Goal: Task Accomplishment & Management: Use online tool/utility

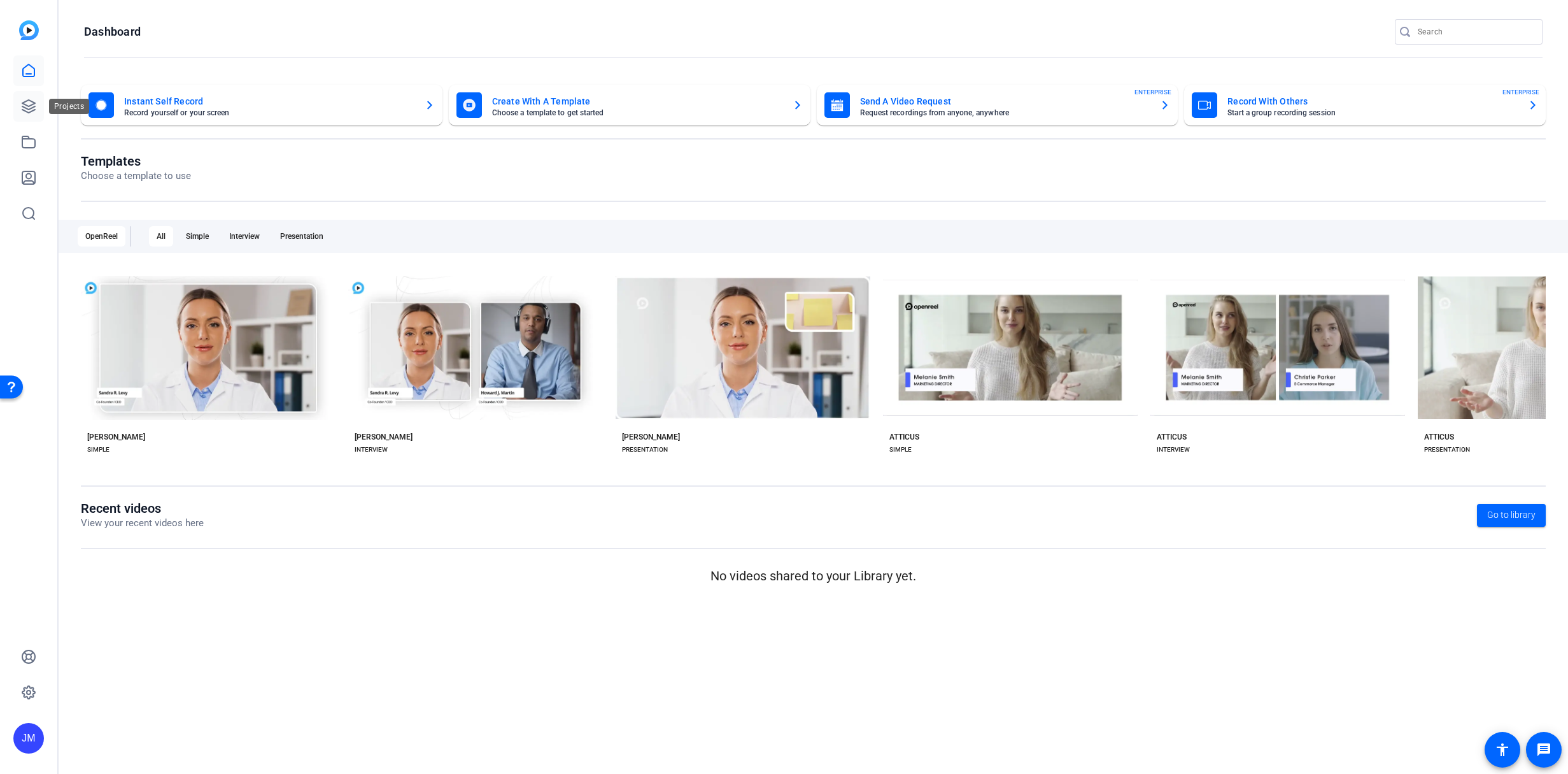
click at [27, 105] on icon at bounding box center [28, 106] width 16 height 16
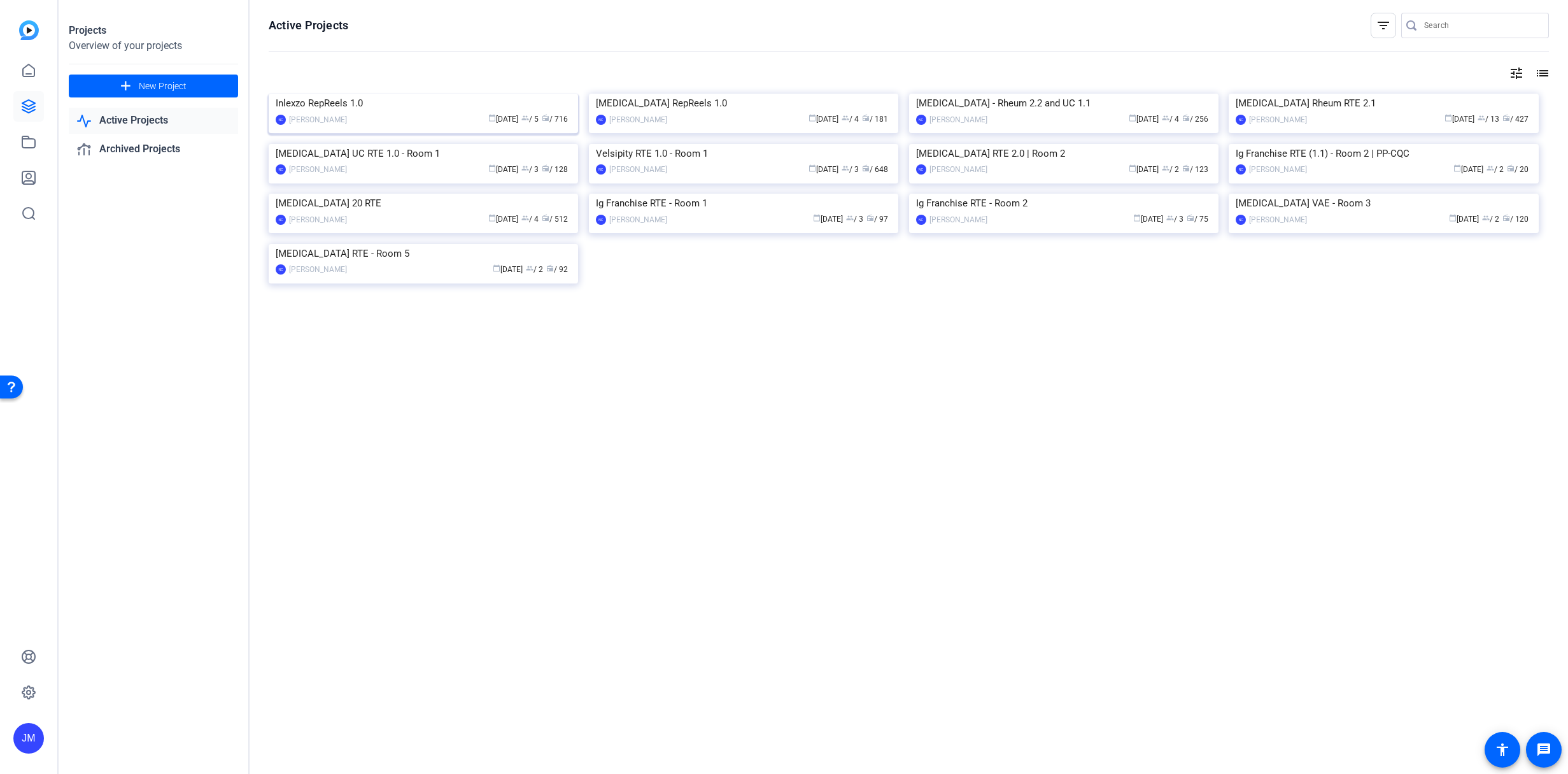
click at [466, 94] on img at bounding box center [423, 94] width 310 height 0
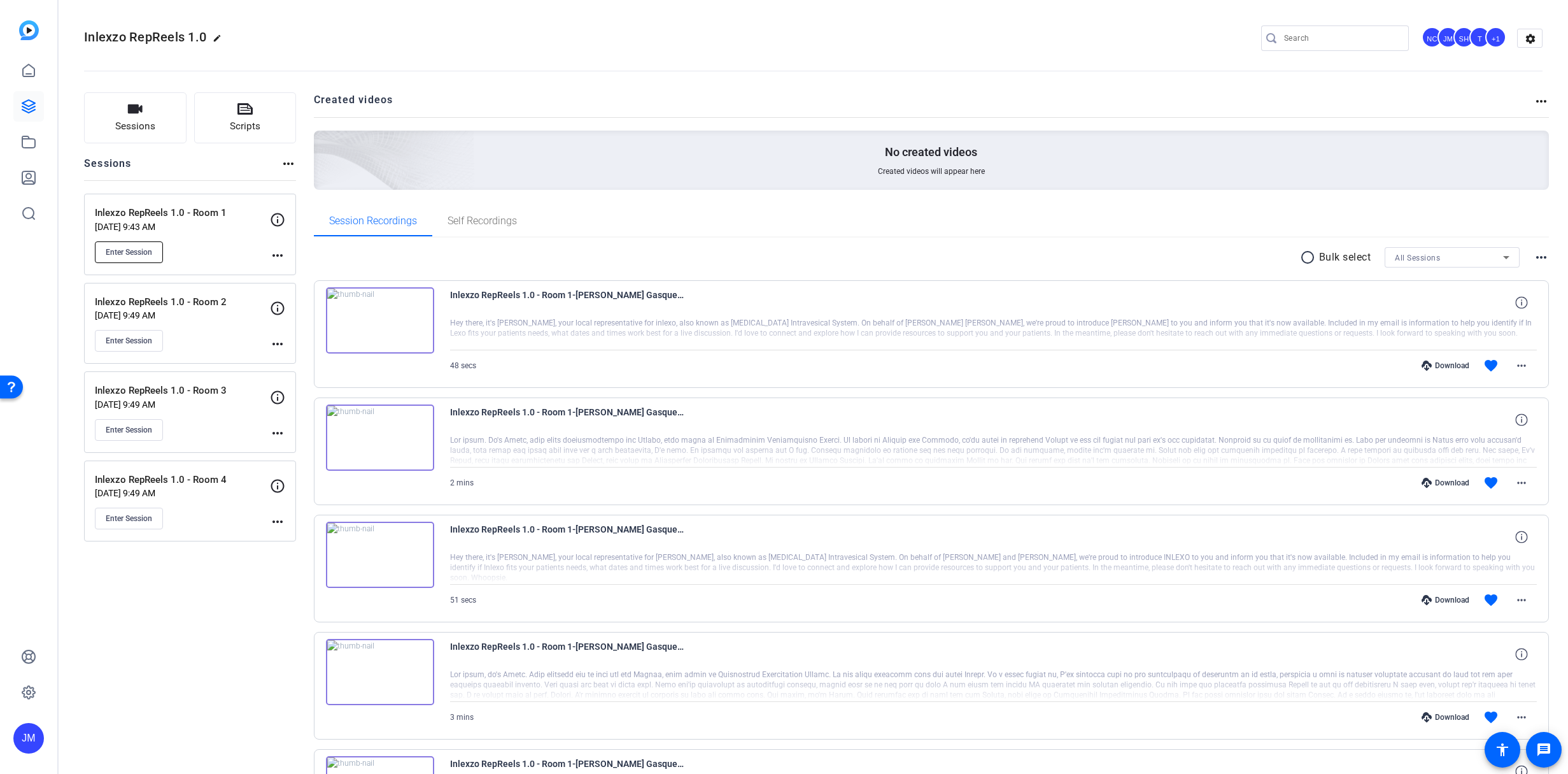
click at [139, 257] on button "Enter Session" at bounding box center [129, 253] width 68 height 22
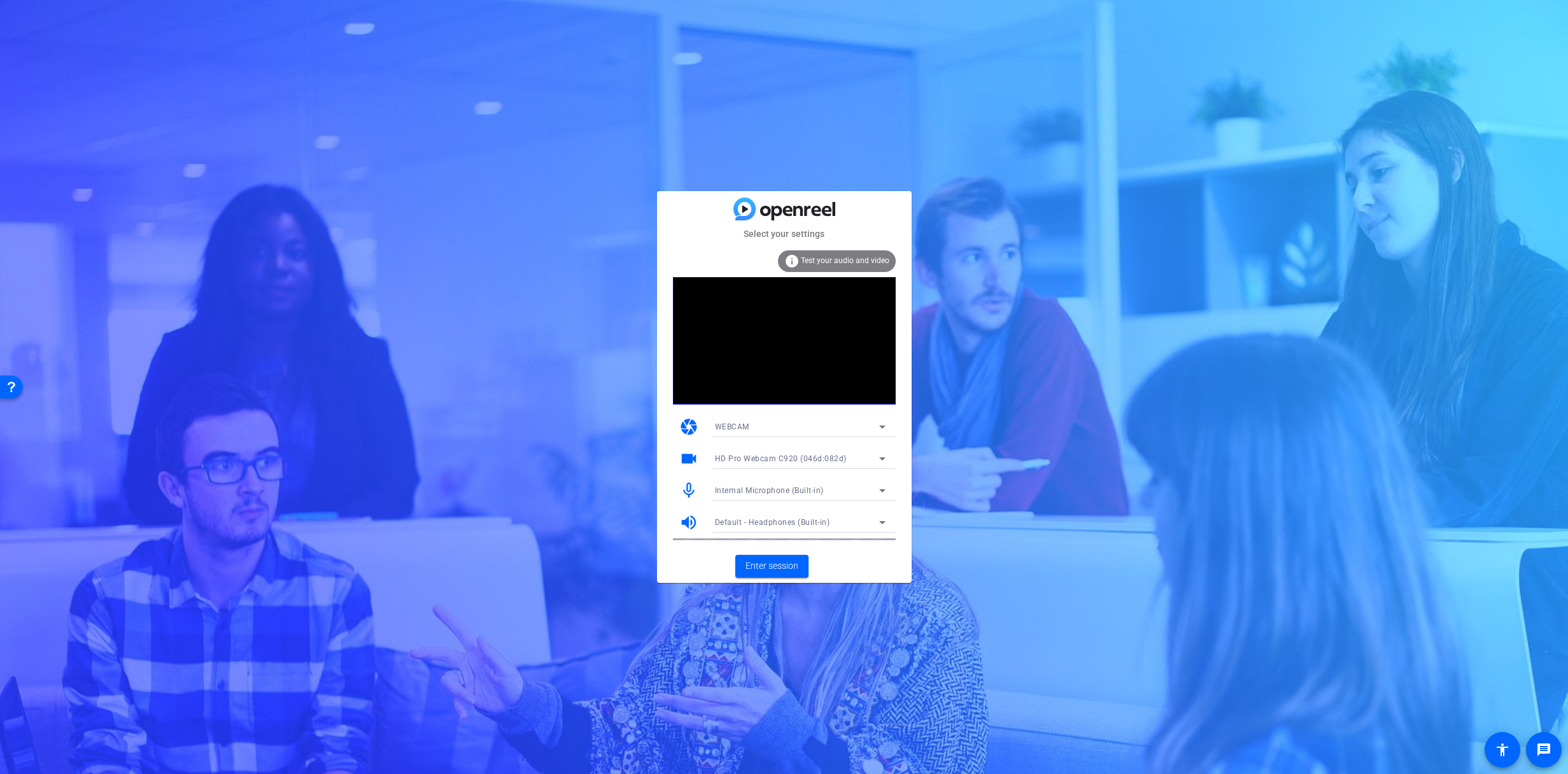
click at [765, 489] on span "Internal Microphone (Built-in)" at bounding box center [769, 491] width 108 height 9
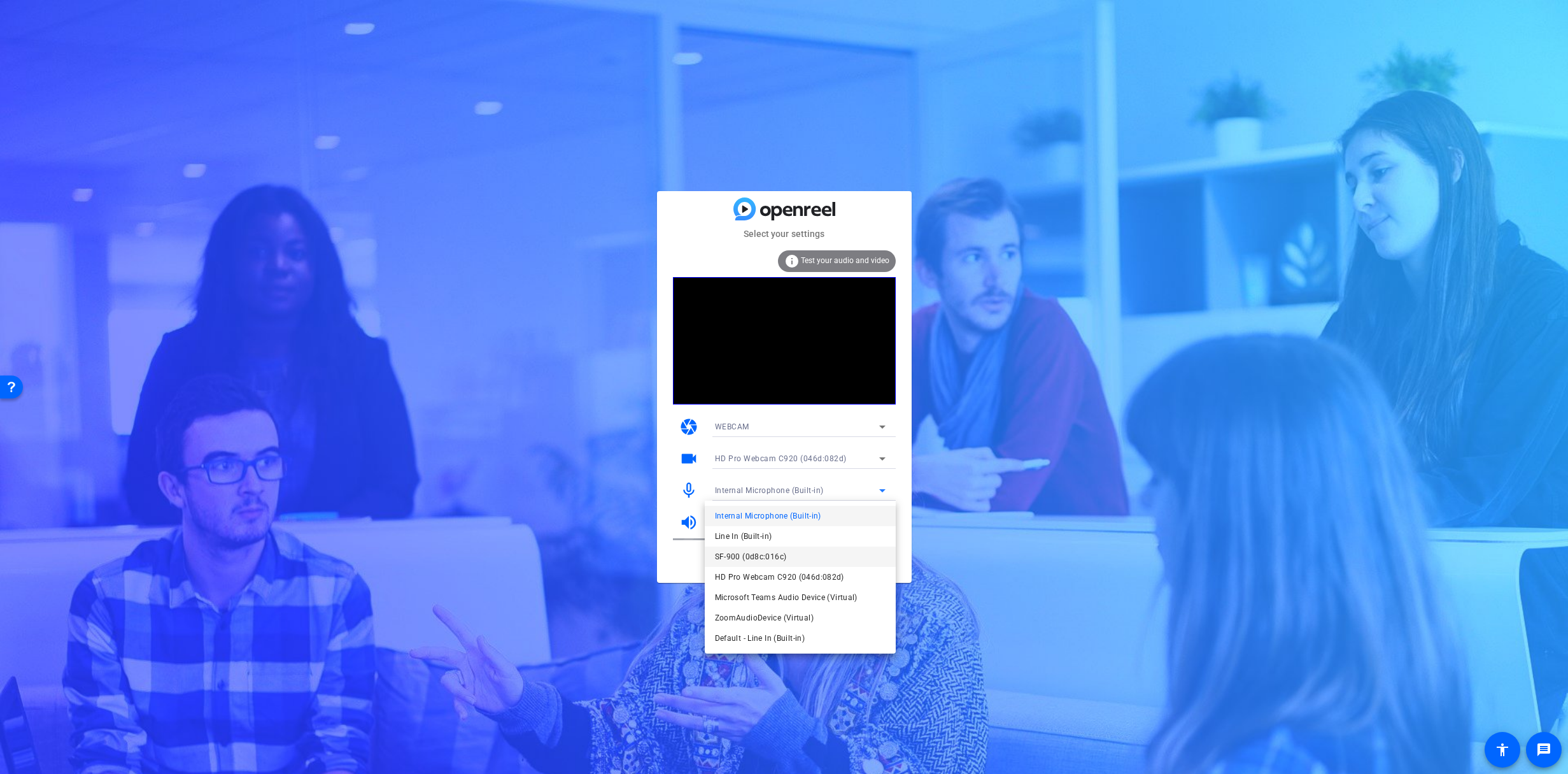
click at [764, 559] on span "SF-900 (0d8c:016c)" at bounding box center [751, 556] width 72 height 16
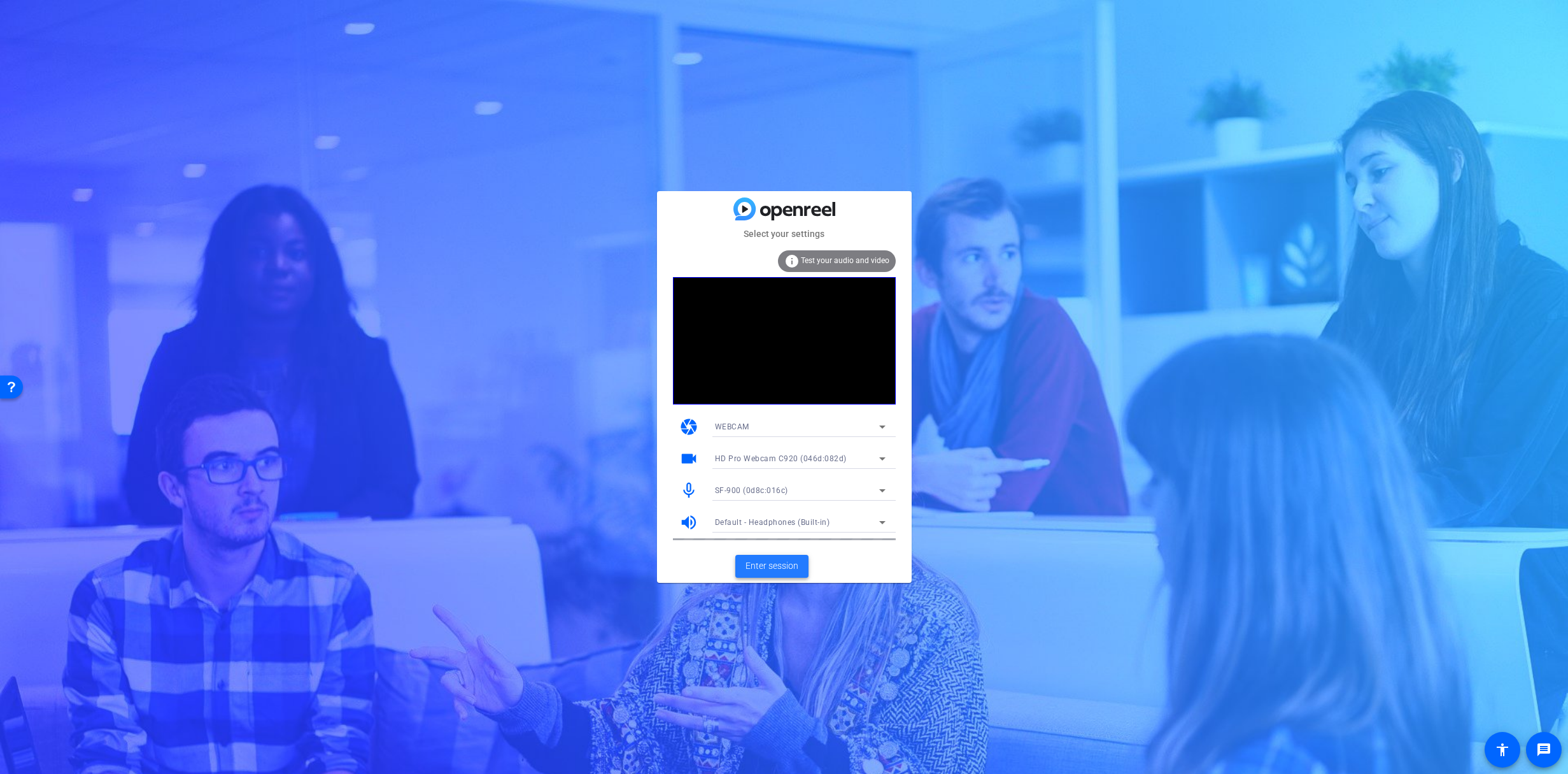
click at [773, 564] on span "Enter session" at bounding box center [771, 565] width 52 height 14
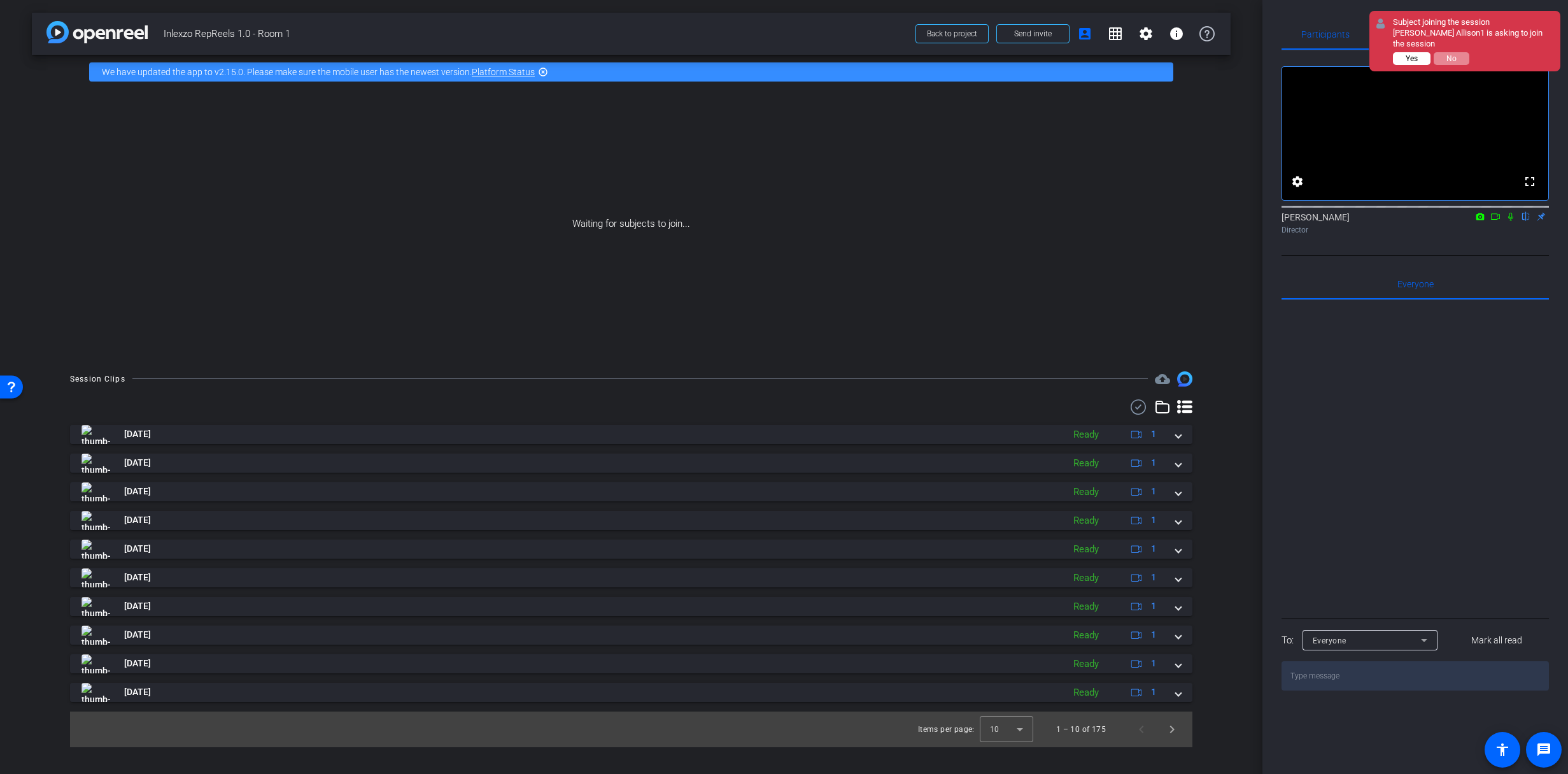
click at [1415, 56] on span "Yes" at bounding box center [1412, 59] width 12 height 9
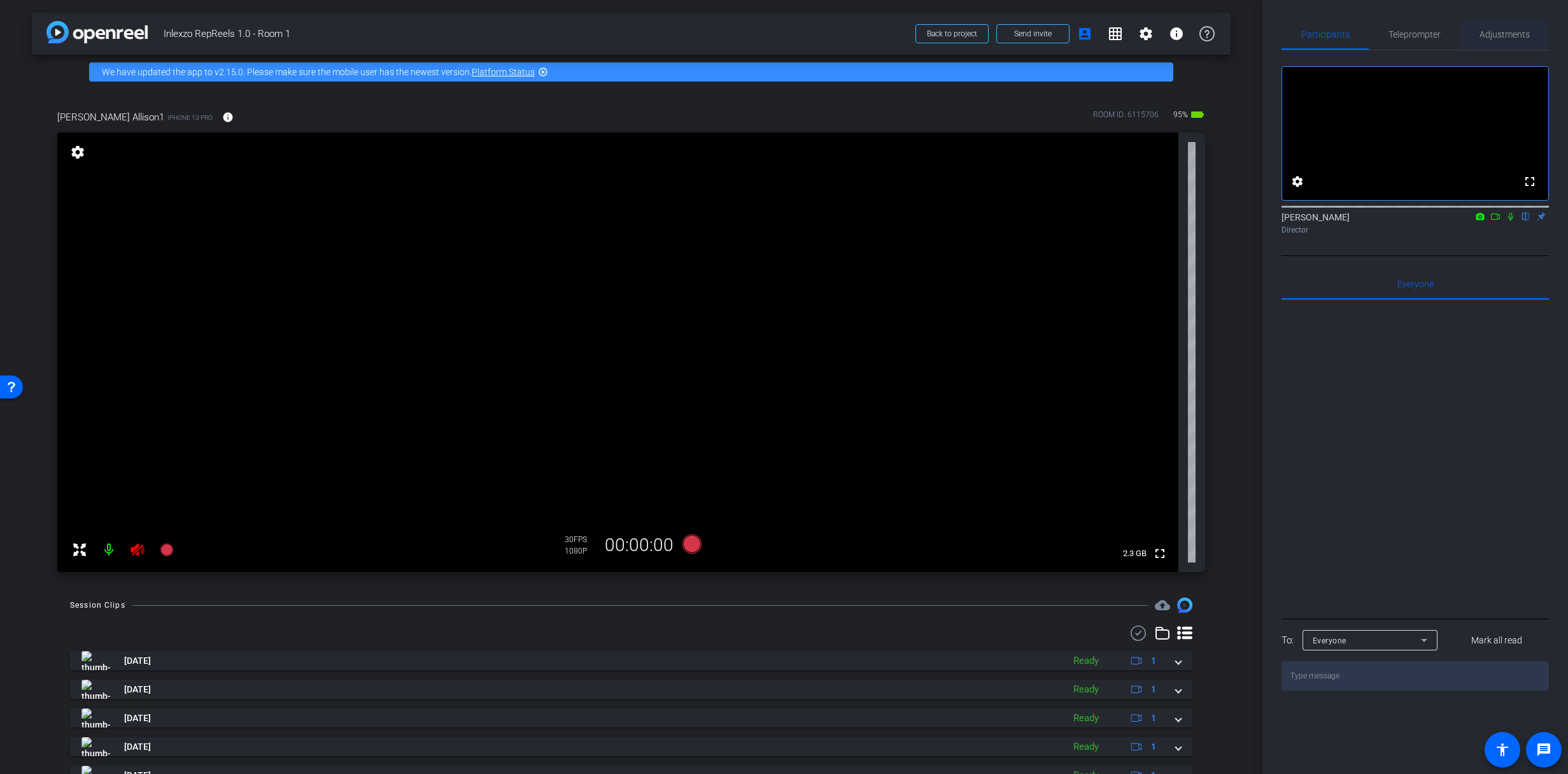
click at [1510, 30] on span "Adjustments" at bounding box center [1505, 35] width 51 height 9
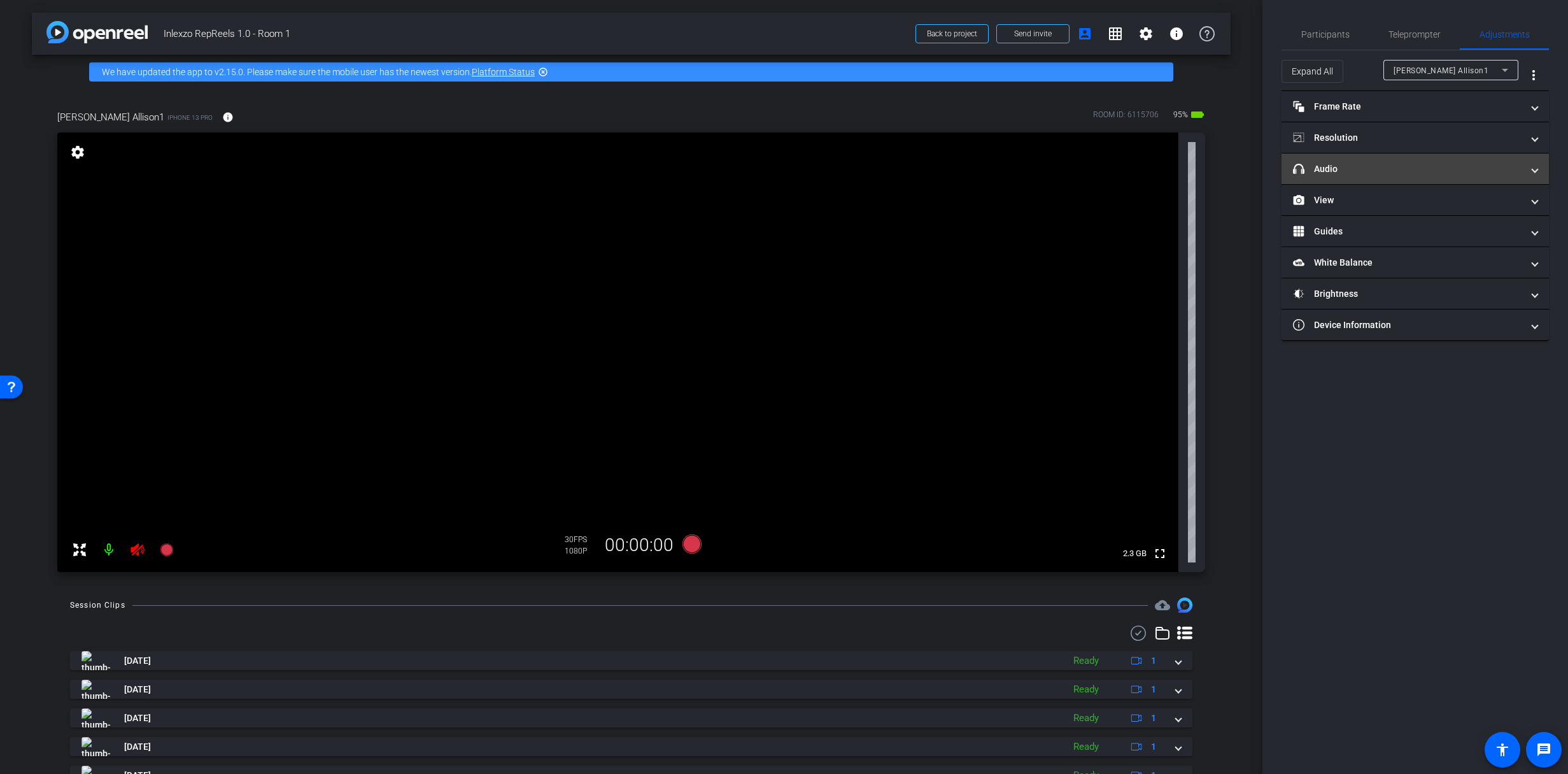
click at [1337, 176] on mat-expansion-panel-header "headphone icon Audio" at bounding box center [1415, 168] width 267 height 30
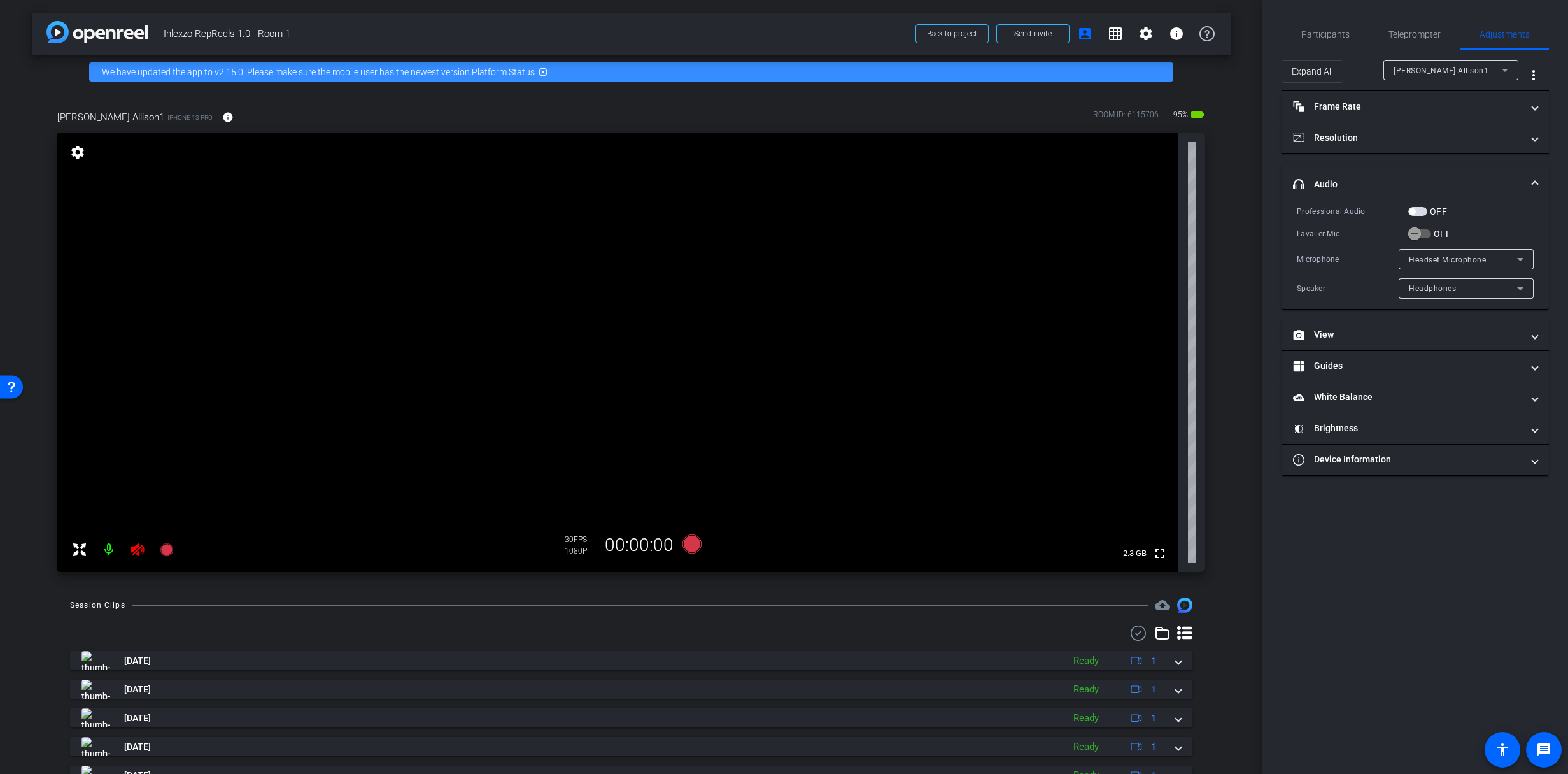
click at [1422, 212] on span "button" at bounding box center [1417, 211] width 19 height 9
click at [1416, 233] on icon "button" at bounding box center [1415, 233] width 7 height 1
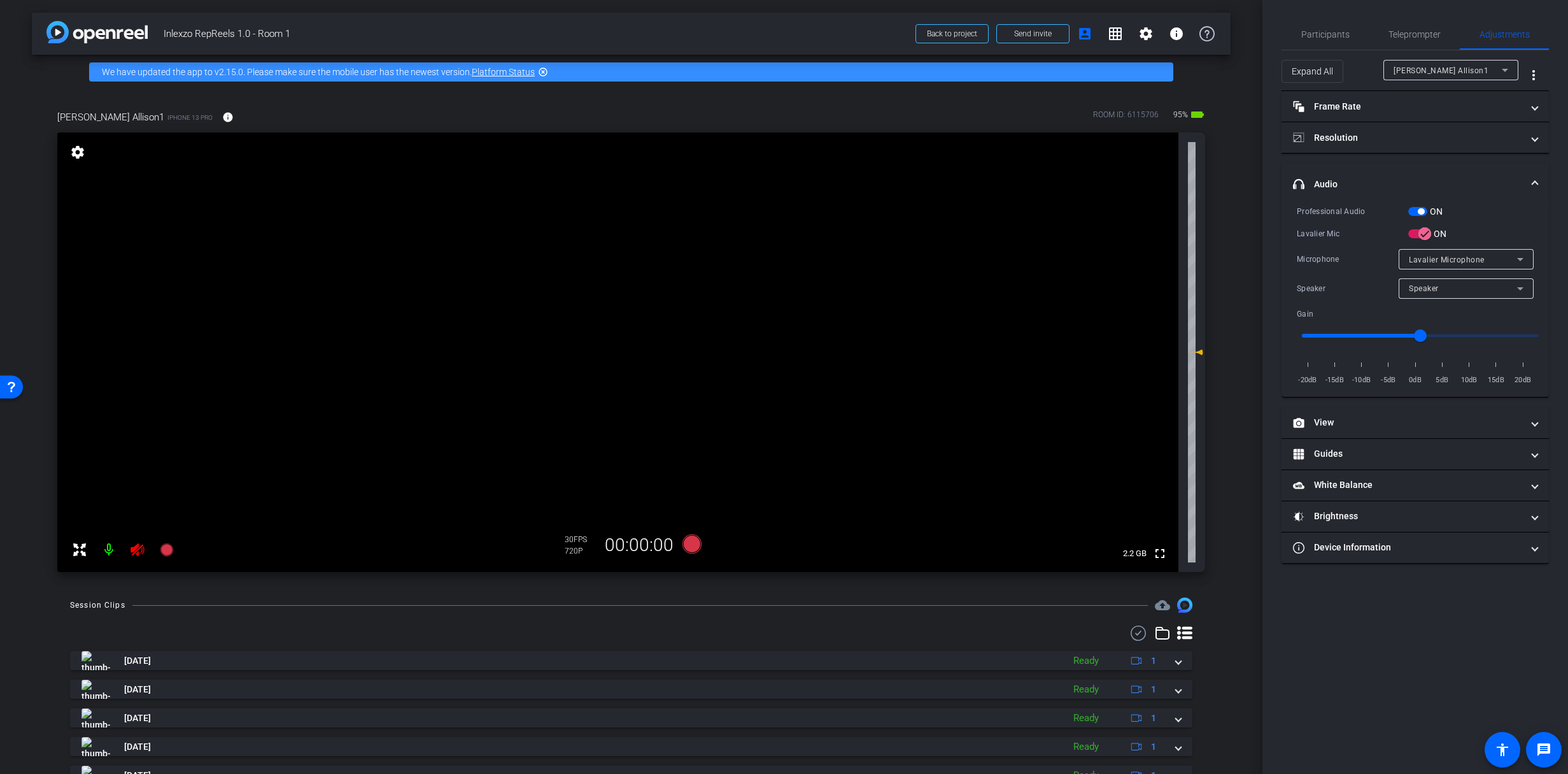
click at [136, 553] on icon at bounding box center [137, 550] width 14 height 13
click at [212, 117] on span at bounding box center [227, 117] width 30 height 30
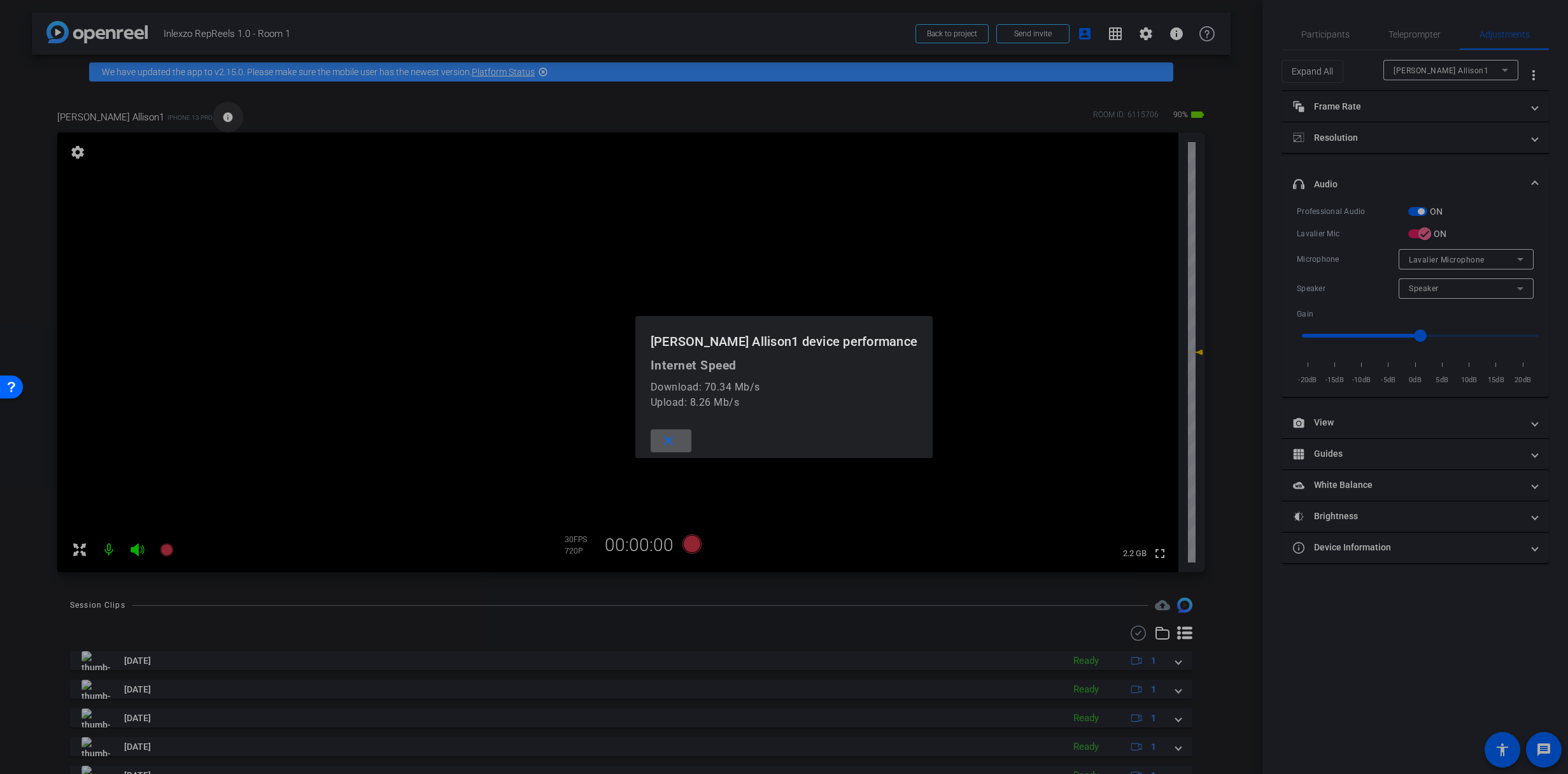
click at [208, 117] on div at bounding box center [784, 387] width 1568 height 774
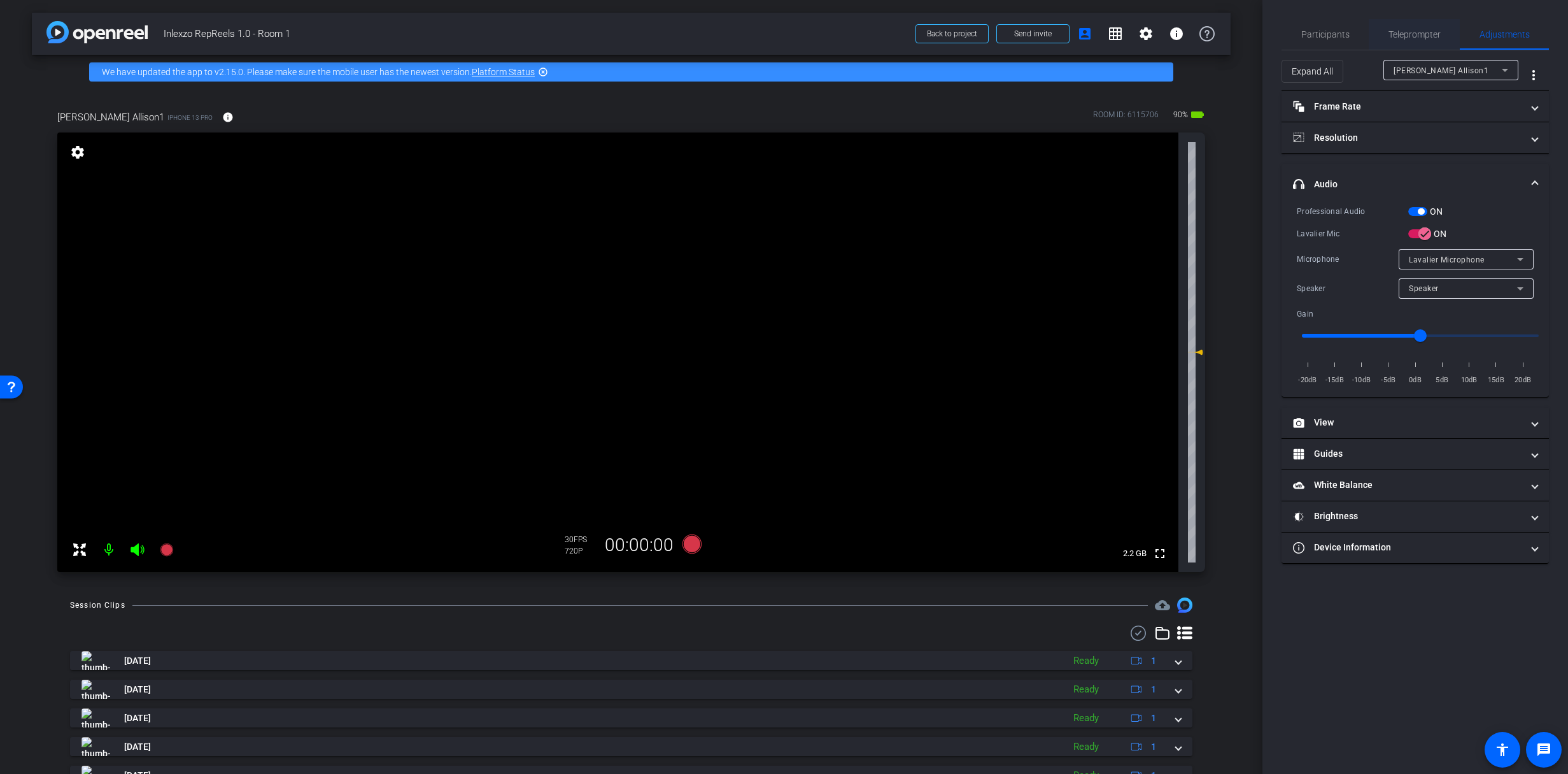
click at [1422, 34] on span "Teleprompter" at bounding box center [1415, 35] width 52 height 9
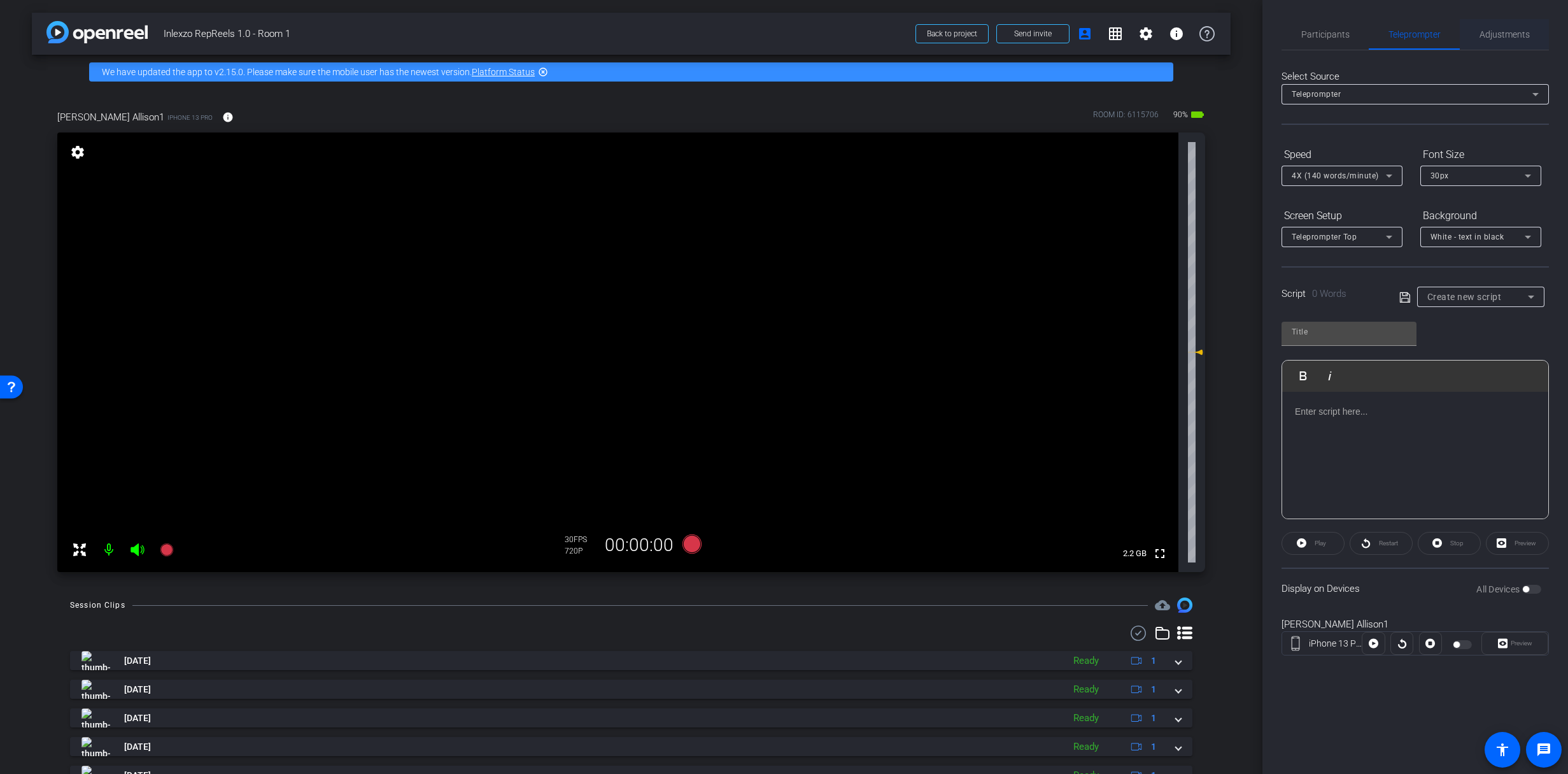
click at [1500, 30] on span "Adjustments" at bounding box center [1505, 35] width 51 height 9
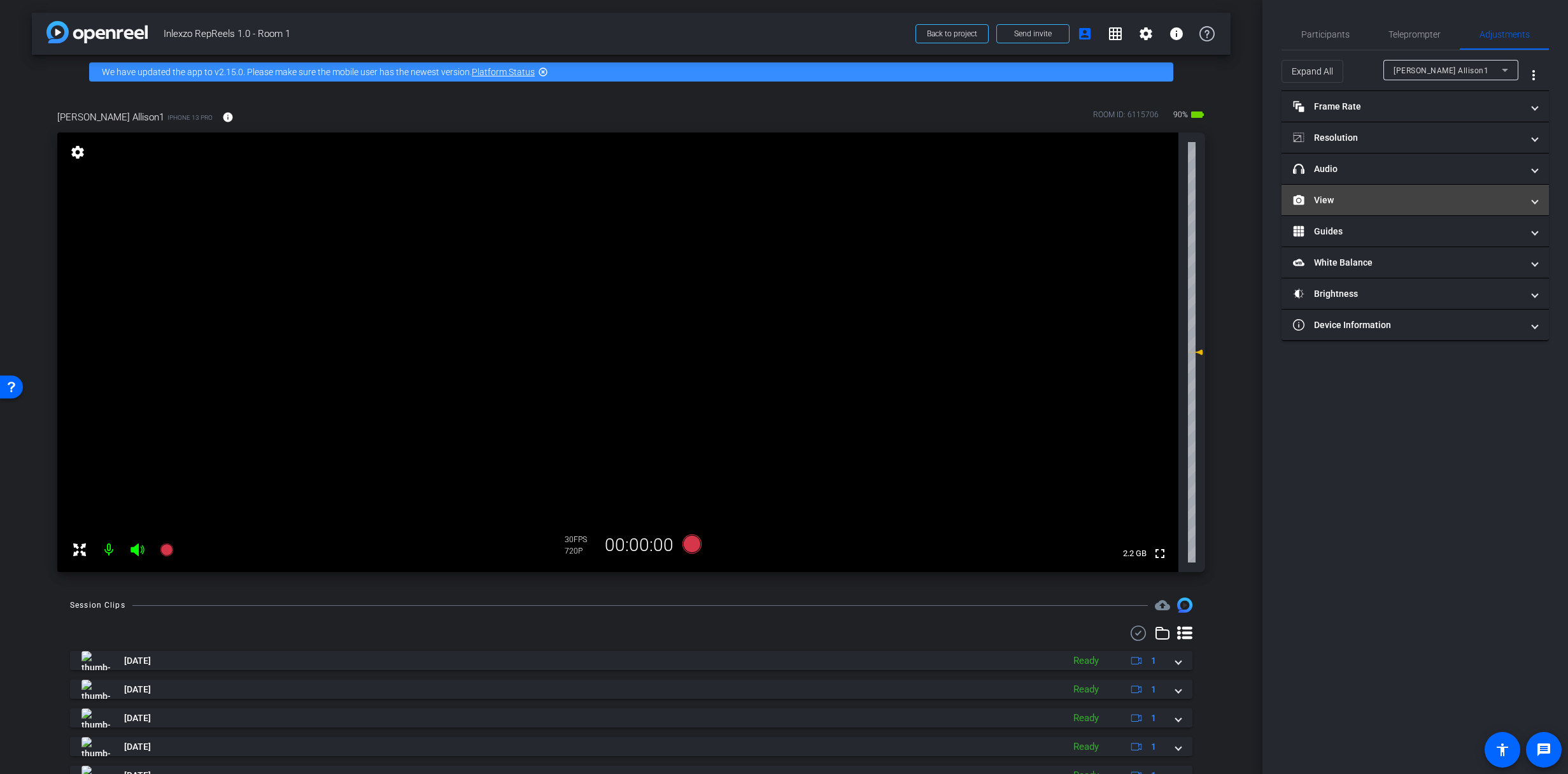
click at [1362, 196] on mat-panel-title "View" at bounding box center [1407, 200] width 229 height 14
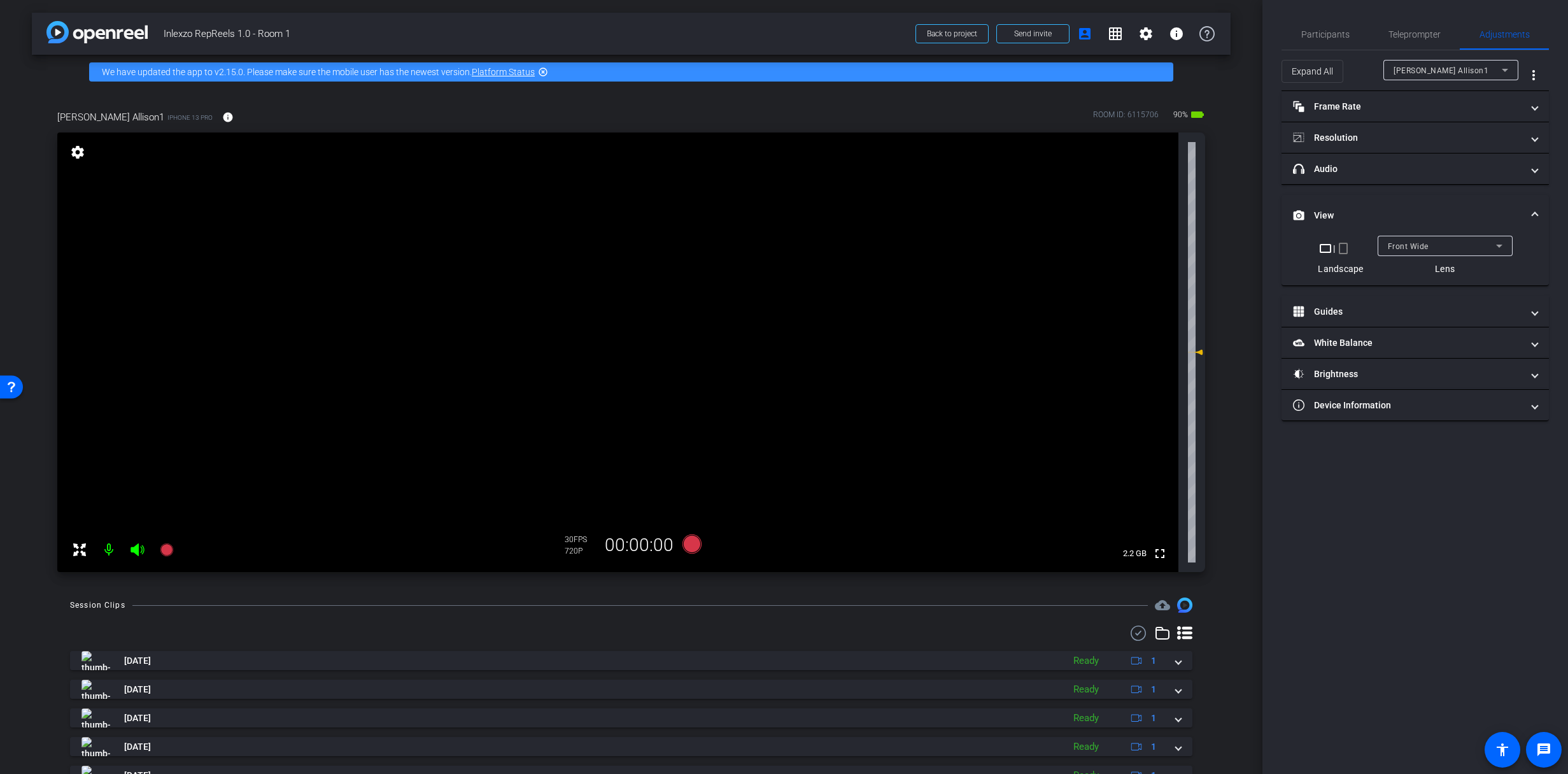
click at [1342, 243] on mat-icon "crop_portrait" at bounding box center [1343, 248] width 16 height 16
click at [1336, 245] on mat-icon "crop_landscape" at bounding box center [1332, 248] width 16 height 16
click at [1349, 246] on mat-icon "crop_portrait" at bounding box center [1343, 248] width 16 height 16
click at [1339, 125] on mat-expansion-panel-header "Resolution" at bounding box center [1415, 137] width 267 height 30
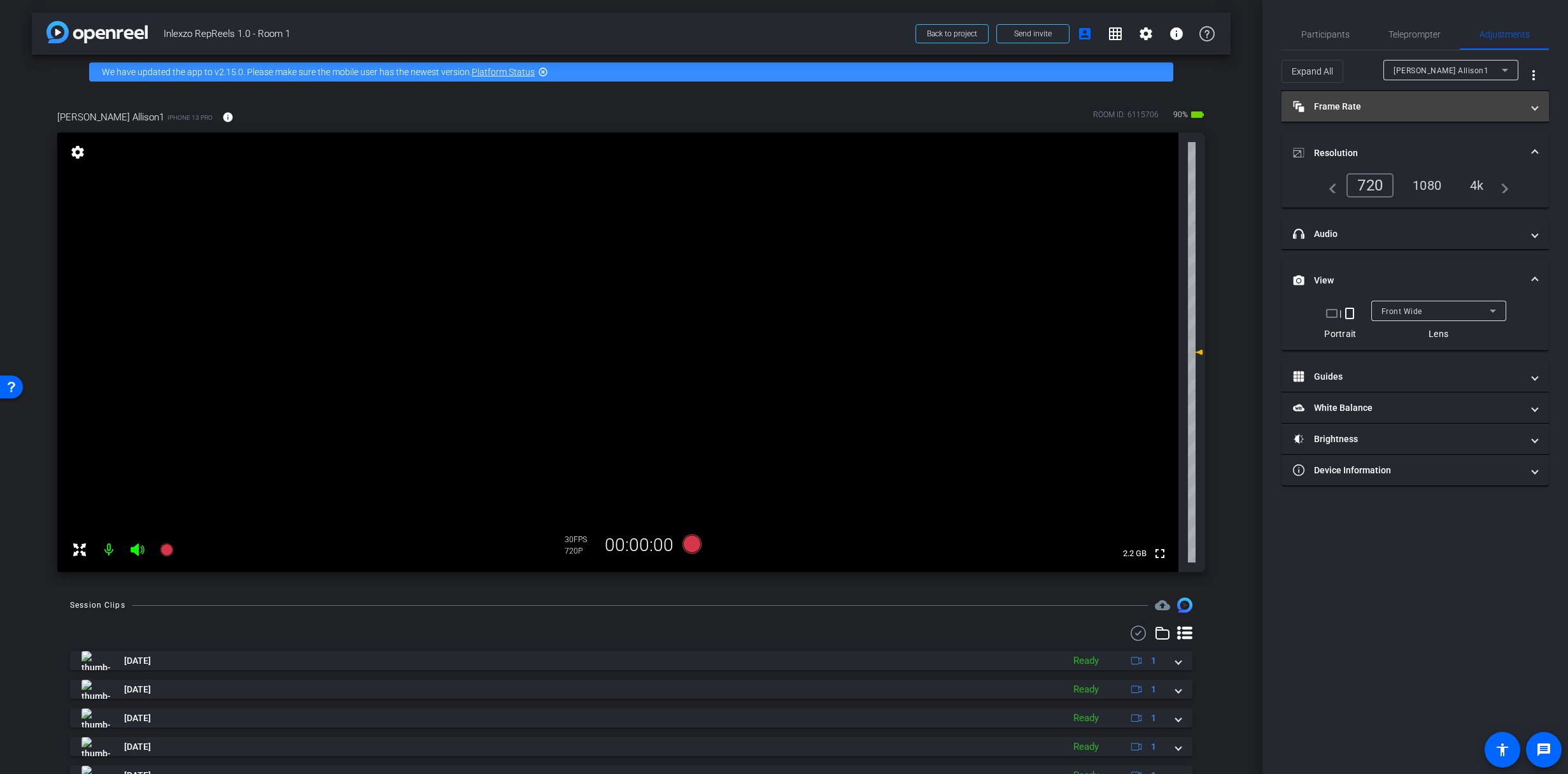
click at [1344, 100] on mat-panel-title "Frame Rate Frame Rate" at bounding box center [1407, 107] width 229 height 14
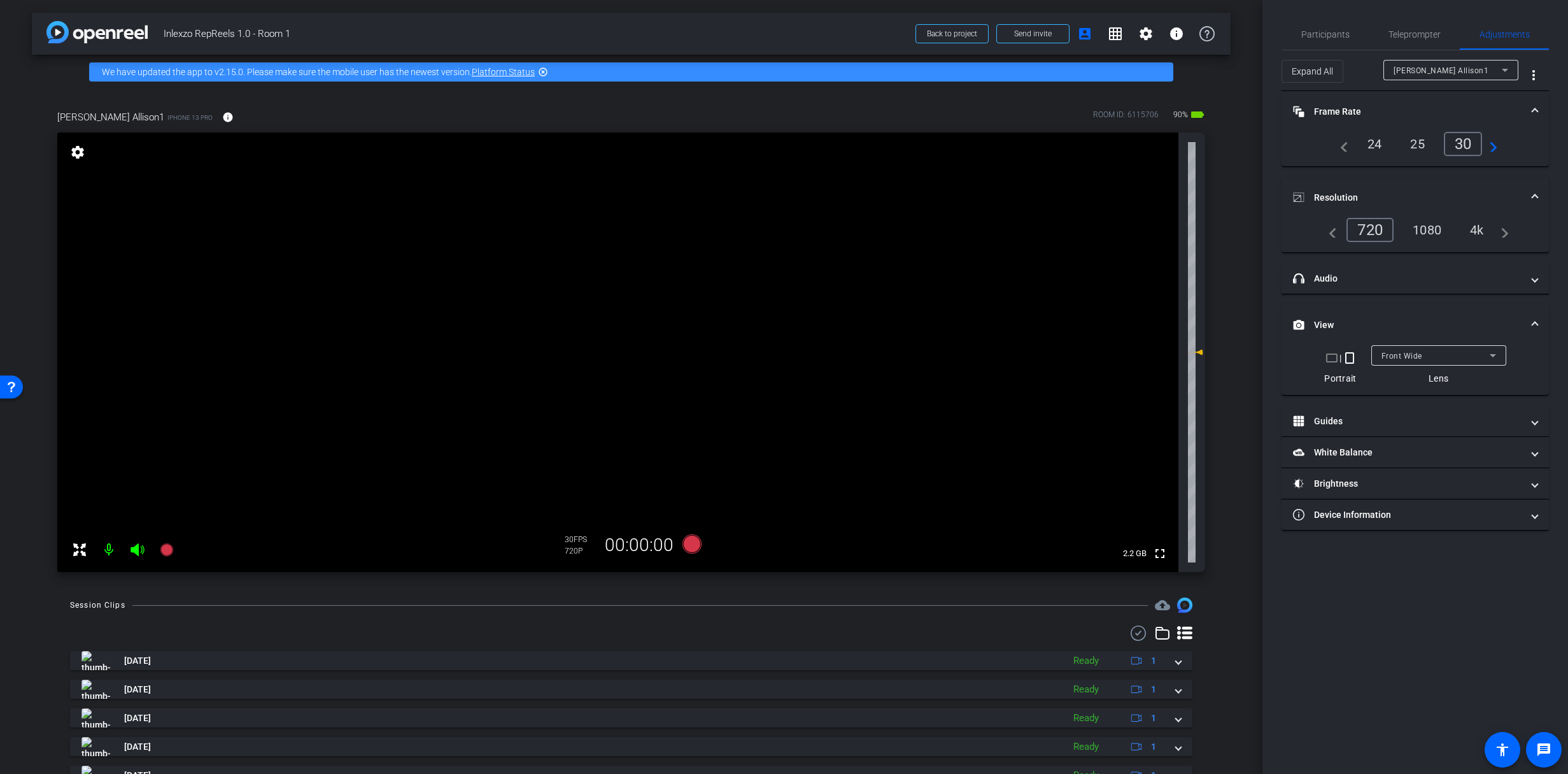
click at [1484, 231] on div "4k" at bounding box center [1477, 230] width 33 height 22
click at [1421, 233] on div "1080" at bounding box center [1422, 230] width 48 height 22
click at [1463, 228] on div "4k" at bounding box center [1478, 230] width 33 height 22
click at [1409, 31] on span "Teleprompter" at bounding box center [1415, 35] width 52 height 9
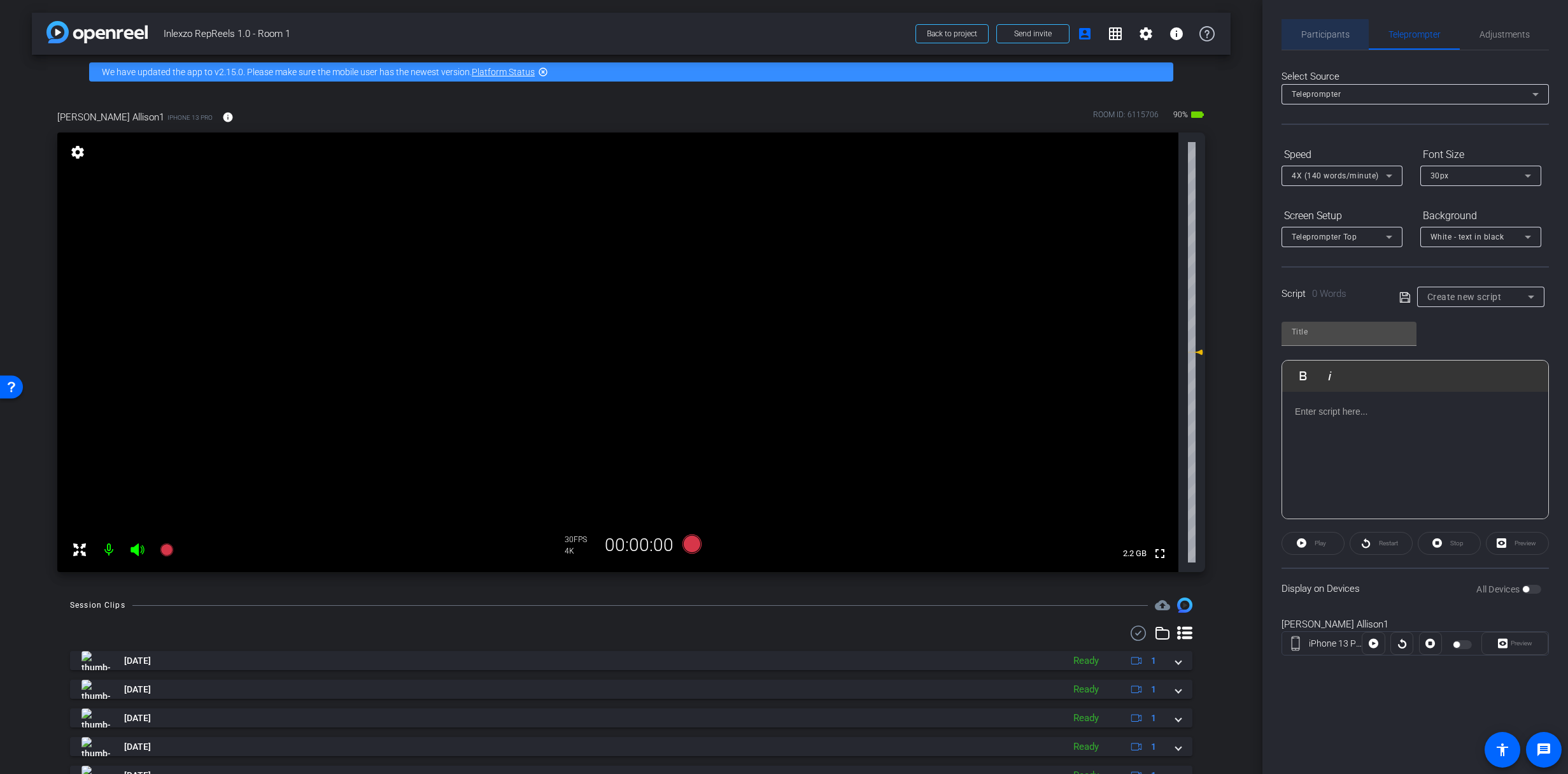
click at [1317, 39] on span "Participants" at bounding box center [1325, 35] width 49 height 9
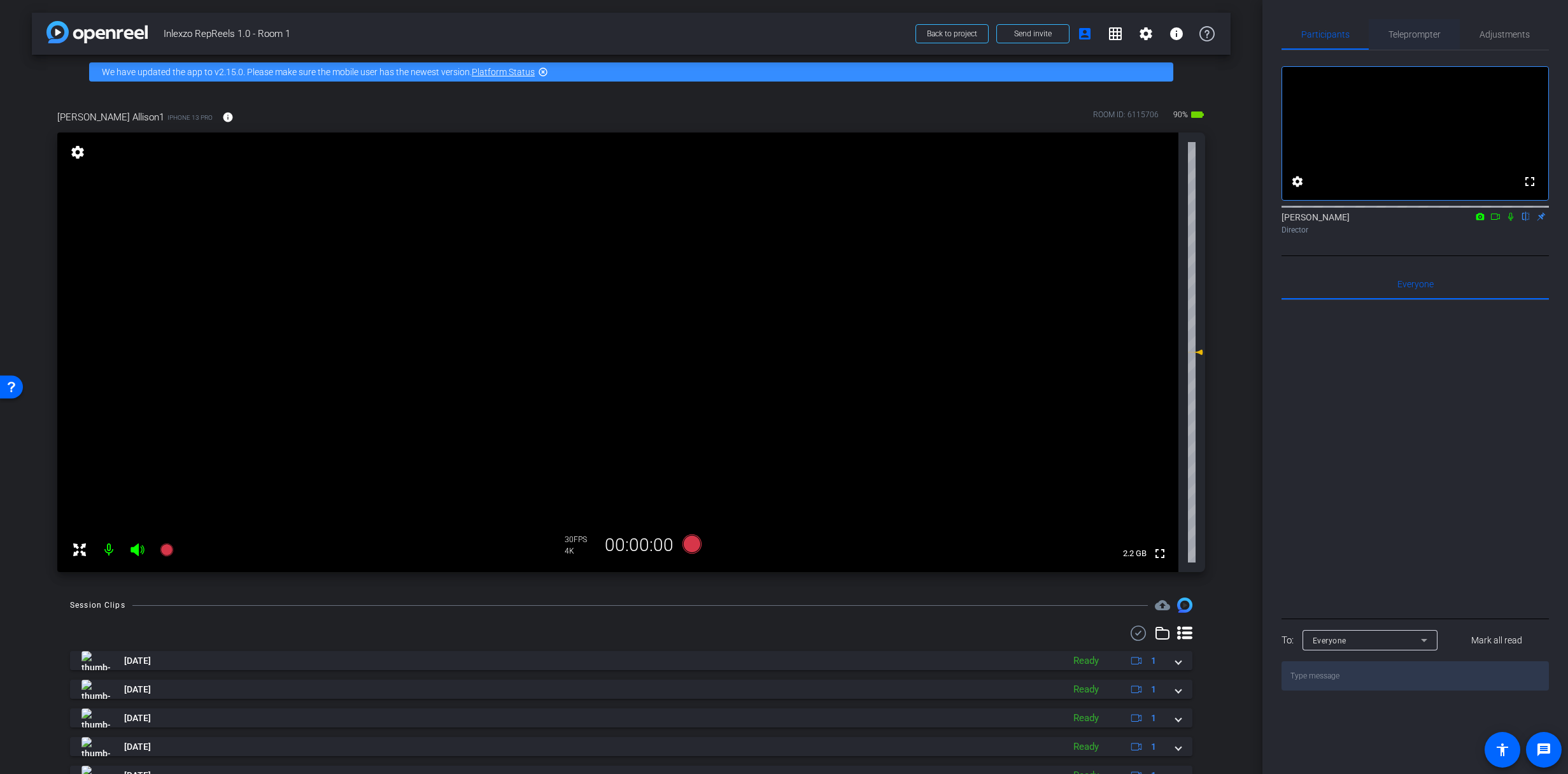
click at [1415, 42] on span "Teleprompter" at bounding box center [1415, 34] width 52 height 30
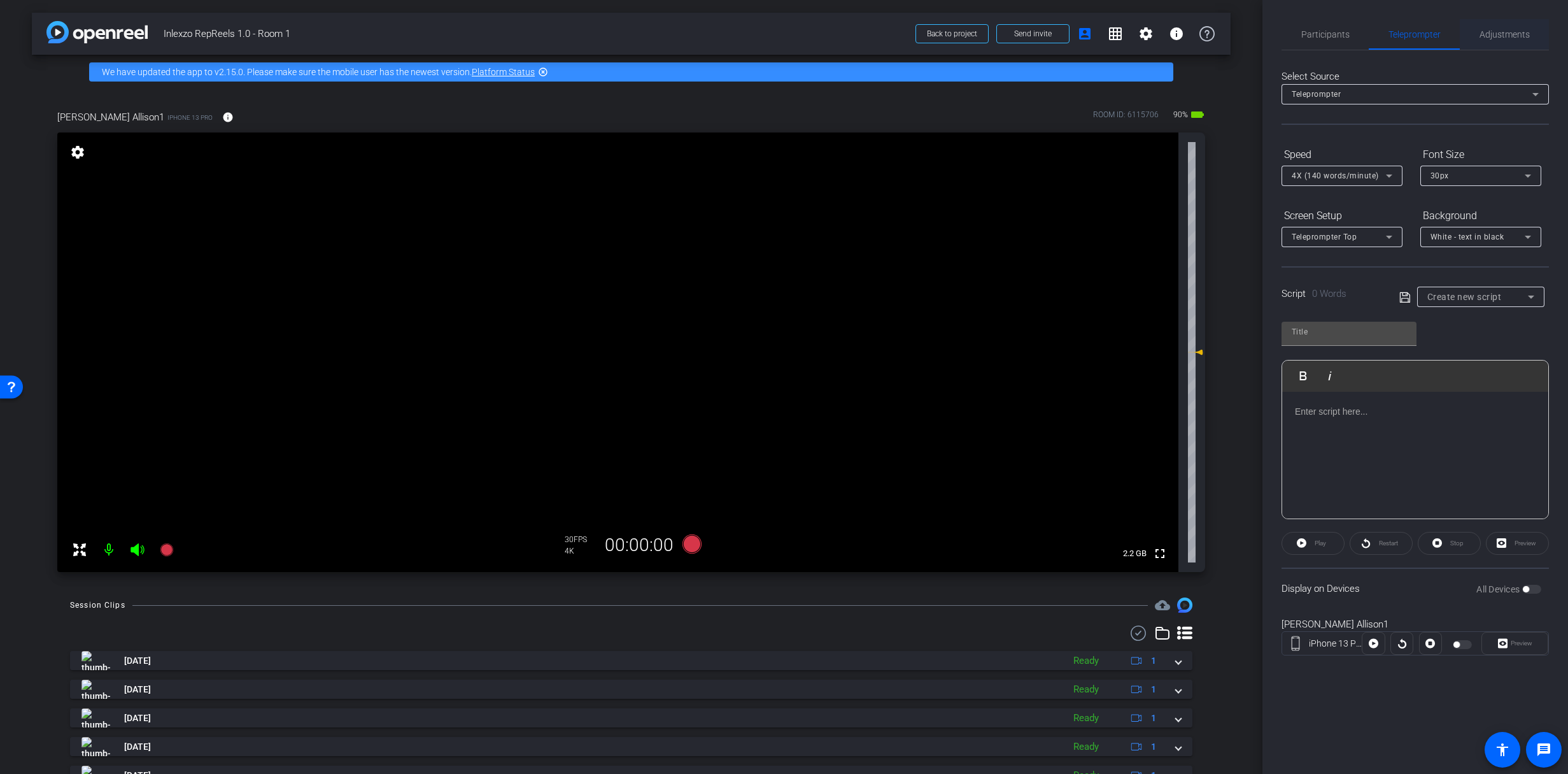
click at [1503, 38] on span "Adjustments" at bounding box center [1505, 35] width 51 height 9
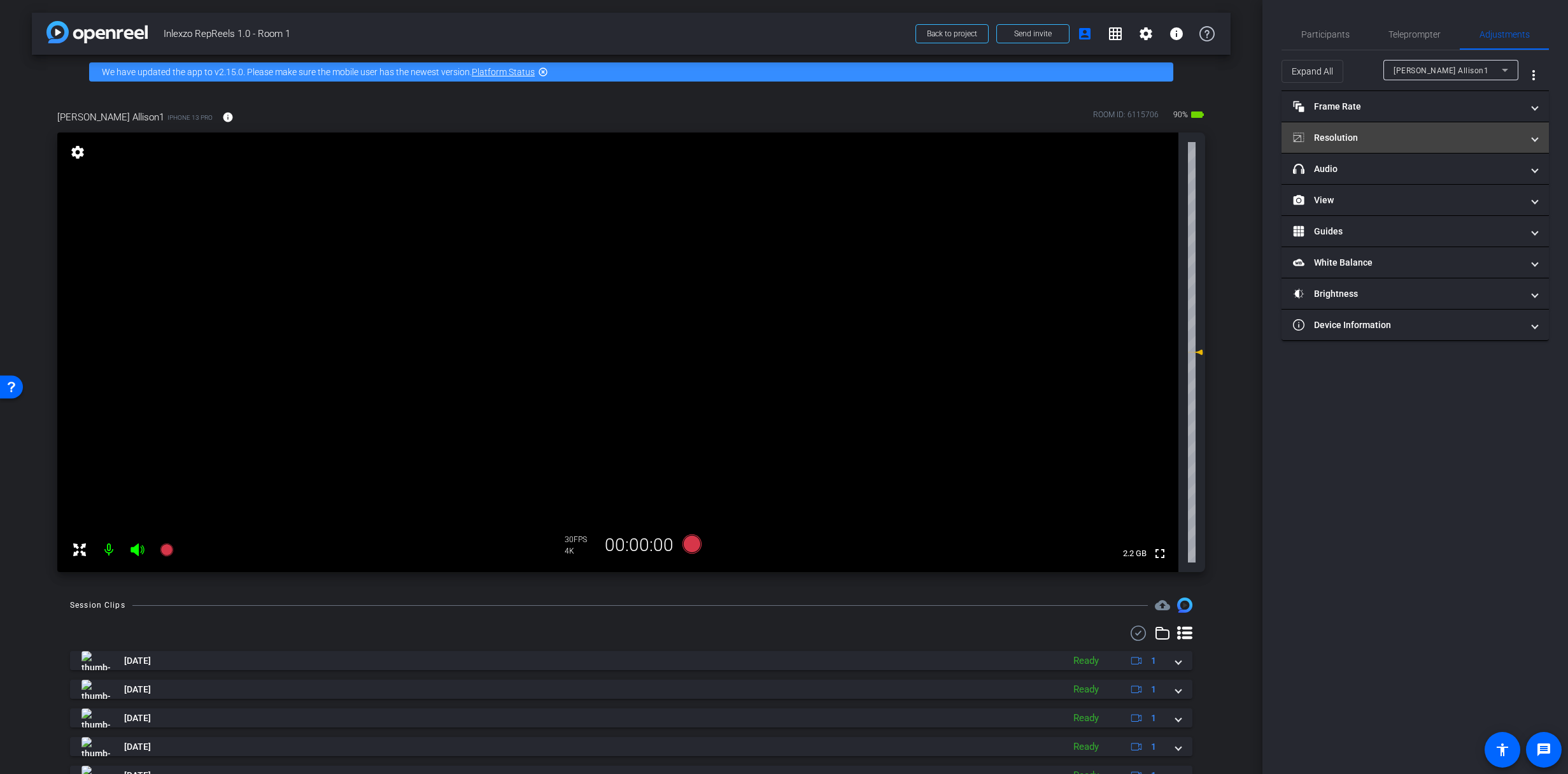
click at [1365, 142] on mat-panel-title "Resolution" at bounding box center [1407, 138] width 229 height 14
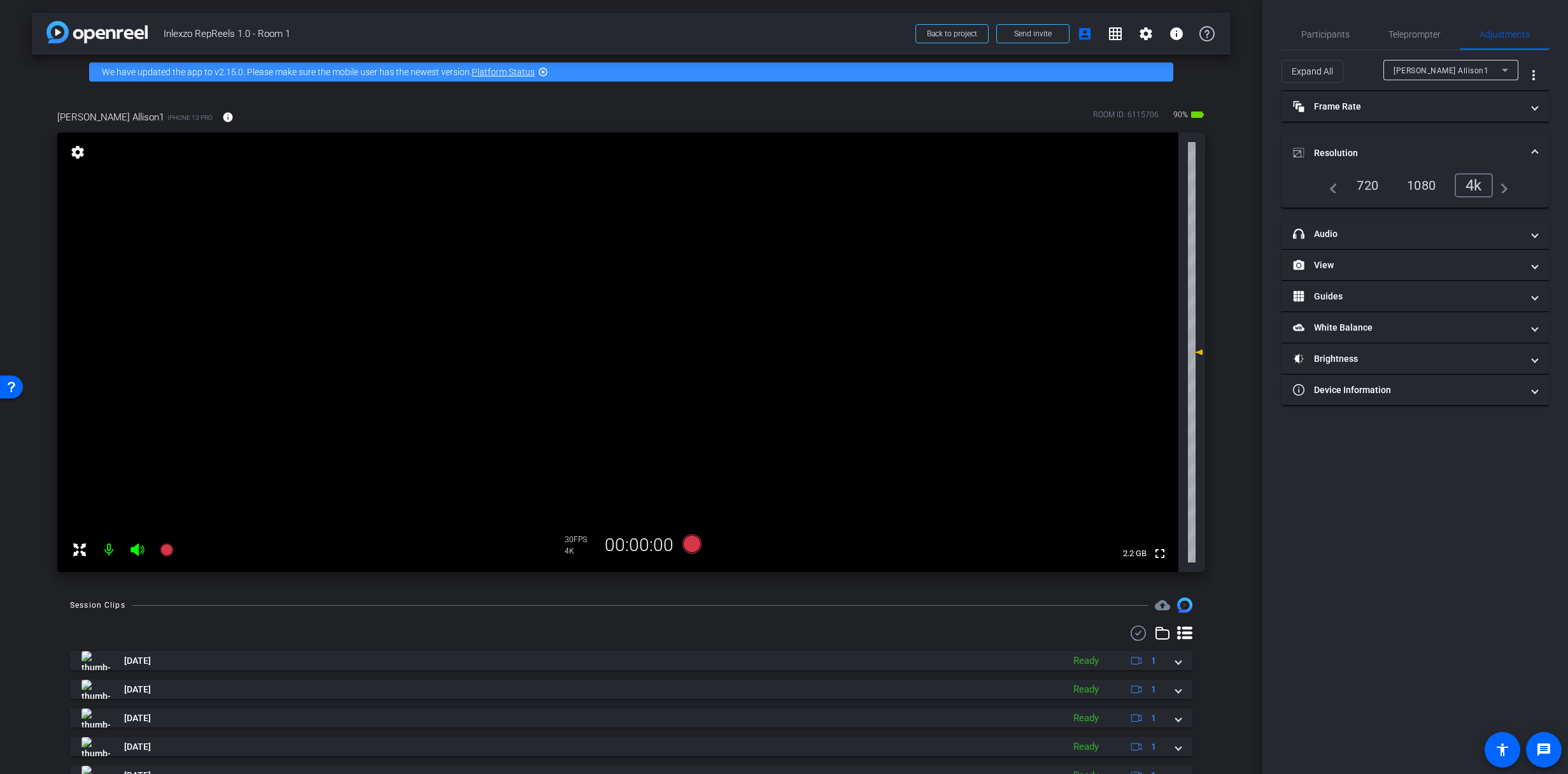
click at [1427, 185] on div "1080" at bounding box center [1422, 186] width 48 height 22
click at [1371, 231] on mat-panel-title "headphone icon Audio" at bounding box center [1407, 233] width 229 height 14
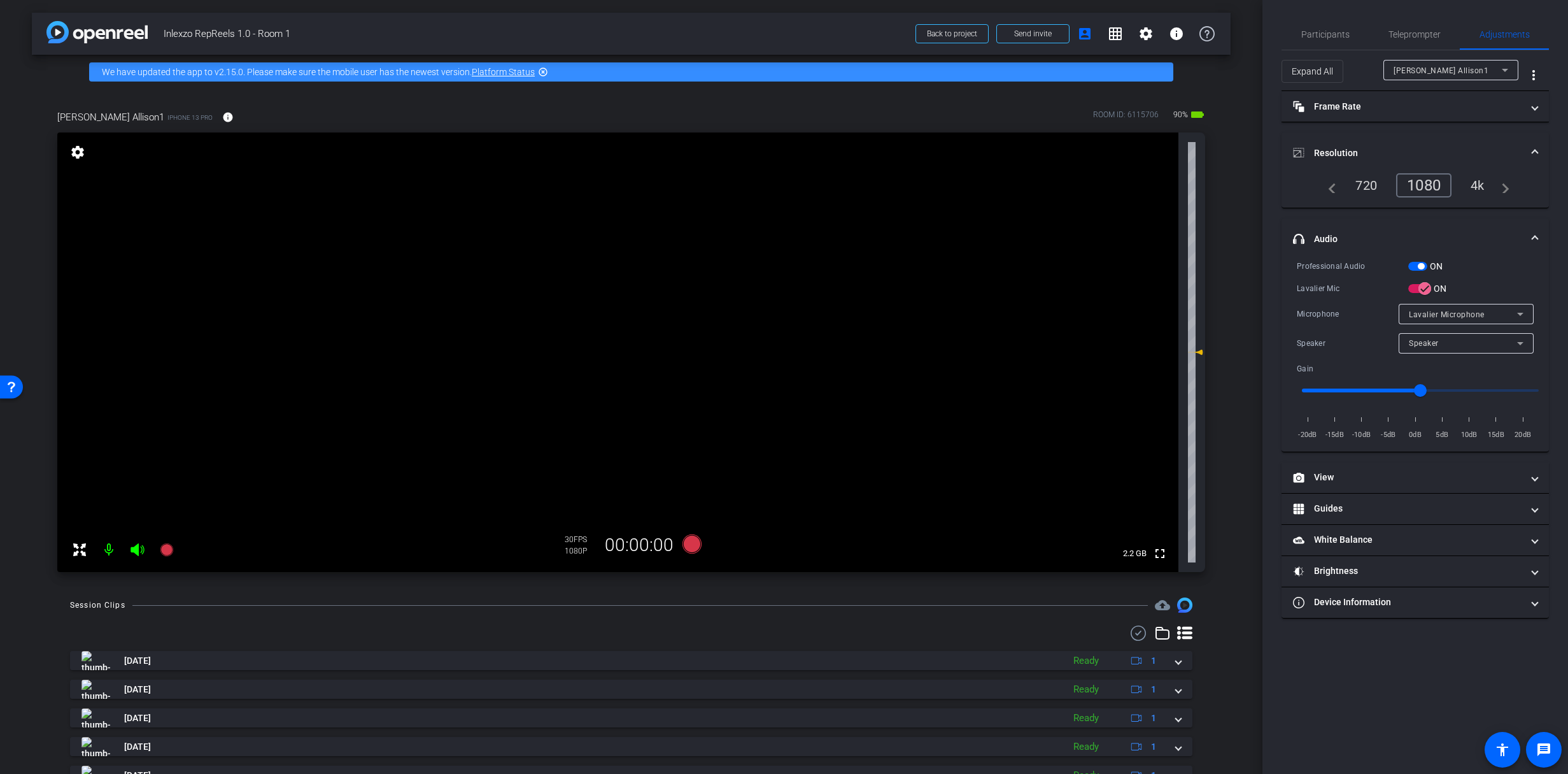
click at [1371, 231] on mat-expansion-panel-header "headphone icon Audio" at bounding box center [1415, 239] width 267 height 40
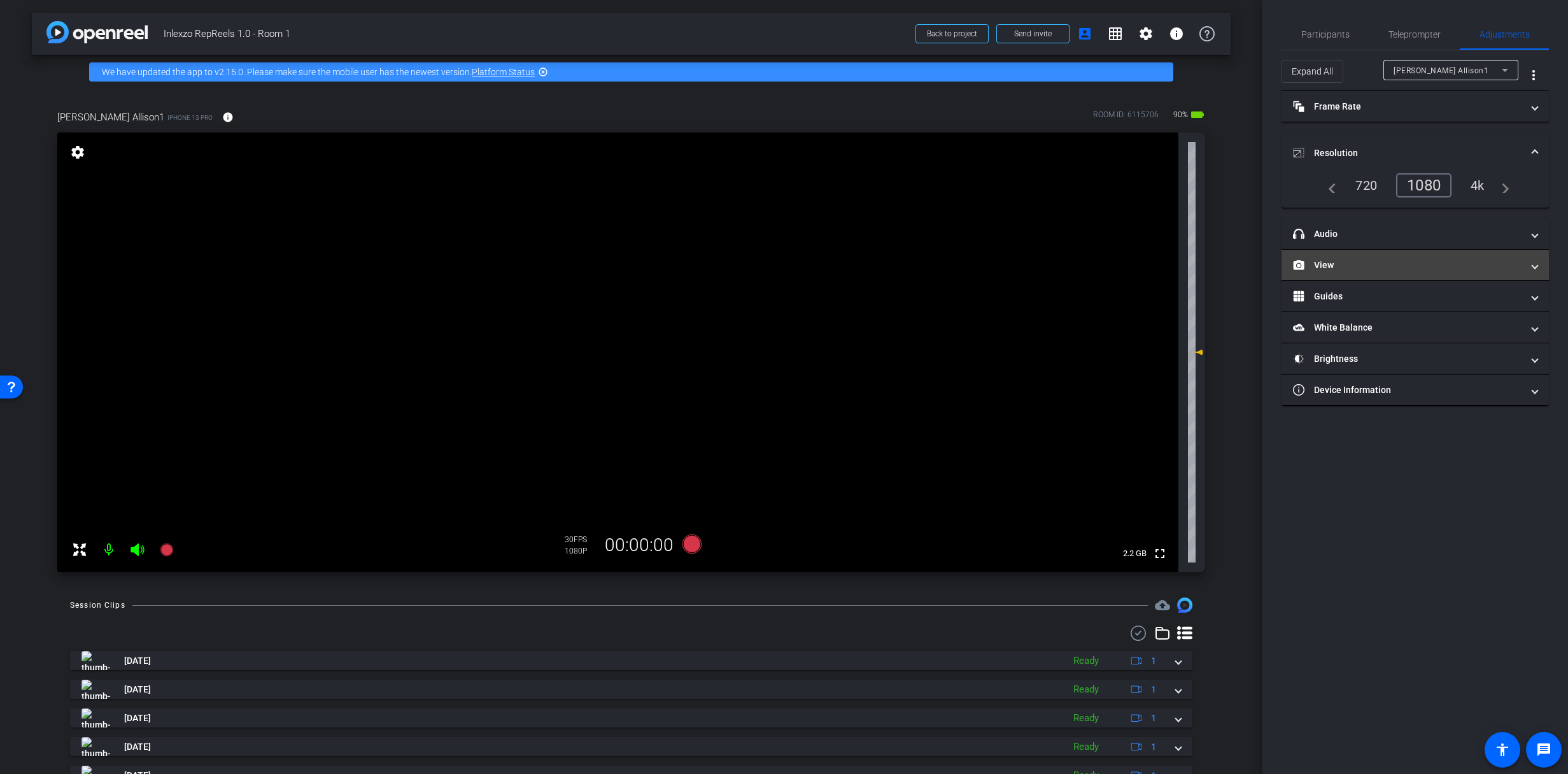
click at [1381, 271] on mat-expansion-panel-header "View" at bounding box center [1415, 265] width 267 height 30
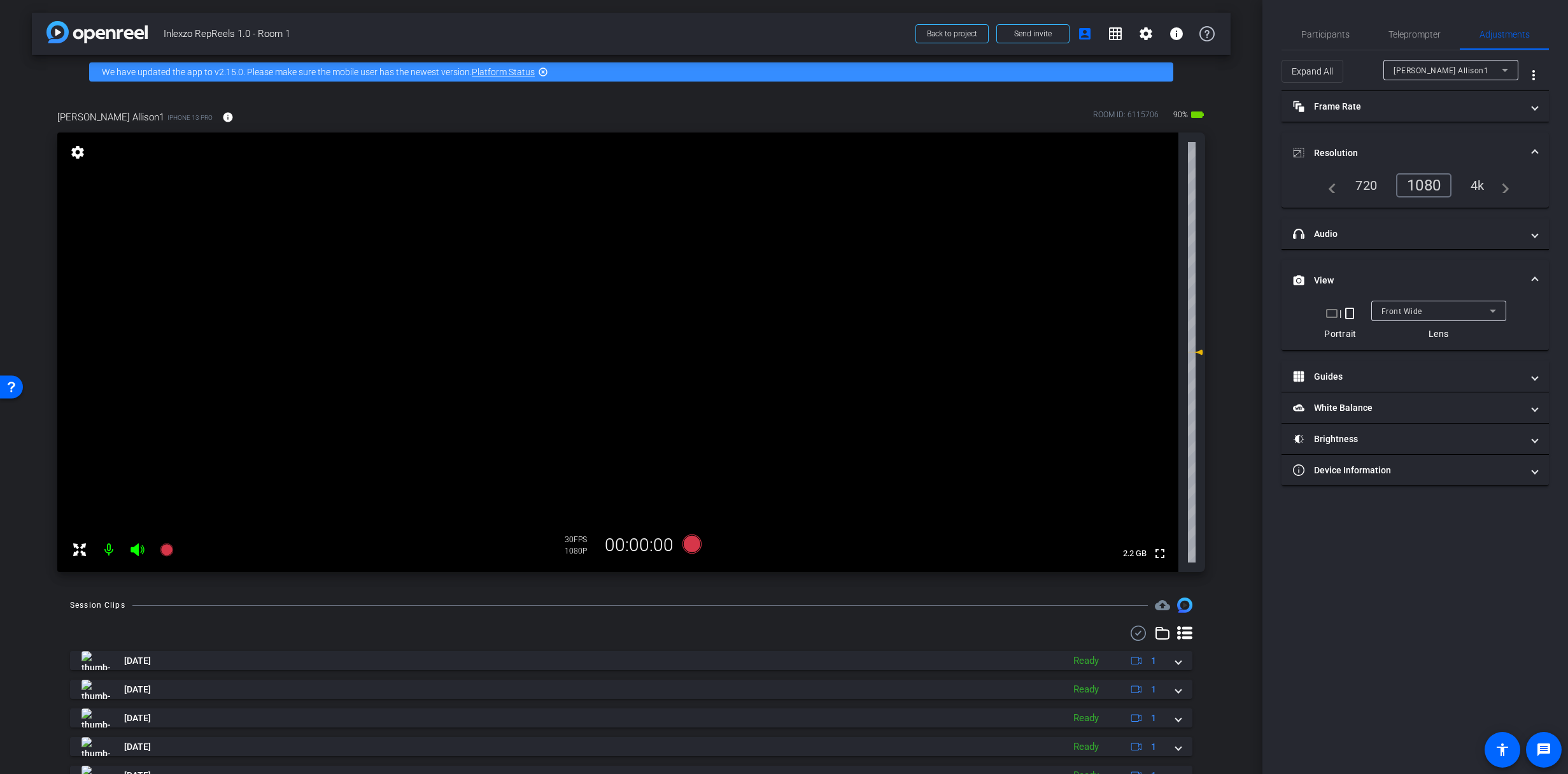
click at [1381, 271] on mat-expansion-panel-header "View" at bounding box center [1415, 280] width 267 height 40
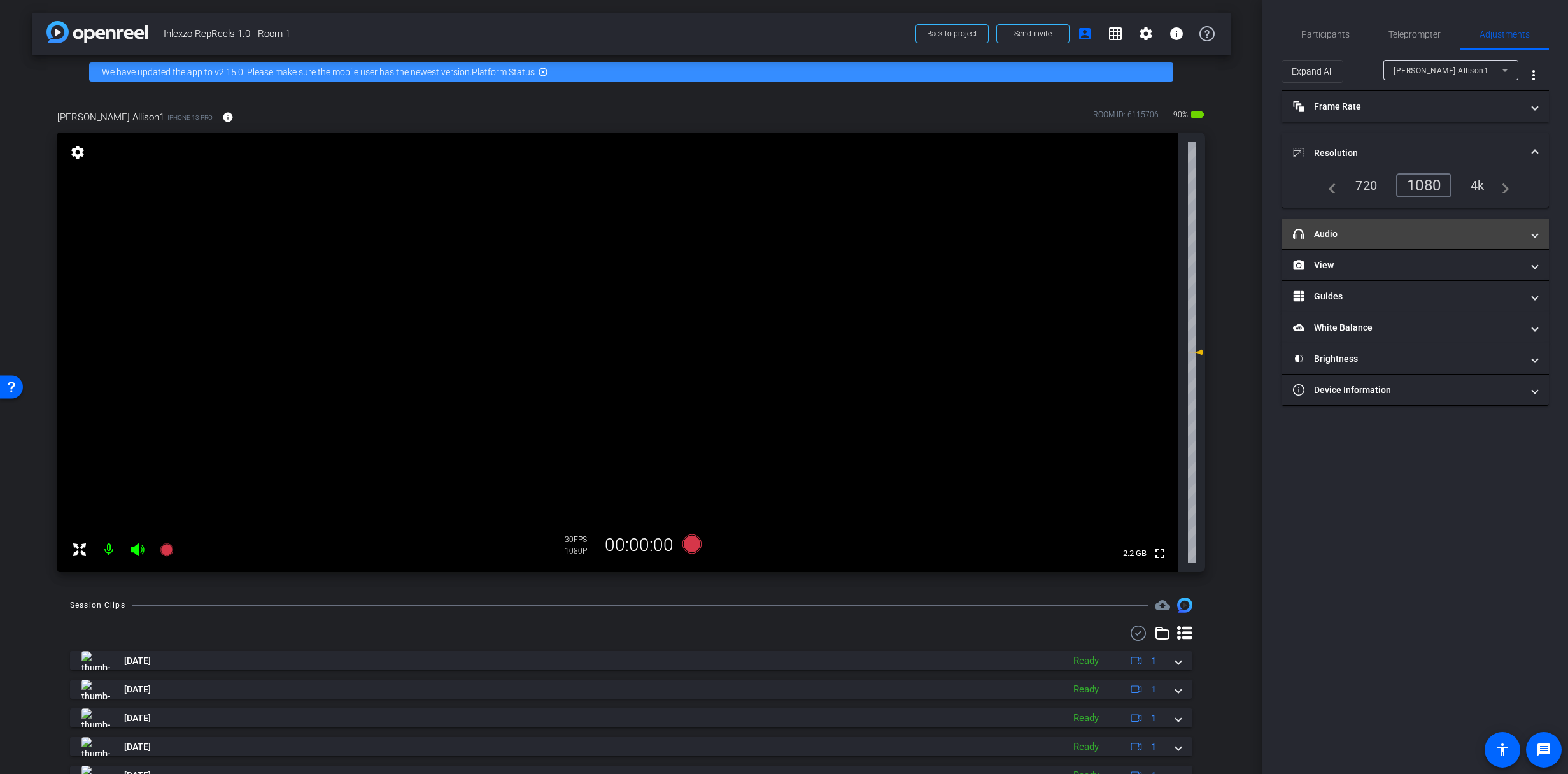
click at [1379, 229] on mat-panel-title "headphone icon Audio" at bounding box center [1407, 233] width 229 height 14
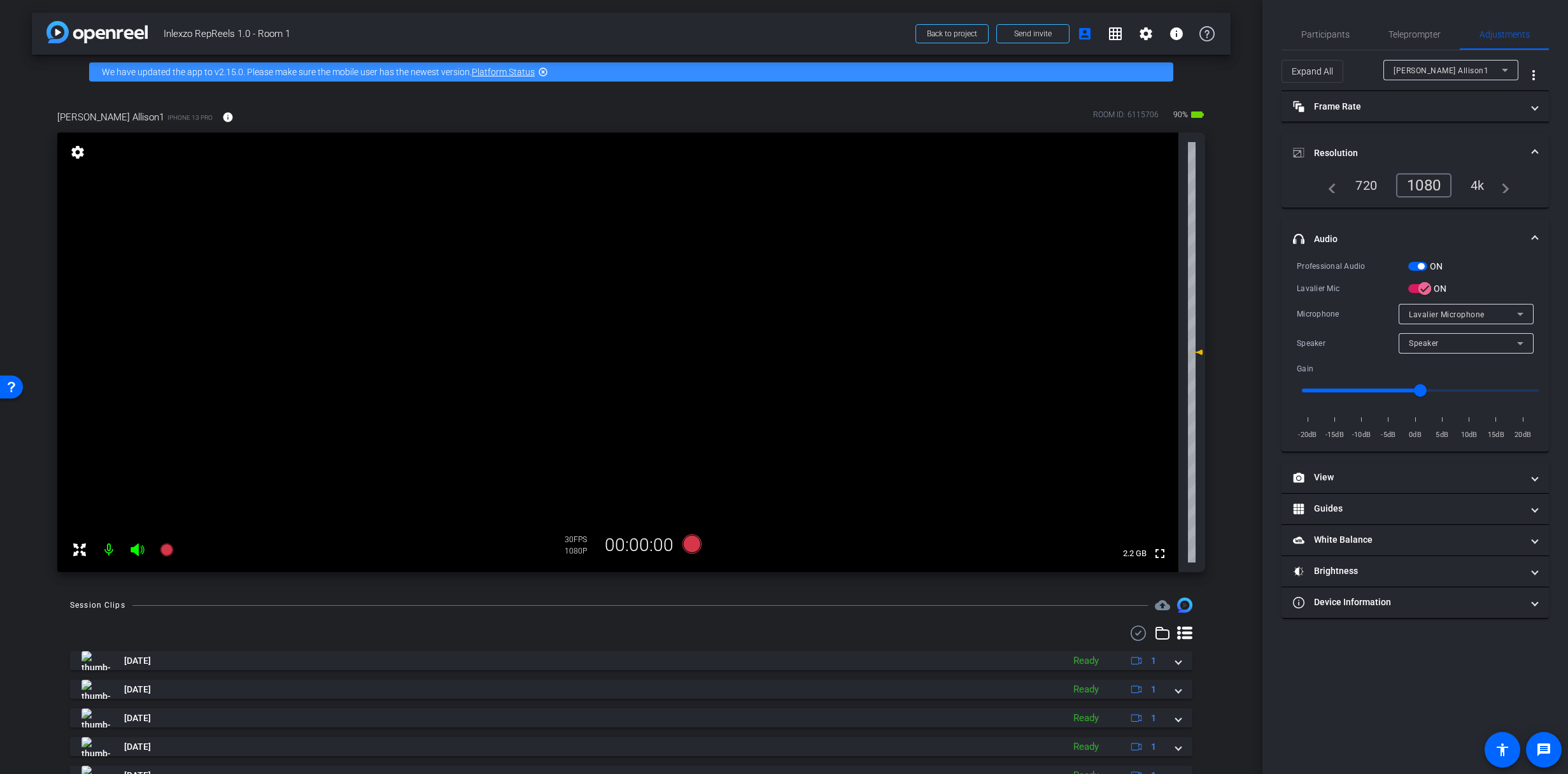
click at [1379, 229] on mat-expansion-panel-header "headphone icon Audio" at bounding box center [1415, 239] width 267 height 40
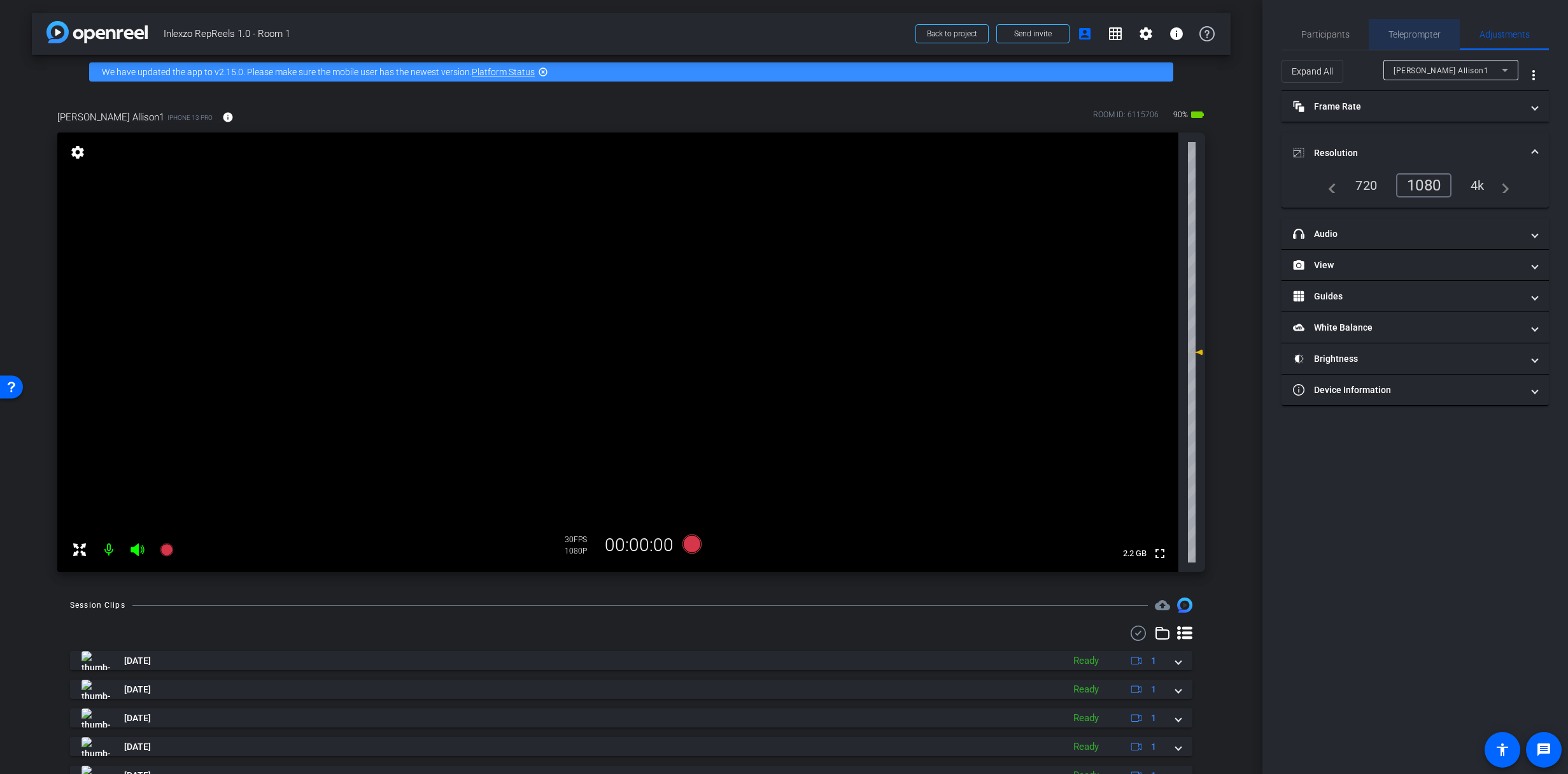
click at [1402, 22] on span "Teleprompter" at bounding box center [1415, 34] width 52 height 30
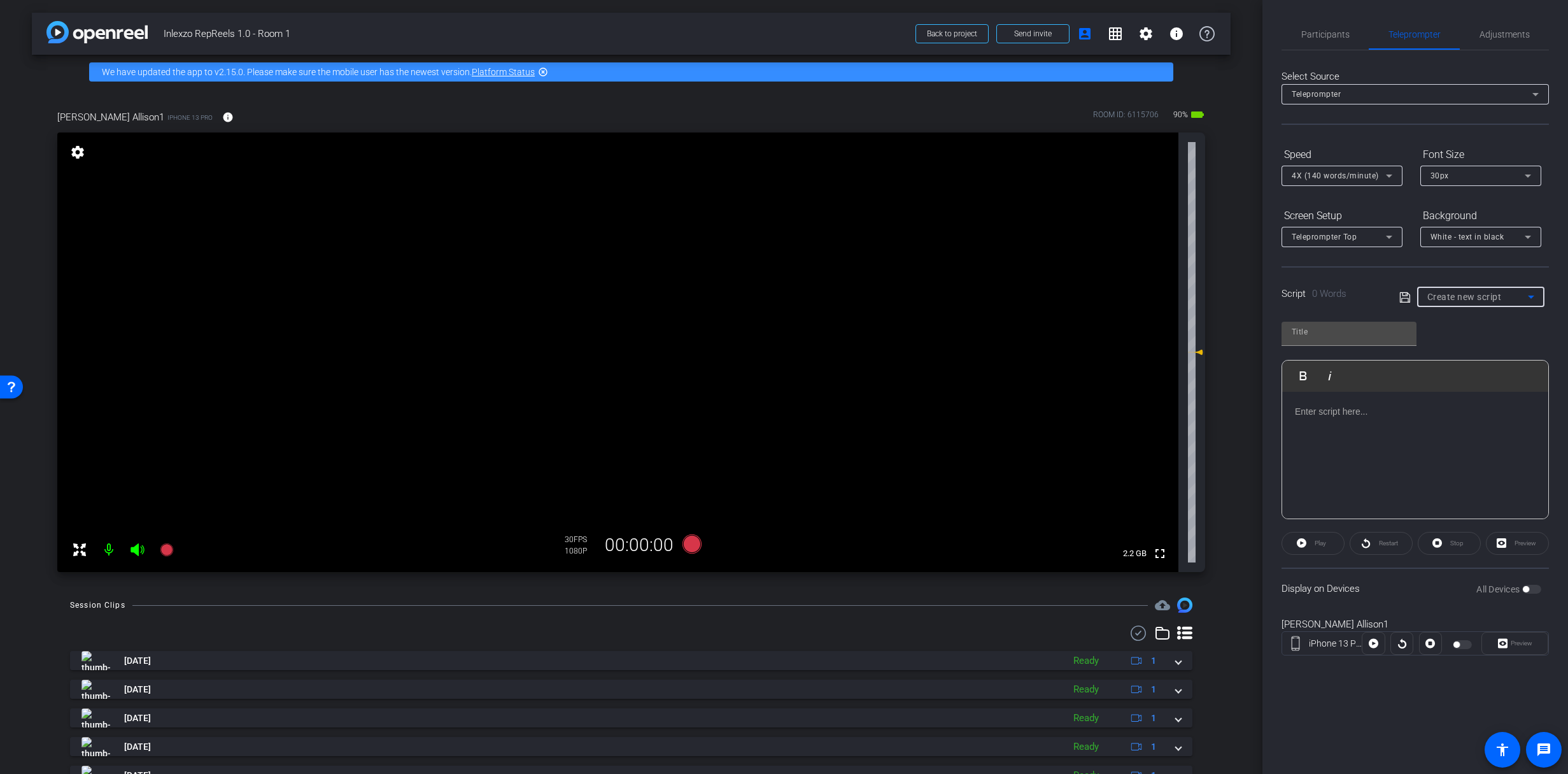
click at [1466, 297] on span "Create new script" at bounding box center [1464, 296] width 74 height 10
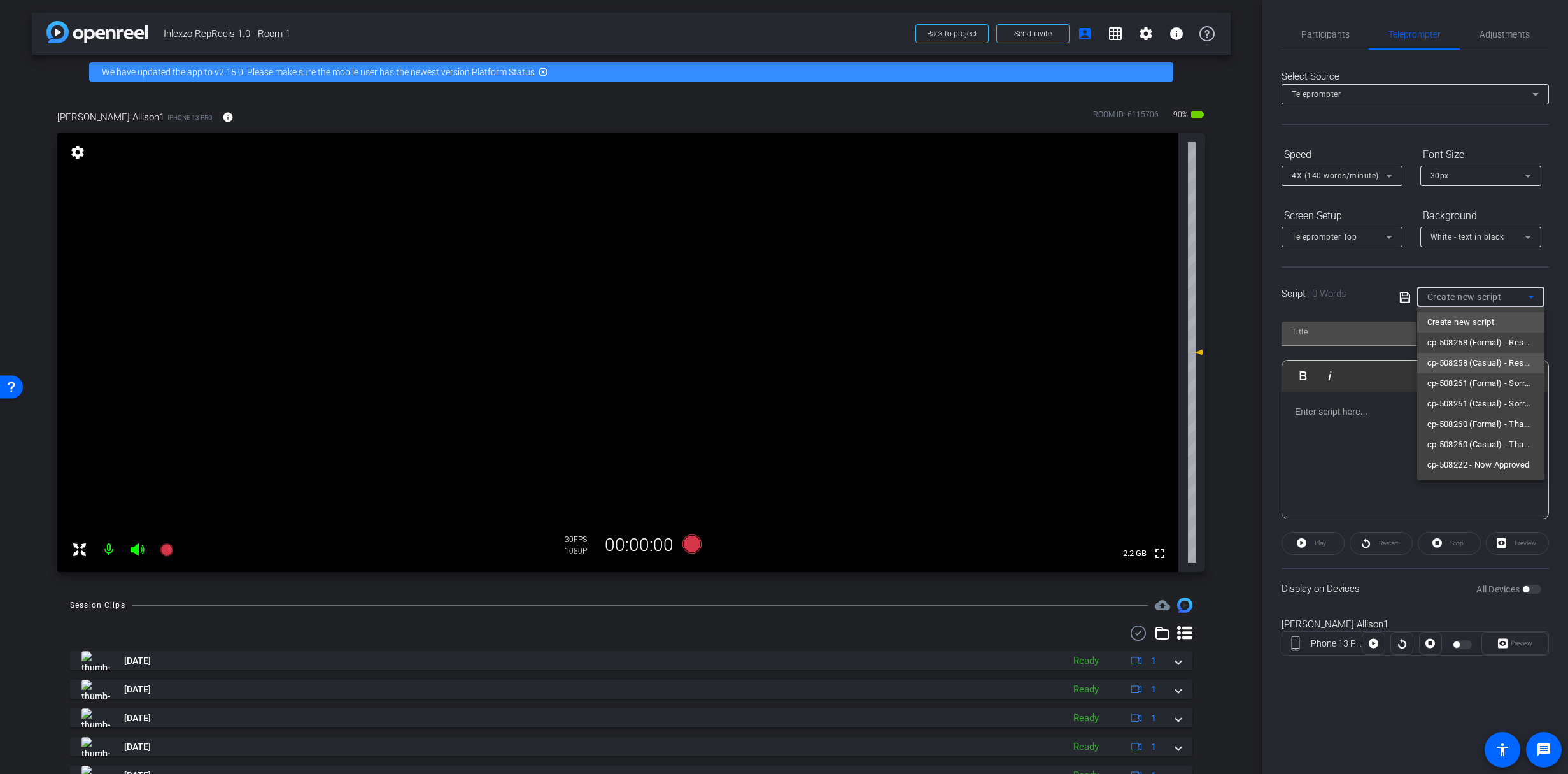
click at [1500, 364] on span "cp-508258 (Casual) - Resources to Share" at bounding box center [1481, 363] width 107 height 16
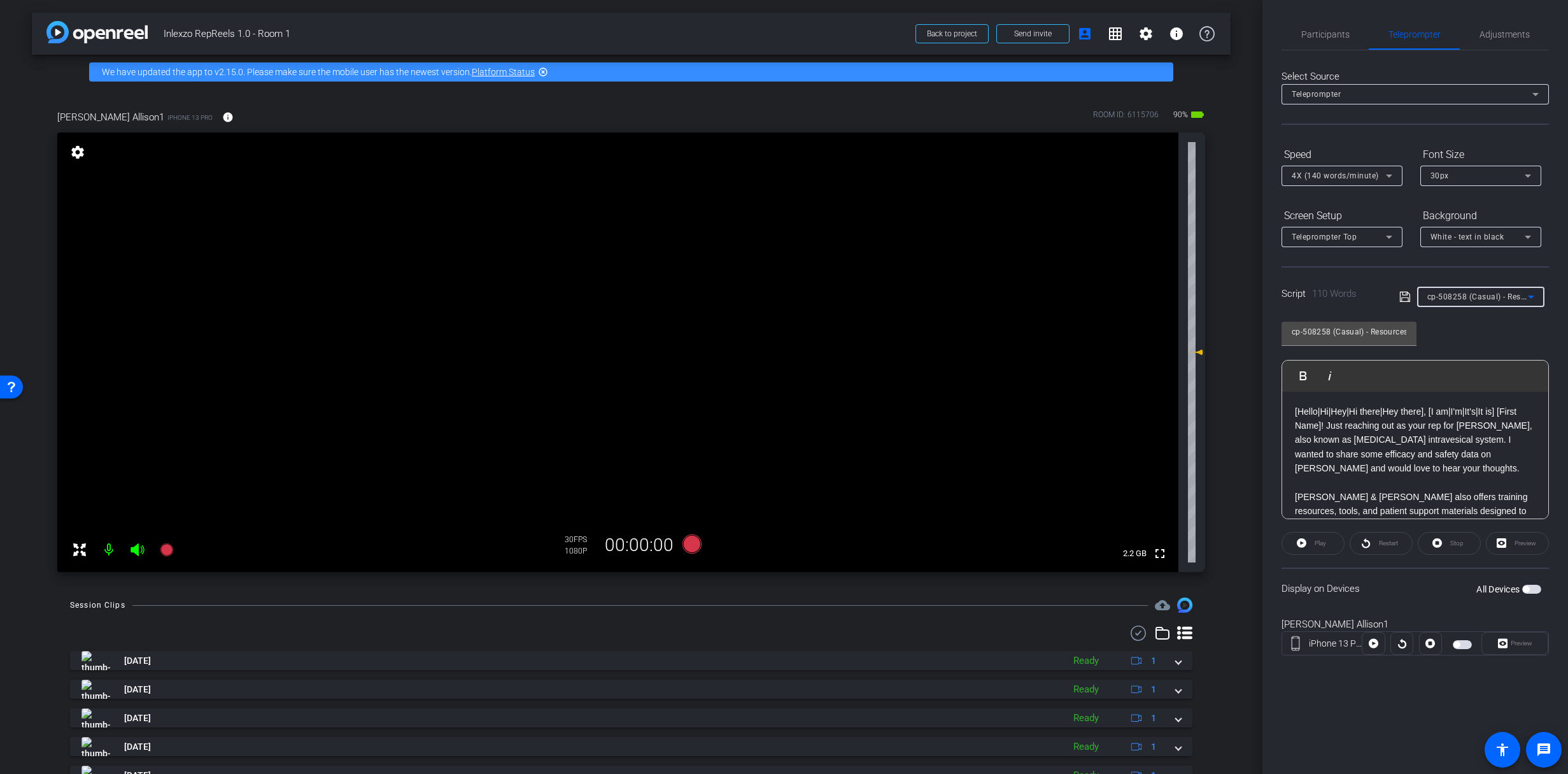
click at [1535, 583] on div "All Devices" at bounding box center [1508, 589] width 65 height 13
click at [1532, 589] on span "button" at bounding box center [1531, 589] width 19 height 9
click at [1514, 653] on span at bounding box center [1515, 643] width 65 height 30
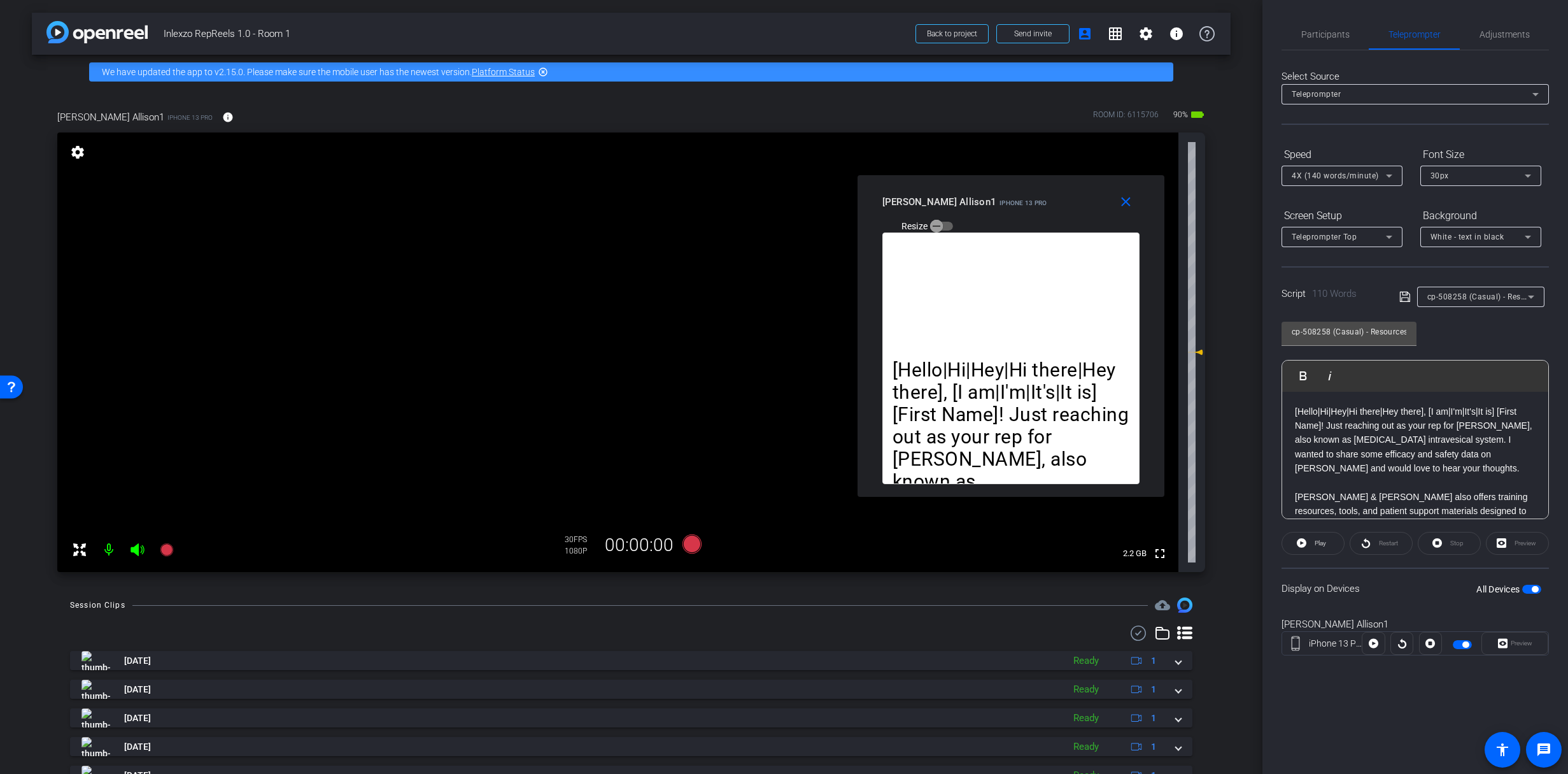
drag, startPoint x: 803, startPoint y: 250, endPoint x: 1001, endPoint y: 212, distance: 201.6
click at [1017, 200] on div "[PERSON_NAME] Allison1 iPhone 13 Pro Resize" at bounding box center [1016, 212] width 267 height 45
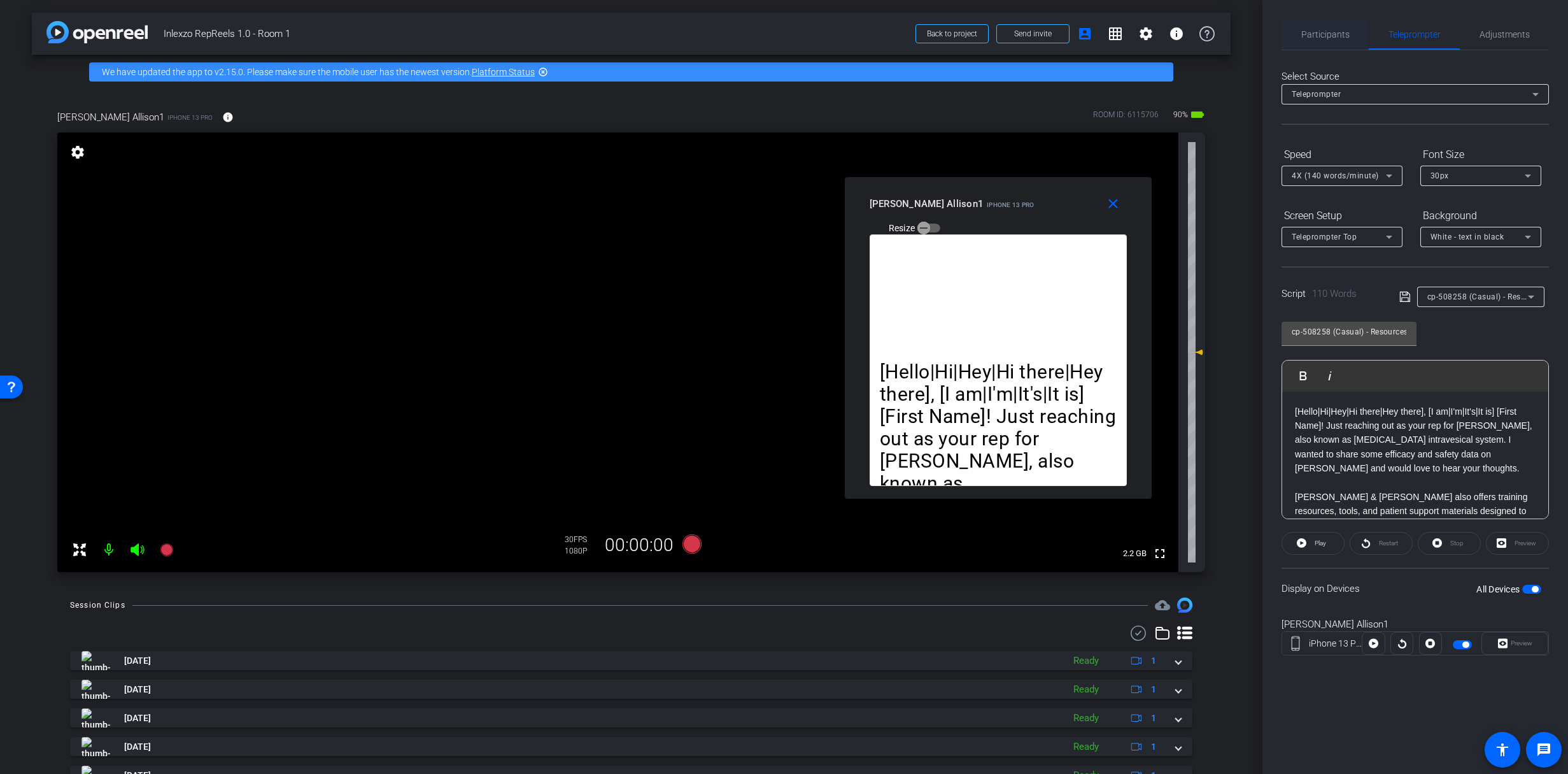
click at [1309, 30] on span "Participants" at bounding box center [1325, 35] width 49 height 9
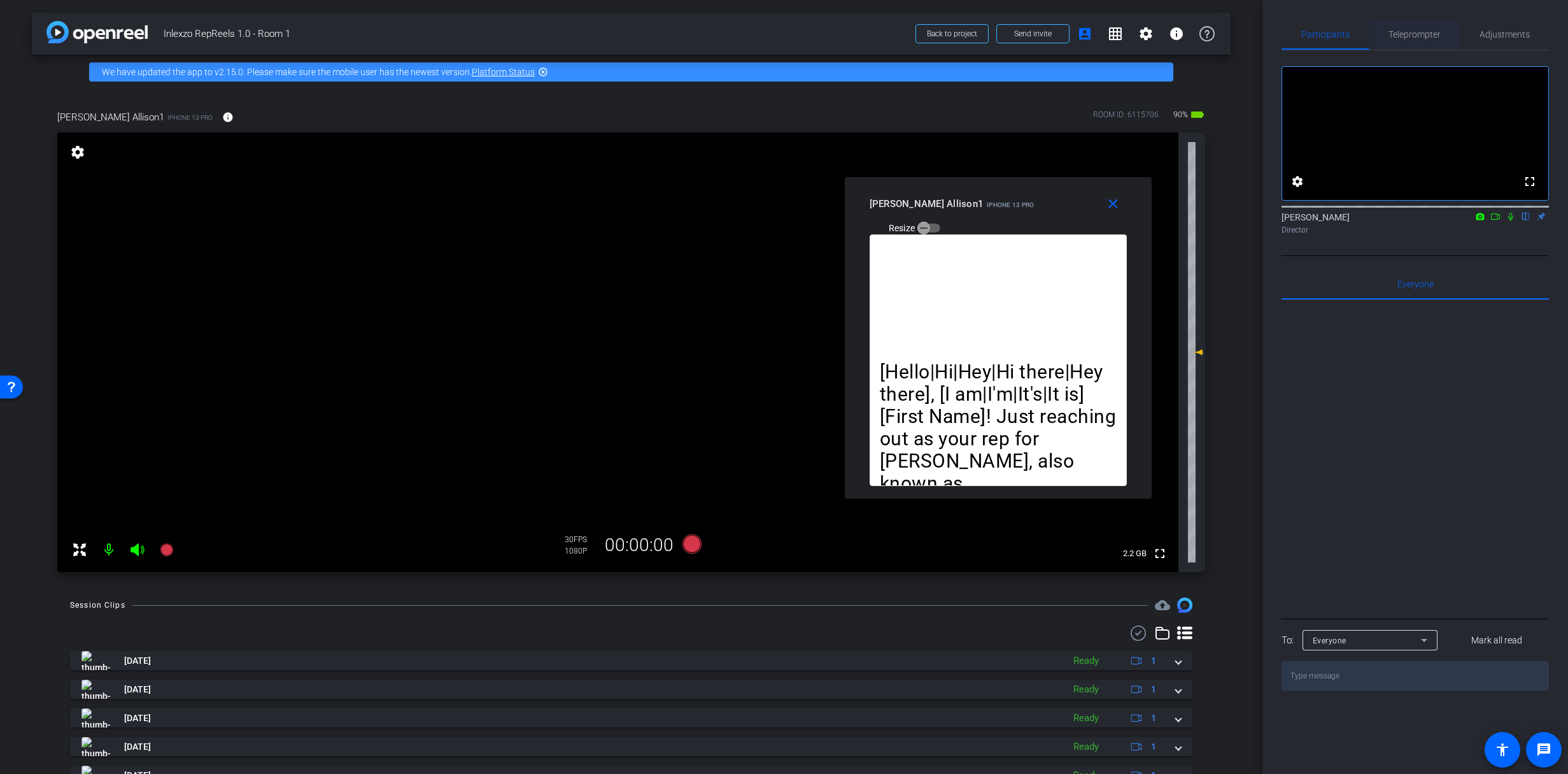
click at [1420, 32] on span "Teleprompter" at bounding box center [1415, 35] width 52 height 9
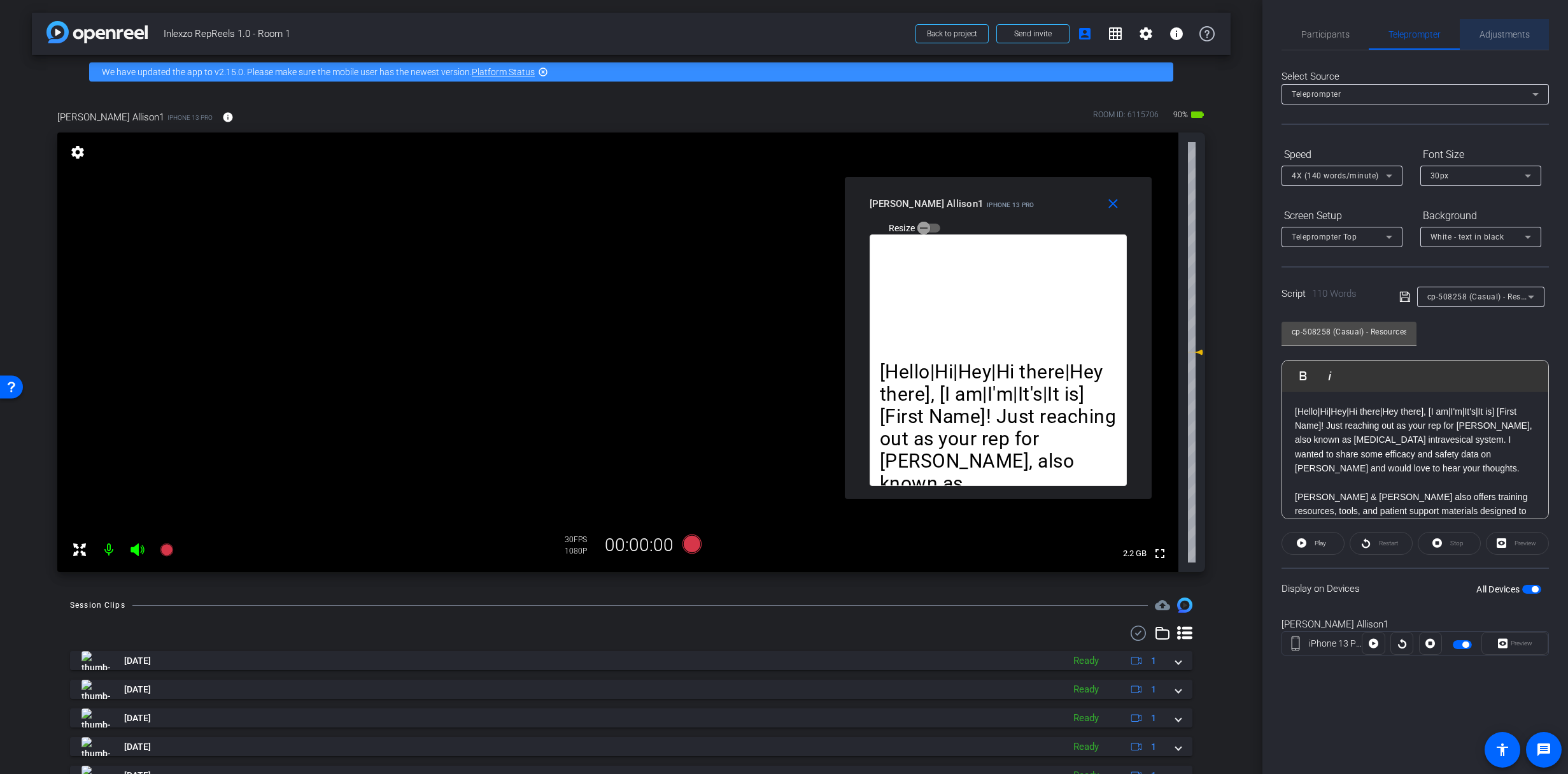
click at [1488, 25] on span "Adjustments" at bounding box center [1505, 34] width 51 height 30
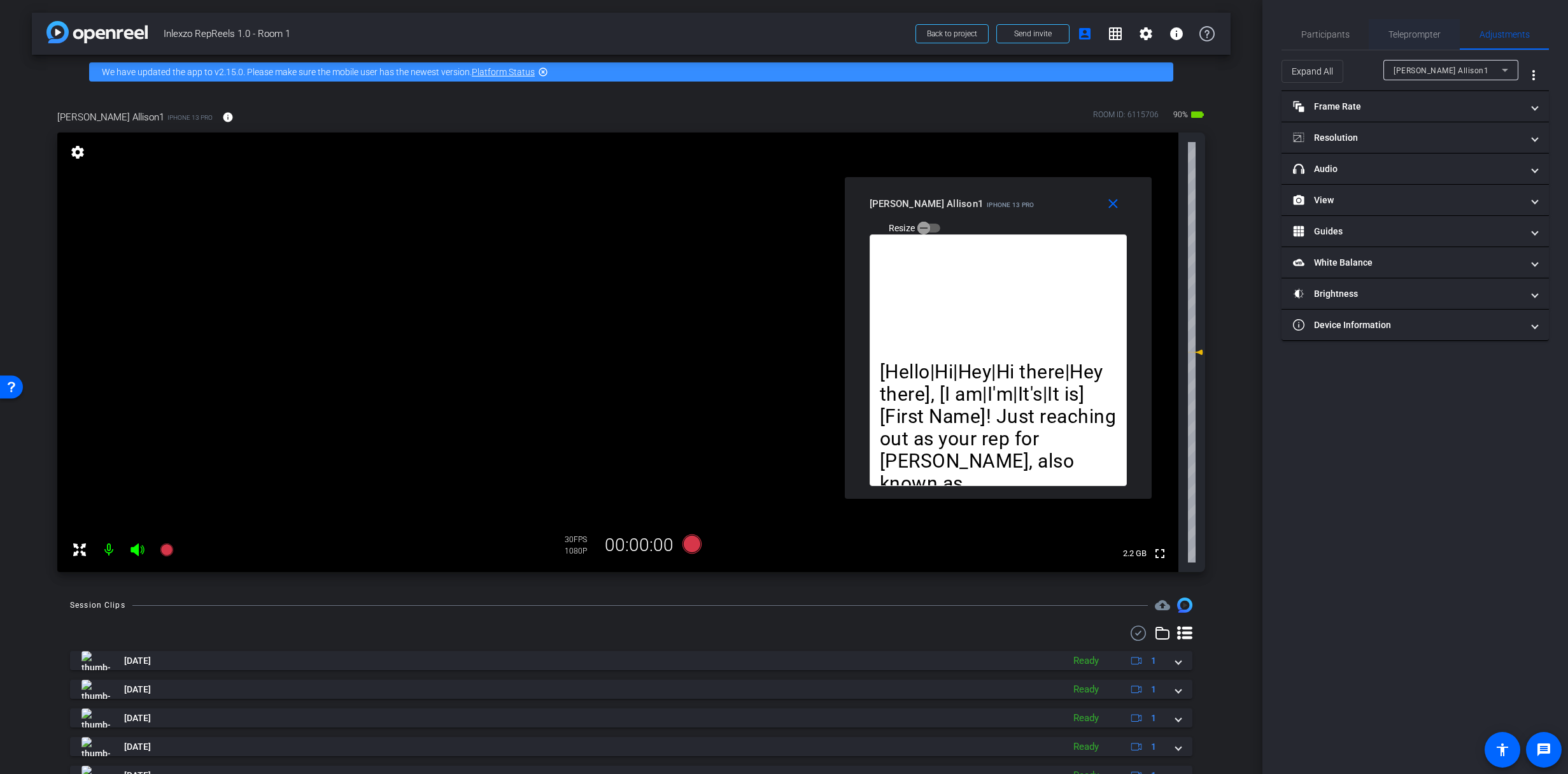
click at [1401, 28] on span "Teleprompter" at bounding box center [1415, 34] width 52 height 30
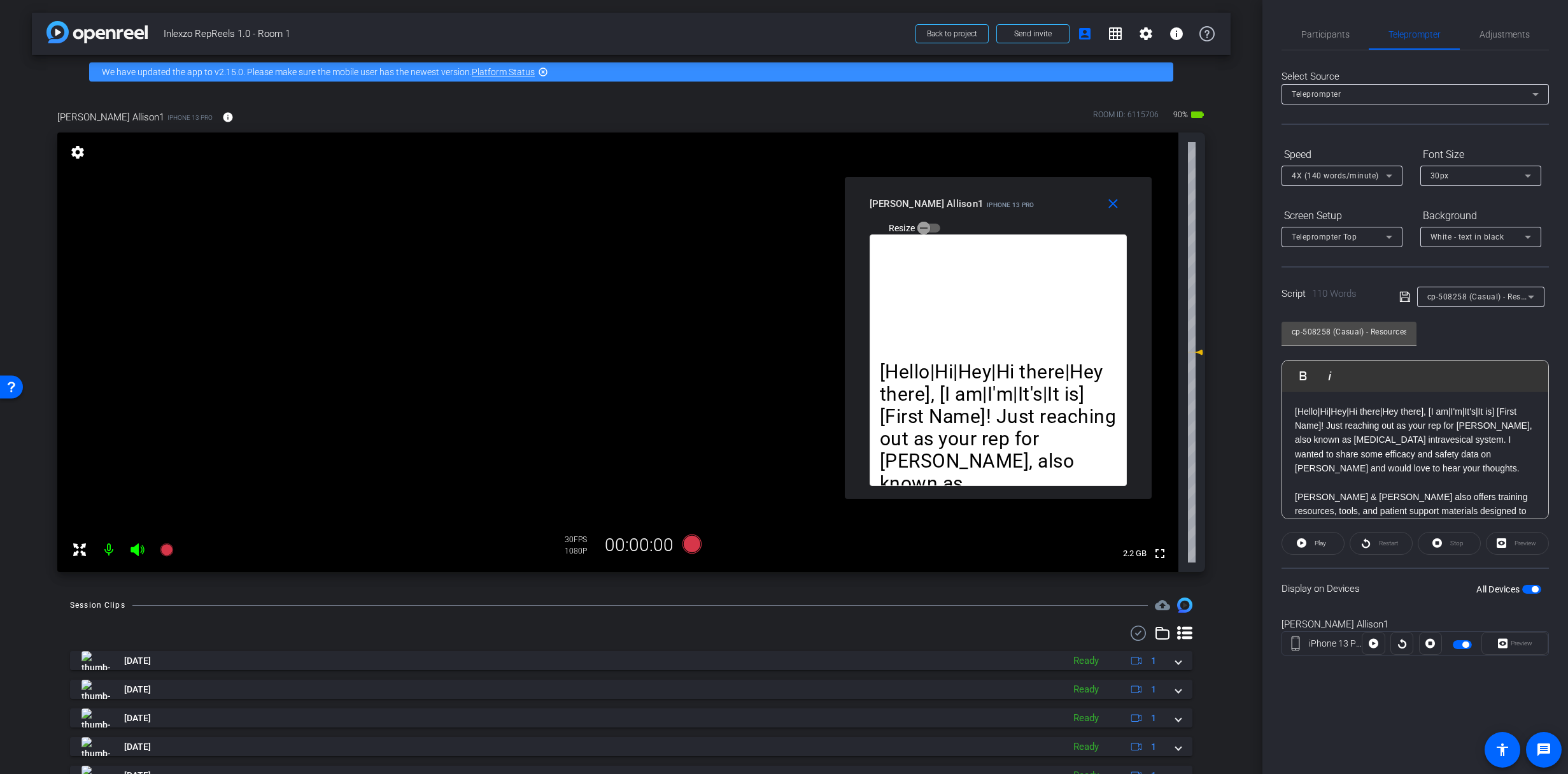
click at [1480, 301] on span "cp-508258 (Casual) - Resources to Share" at bounding box center [1504, 296] width 153 height 10
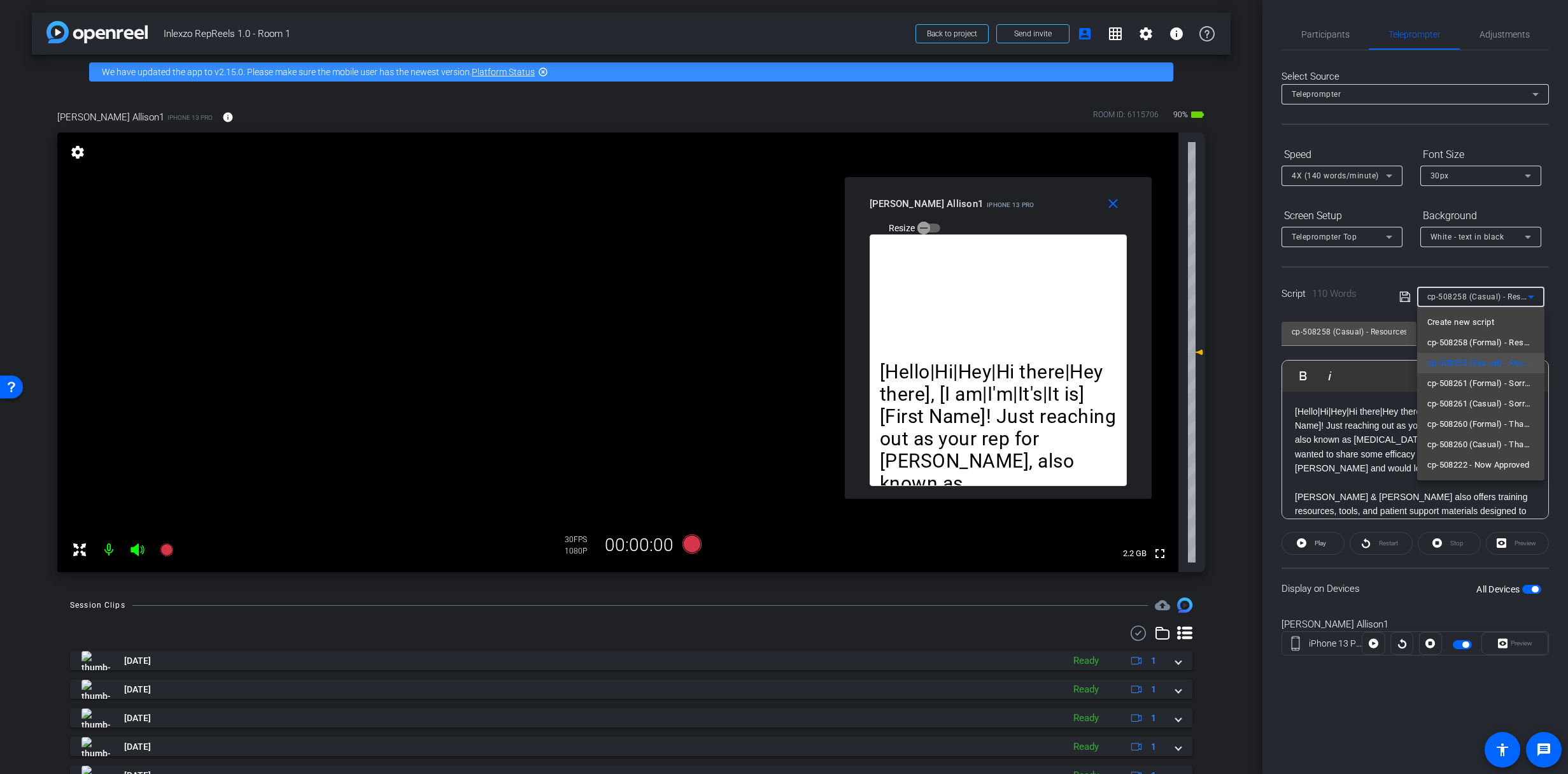
click at [1481, 301] on div at bounding box center [784, 387] width 1568 height 774
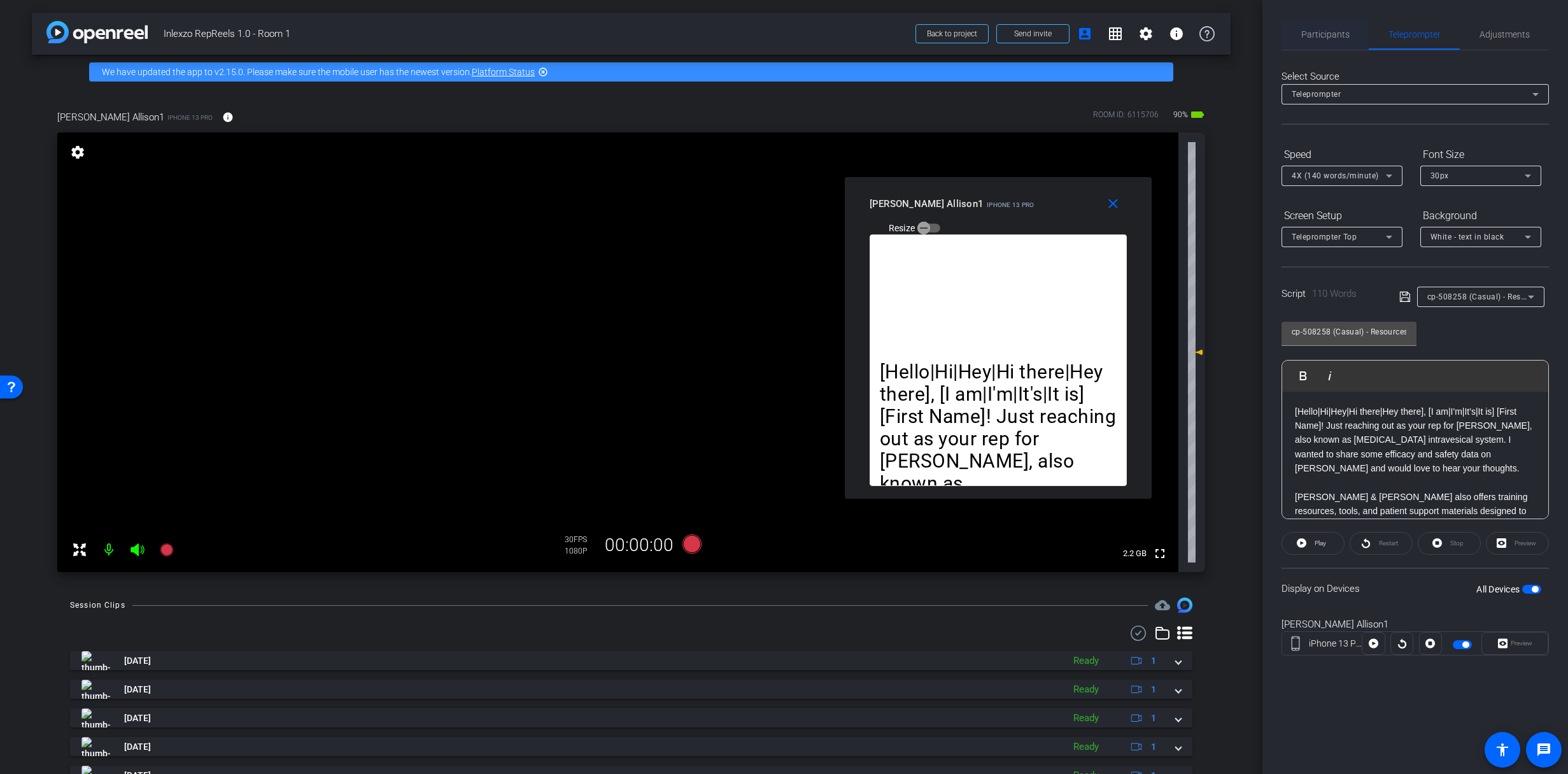
click at [1327, 38] on span "Participants" at bounding box center [1325, 35] width 49 height 9
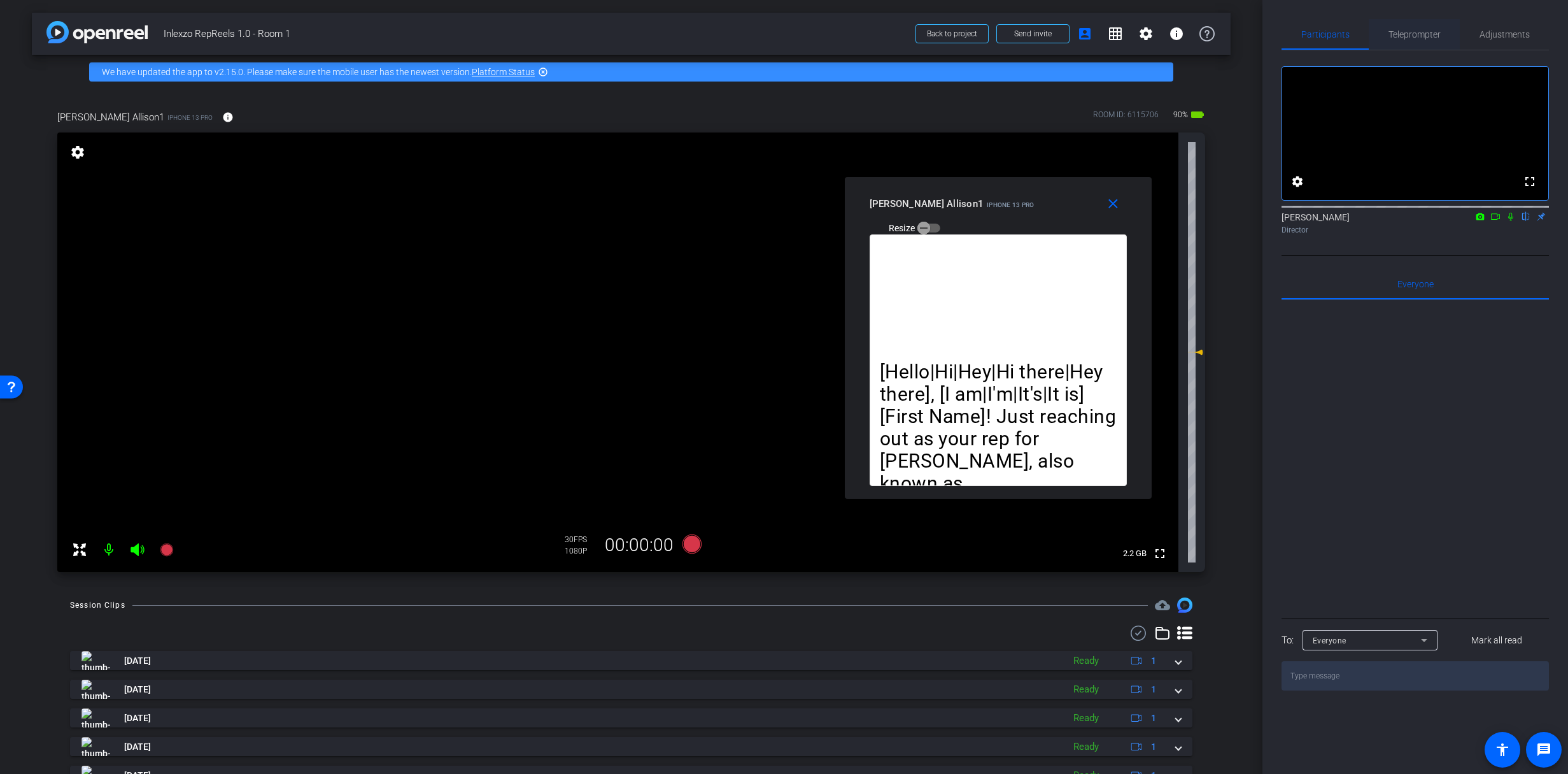
click at [1413, 33] on span "Teleprompter" at bounding box center [1415, 35] width 52 height 9
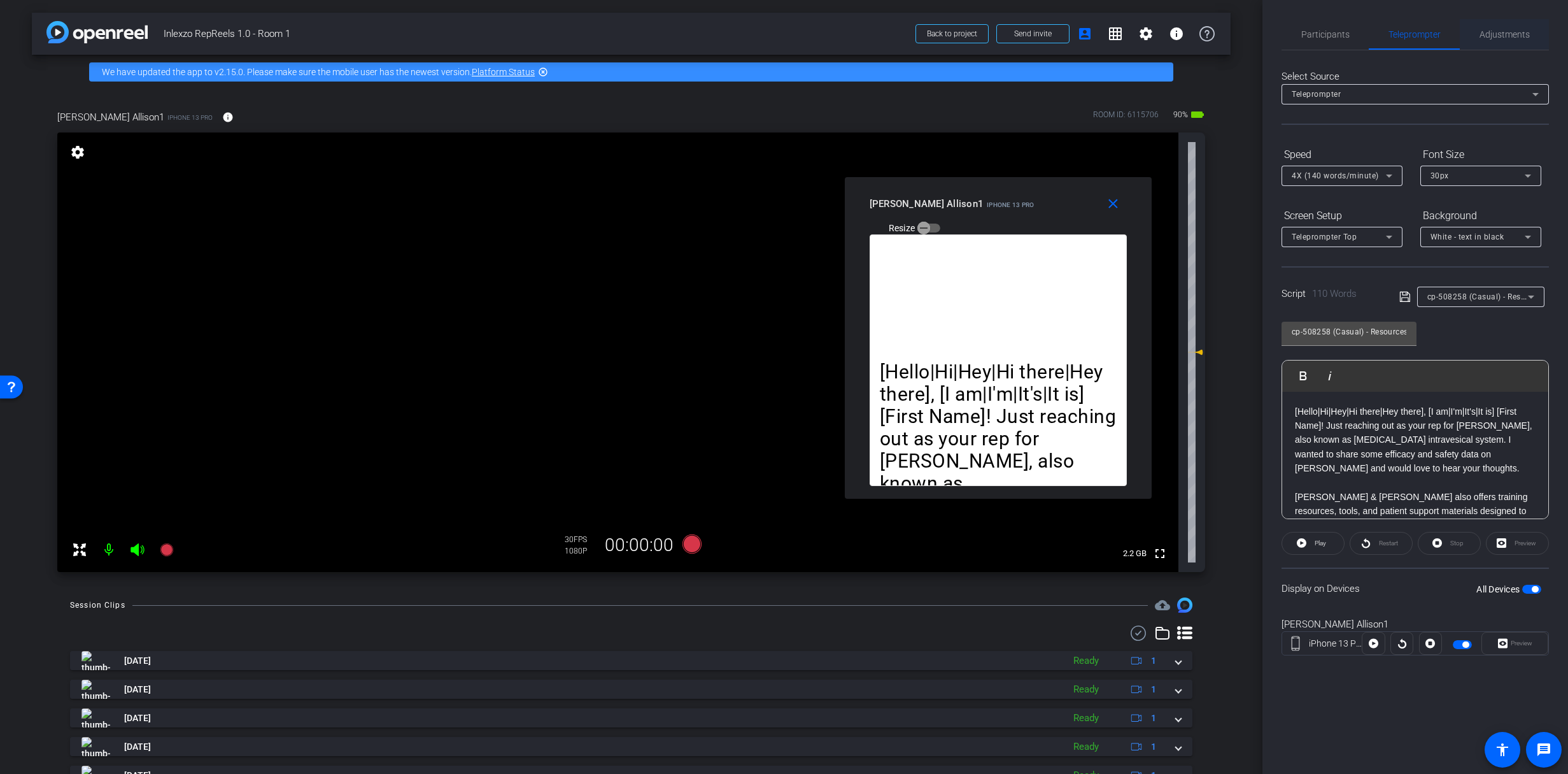
click at [1515, 28] on span "Adjustments" at bounding box center [1505, 34] width 51 height 30
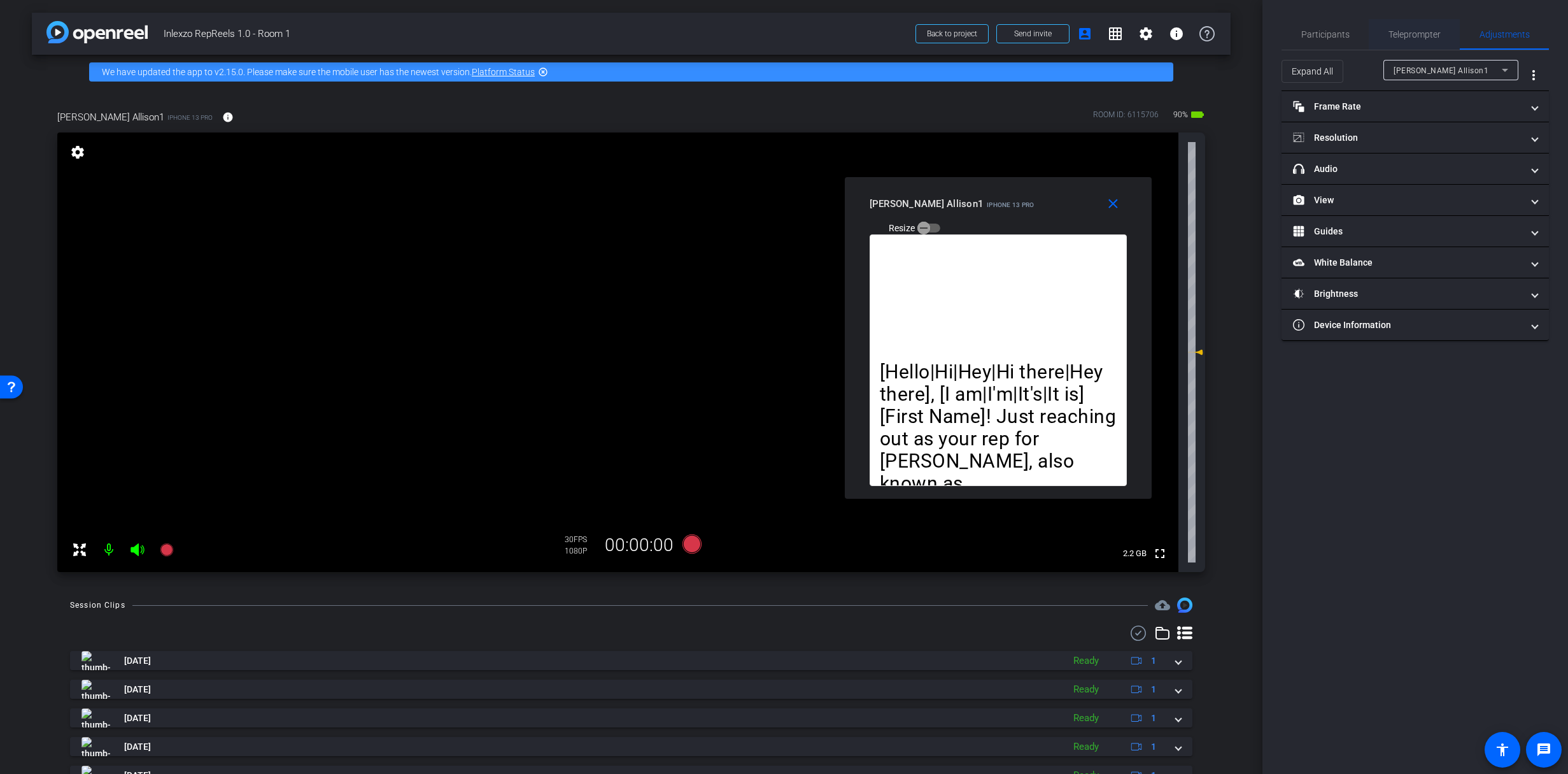
click at [1431, 49] on span "Teleprompter" at bounding box center [1415, 34] width 52 height 30
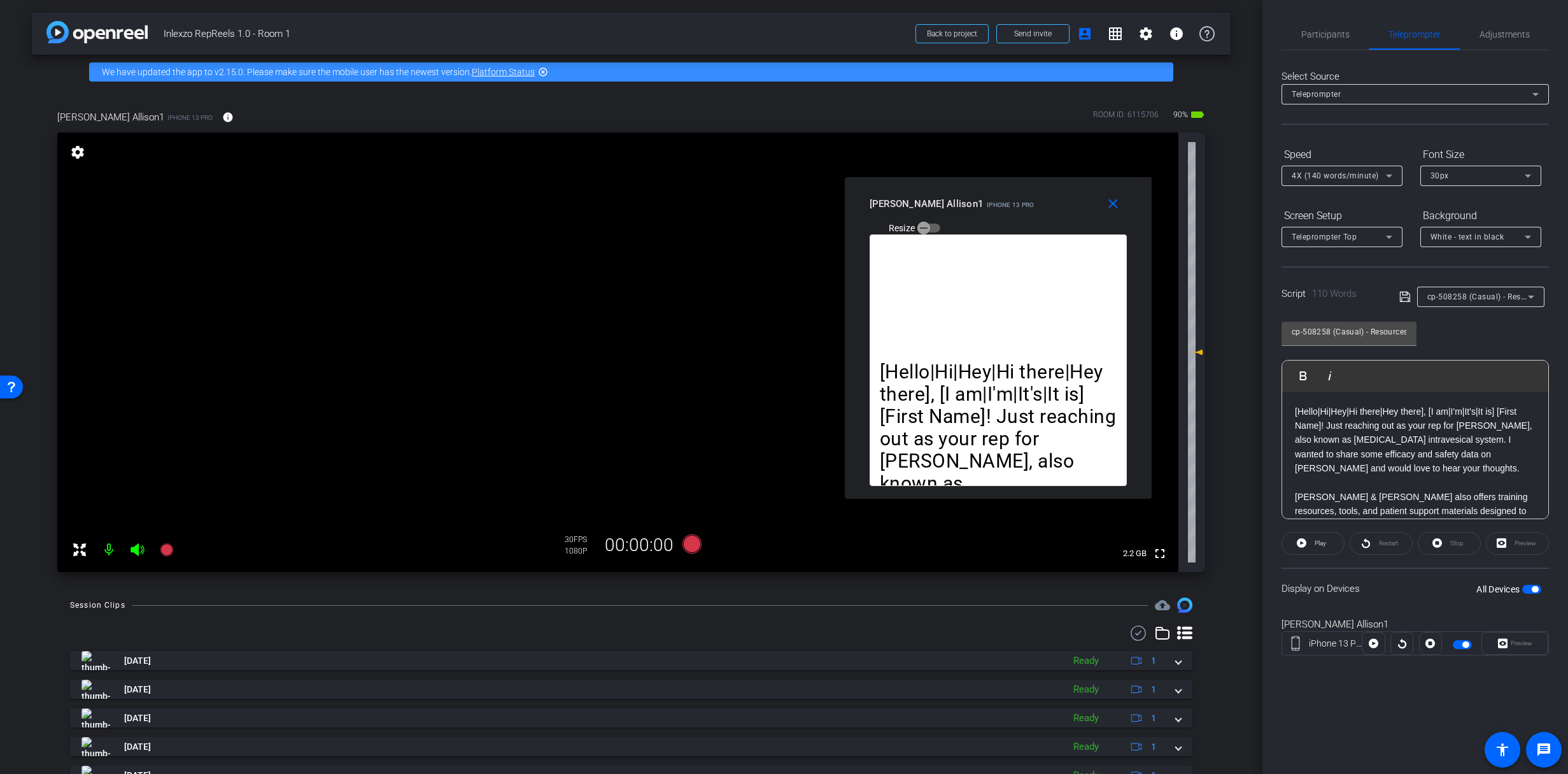
click at [1332, 173] on span "4X (140 words/minute)" at bounding box center [1335, 176] width 87 height 9
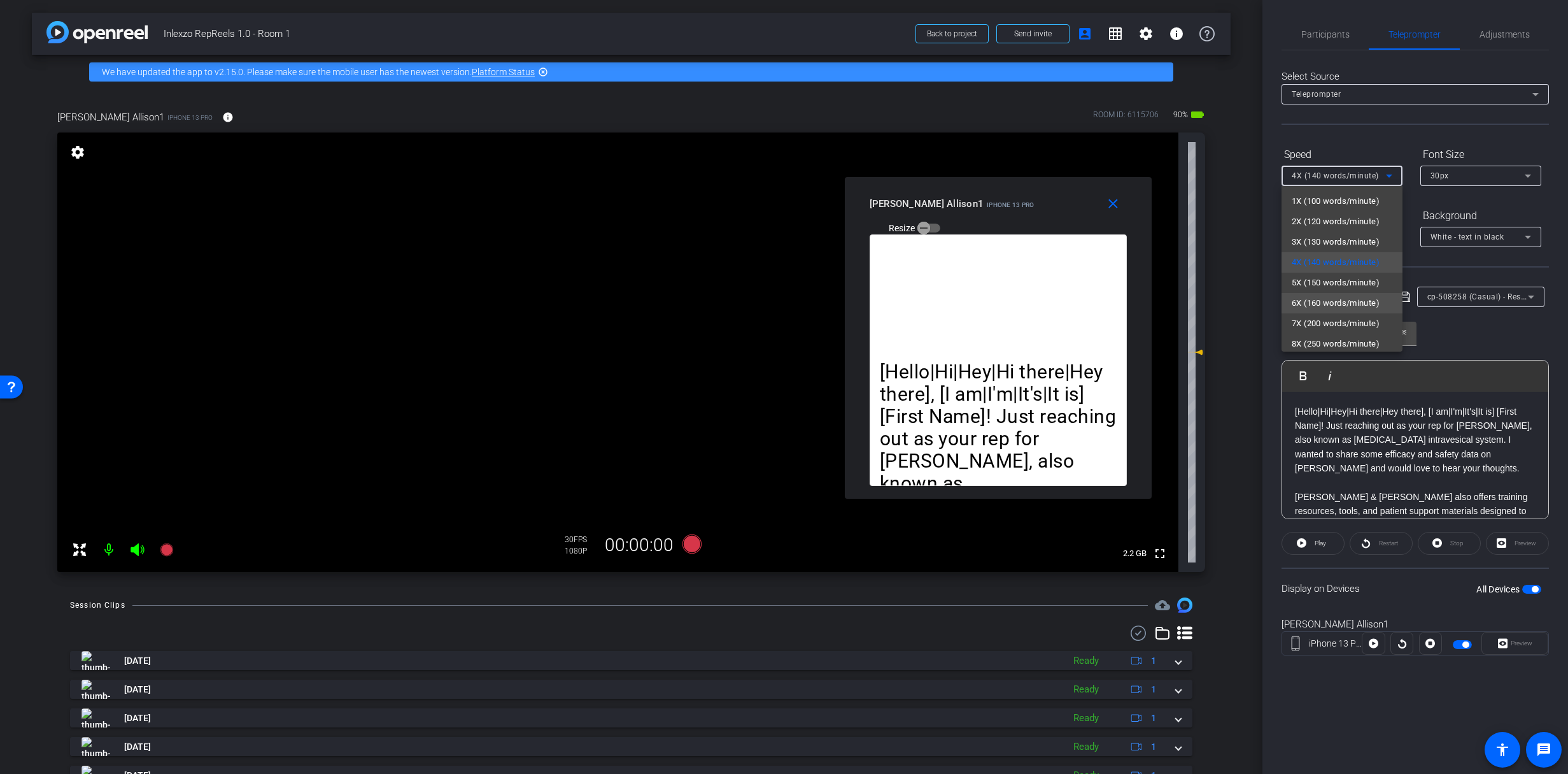
click at [1338, 308] on span "6X (160 words/minute)" at bounding box center [1336, 302] width 88 height 16
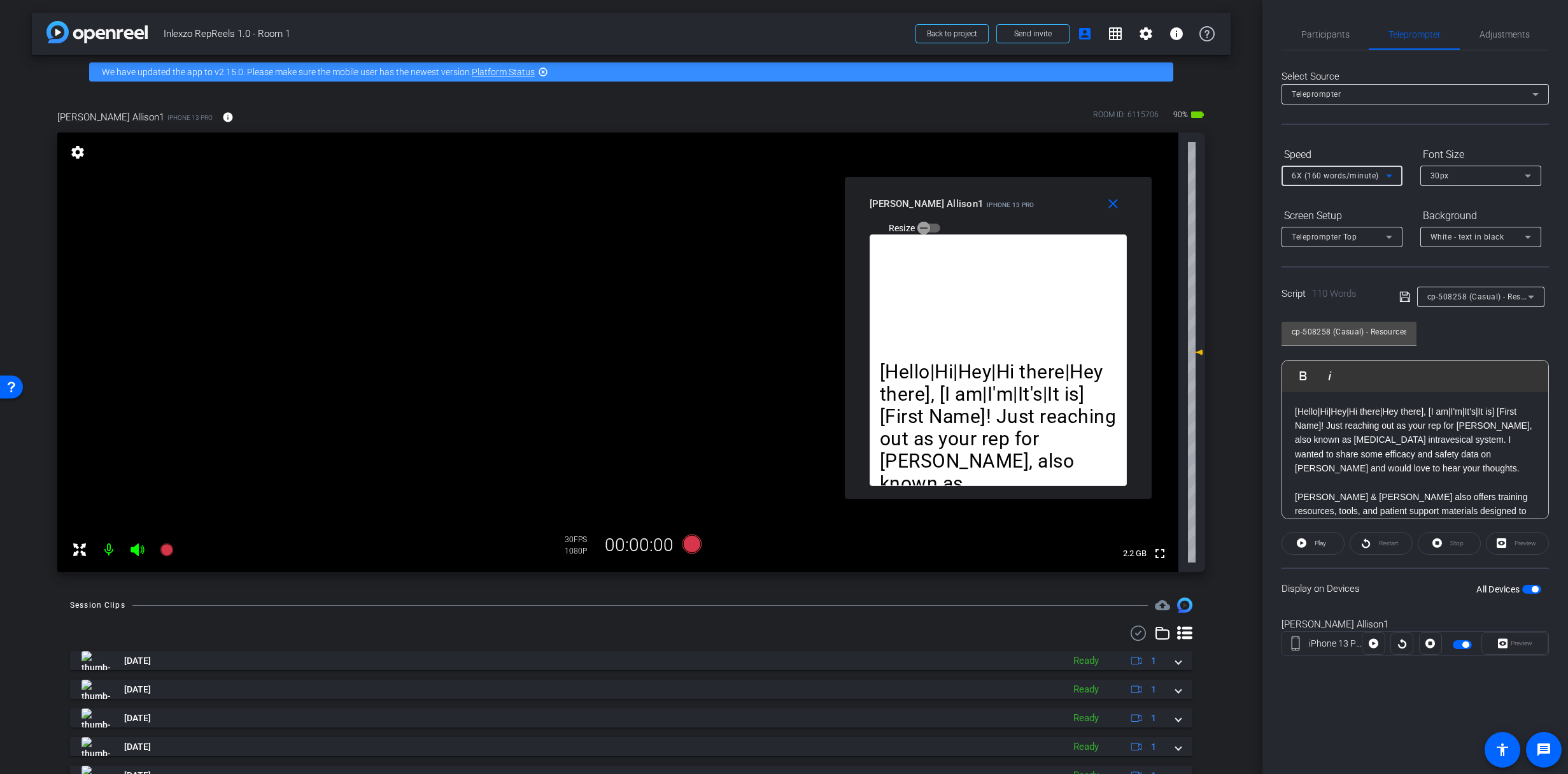
click at [1319, 184] on div "6X (160 words/minute)" at bounding box center [1342, 176] width 100 height 20
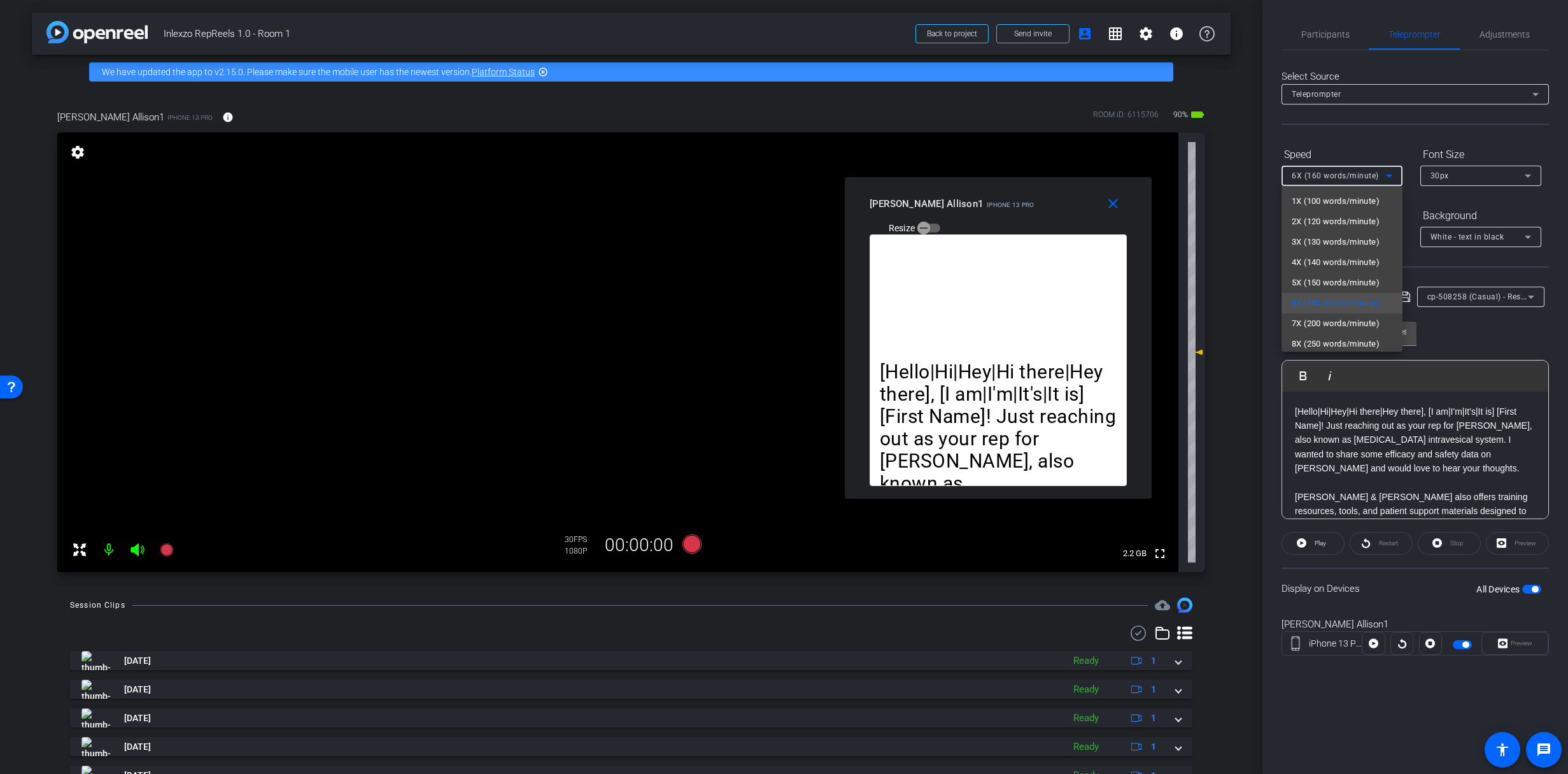
click at [1319, 177] on div at bounding box center [784, 387] width 1568 height 774
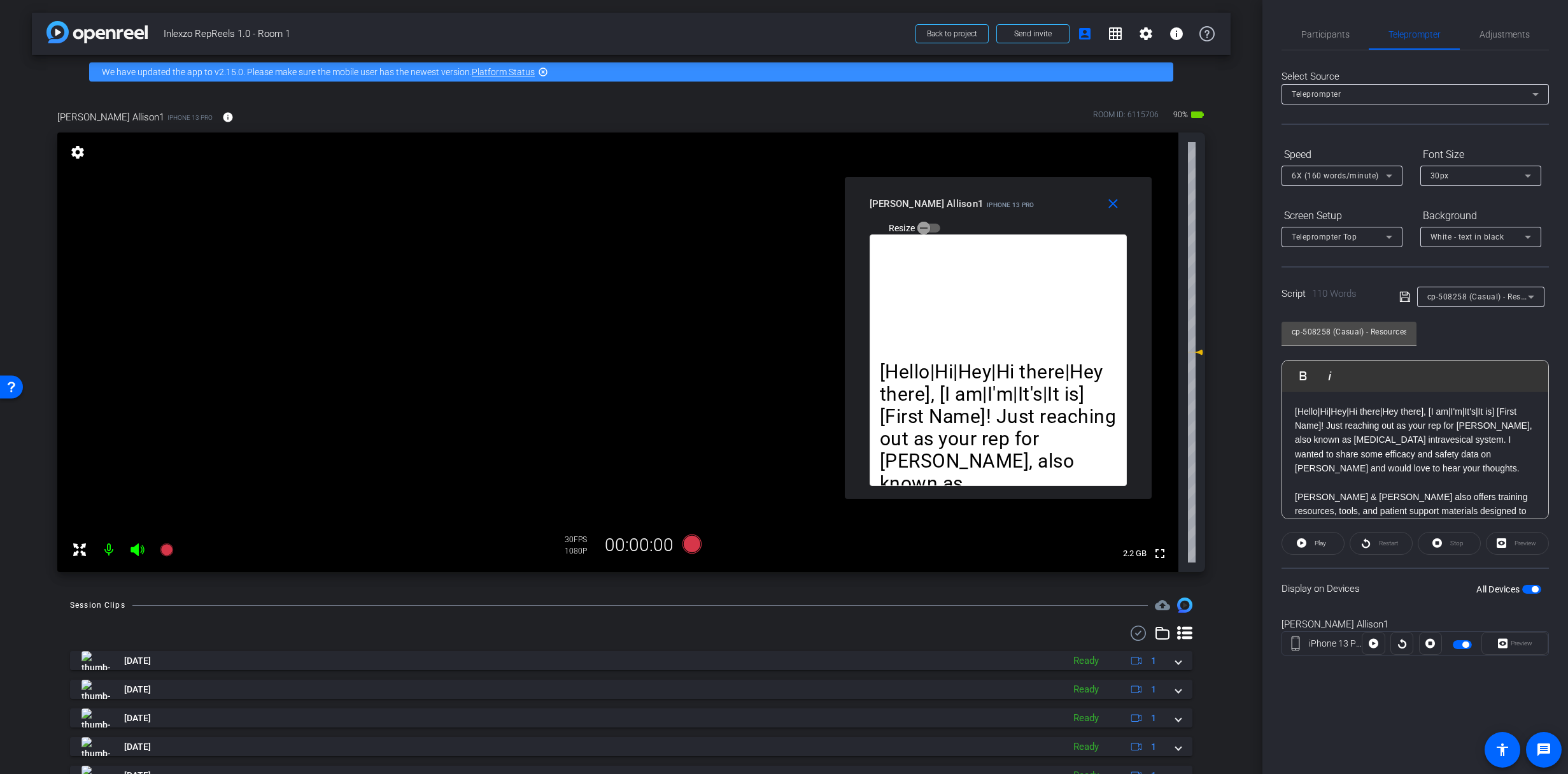
click at [1383, 95] on div "Teleprompter" at bounding box center [1413, 94] width 241 height 16
click at [1383, 95] on div at bounding box center [784, 387] width 1568 height 774
click at [1476, 21] on div "Adjustments" at bounding box center [1504, 34] width 89 height 30
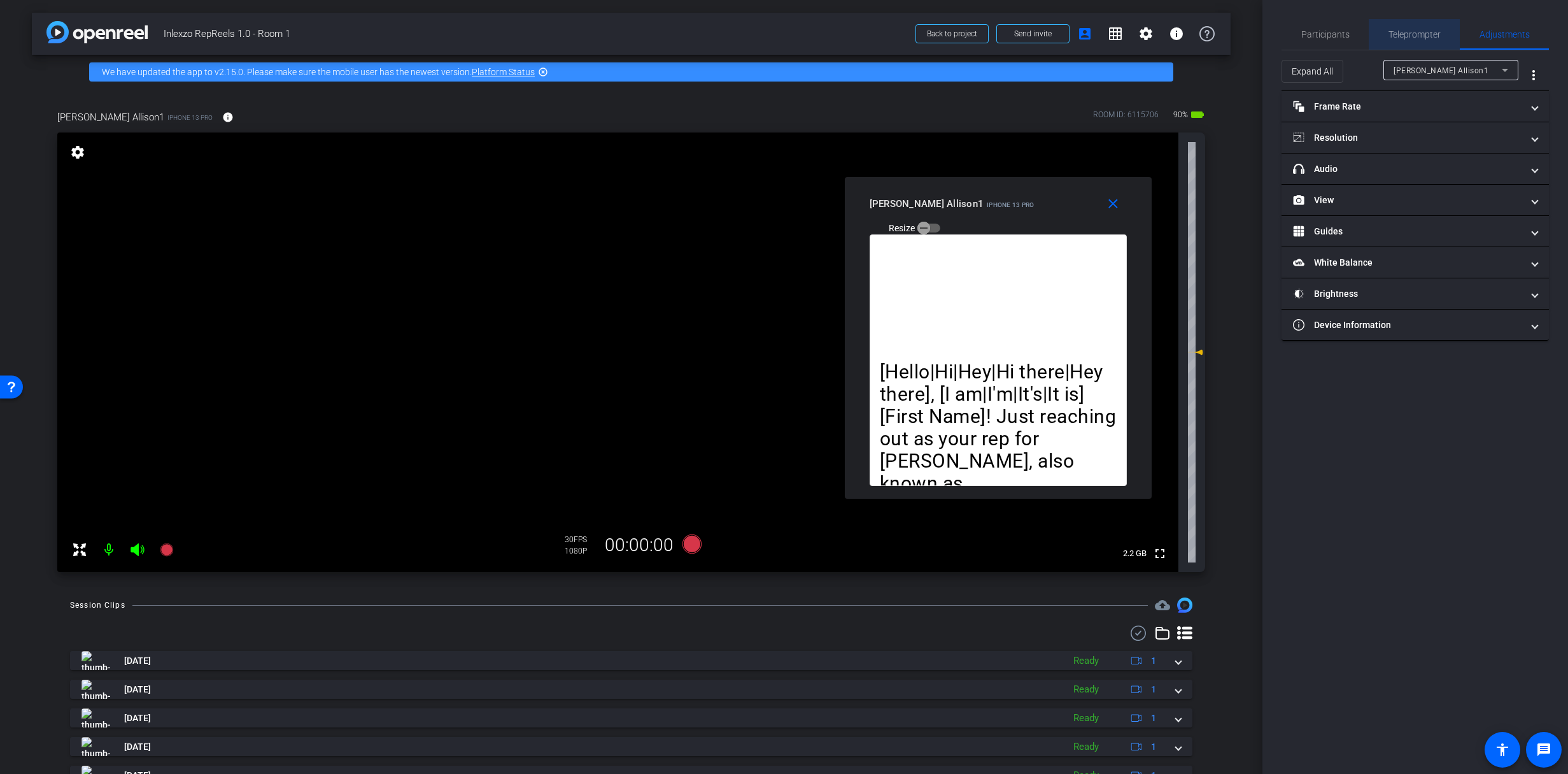
click at [1404, 33] on span "Teleprompter" at bounding box center [1415, 35] width 52 height 9
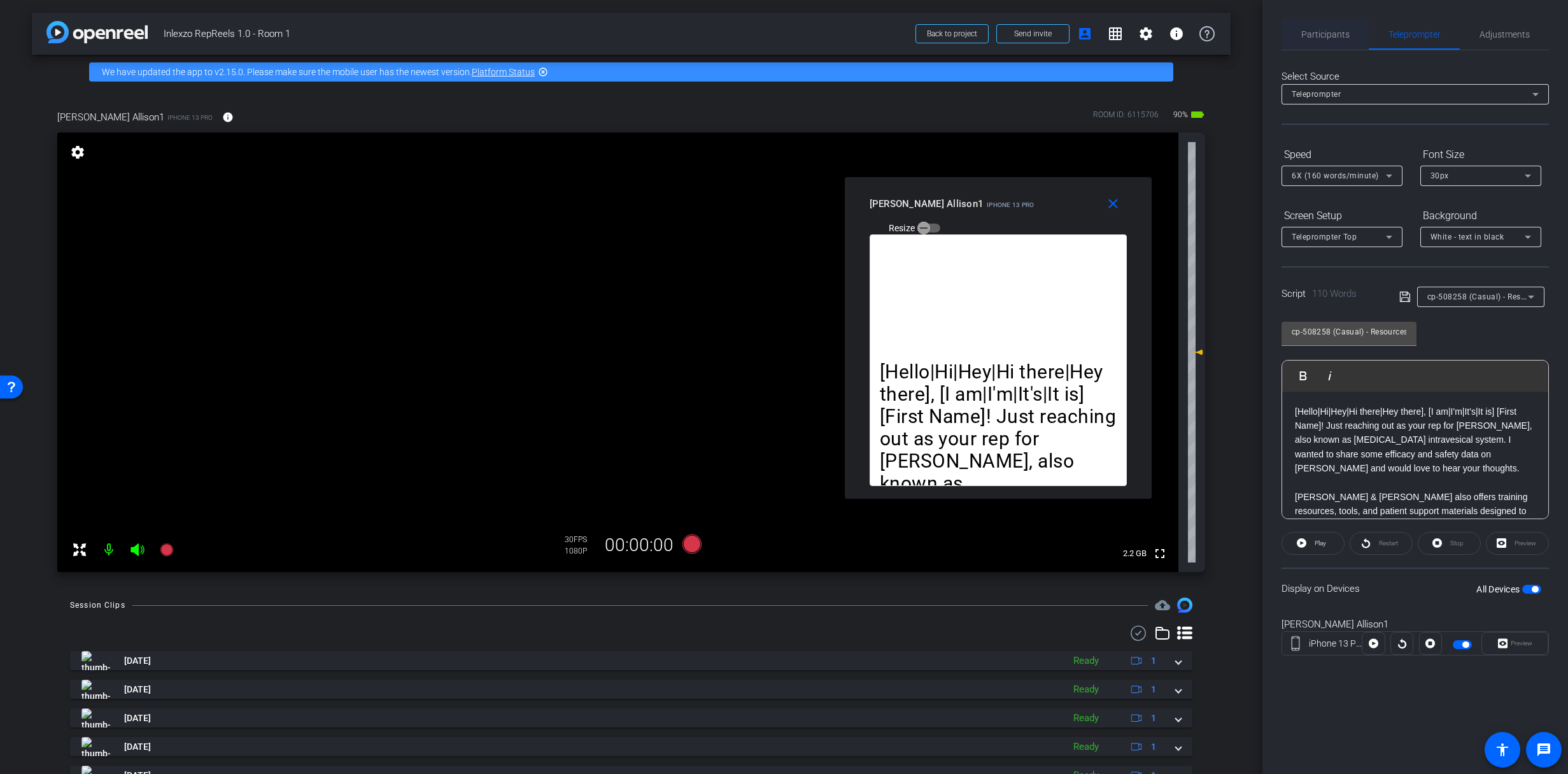
click at [1312, 34] on span "Participants" at bounding box center [1325, 35] width 49 height 9
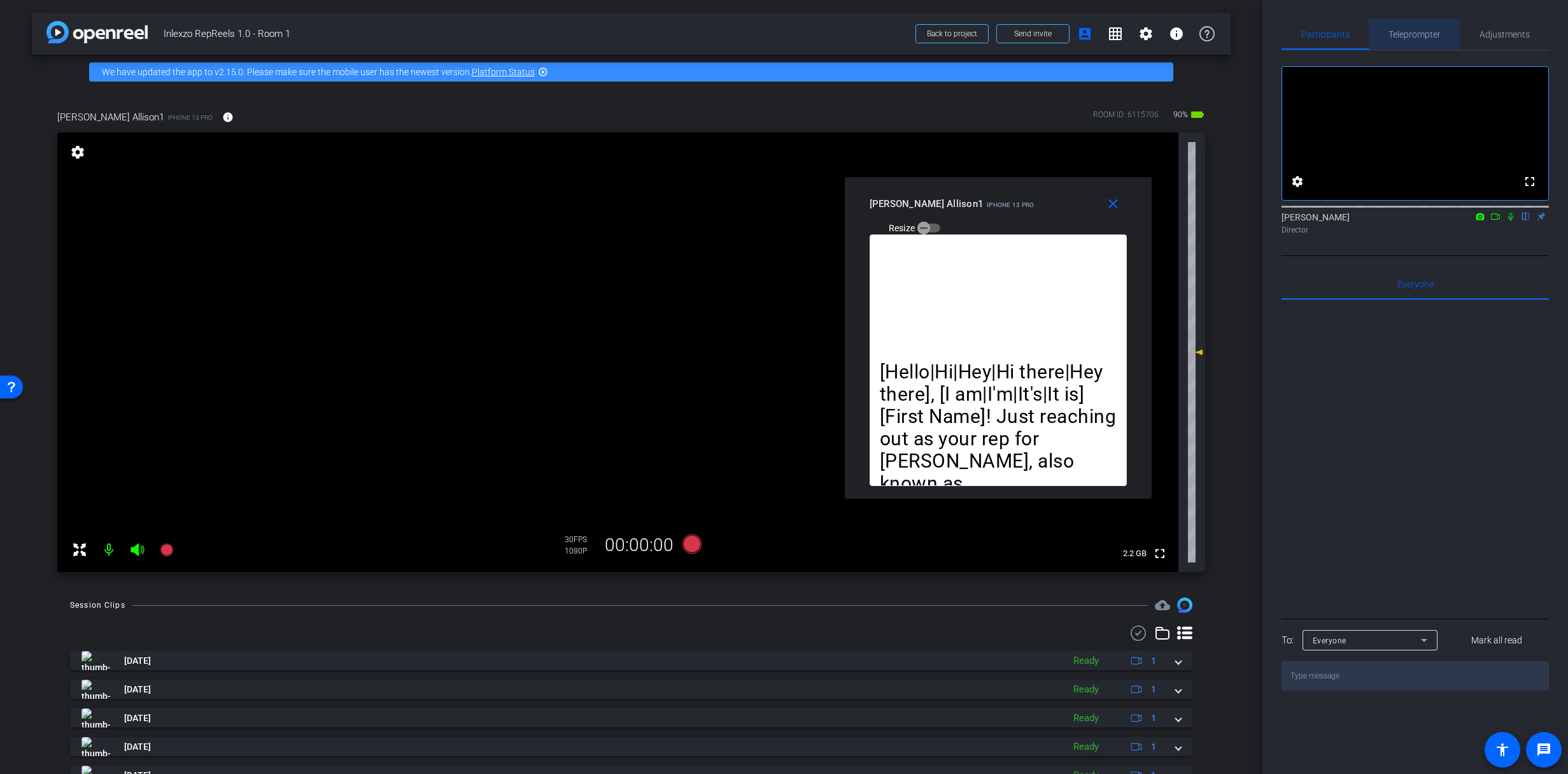
click at [1413, 34] on span "Teleprompter" at bounding box center [1415, 35] width 52 height 9
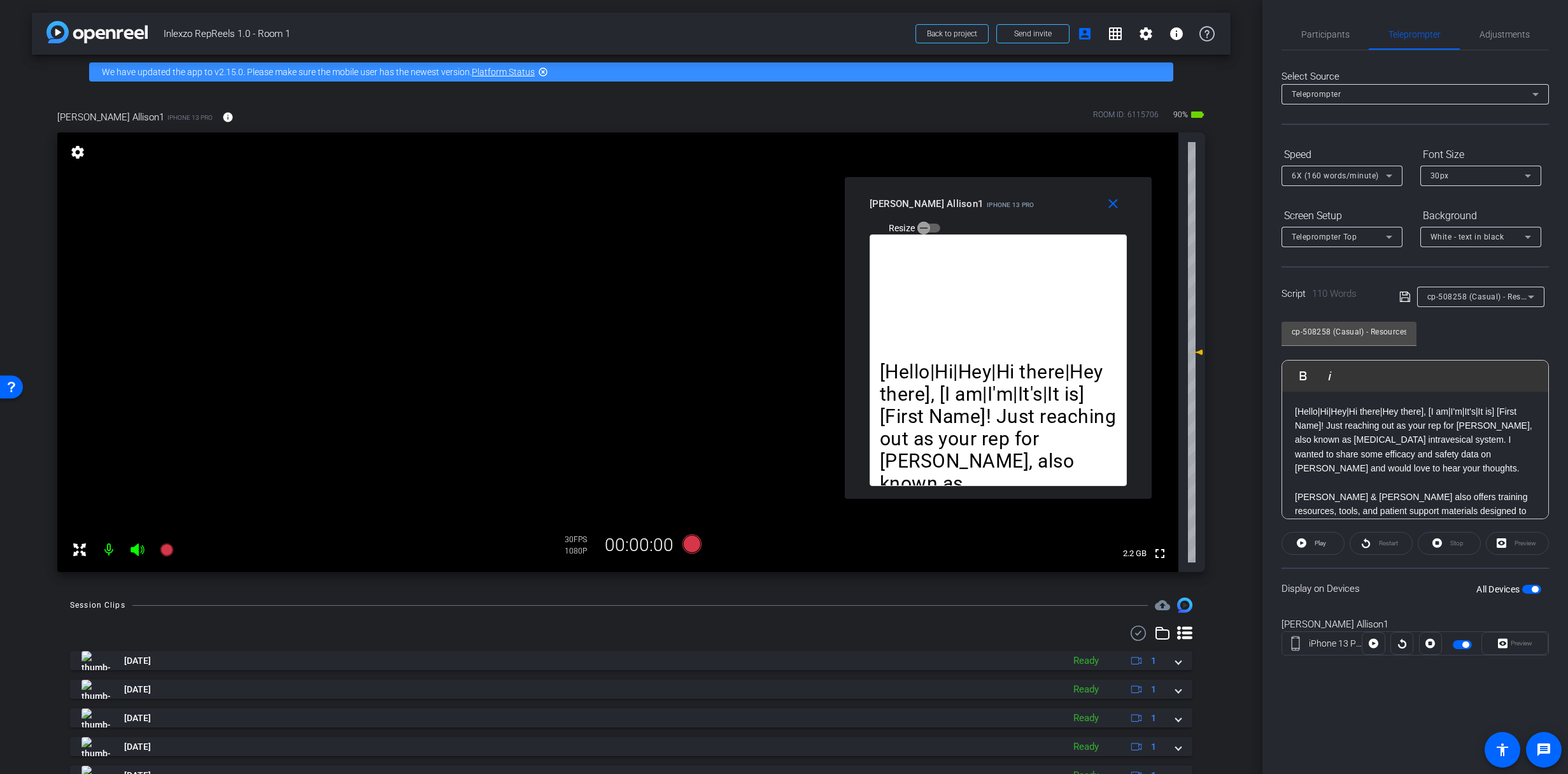
click at [1374, 436] on p "[Hello|Hi|Hey|Hi there|Hey there], [I am|I'm|It's|It is] [First Name]! Just rea…" at bounding box center [1415, 440] width 241 height 72
click at [1411, 461] on p "[Hello|Hi|Hey|Hi there|Hey there], [I am|I'm|It's|It is] [First Name]! Just rea…" at bounding box center [1415, 440] width 241 height 72
click at [1327, 38] on span "Participants" at bounding box center [1325, 35] width 49 height 9
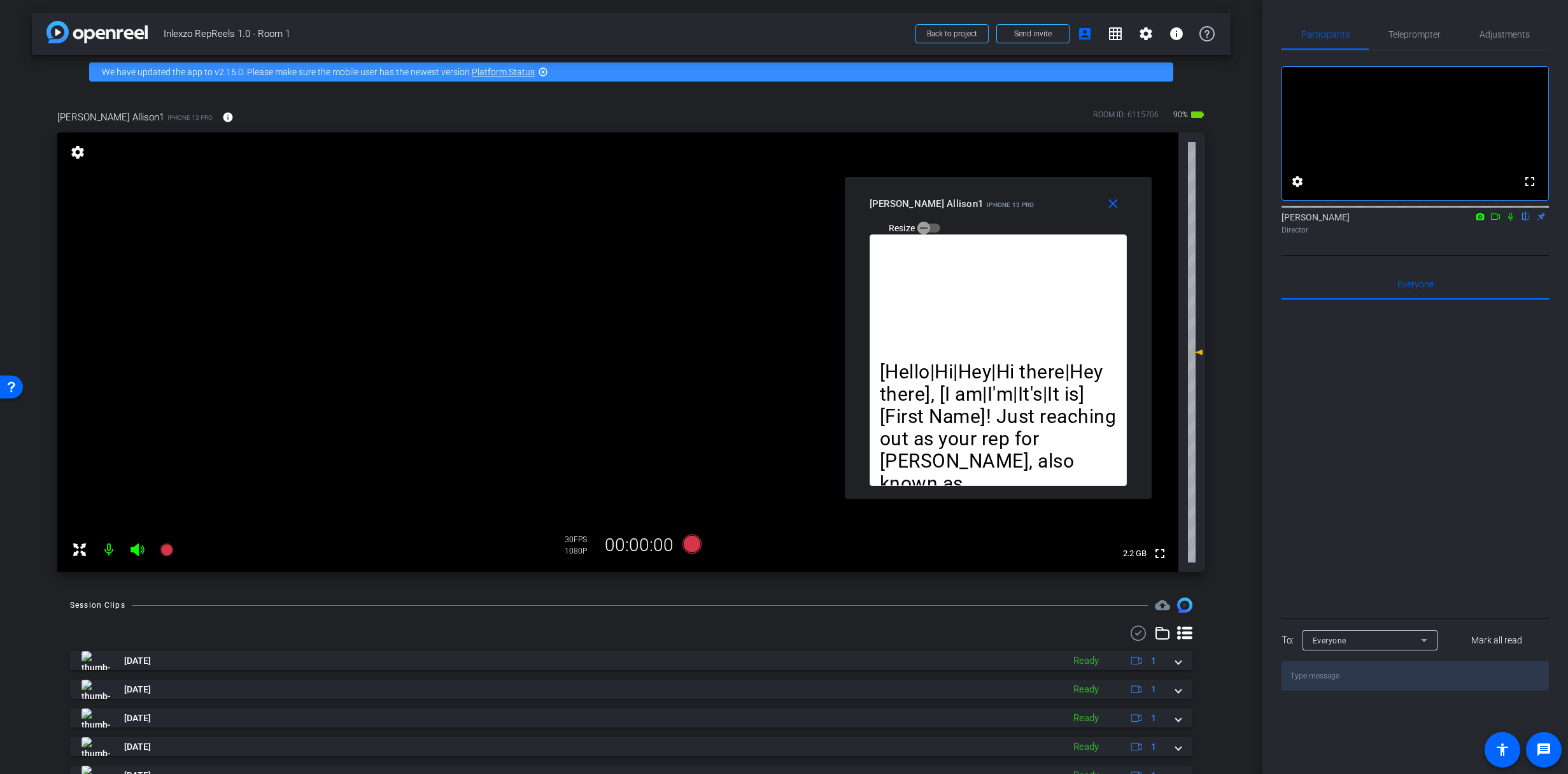
click at [1507, 221] on icon at bounding box center [1510, 217] width 10 height 9
click at [1410, 27] on span "Teleprompter" at bounding box center [1415, 34] width 52 height 30
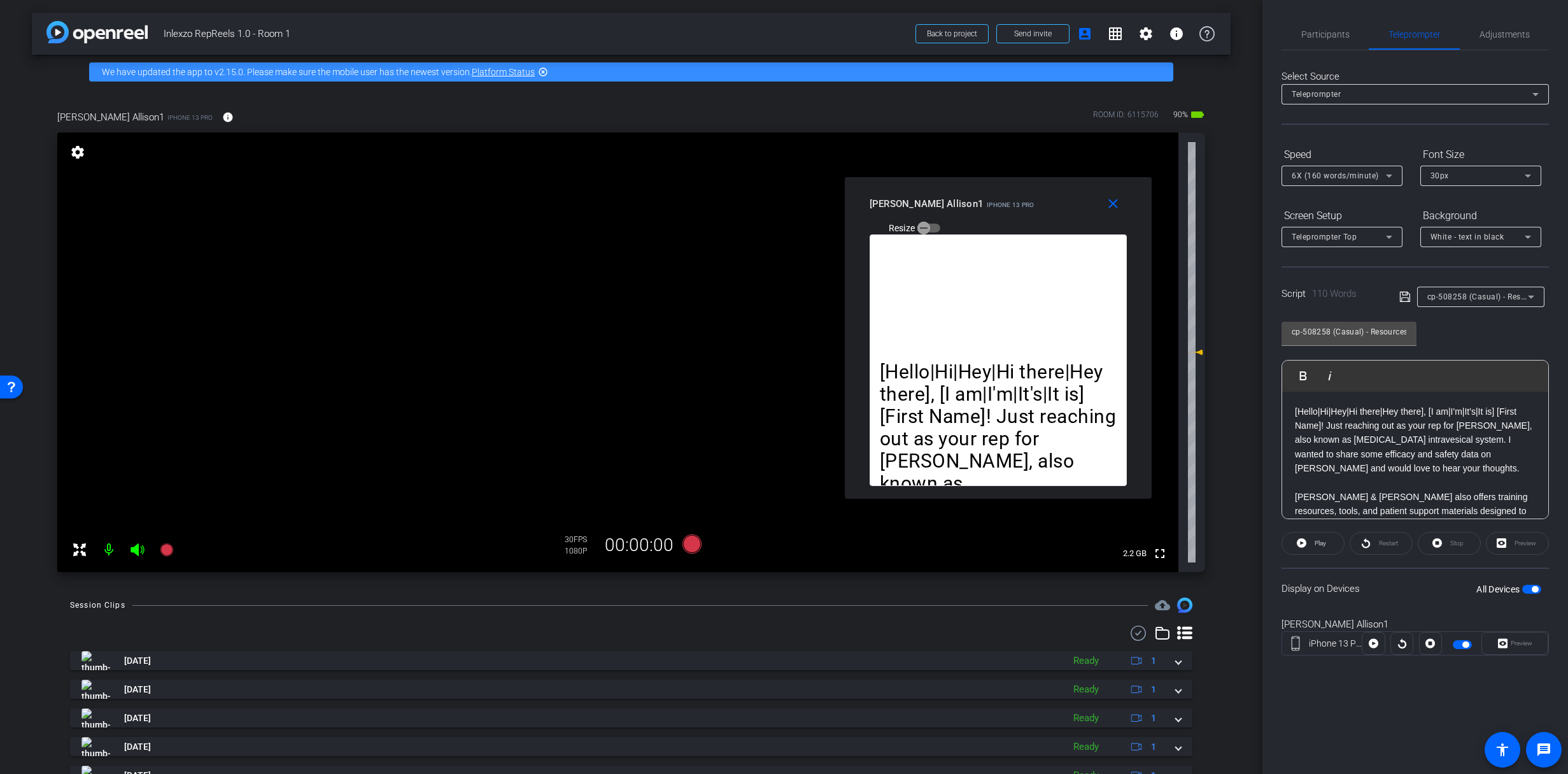
click at [1513, 649] on div "Preview" at bounding box center [1515, 643] width 67 height 23
click at [1505, 623] on div "[PERSON_NAME] Allison1" at bounding box center [1415, 624] width 267 height 15
click at [175, 547] on mat-icon at bounding box center [167, 550] width 26 height 26
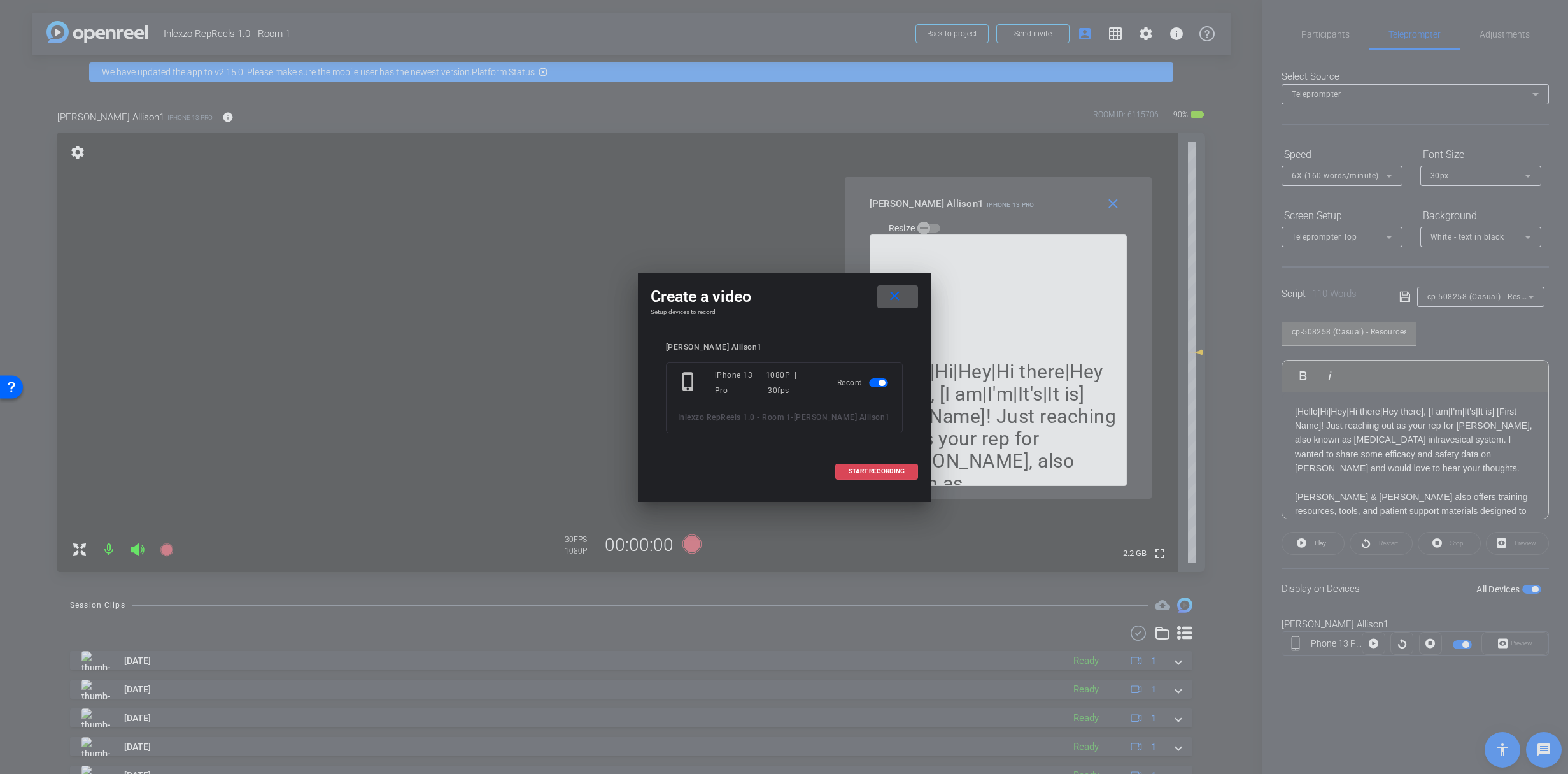
click at [865, 469] on span "START RECORDING" at bounding box center [876, 471] width 56 height 6
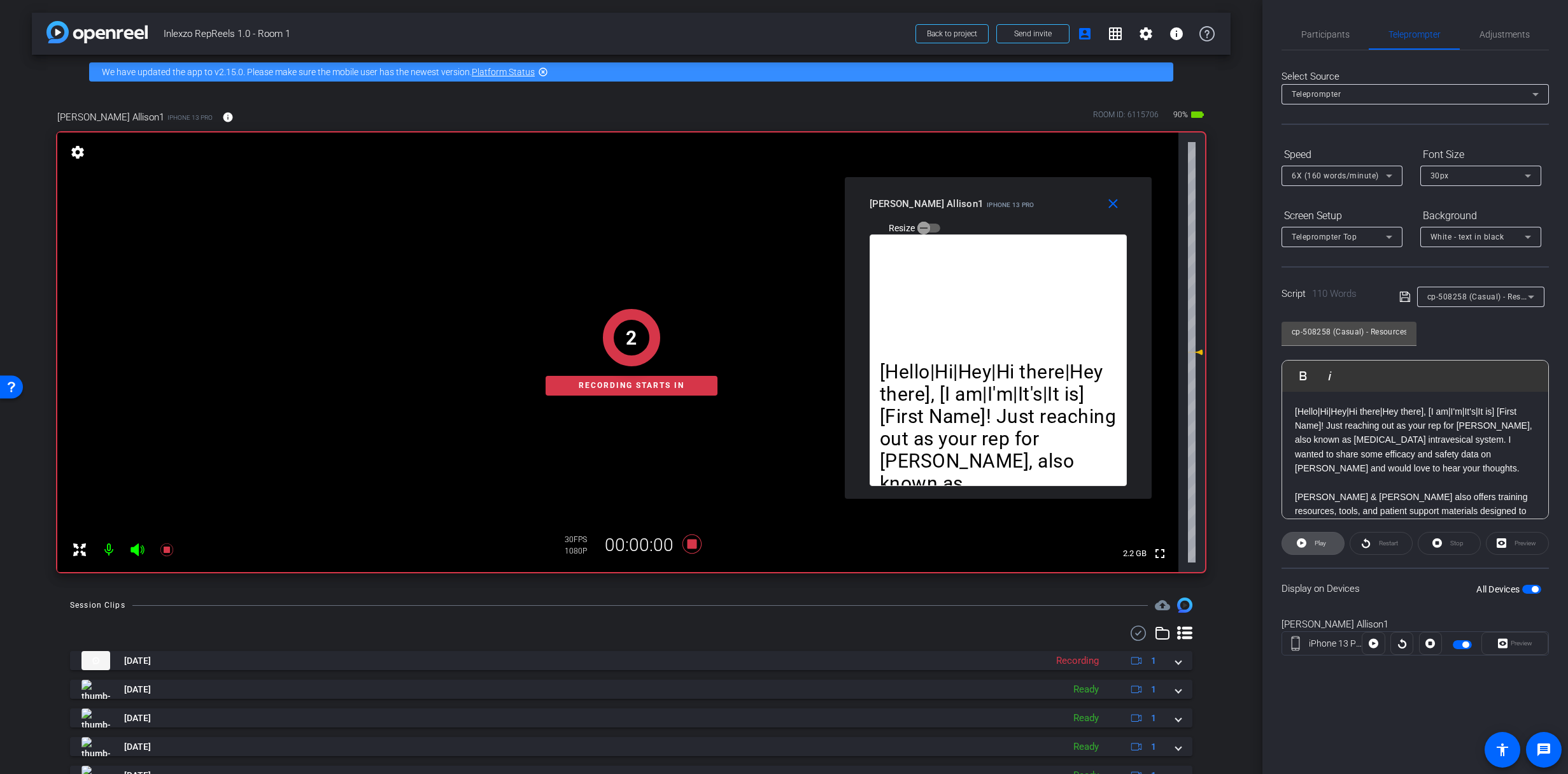
click at [1321, 550] on span "Play" at bounding box center [1319, 542] width 15 height 17
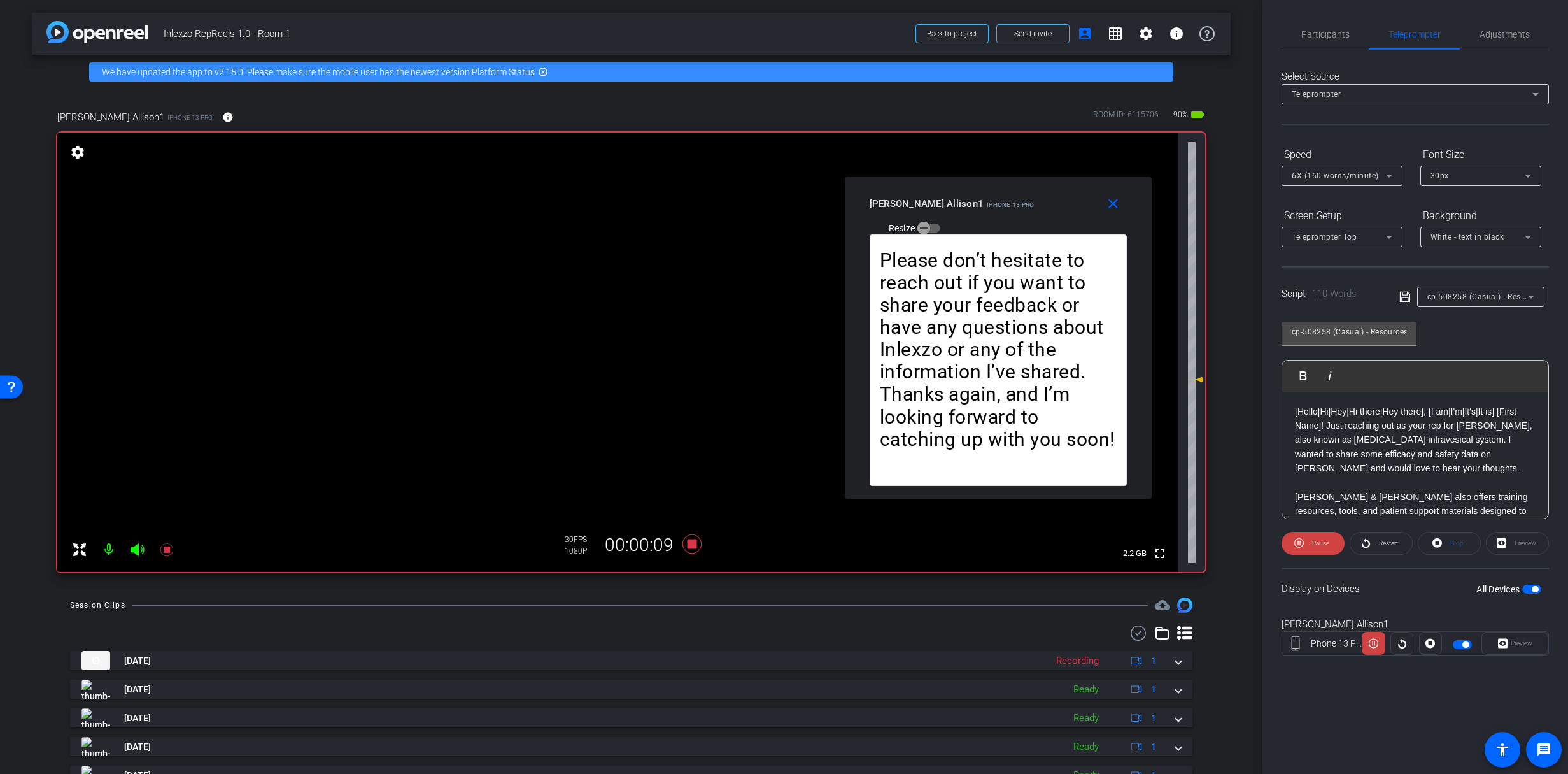
drag, startPoint x: 1195, startPoint y: 356, endPoint x: 1197, endPoint y: 382, distance: 26.1
click at [1197, 382] on div "fullscreen settings 2.2 GB" at bounding box center [631, 352] width 1148 height 439
click at [1195, 376] on icon at bounding box center [1199, 377] width 9 height 6
click at [1377, 540] on span "Restart" at bounding box center [1387, 542] width 22 height 17
click at [1325, 42] on span "Participants" at bounding box center [1325, 34] width 49 height 30
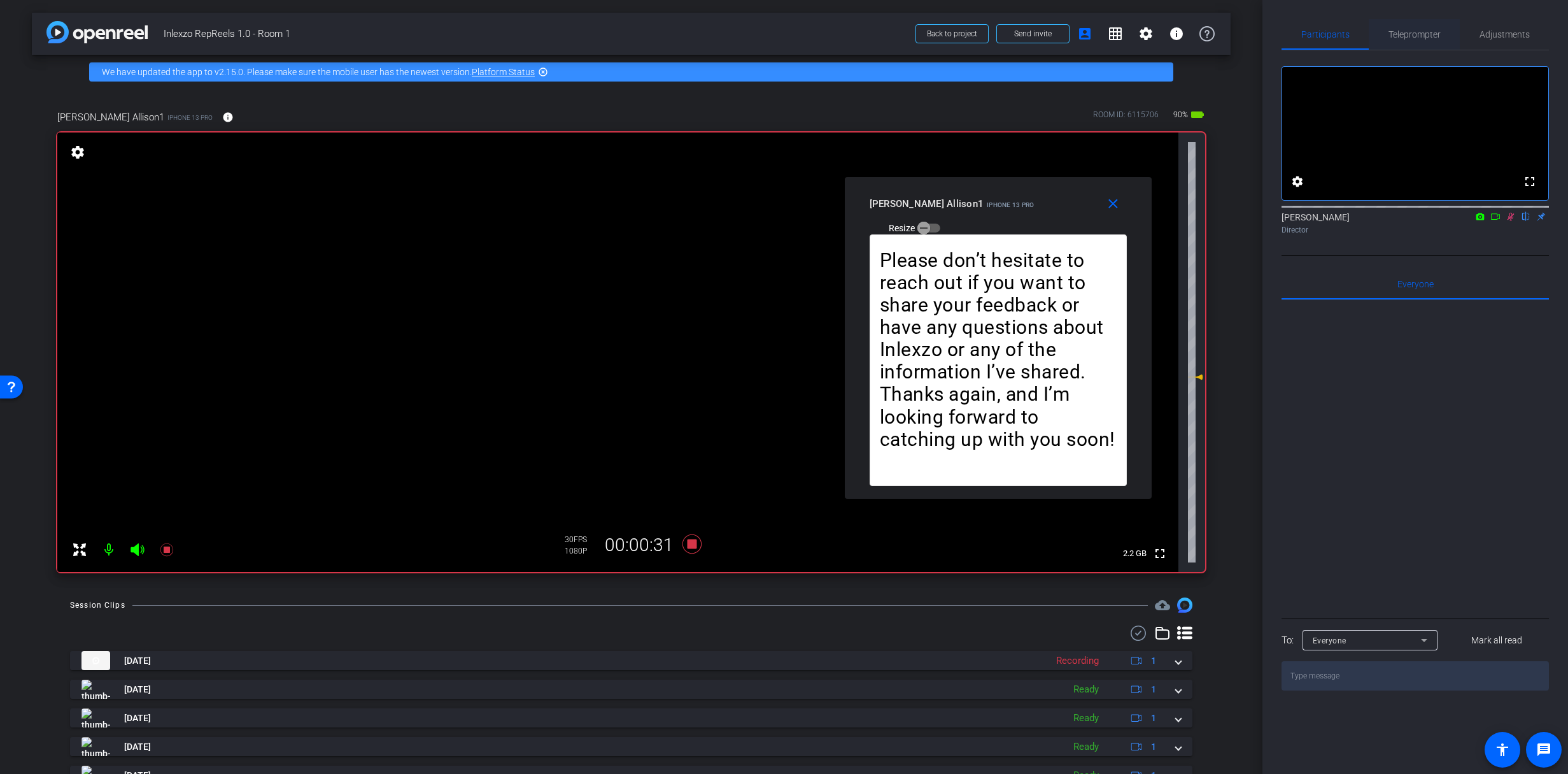
click at [1426, 35] on span "Teleprompter" at bounding box center [1415, 35] width 52 height 9
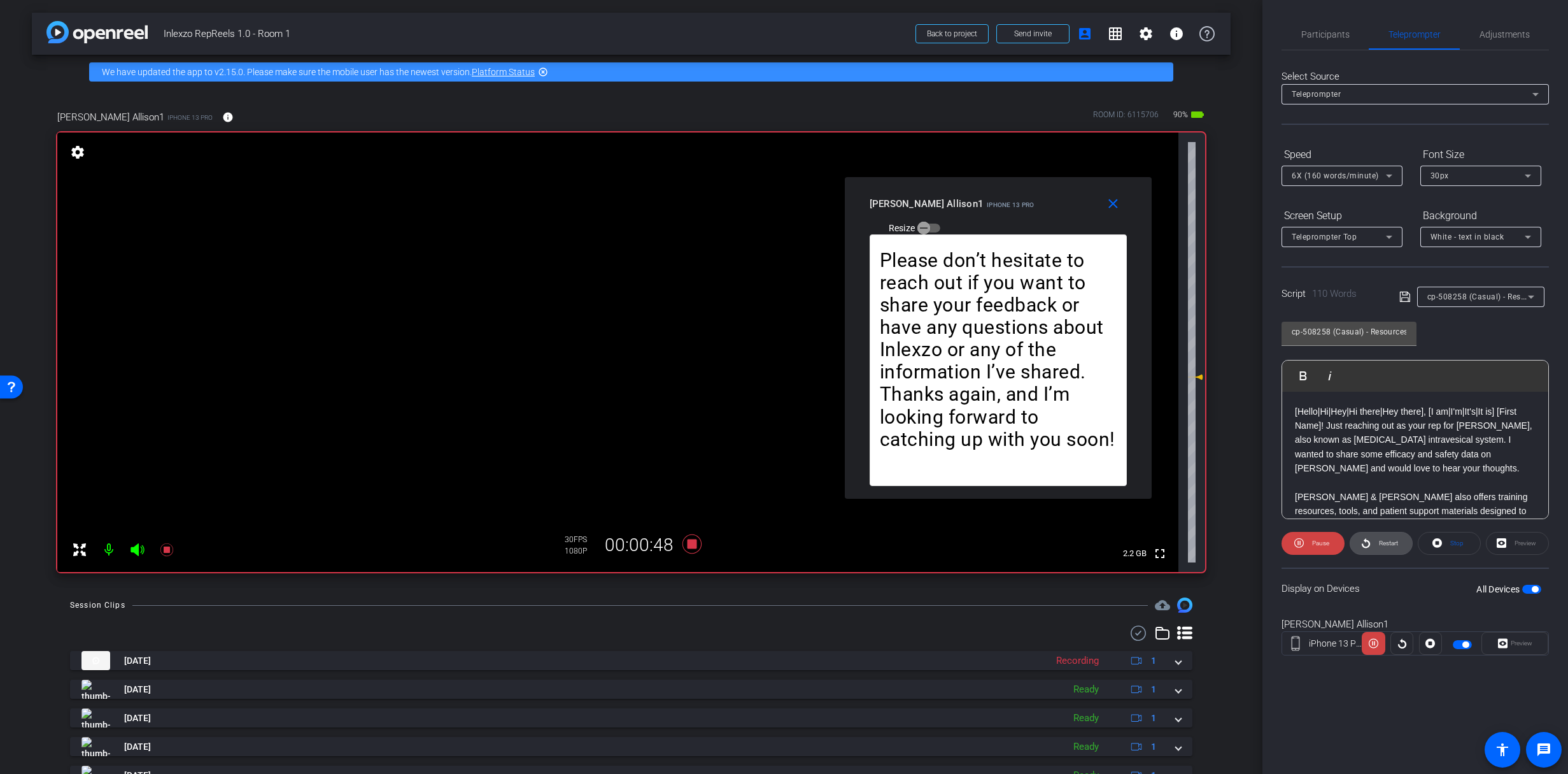
click at [1376, 545] on span "Restart" at bounding box center [1387, 542] width 22 height 17
click at [1350, 181] on div "6X (160 words/minute)" at bounding box center [1339, 175] width 95 height 16
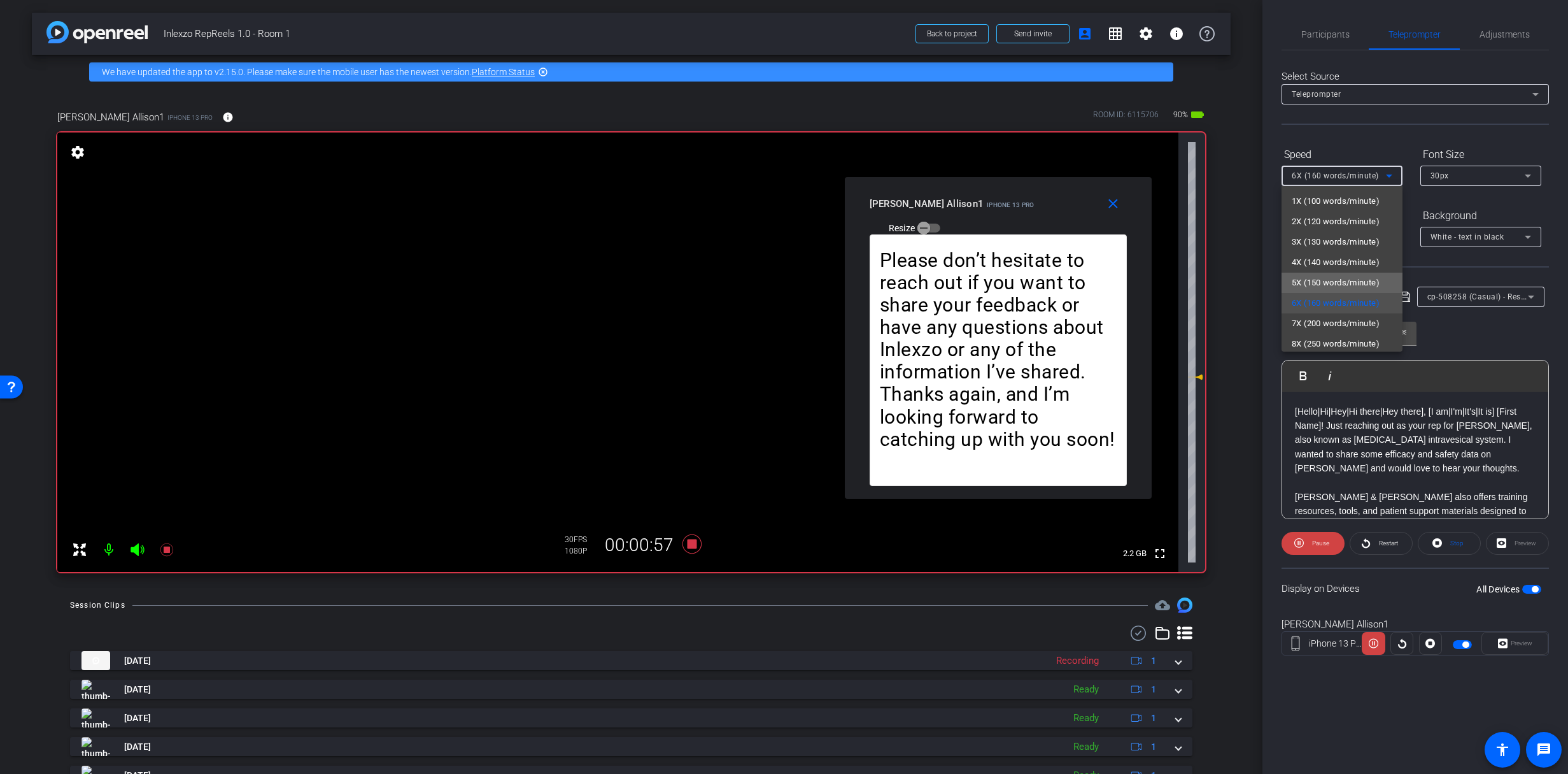
click at [1344, 285] on span "5X (150 words/minute)" at bounding box center [1336, 282] width 88 height 16
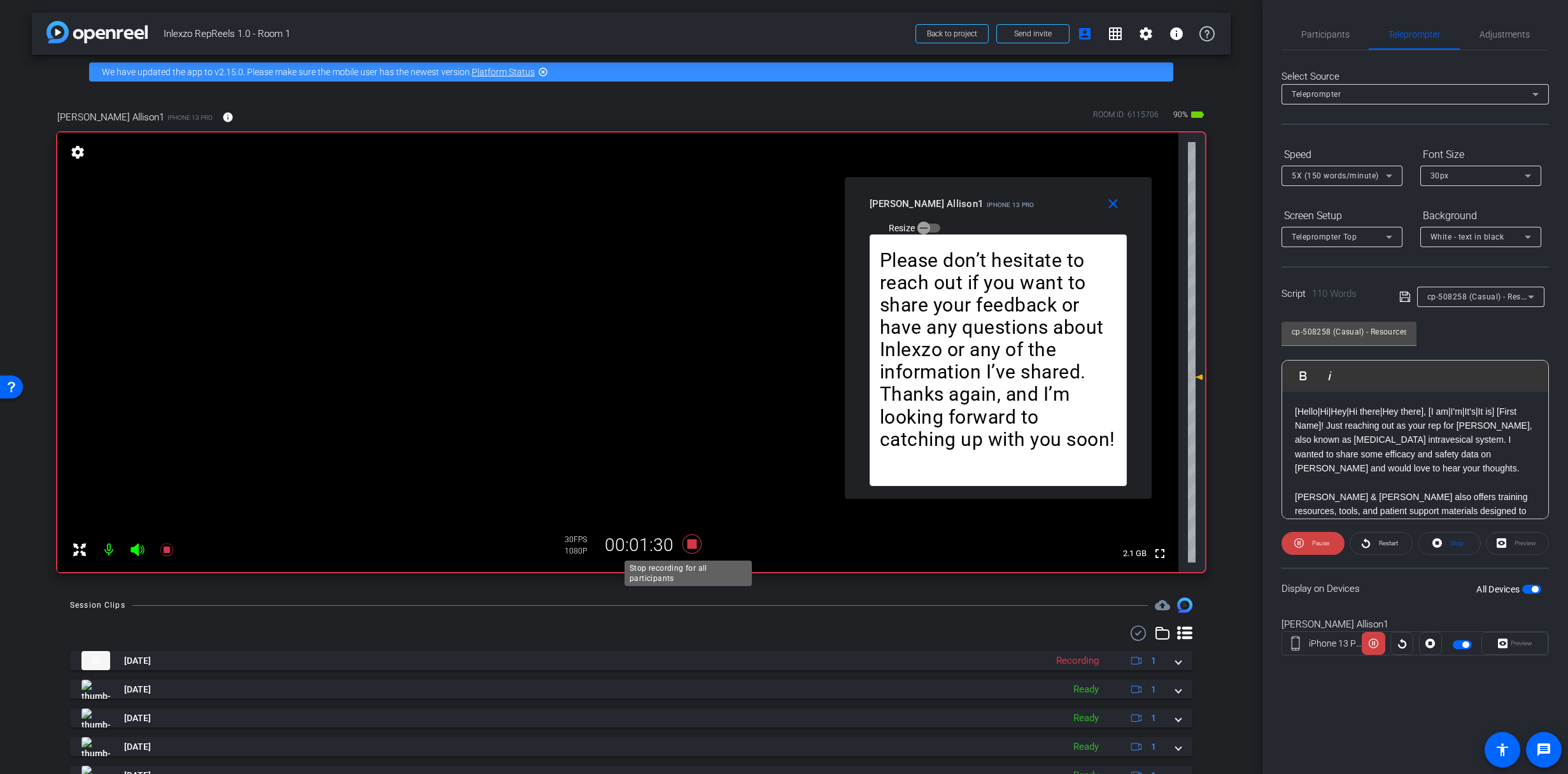
click at [685, 542] on icon at bounding box center [691, 543] width 19 height 19
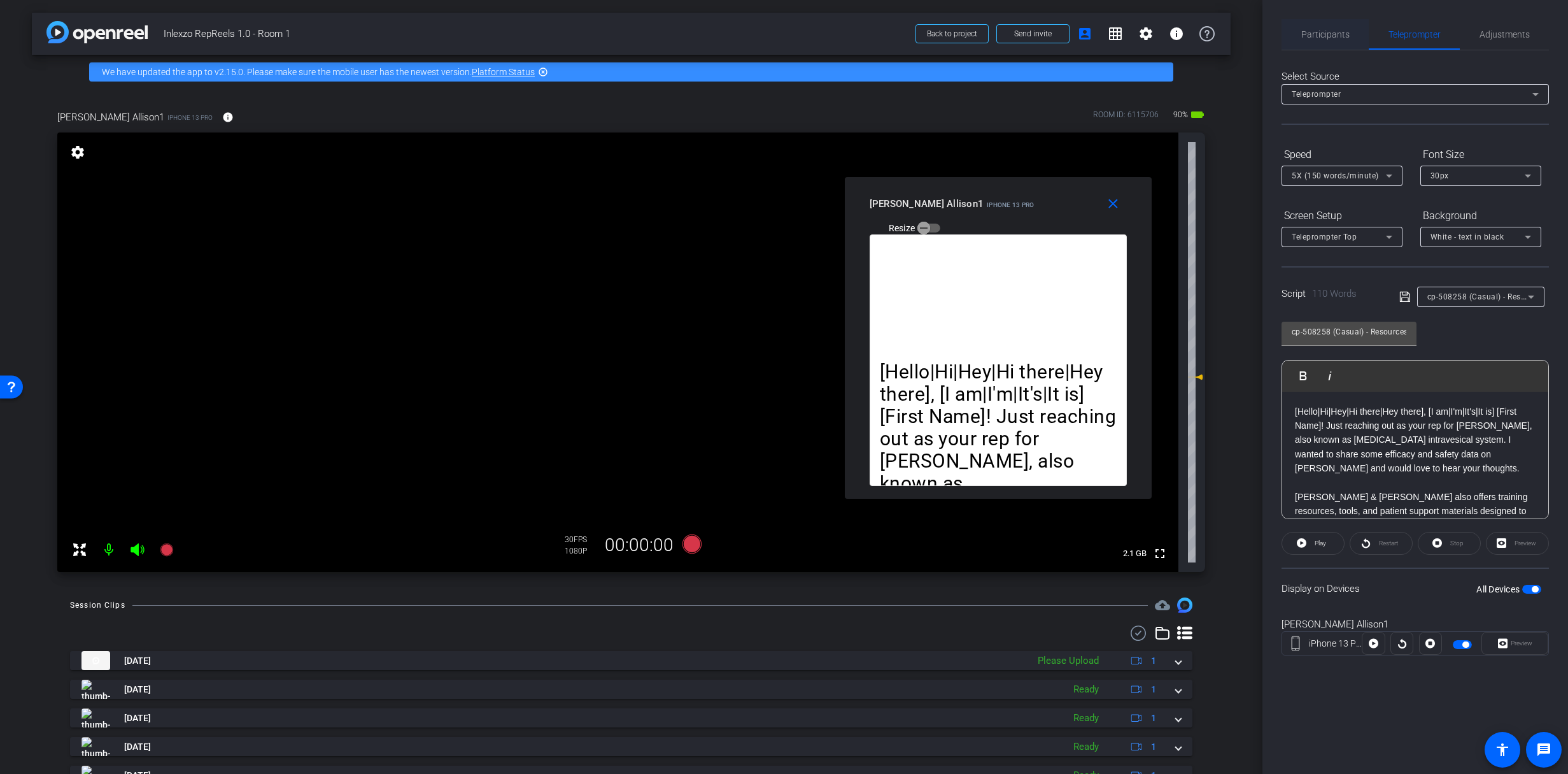
click at [1332, 30] on span "Participants" at bounding box center [1325, 35] width 49 height 9
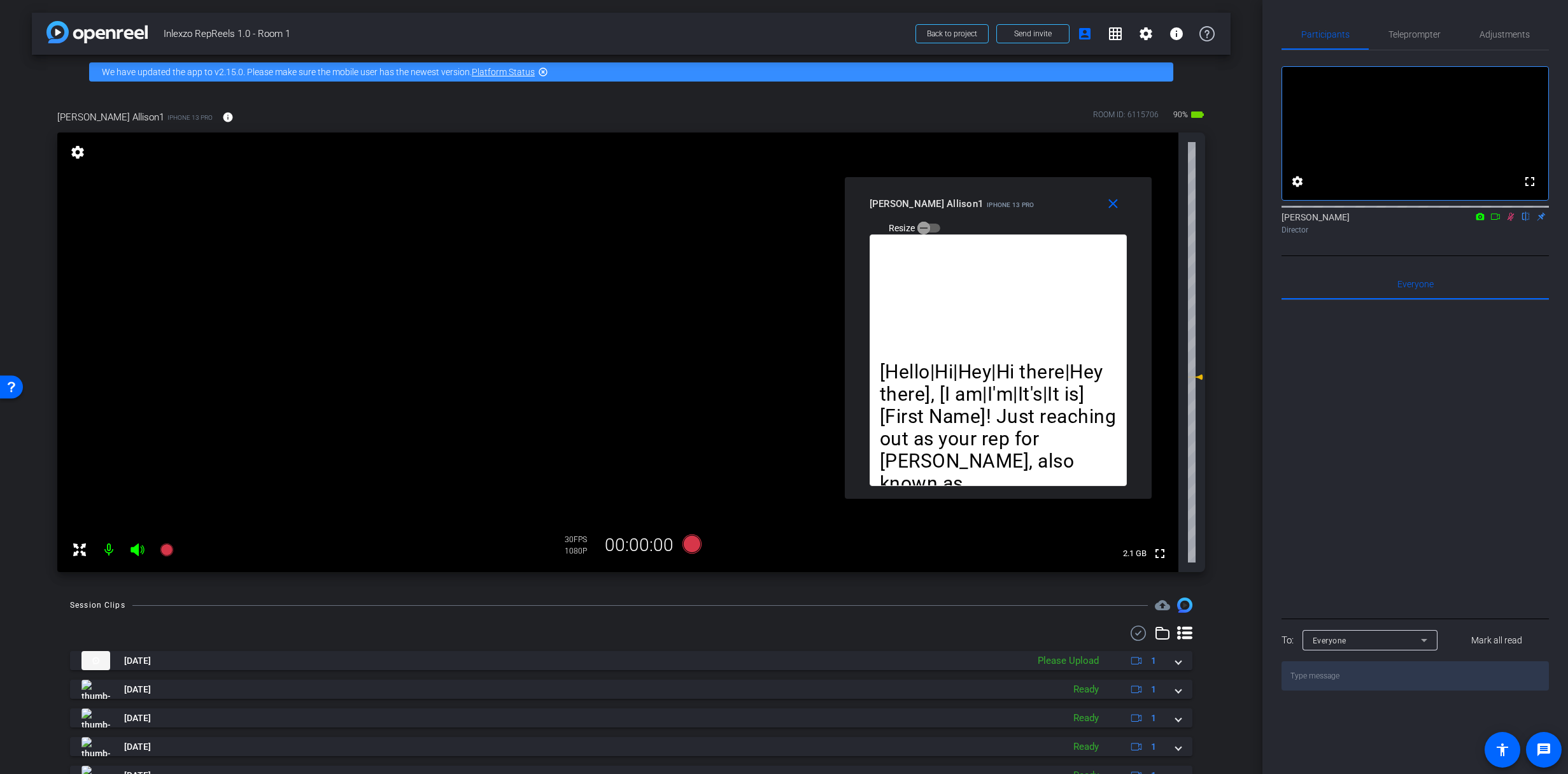
click at [1506, 221] on icon at bounding box center [1510, 217] width 10 height 9
click at [1423, 44] on span "Teleprompter" at bounding box center [1415, 34] width 52 height 30
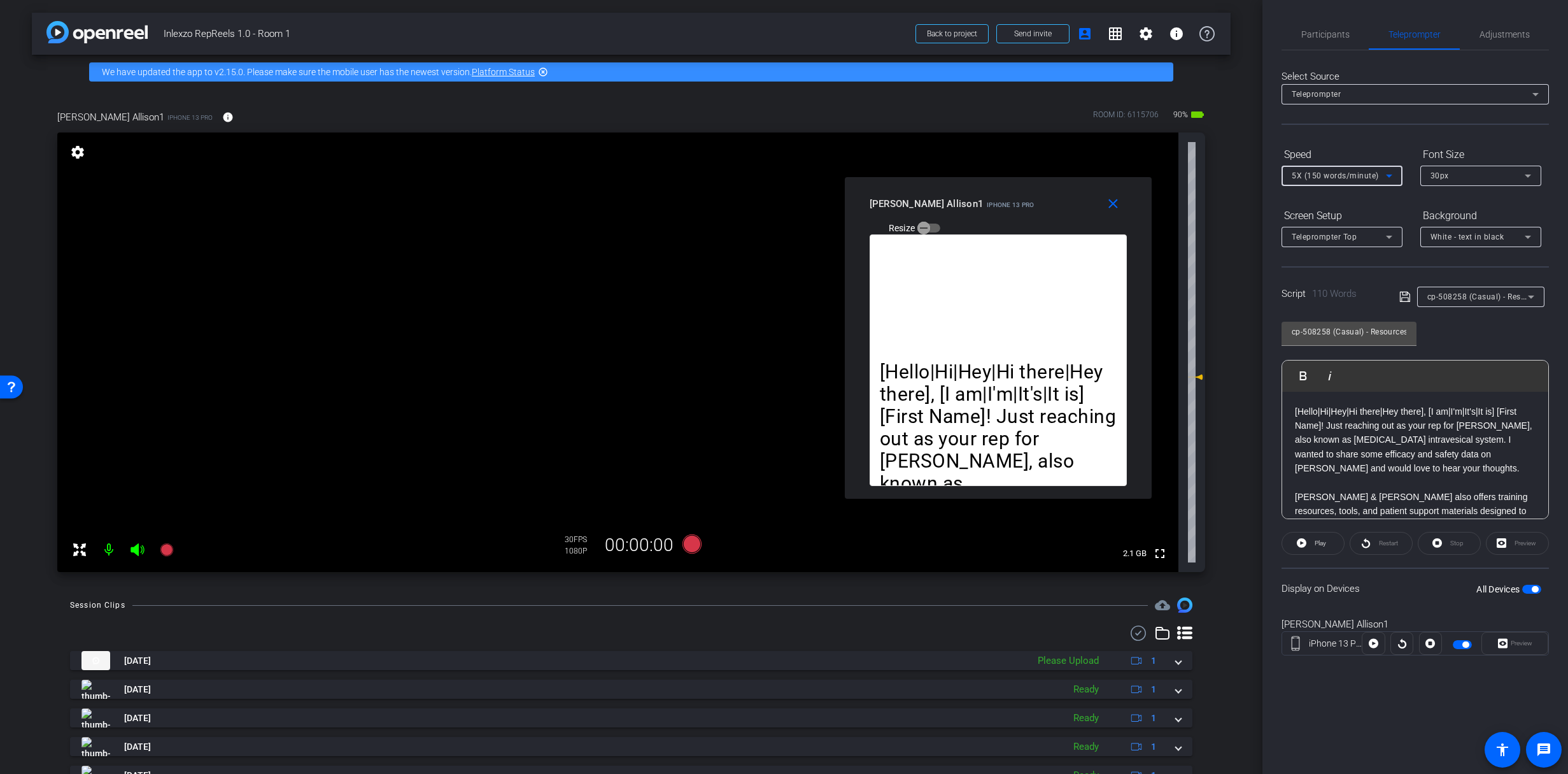
click at [1337, 181] on div "5X (150 words/minute)" at bounding box center [1339, 175] width 95 height 16
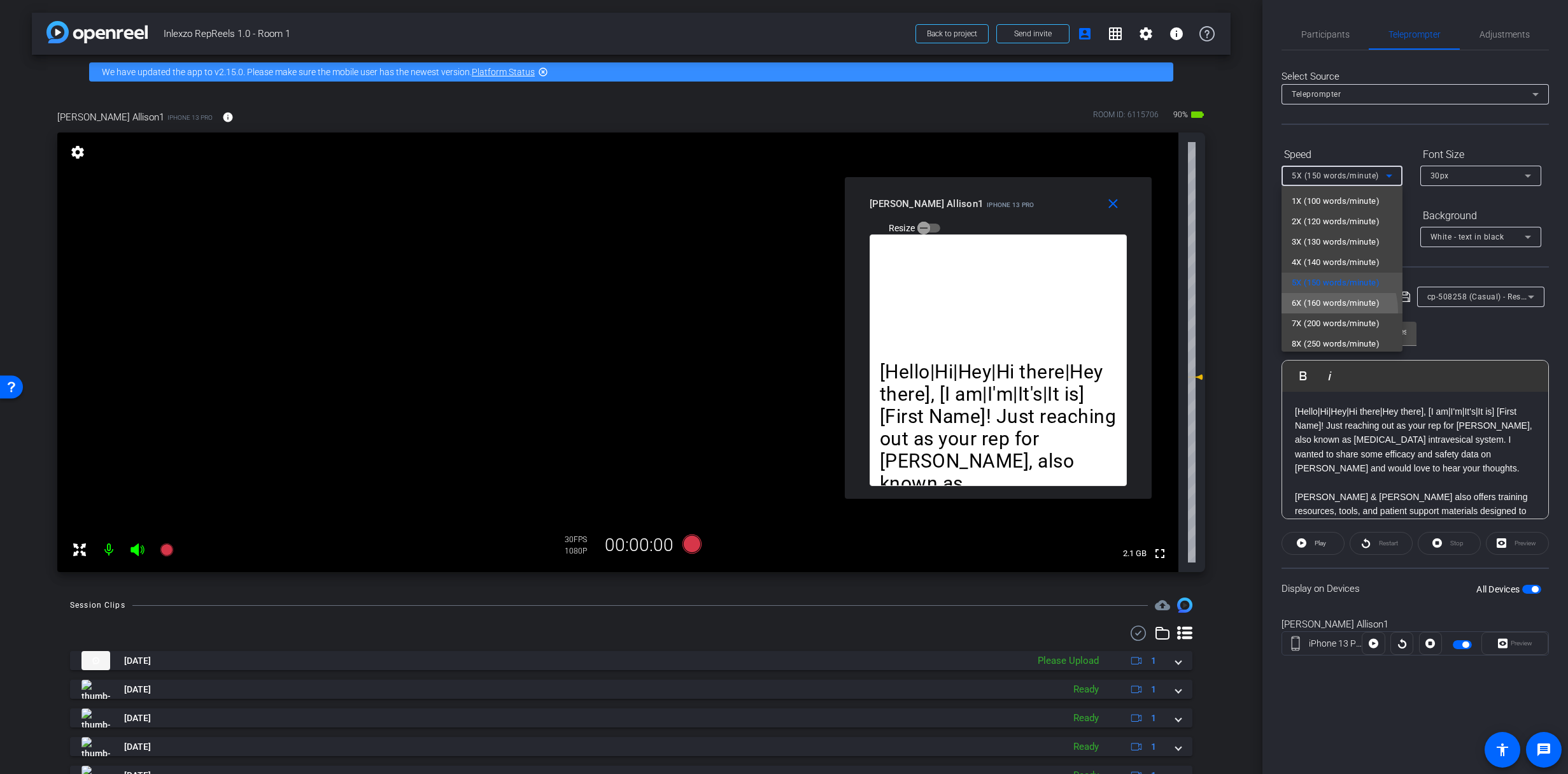
click at [1321, 312] on mat-option "6X (160 words/minute)" at bounding box center [1343, 303] width 121 height 20
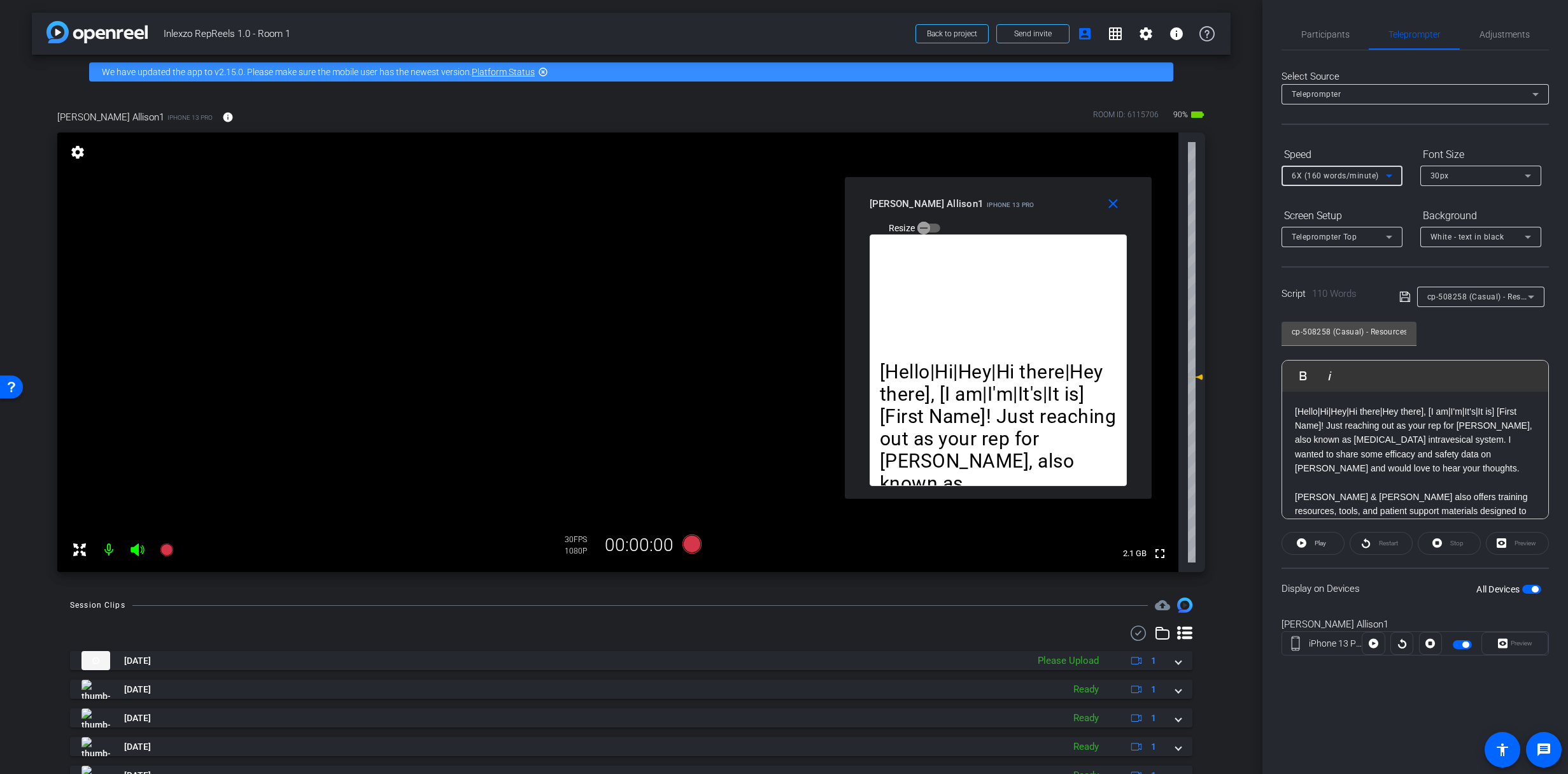
click at [1006, 635] on div at bounding box center [631, 632] width 1122 height 16
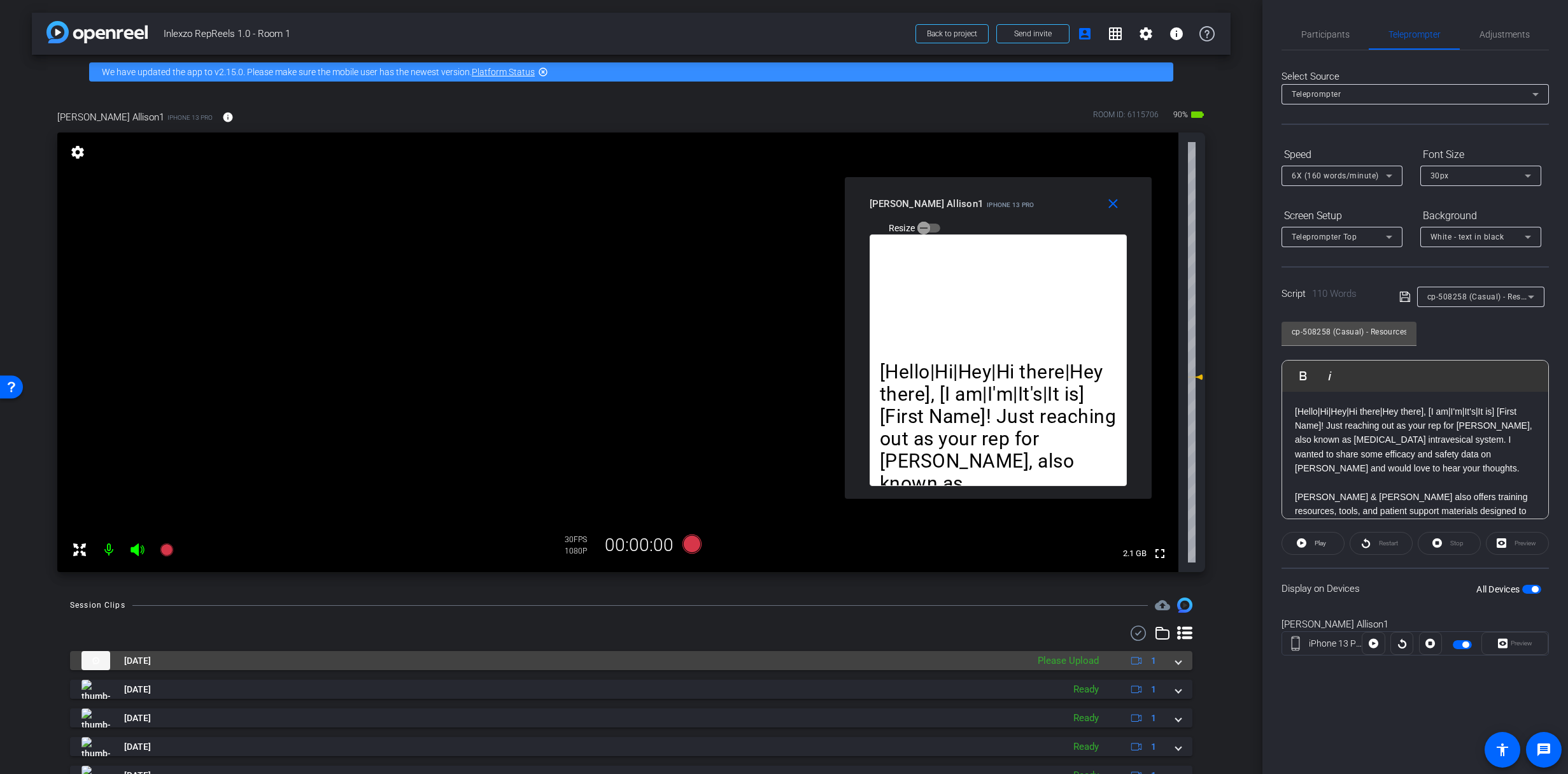
click at [1176, 660] on span at bounding box center [1179, 660] width 6 height 14
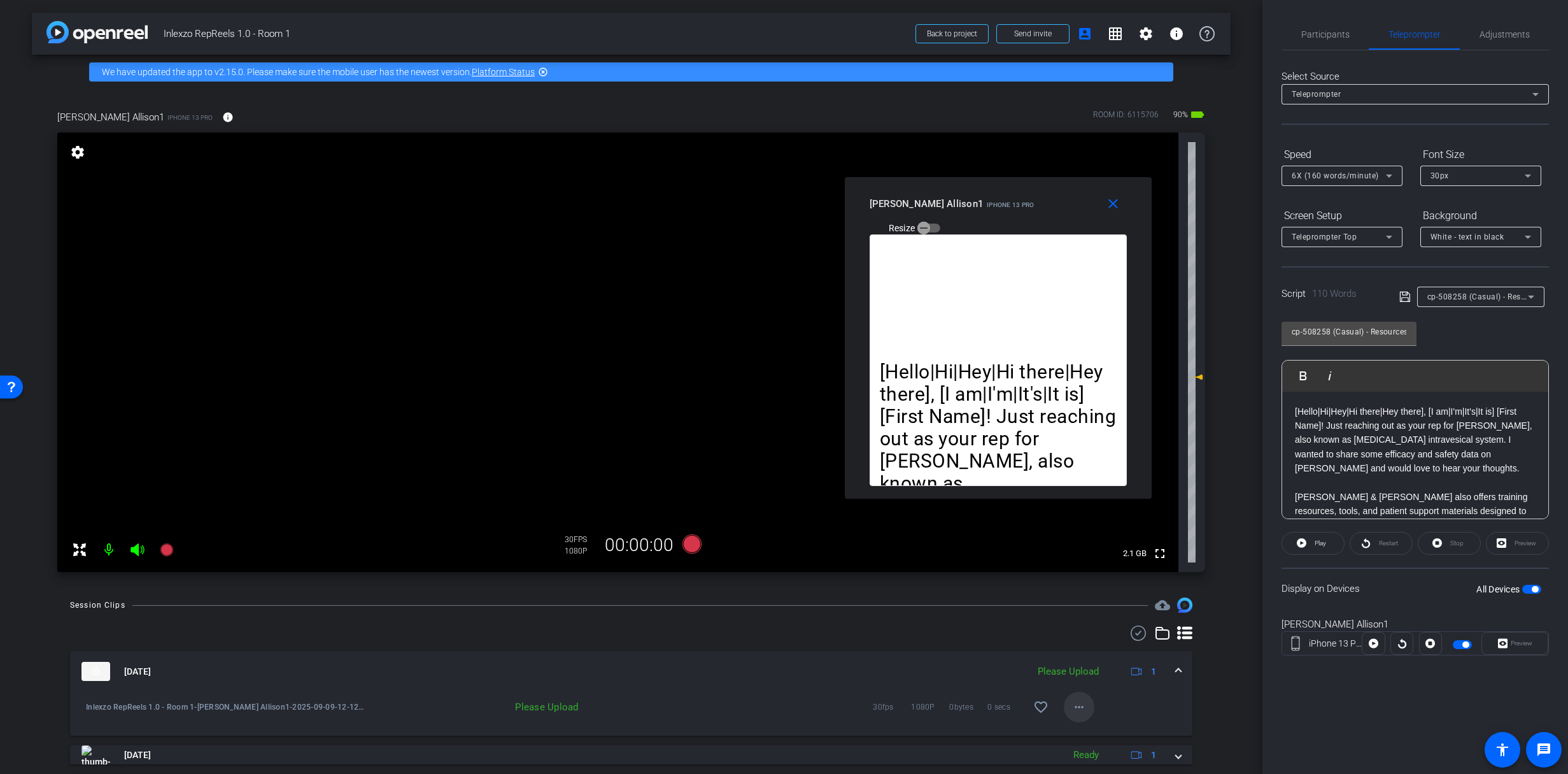
click at [1072, 712] on mat-icon "more_horiz" at bounding box center [1079, 707] width 16 height 16
click at [1083, 681] on span "Delete clip" at bounding box center [1093, 680] width 51 height 16
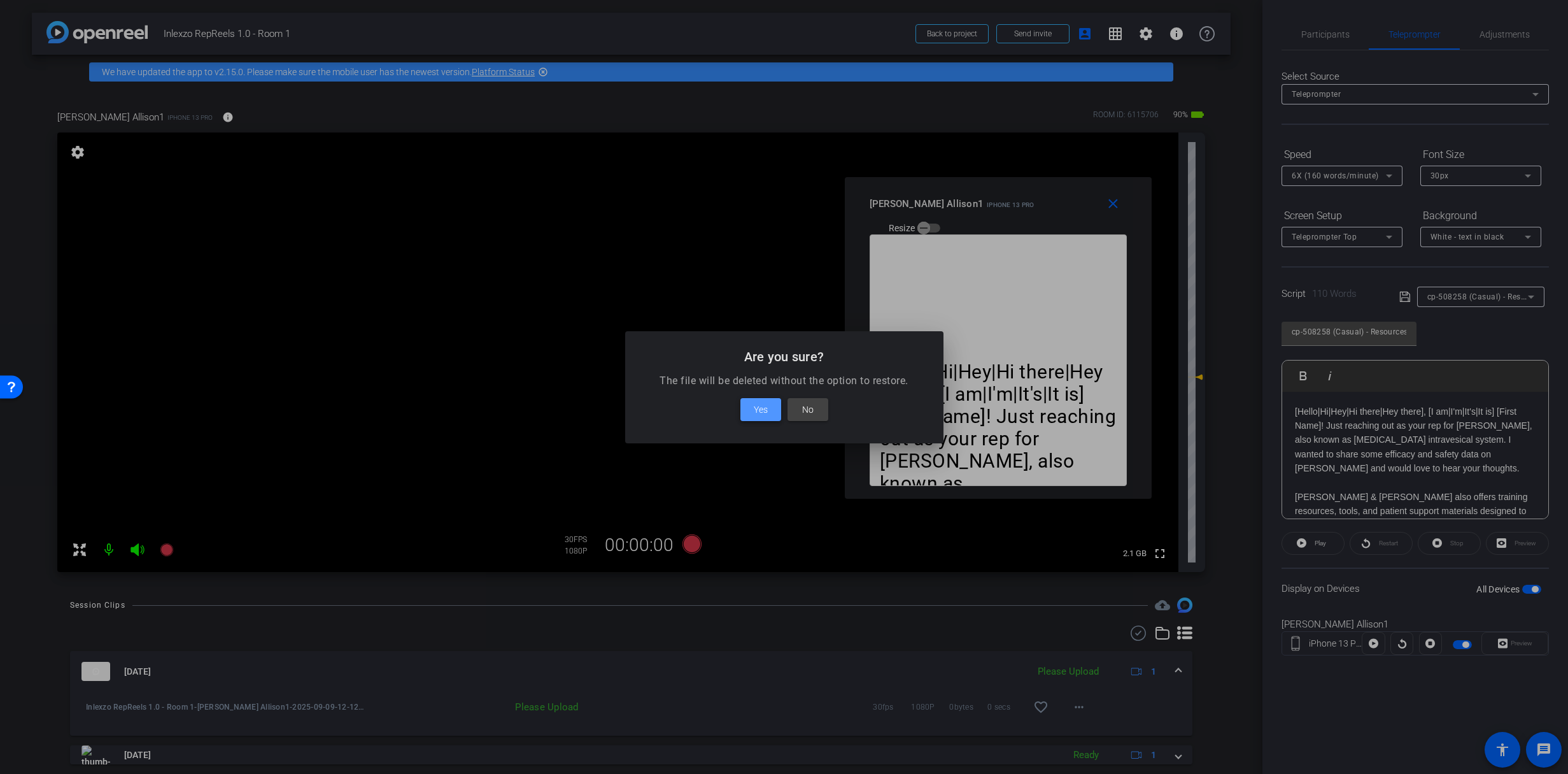
click at [767, 415] on span at bounding box center [761, 409] width 40 height 30
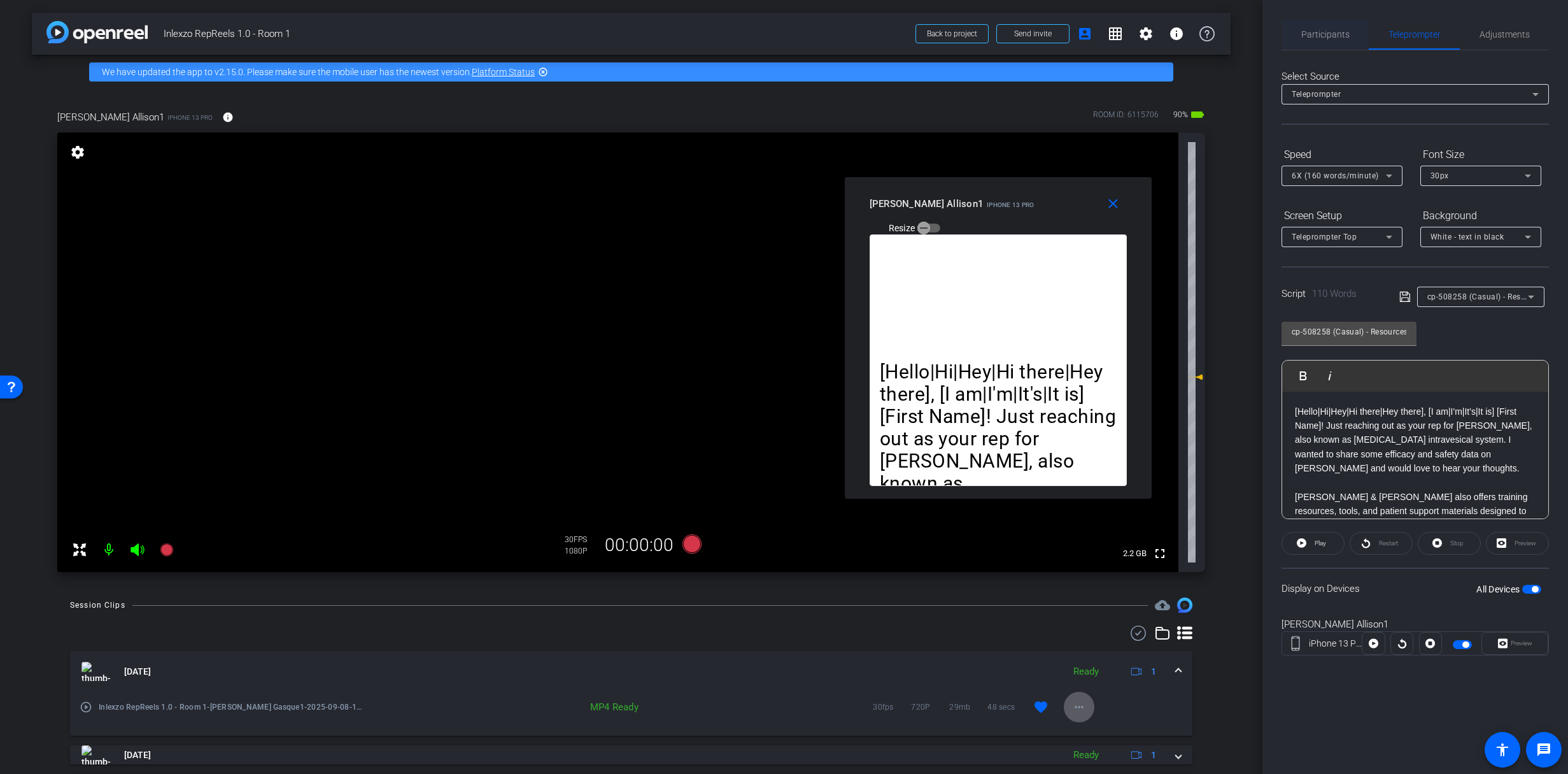
click at [1328, 36] on span "Participants" at bounding box center [1325, 35] width 49 height 9
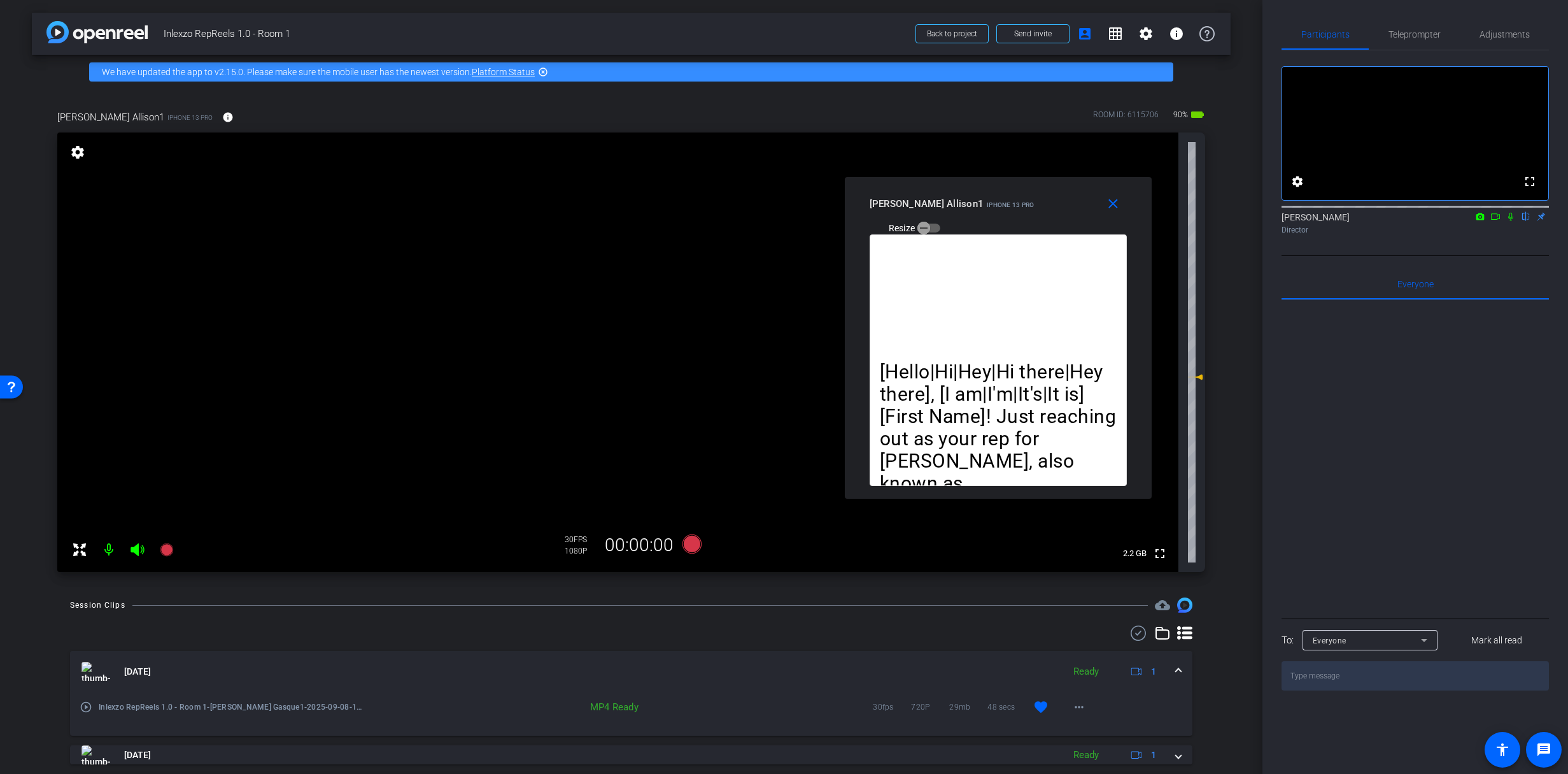
click at [1516, 222] on mat-icon at bounding box center [1511, 216] width 16 height 11
click at [1402, 26] on span "Teleprompter" at bounding box center [1415, 34] width 52 height 30
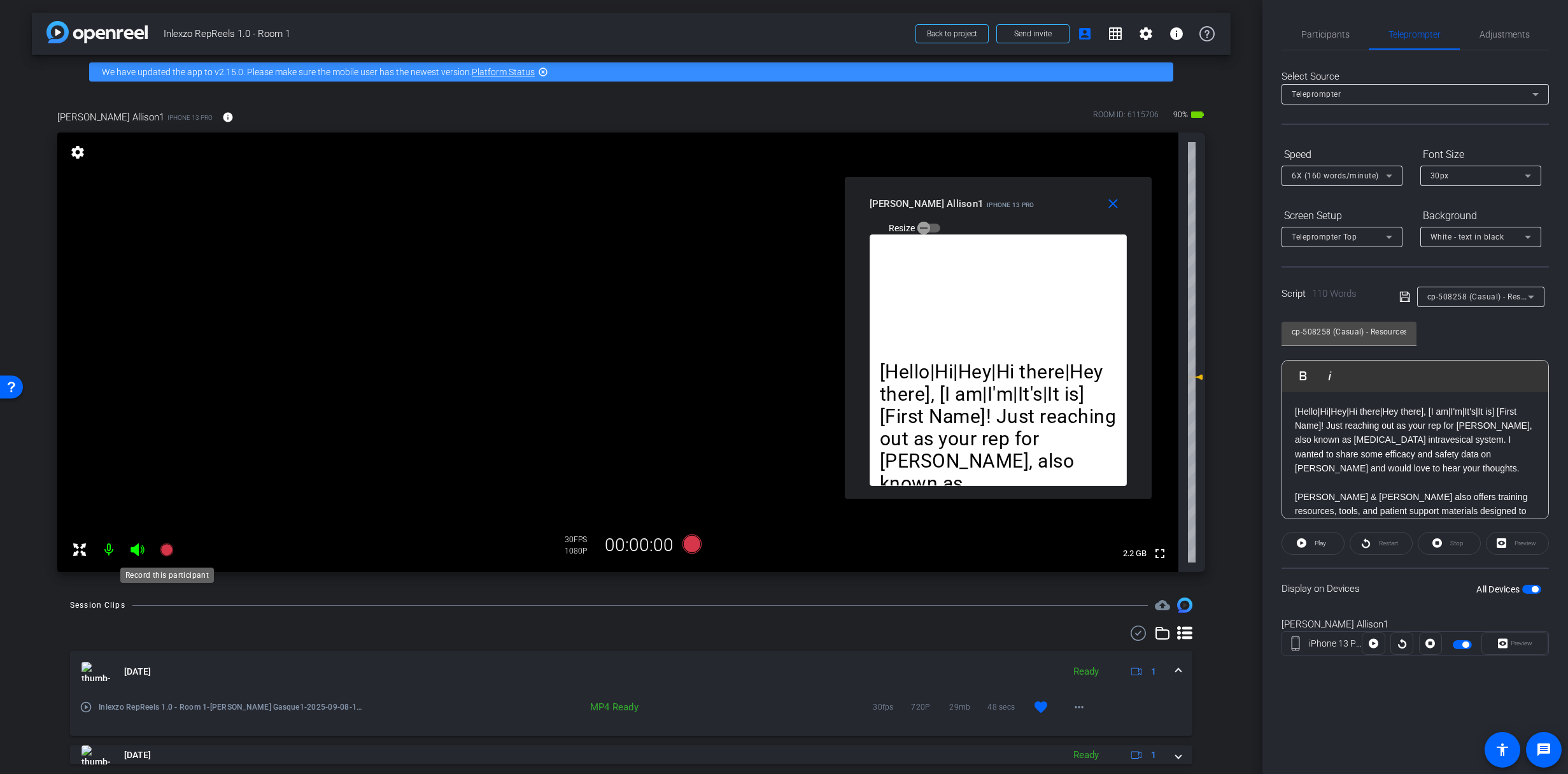
click at [153, 556] on div at bounding box center [123, 550] width 113 height 26
click at [173, 554] on icon at bounding box center [166, 550] width 16 height 16
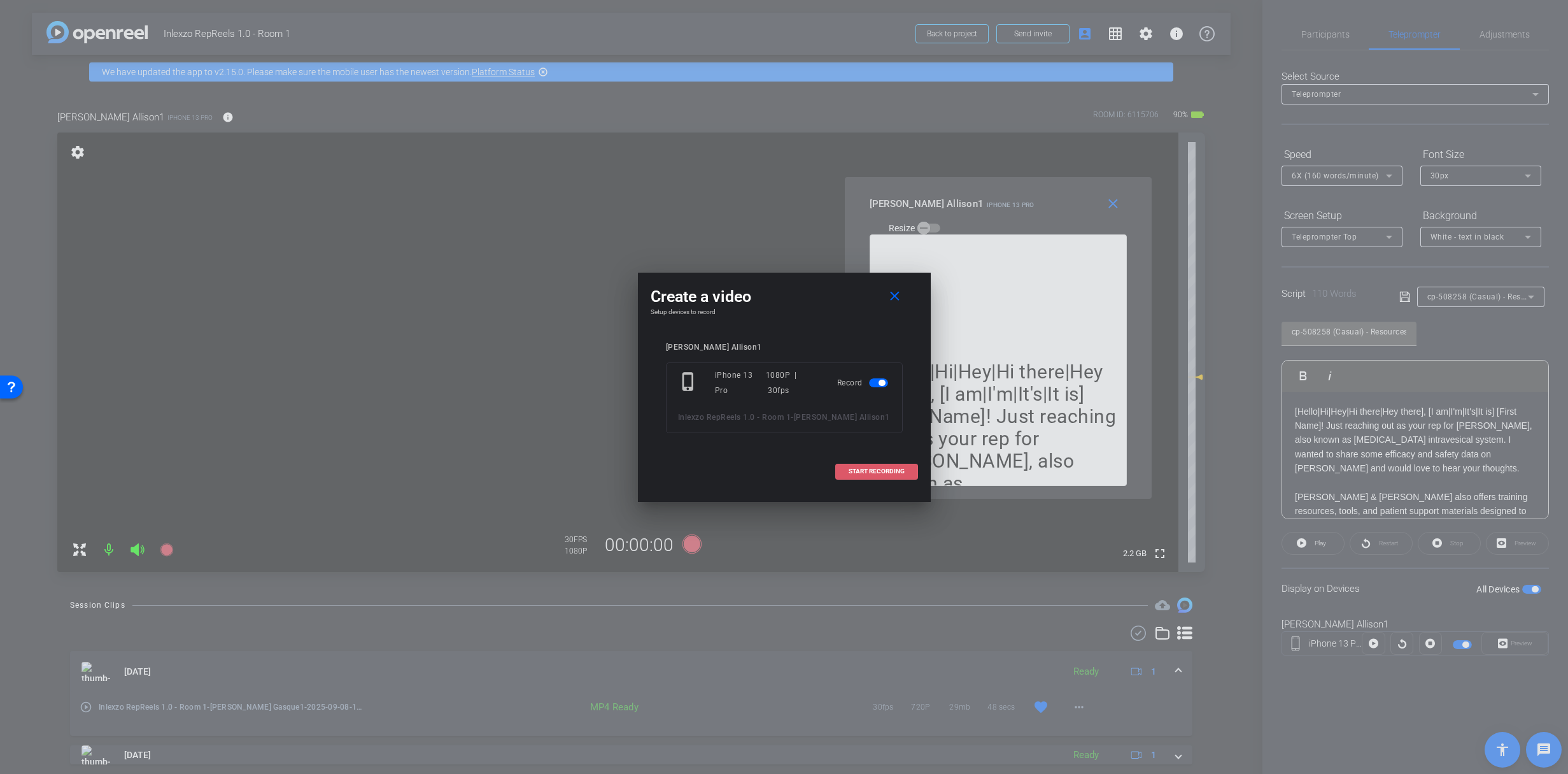
click at [863, 472] on span "START RECORDING" at bounding box center [876, 471] width 56 height 6
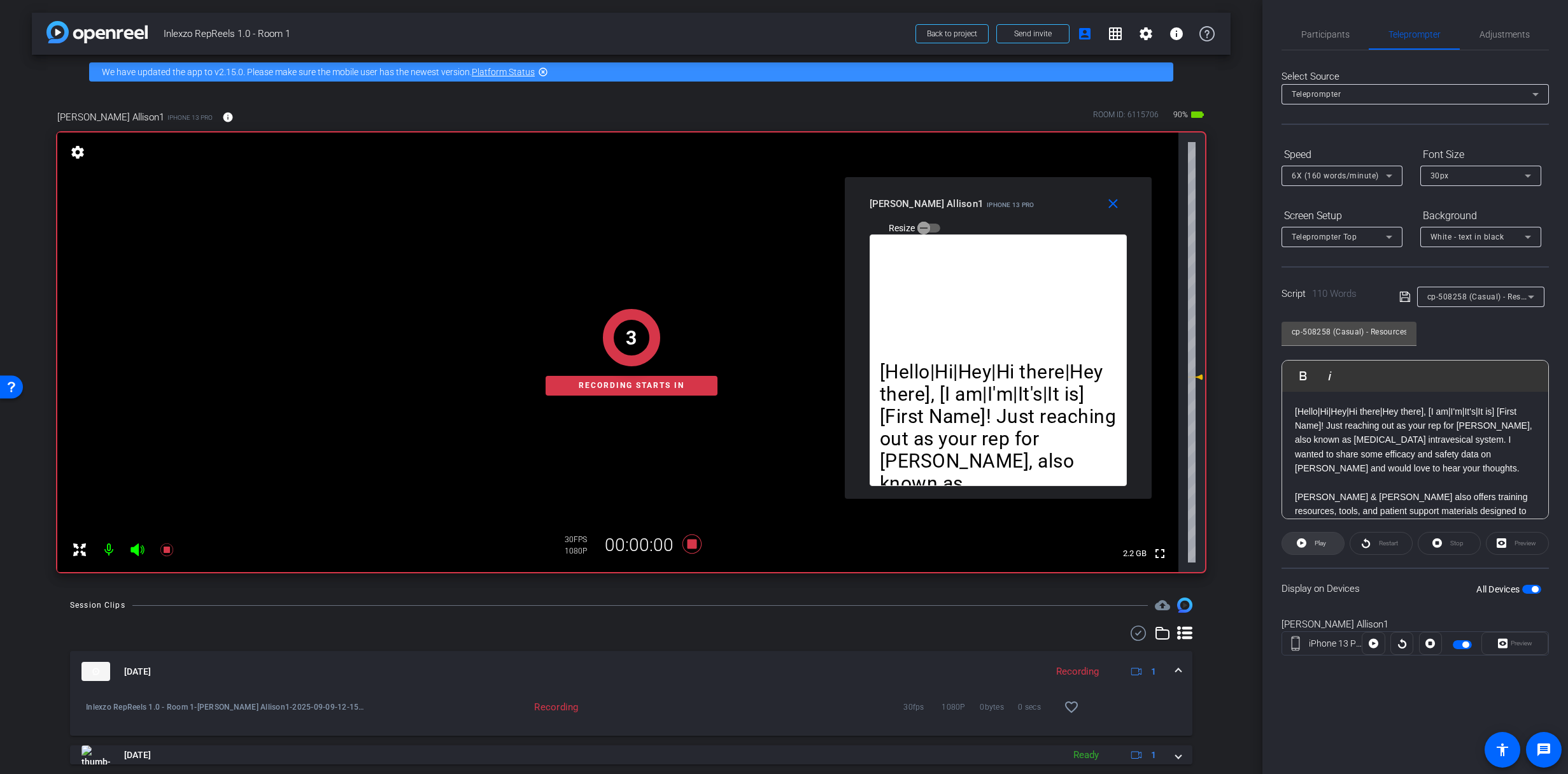
click at [1309, 544] on span at bounding box center [1312, 542] width 62 height 30
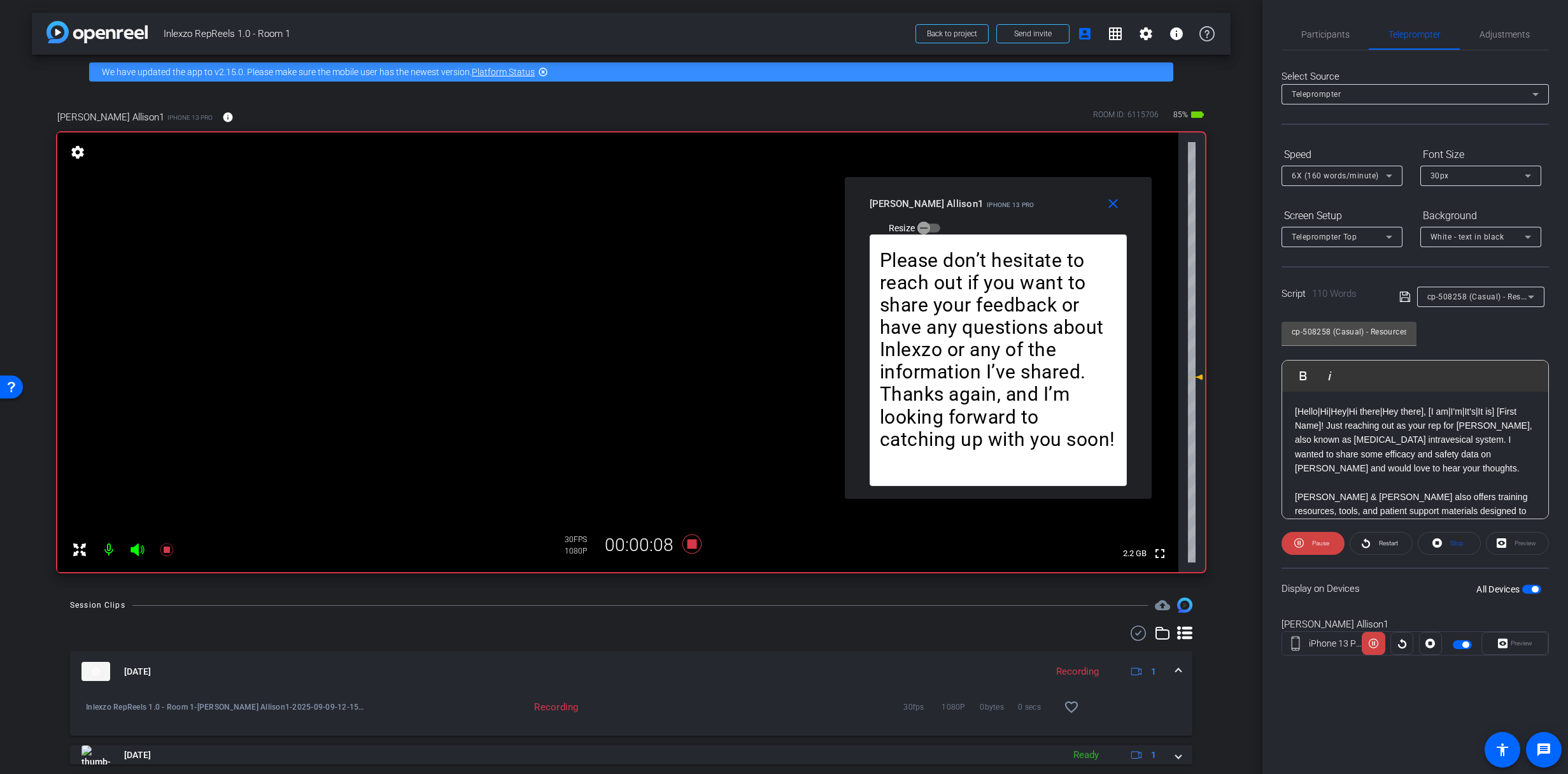
drag, startPoint x: 1197, startPoint y: 378, endPoint x: 1197, endPoint y: 384, distance: 6.0
click at [1197, 384] on div "fullscreen settings 2.2 GB" at bounding box center [631, 352] width 1148 height 439
drag, startPoint x: 1191, startPoint y: 376, endPoint x: 1192, endPoint y: 391, distance: 15.0
click at [1194, 391] on icon at bounding box center [1199, 392] width 9 height 6
click at [1378, 546] on span "Restart" at bounding box center [1387, 542] width 22 height 17
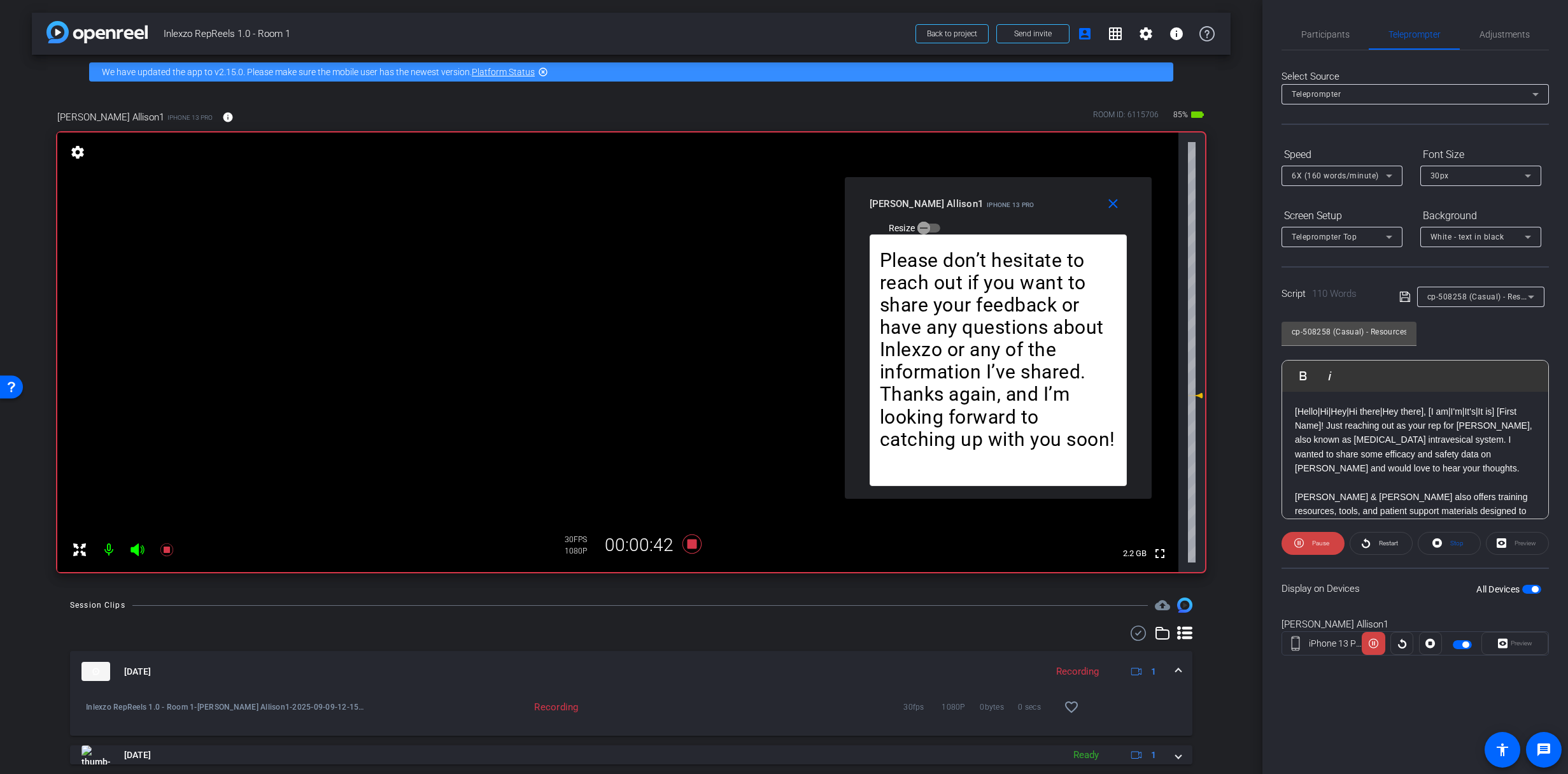
drag, startPoint x: 1193, startPoint y: 384, endPoint x: 1195, endPoint y: 395, distance: 11.2
click at [1195, 395] on icon at bounding box center [1199, 395] width 9 height 6
click at [1380, 545] on span "Restart" at bounding box center [1389, 543] width 19 height 7
click at [1331, 27] on span "Participants" at bounding box center [1325, 34] width 49 height 30
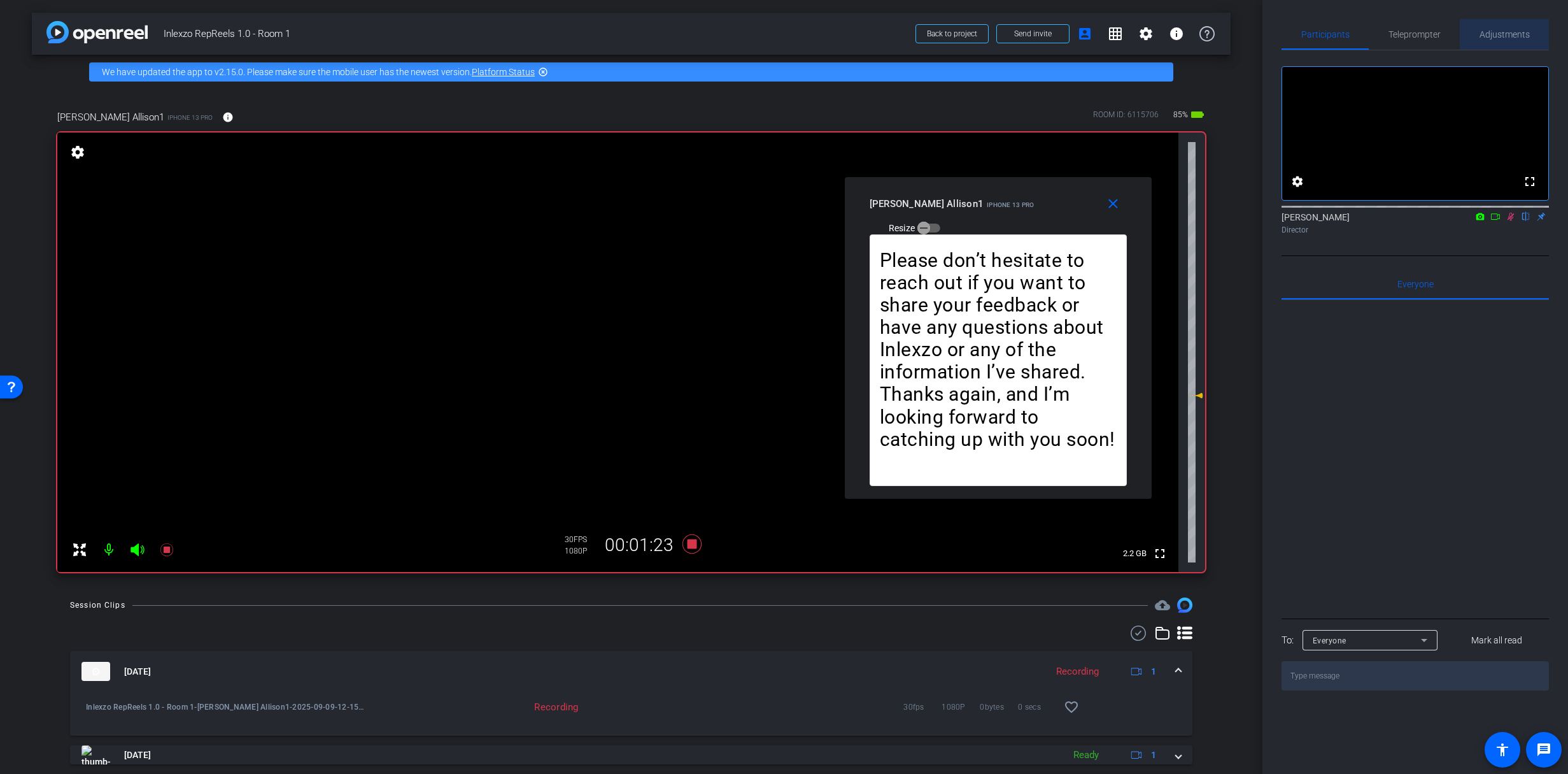
click at [1502, 35] on span "Adjustments" at bounding box center [1505, 35] width 51 height 9
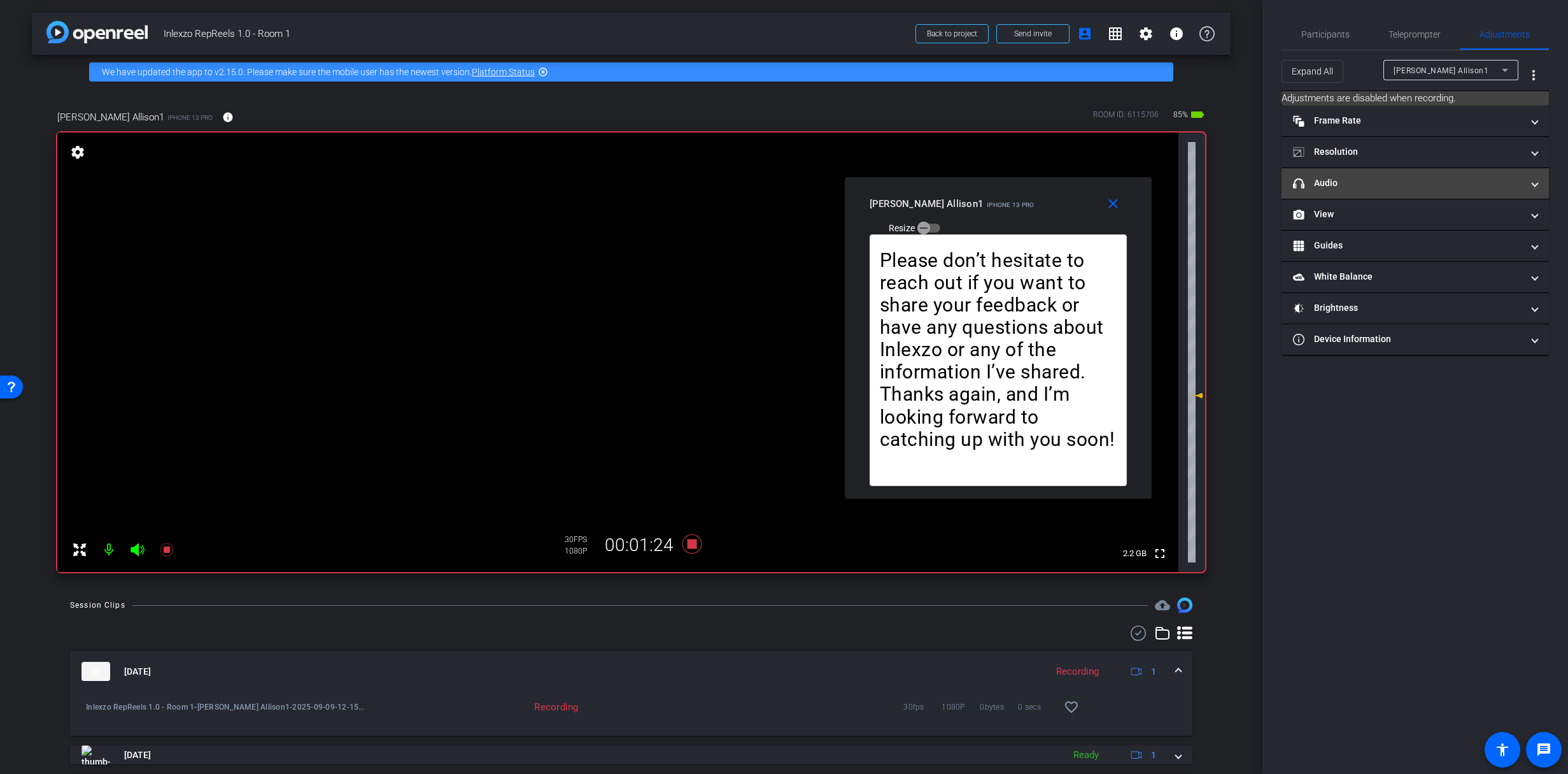
click at [1336, 183] on mat-panel-title "headphone icon Audio" at bounding box center [1407, 183] width 229 height 14
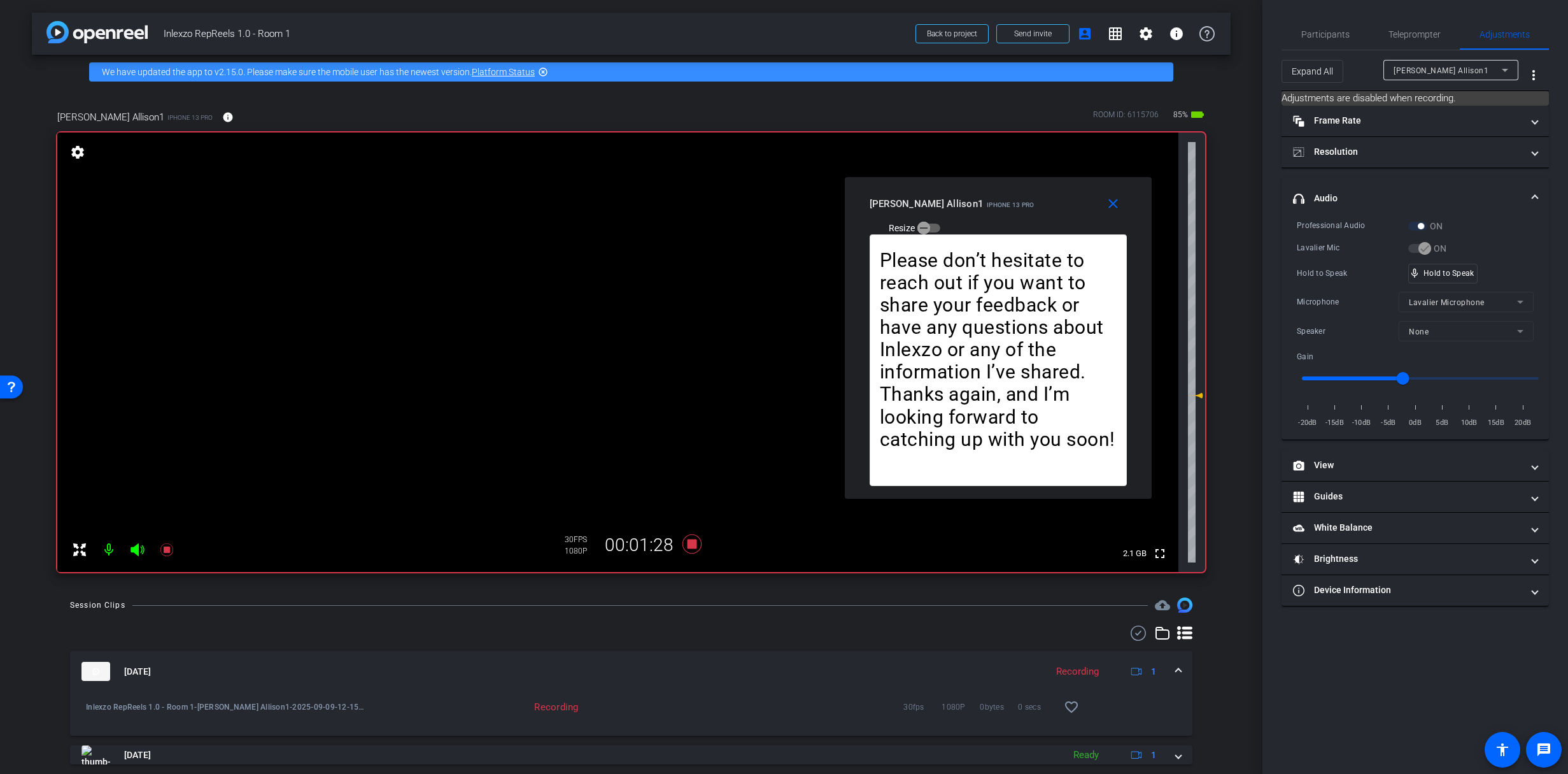
click at [1425, 225] on div "ON" at bounding box center [1426, 226] width 35 height 13
click at [1429, 41] on span "Teleprompter" at bounding box center [1415, 34] width 52 height 30
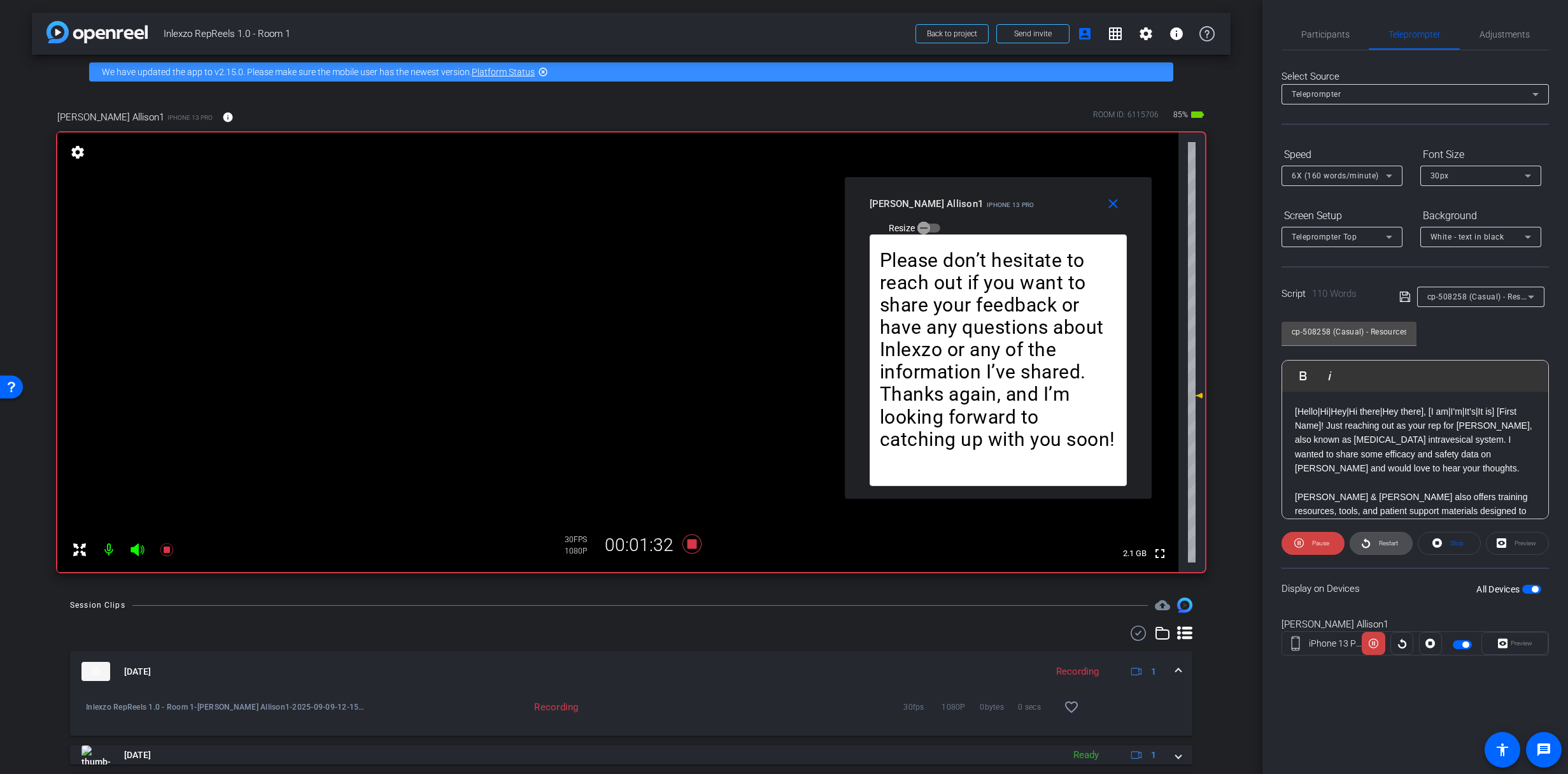
click at [1371, 541] on span at bounding box center [1381, 542] width 62 height 30
click at [1381, 544] on span "Restart" at bounding box center [1389, 543] width 19 height 7
click at [165, 548] on icon at bounding box center [166, 550] width 13 height 13
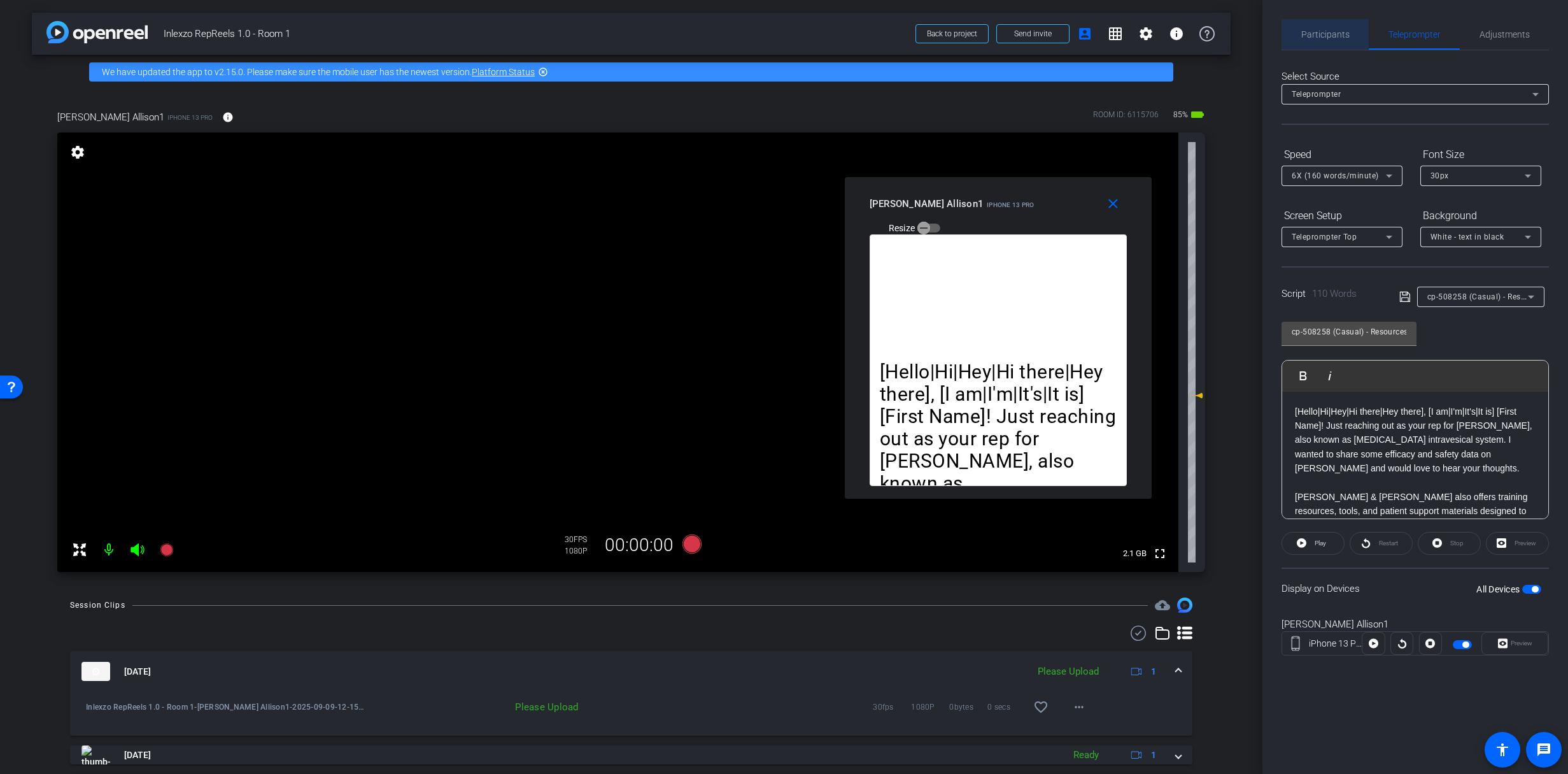
click at [1301, 34] on span "Participants" at bounding box center [1325, 35] width 49 height 9
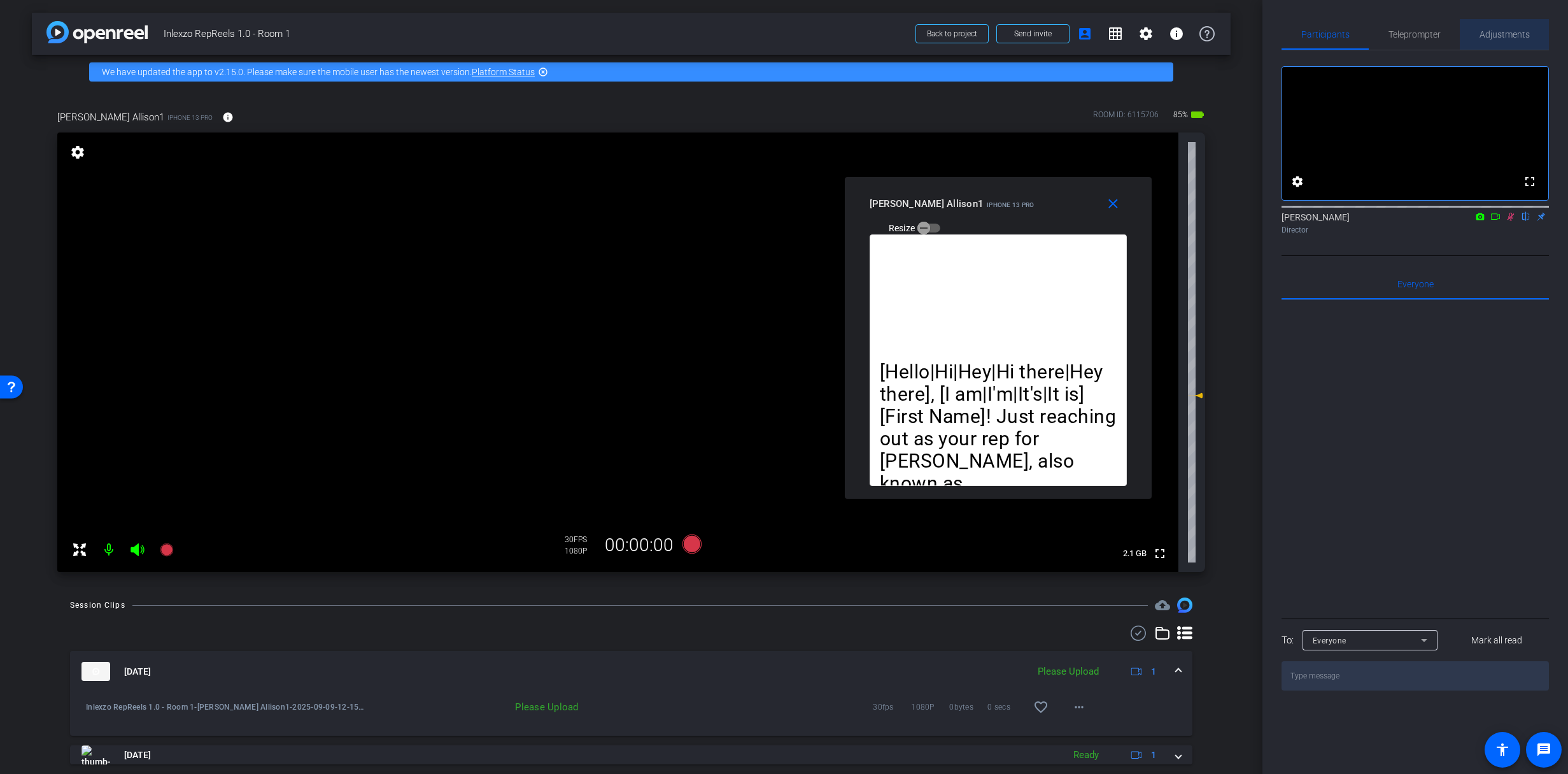
click at [1502, 40] on span "Adjustments" at bounding box center [1505, 34] width 51 height 30
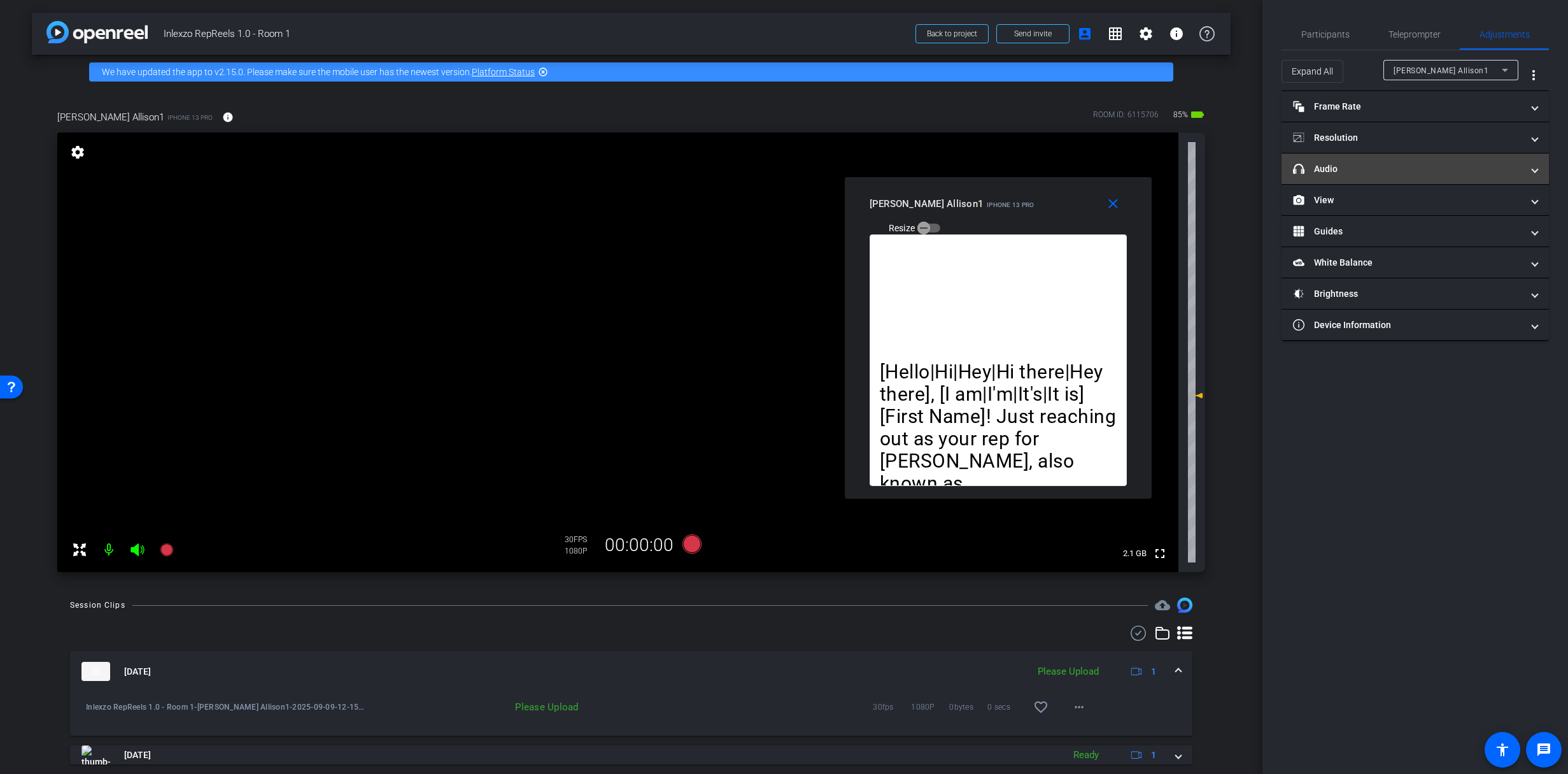
click at [1369, 171] on mat-panel-title "headphone icon Audio" at bounding box center [1407, 169] width 229 height 14
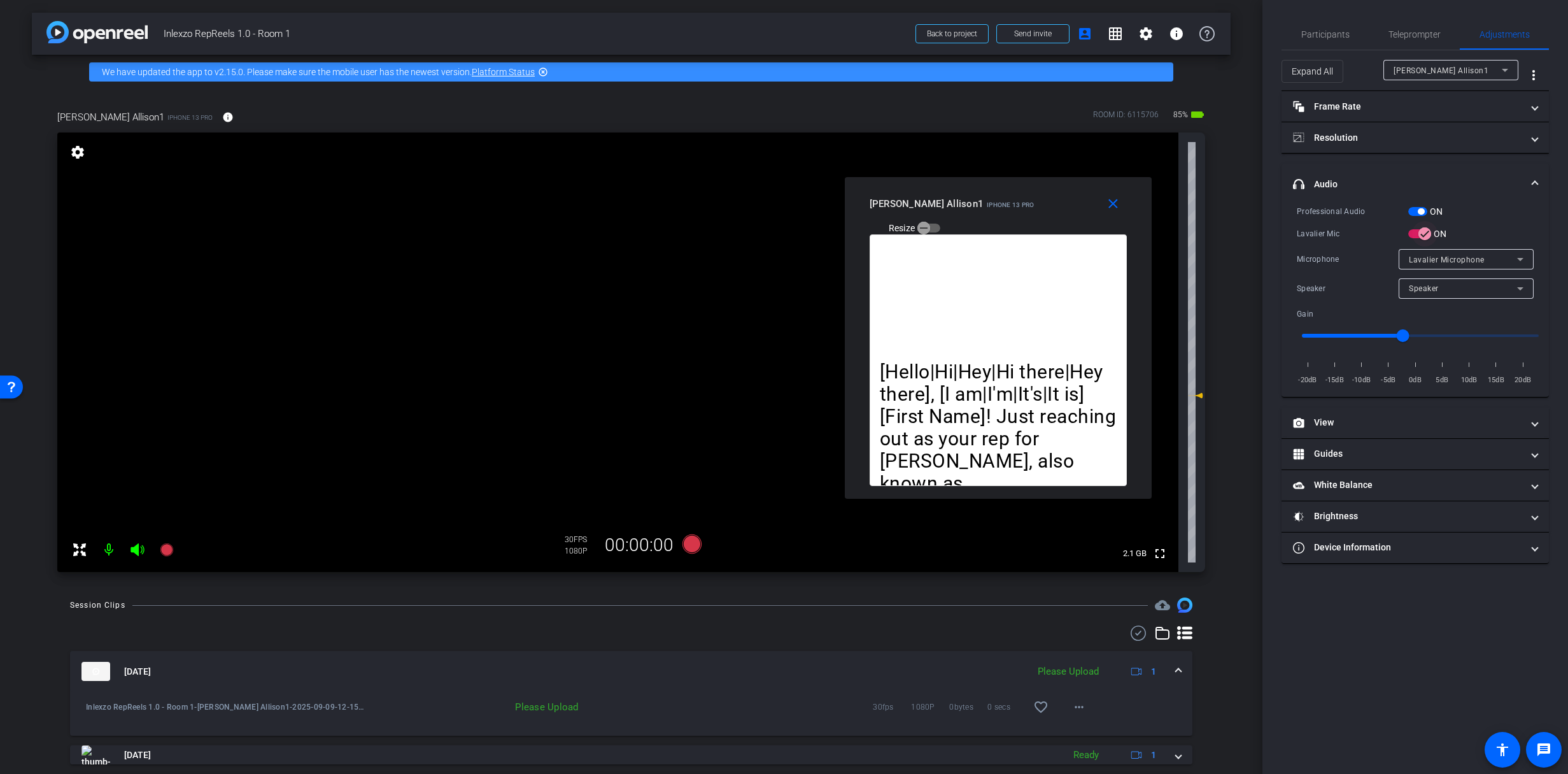
click at [1422, 235] on icon "button" at bounding box center [1425, 233] width 11 height 11
click at [1401, 37] on span "Teleprompter" at bounding box center [1415, 35] width 52 height 9
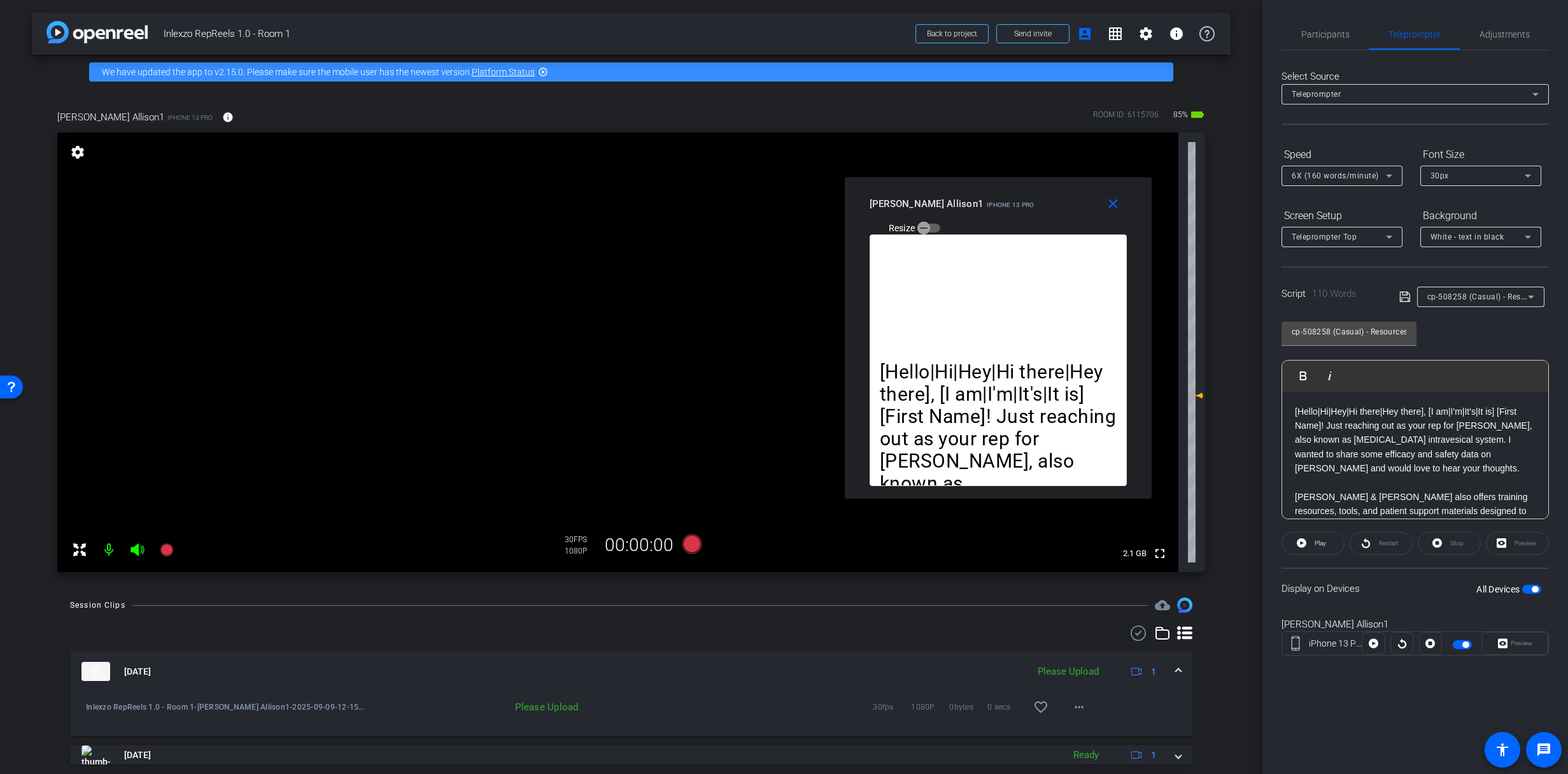
click at [1317, 38] on span "Participants" at bounding box center [1325, 35] width 49 height 9
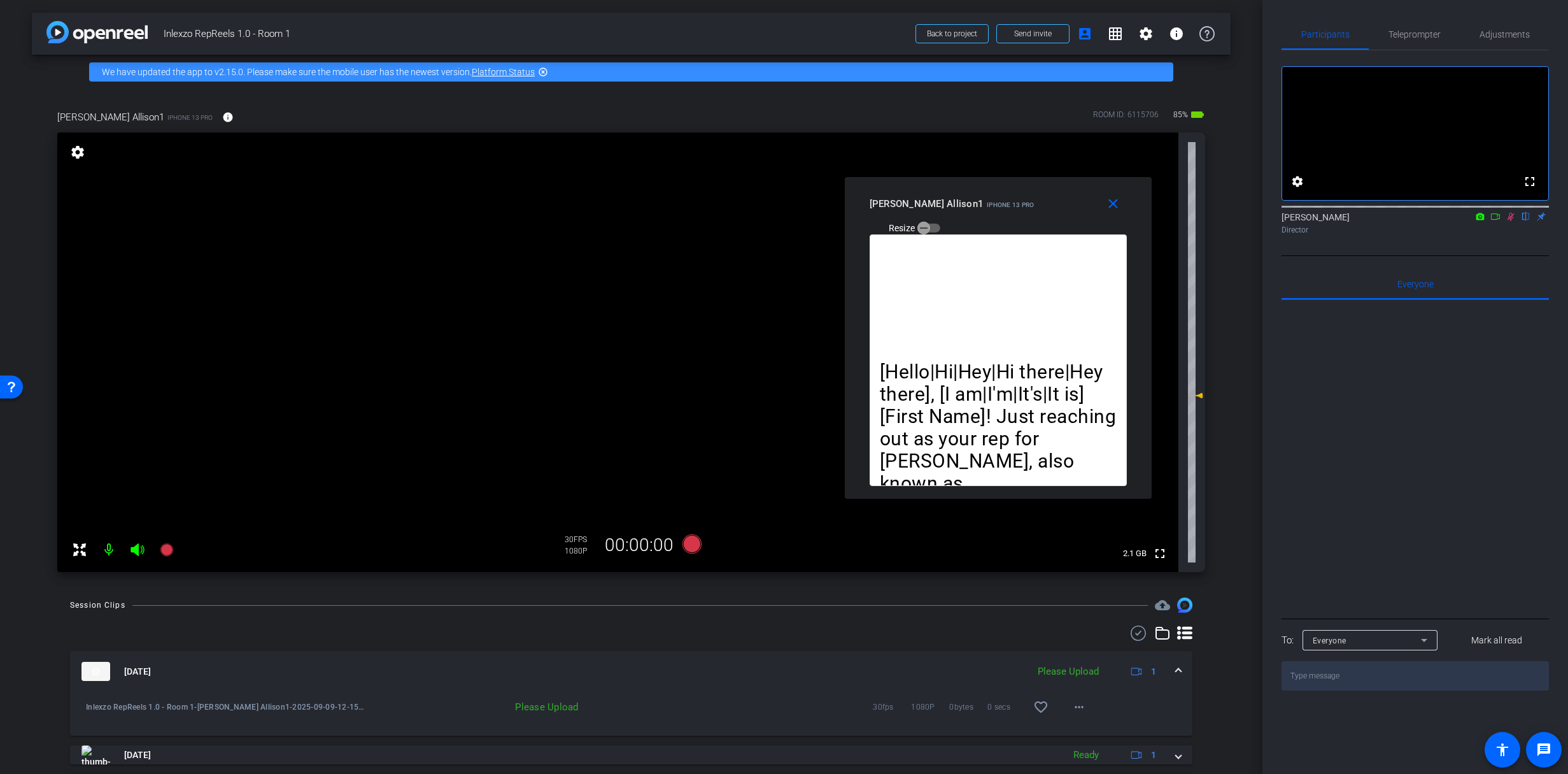
click at [1511, 221] on icon at bounding box center [1510, 217] width 10 height 9
click at [1074, 700] on mat-icon "more_horiz" at bounding box center [1079, 707] width 16 height 16
click at [1084, 653] on span "Upload" at bounding box center [1093, 649] width 51 height 16
click at [1401, 27] on span "Teleprompter" at bounding box center [1415, 34] width 52 height 30
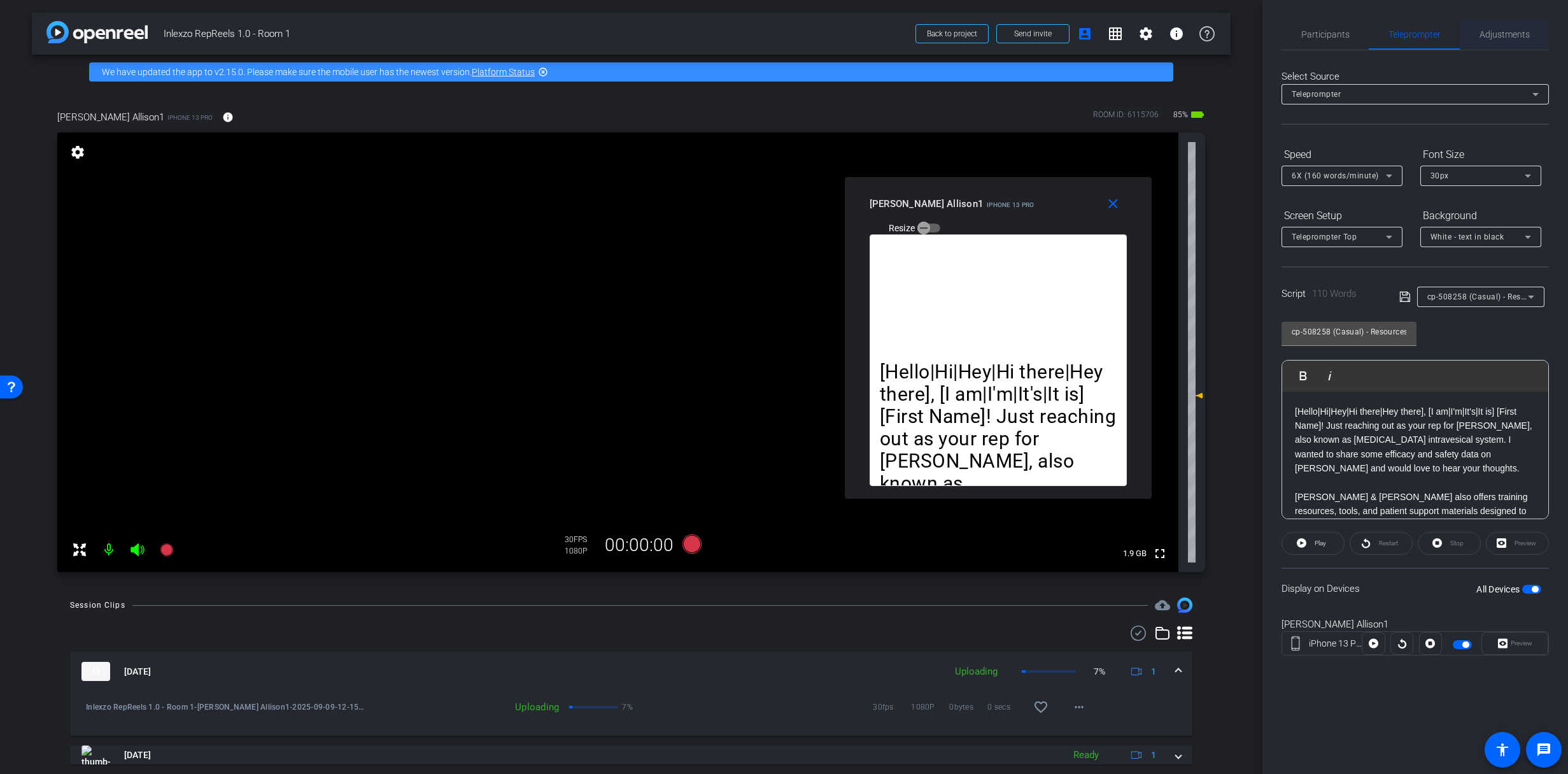
click at [1481, 25] on span "Adjustments" at bounding box center [1505, 34] width 51 height 30
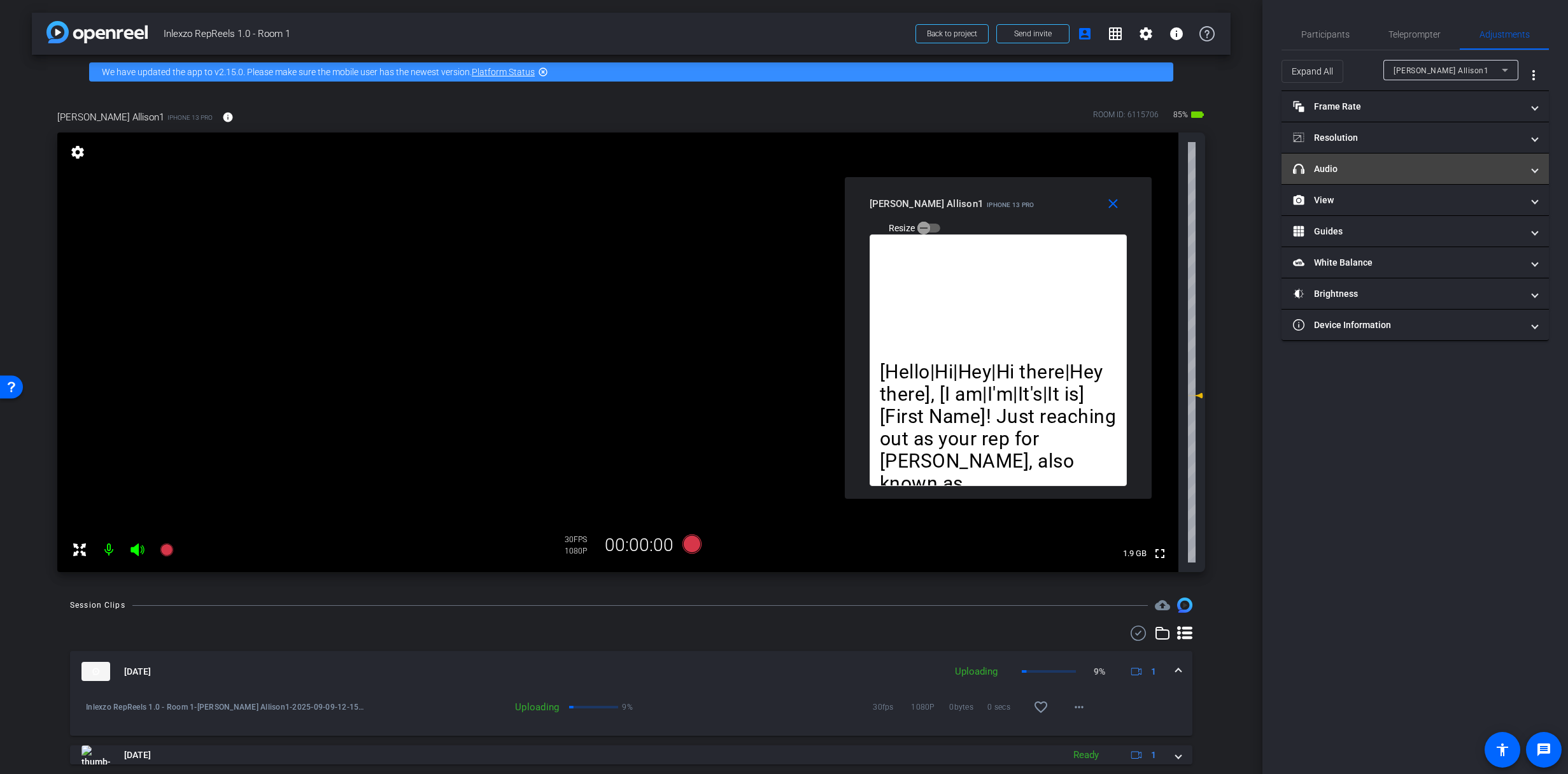
click at [1339, 163] on mat-panel-title "headphone icon Audio" at bounding box center [1407, 169] width 229 height 14
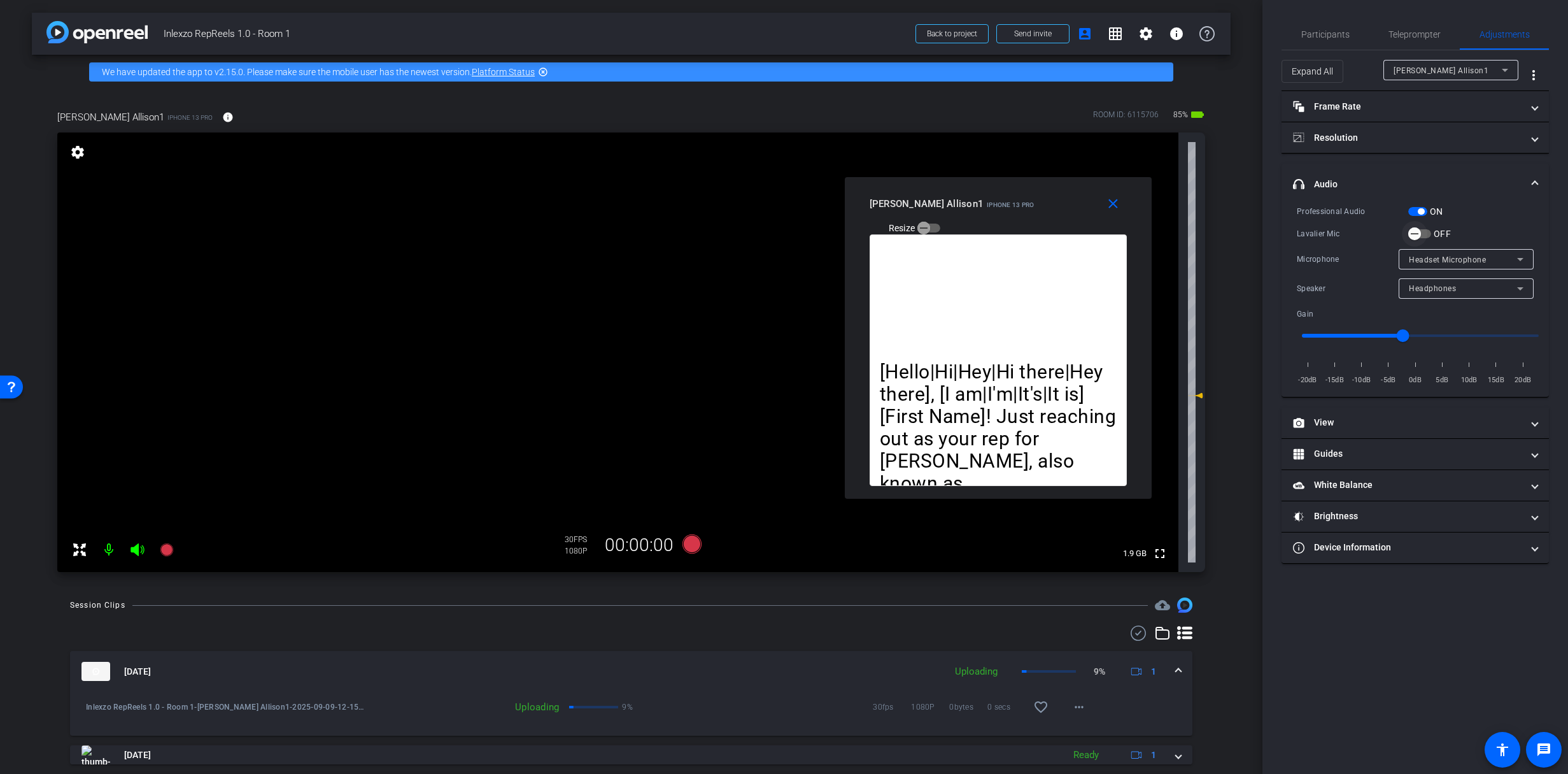
click at [1414, 237] on icon "button" at bounding box center [1415, 233] width 11 height 11
click at [1421, 212] on span "button" at bounding box center [1421, 211] width 6 height 6
click at [1415, 212] on span "button" at bounding box center [1412, 211] width 6 height 6
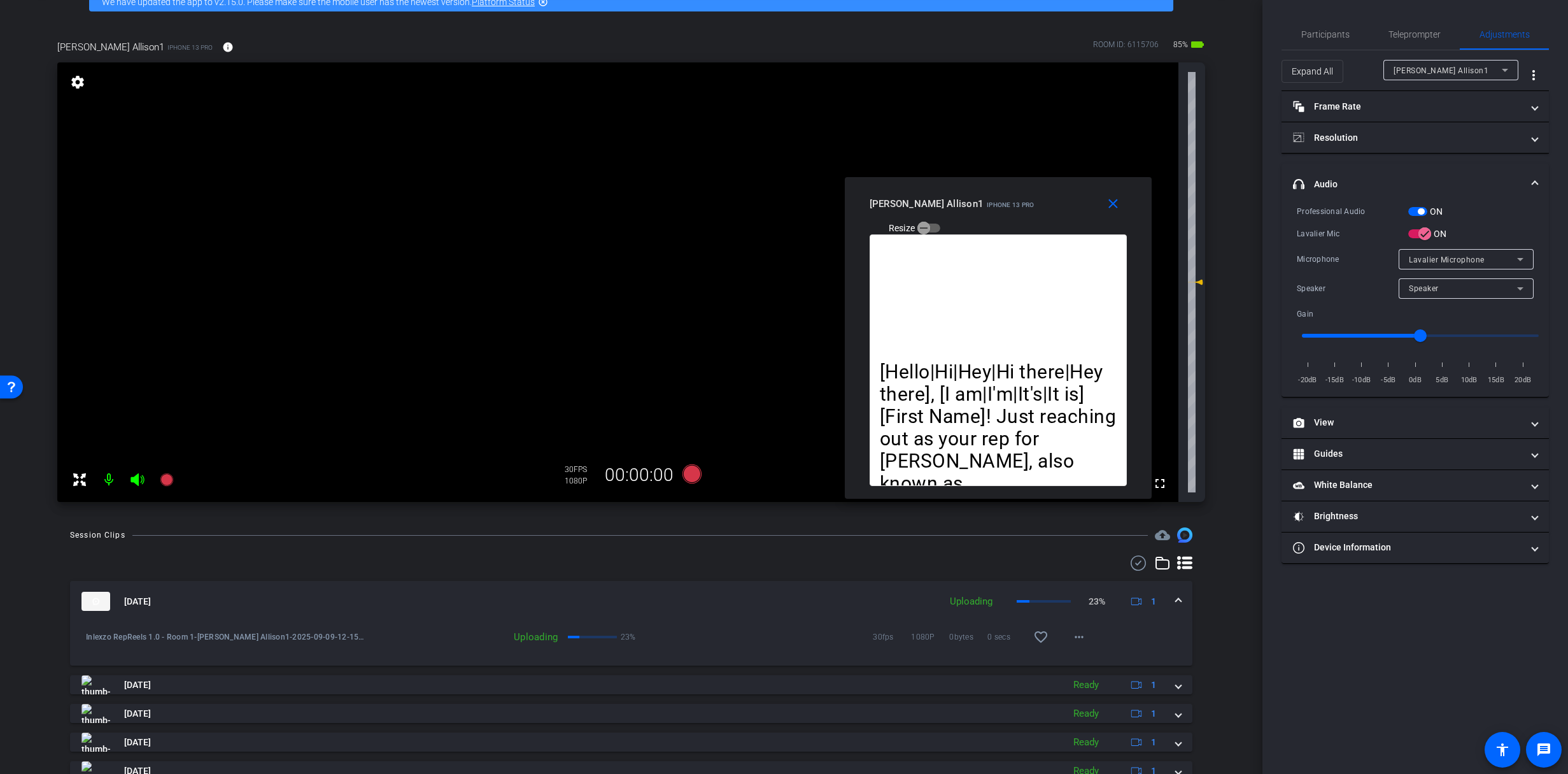
scroll to position [80, 0]
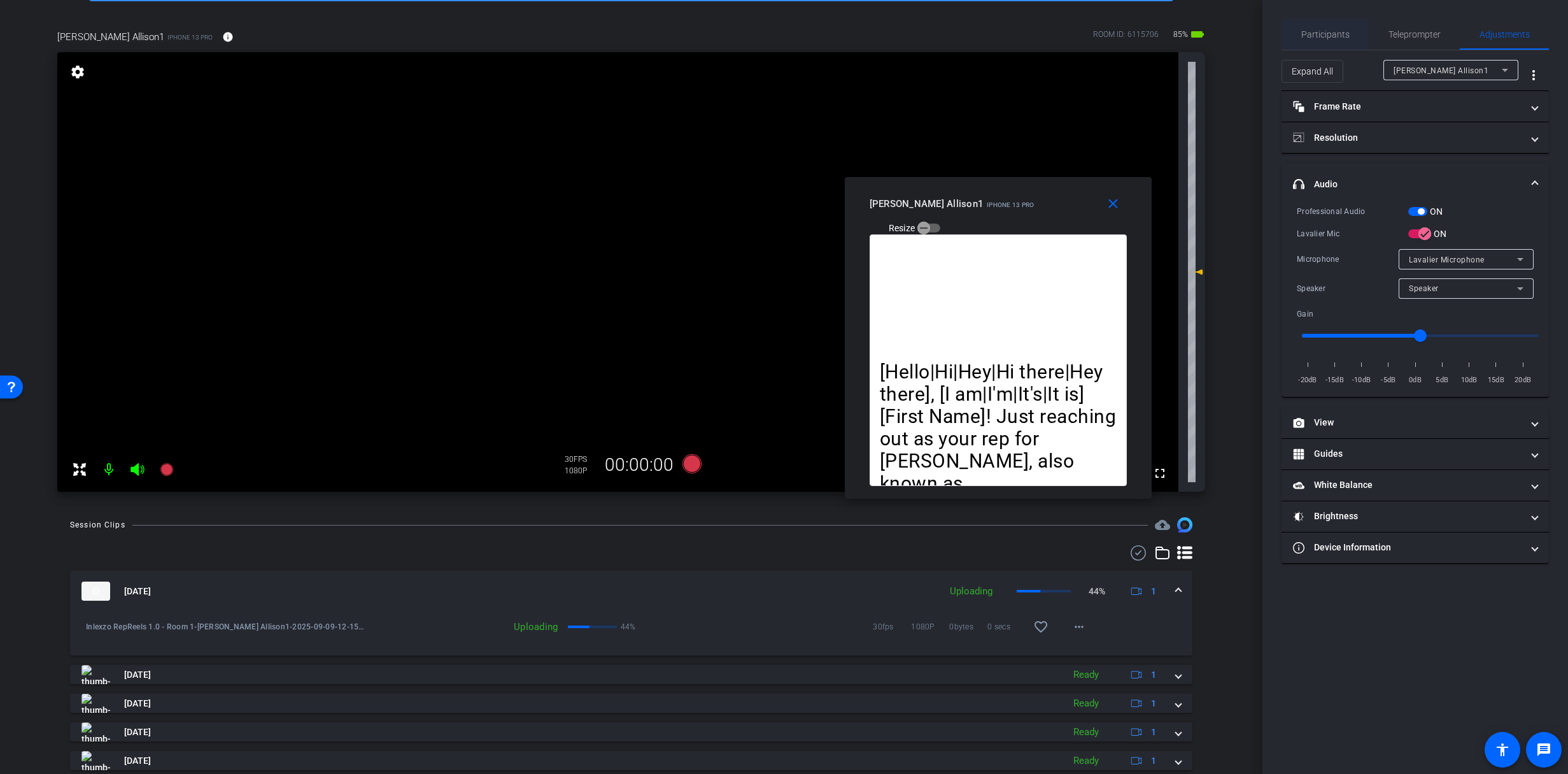
click at [1341, 41] on span "Participants" at bounding box center [1325, 34] width 49 height 30
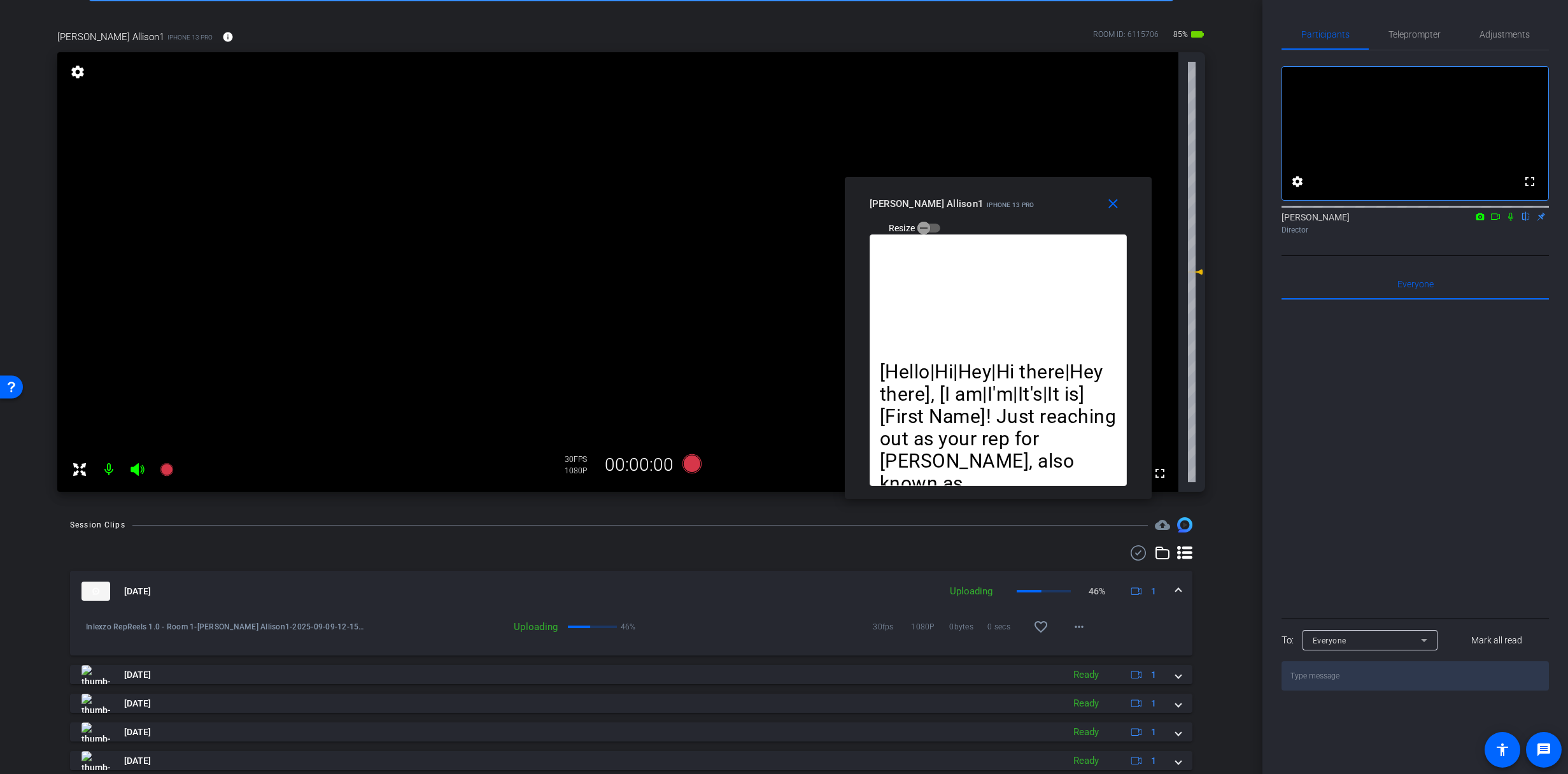
click at [1514, 221] on icon at bounding box center [1510, 217] width 10 height 9
click at [1412, 19] on div "Participants Teleprompter Adjustments fullscreen settings [PERSON_NAME] flip Di…" at bounding box center [1415, 387] width 306 height 774
click at [1416, 30] on span "Teleprompter" at bounding box center [1415, 35] width 52 height 9
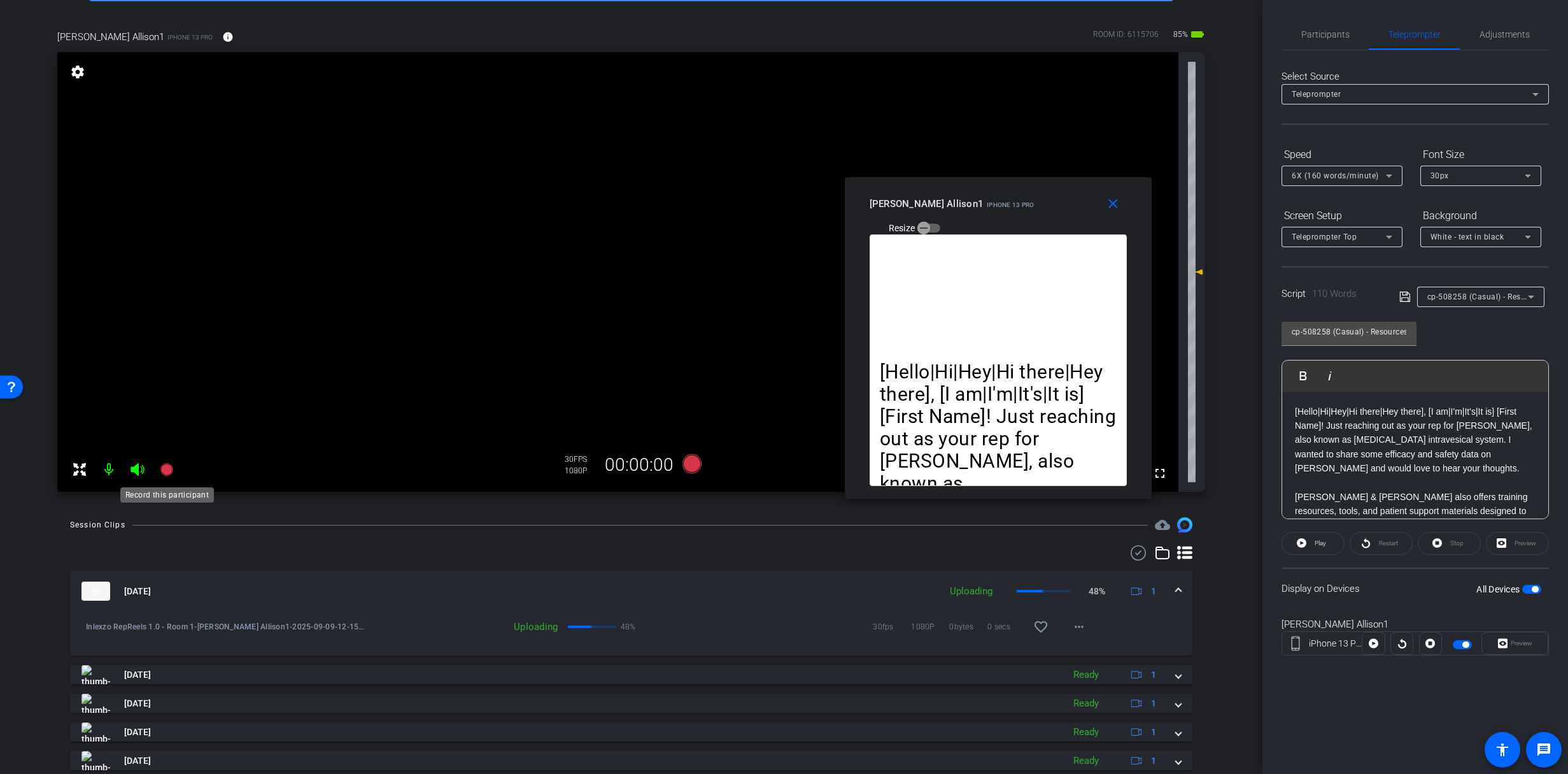
click at [176, 467] on mat-icon at bounding box center [167, 470] width 26 height 26
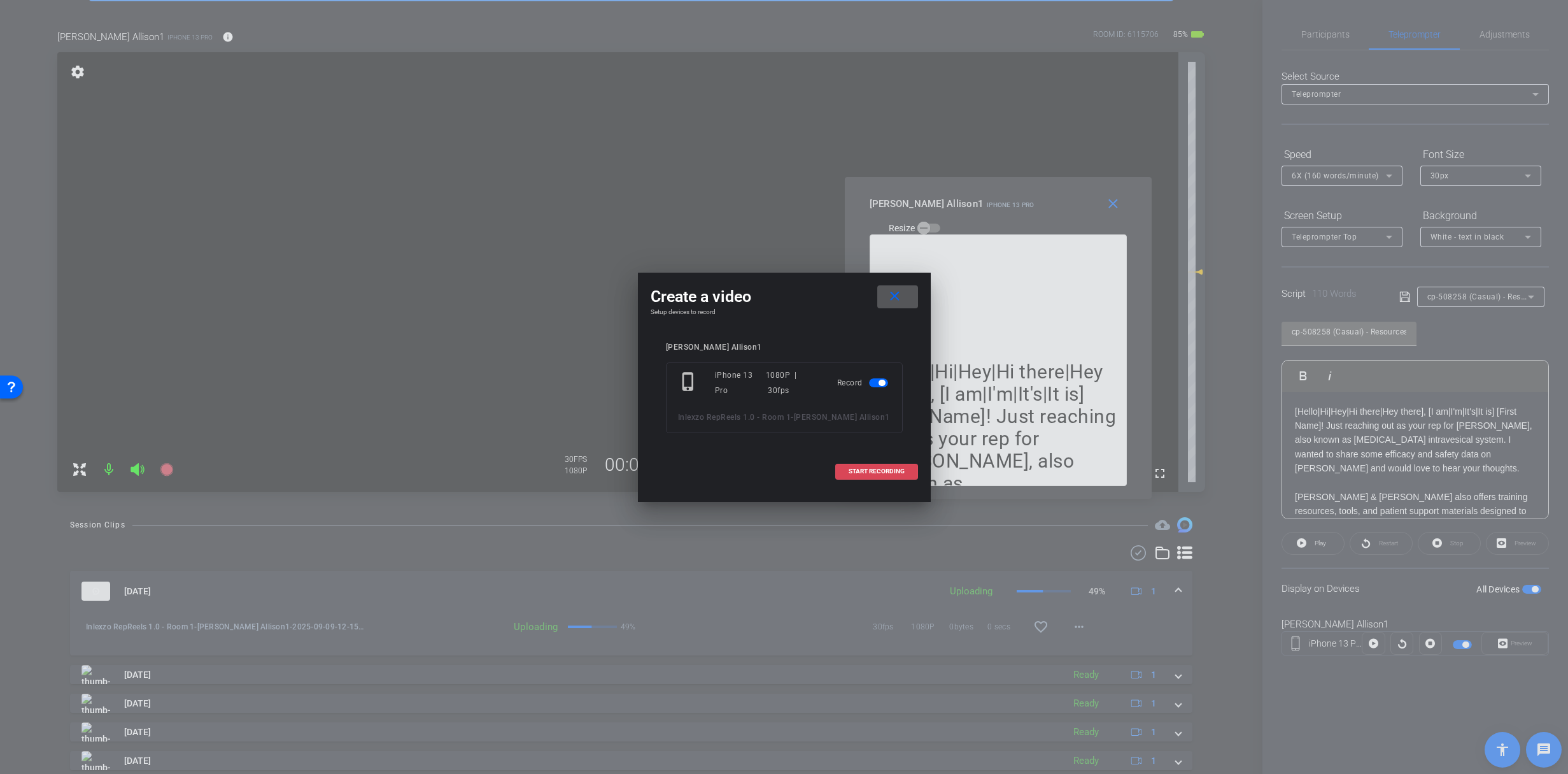
click at [870, 471] on span "START RECORDING" at bounding box center [876, 471] width 56 height 6
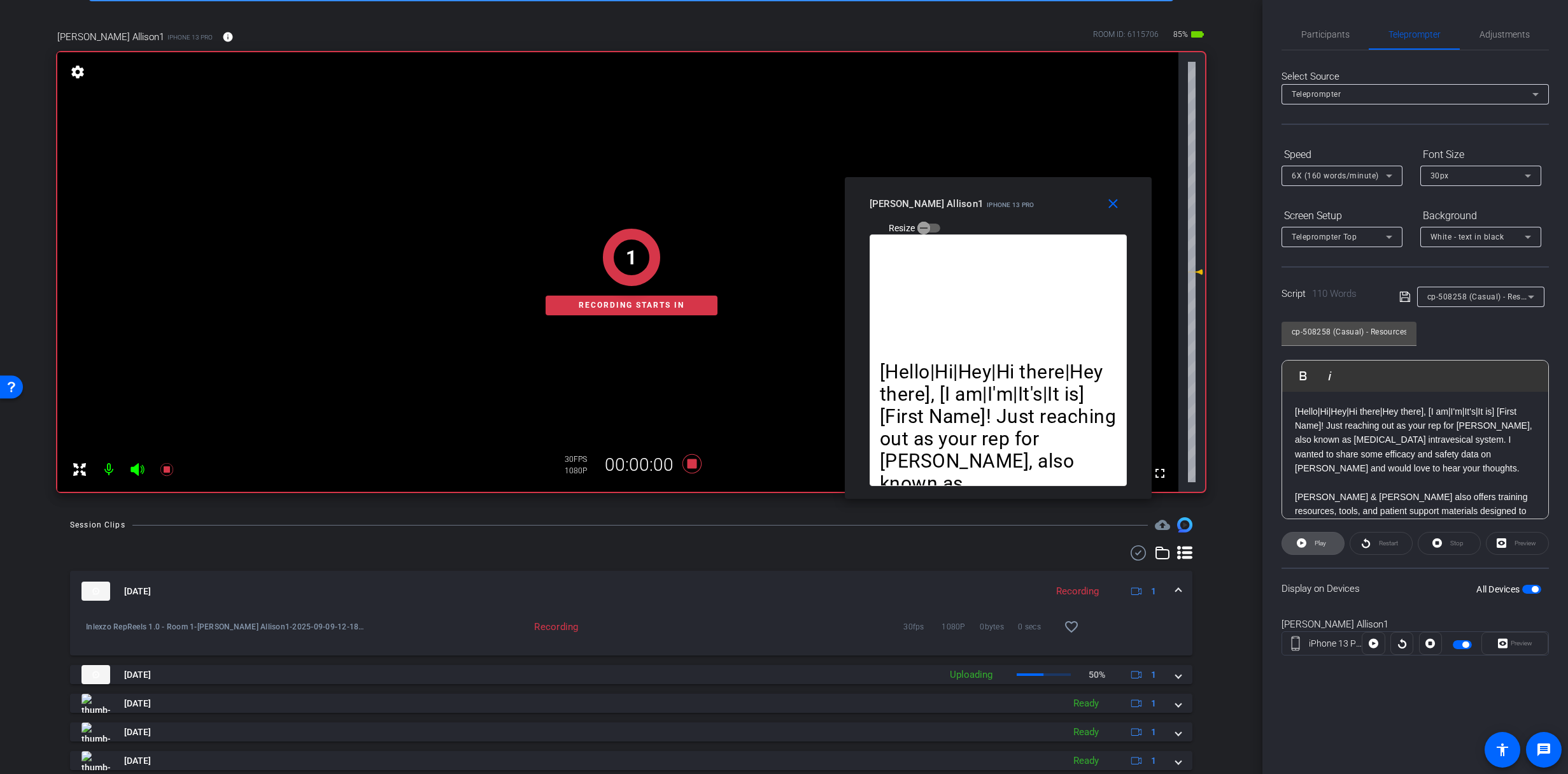
click at [1315, 546] on span "Play" at bounding box center [1321, 543] width 11 height 7
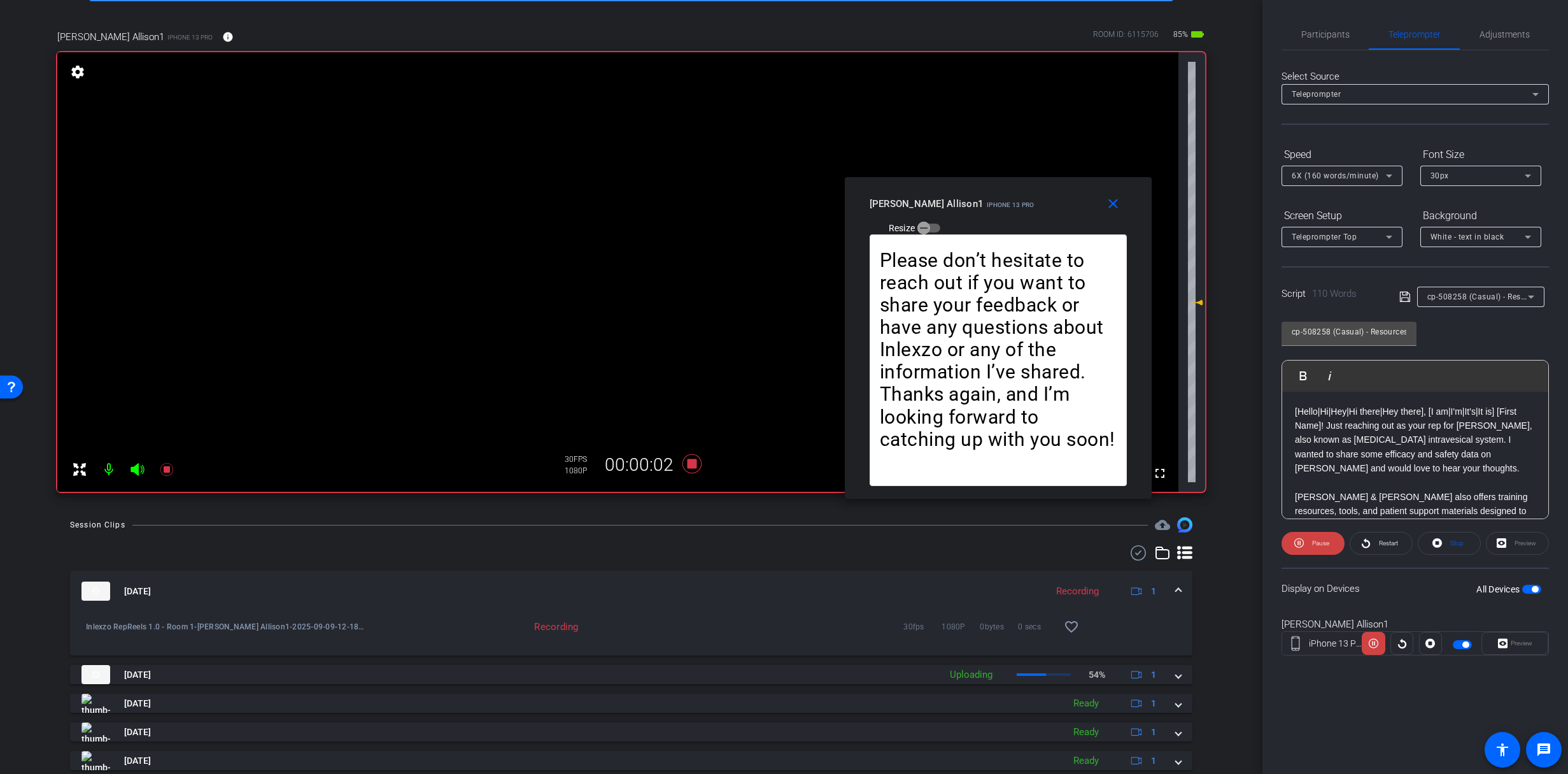
drag, startPoint x: 1192, startPoint y: 270, endPoint x: 1193, endPoint y: 298, distance: 28.0
click at [1193, 298] on icon at bounding box center [1196, 302] width 16 height 16
click at [1386, 544] on span "Restart" at bounding box center [1389, 543] width 19 height 7
click at [1384, 549] on span "Restart" at bounding box center [1387, 542] width 22 height 17
click at [164, 469] on icon at bounding box center [166, 470] width 13 height 13
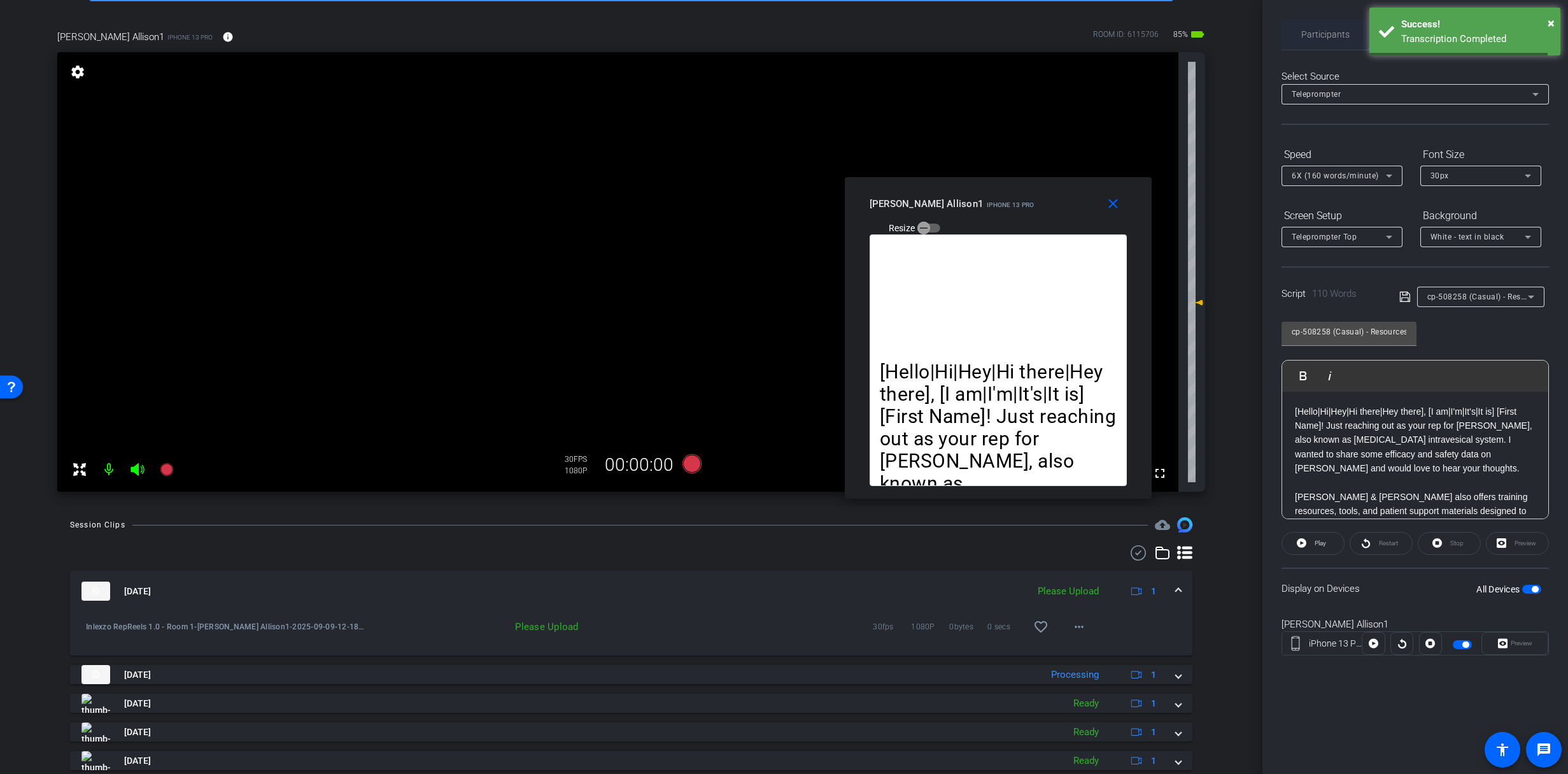
click at [1323, 41] on span "Participants" at bounding box center [1325, 34] width 49 height 30
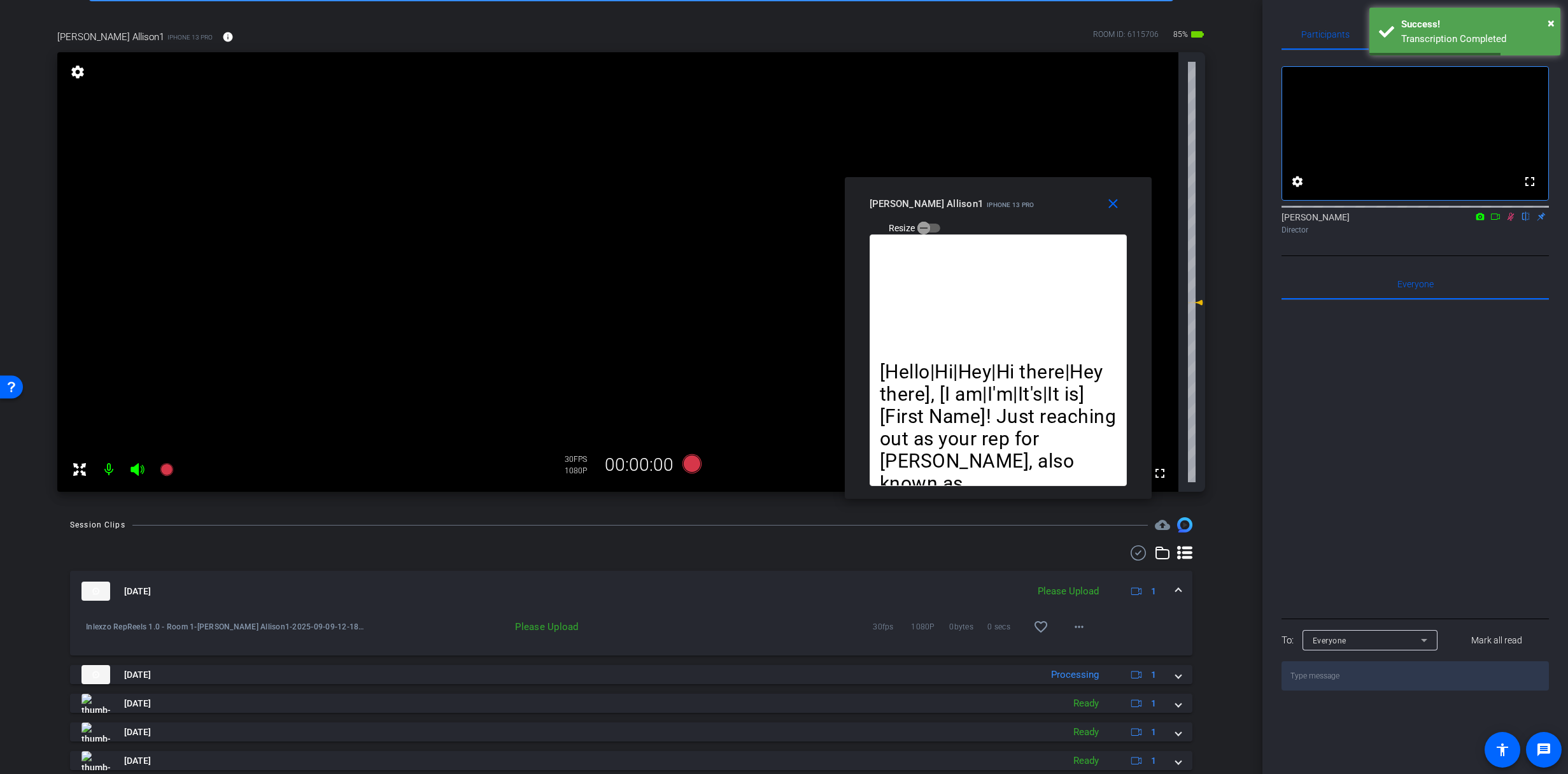
click at [1513, 221] on icon at bounding box center [1510, 217] width 10 height 9
click at [1073, 620] on mat-icon "more_horiz" at bounding box center [1079, 626] width 16 height 16
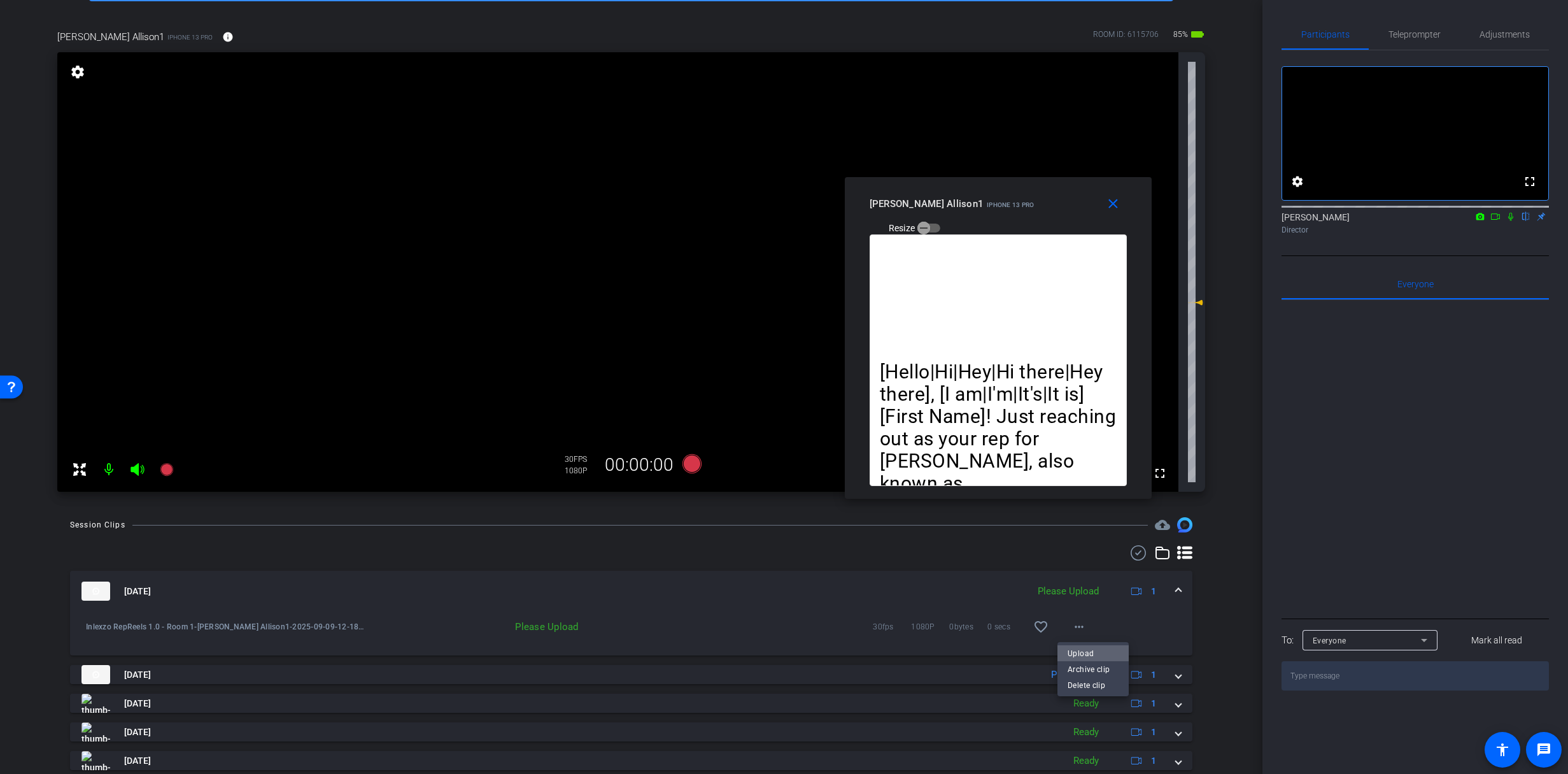
click at [1085, 646] on span "Upload" at bounding box center [1093, 653] width 51 height 16
click at [1421, 35] on span "Teleprompter" at bounding box center [1415, 35] width 52 height 9
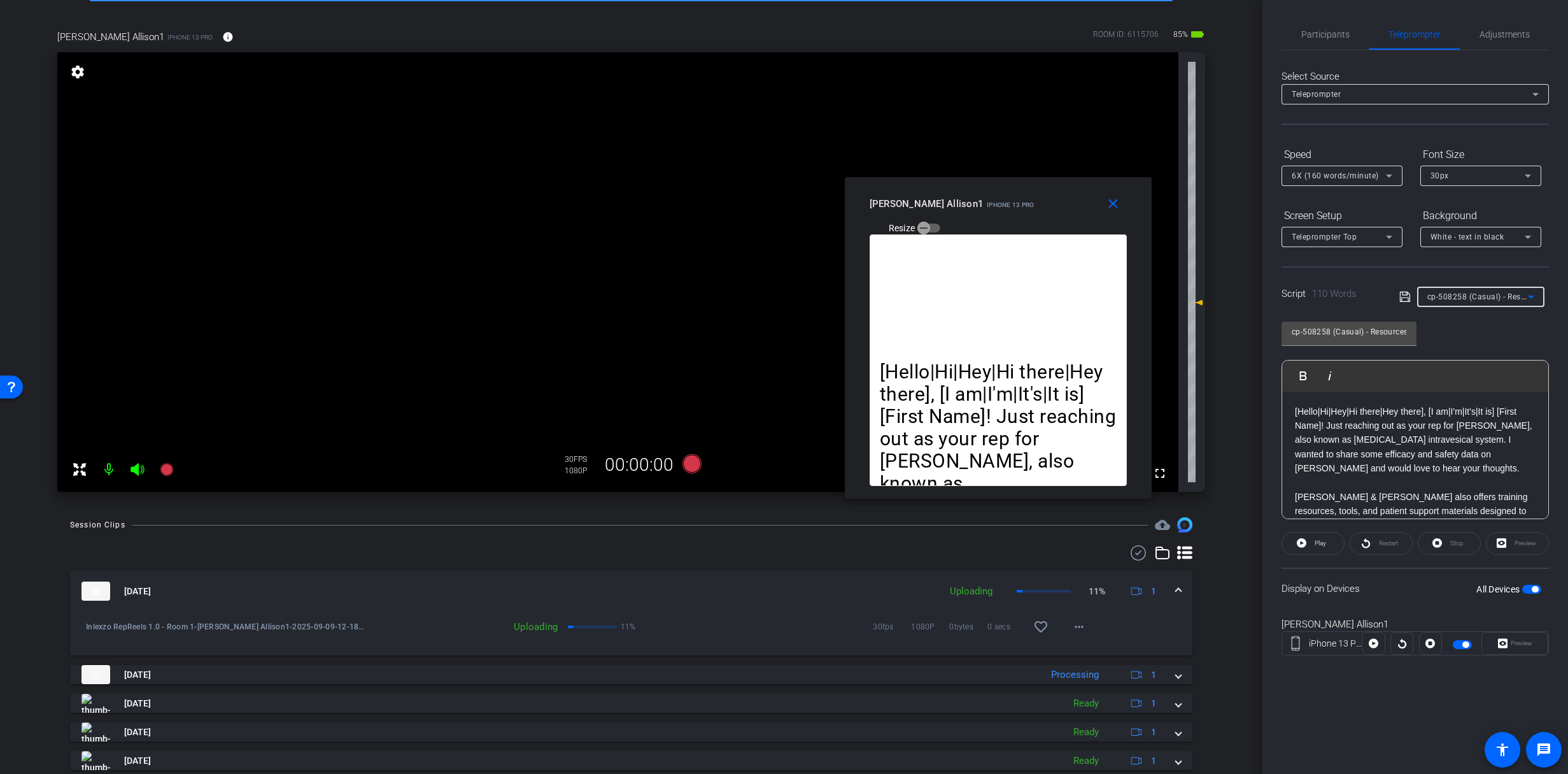
click at [1476, 290] on div "cp-508258 (Casual) - Resources to Share" at bounding box center [1477, 296] width 100 height 16
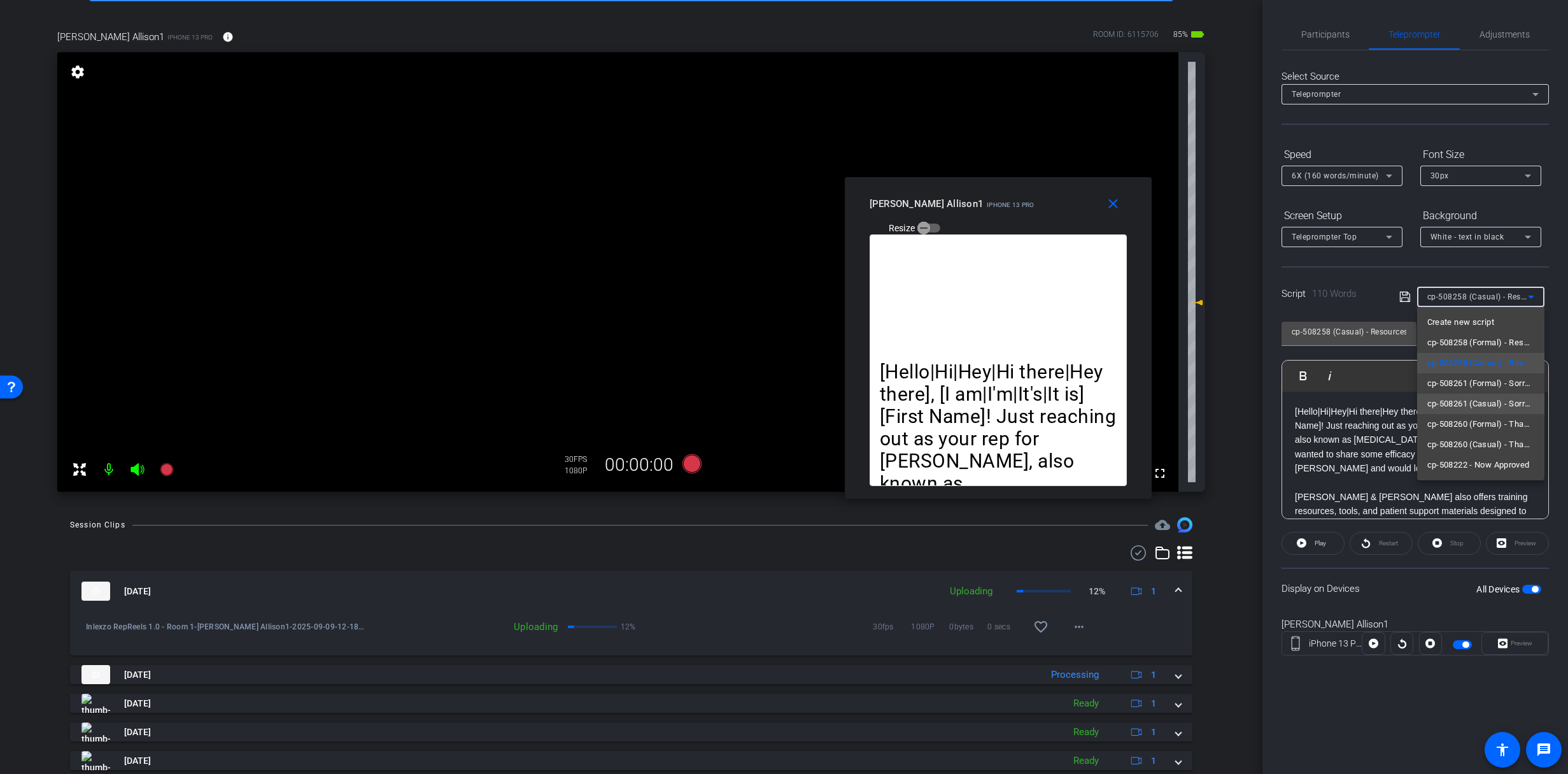
click at [1514, 396] on span "cp-508261 (Casual) - Sorry I Missed You" at bounding box center [1481, 404] width 107 height 16
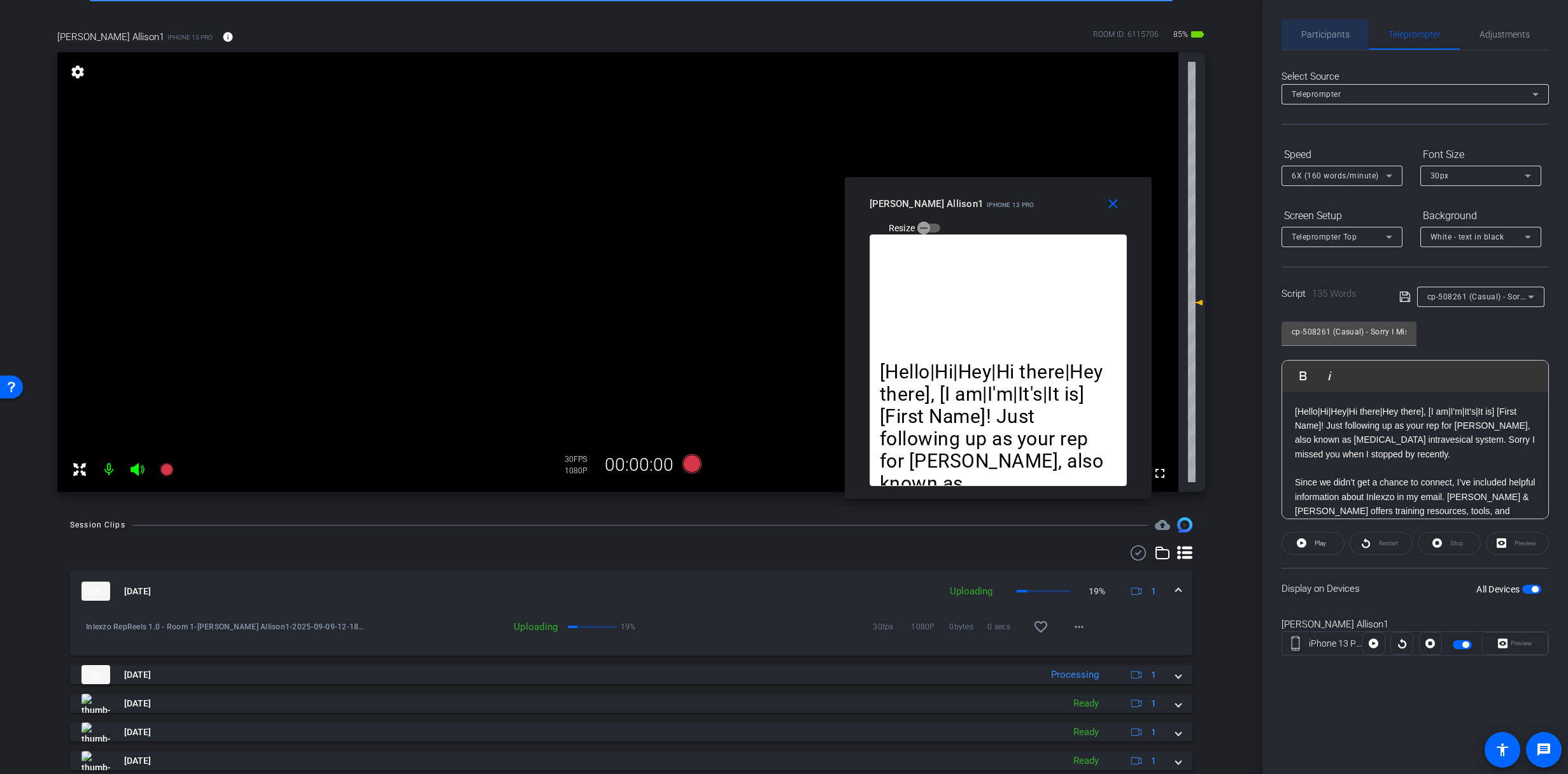
click at [1309, 30] on span "Participants" at bounding box center [1325, 35] width 49 height 9
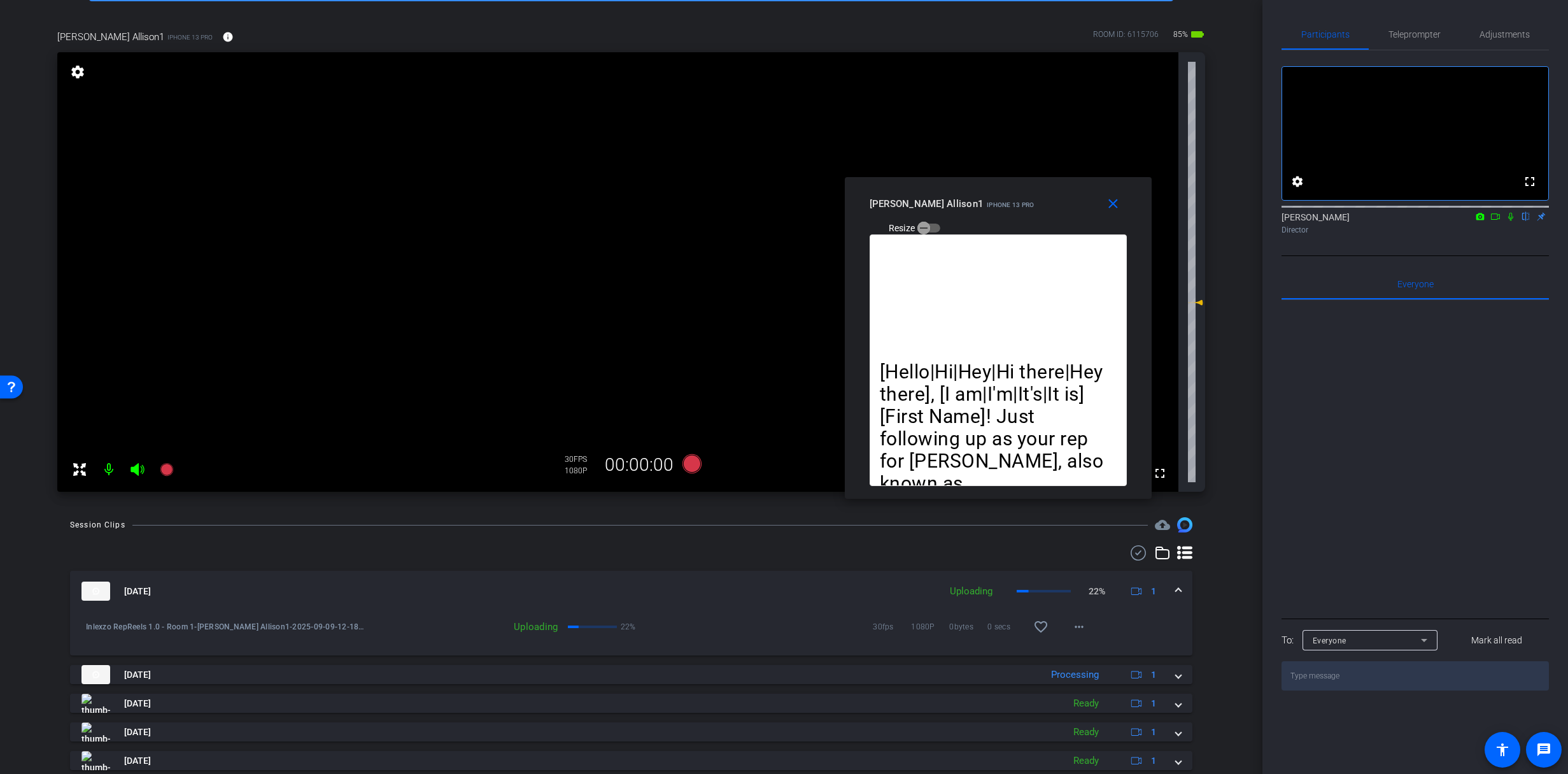
click at [1514, 221] on icon at bounding box center [1510, 217] width 10 height 9
click at [1431, 32] on span "Teleprompter" at bounding box center [1415, 35] width 52 height 9
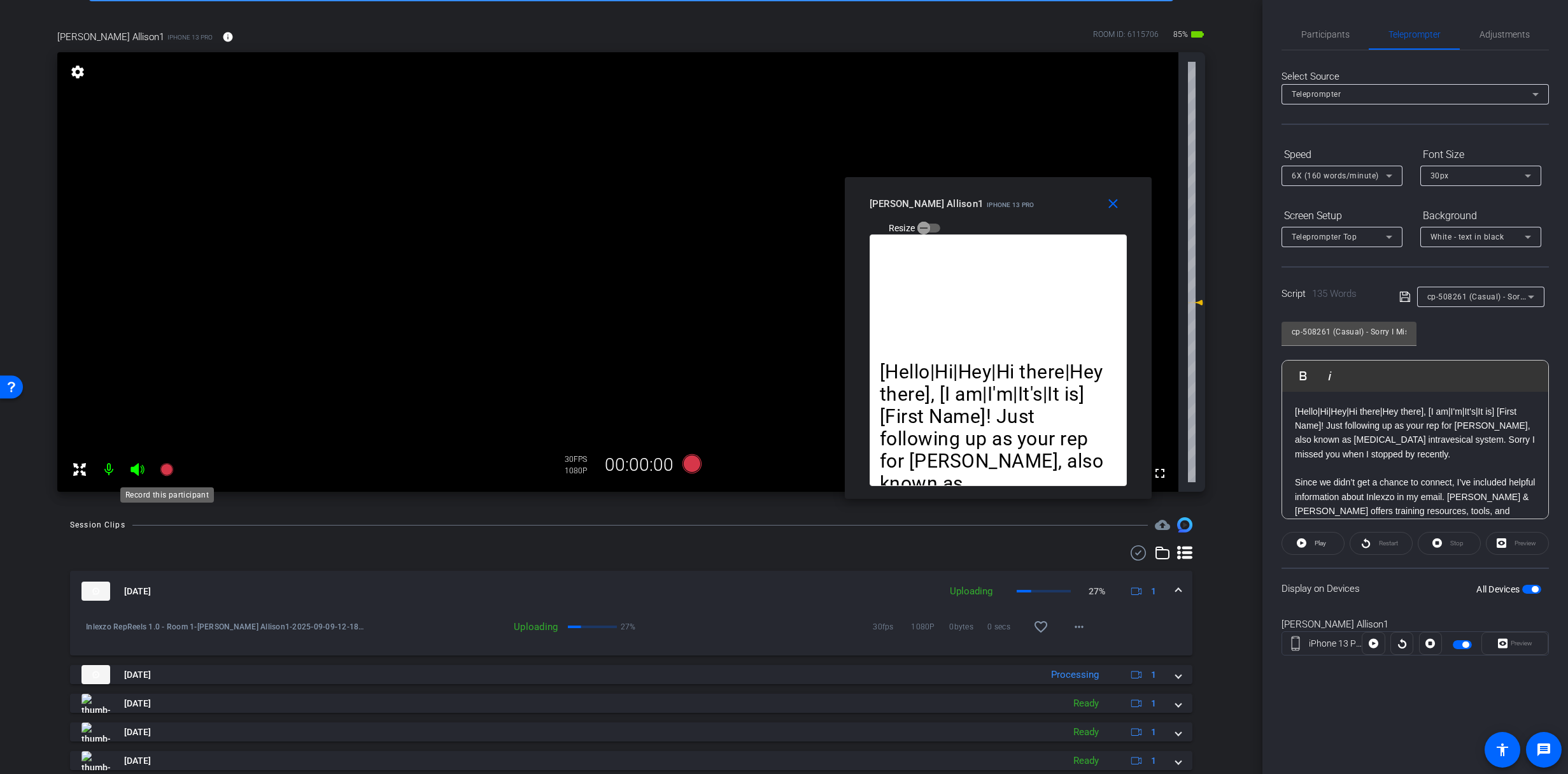
click at [175, 466] on mat-icon at bounding box center [167, 470] width 26 height 26
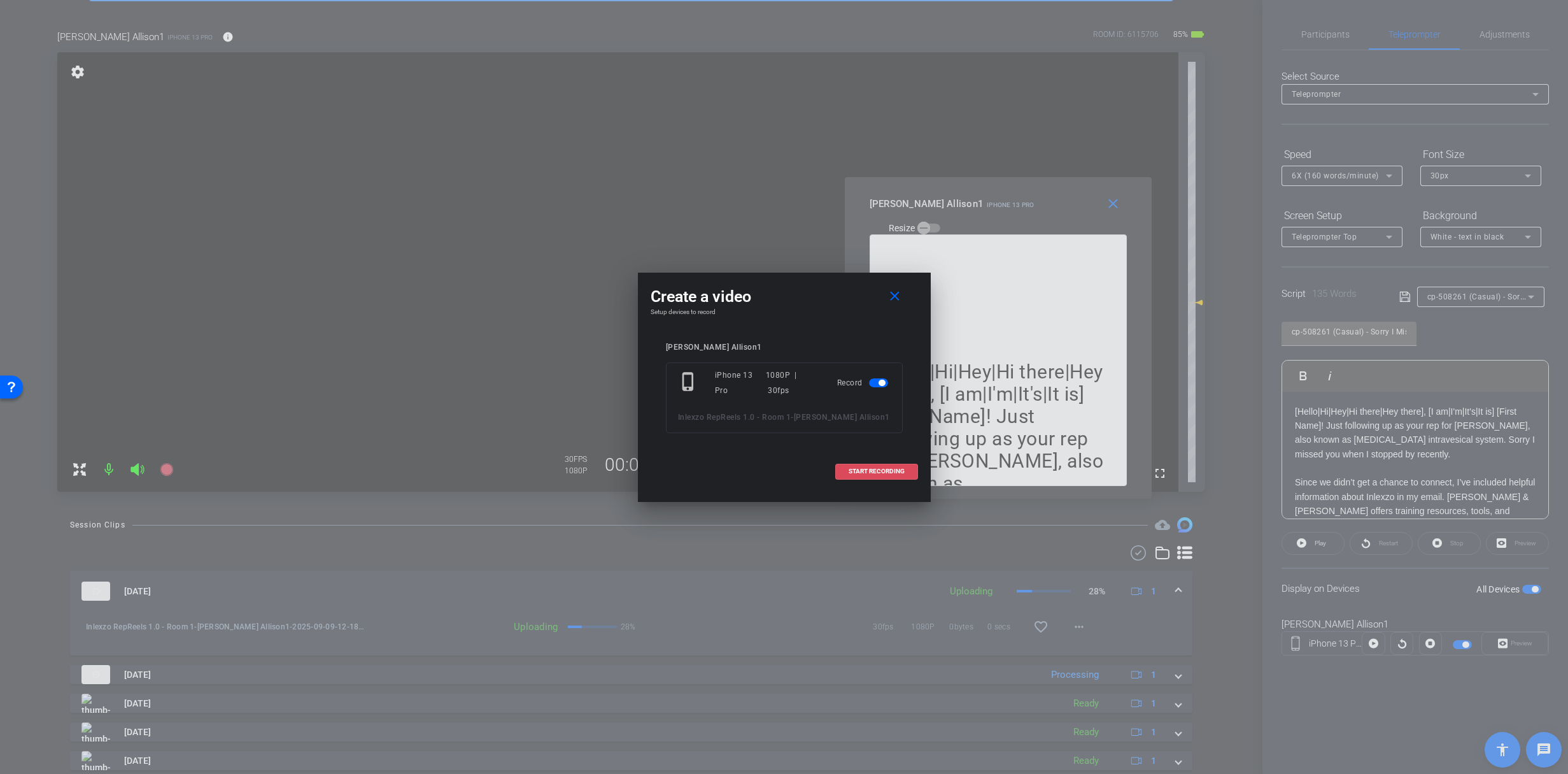
click at [859, 478] on span at bounding box center [877, 471] width 82 height 30
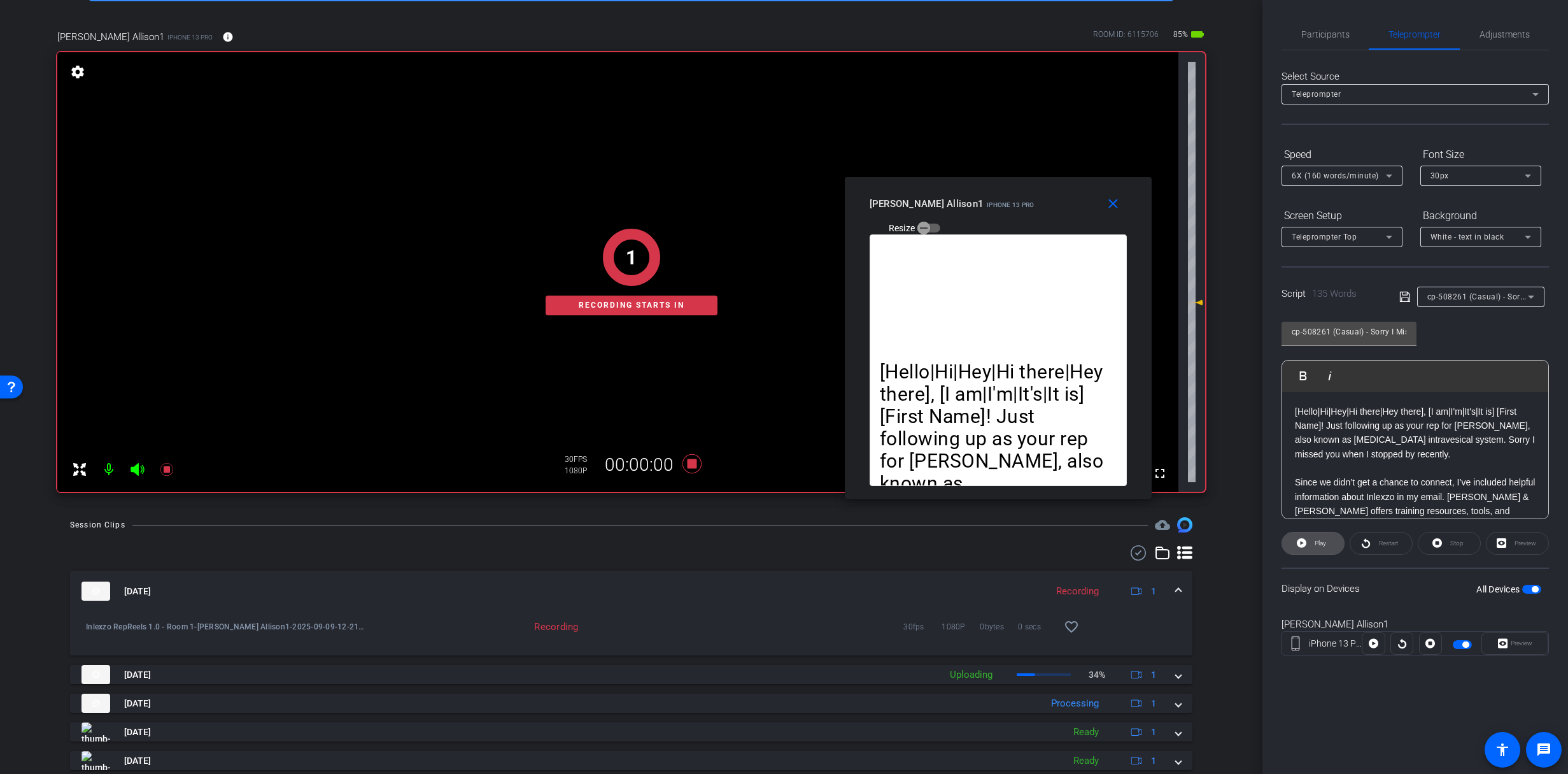
click at [1310, 544] on span at bounding box center [1312, 542] width 62 height 30
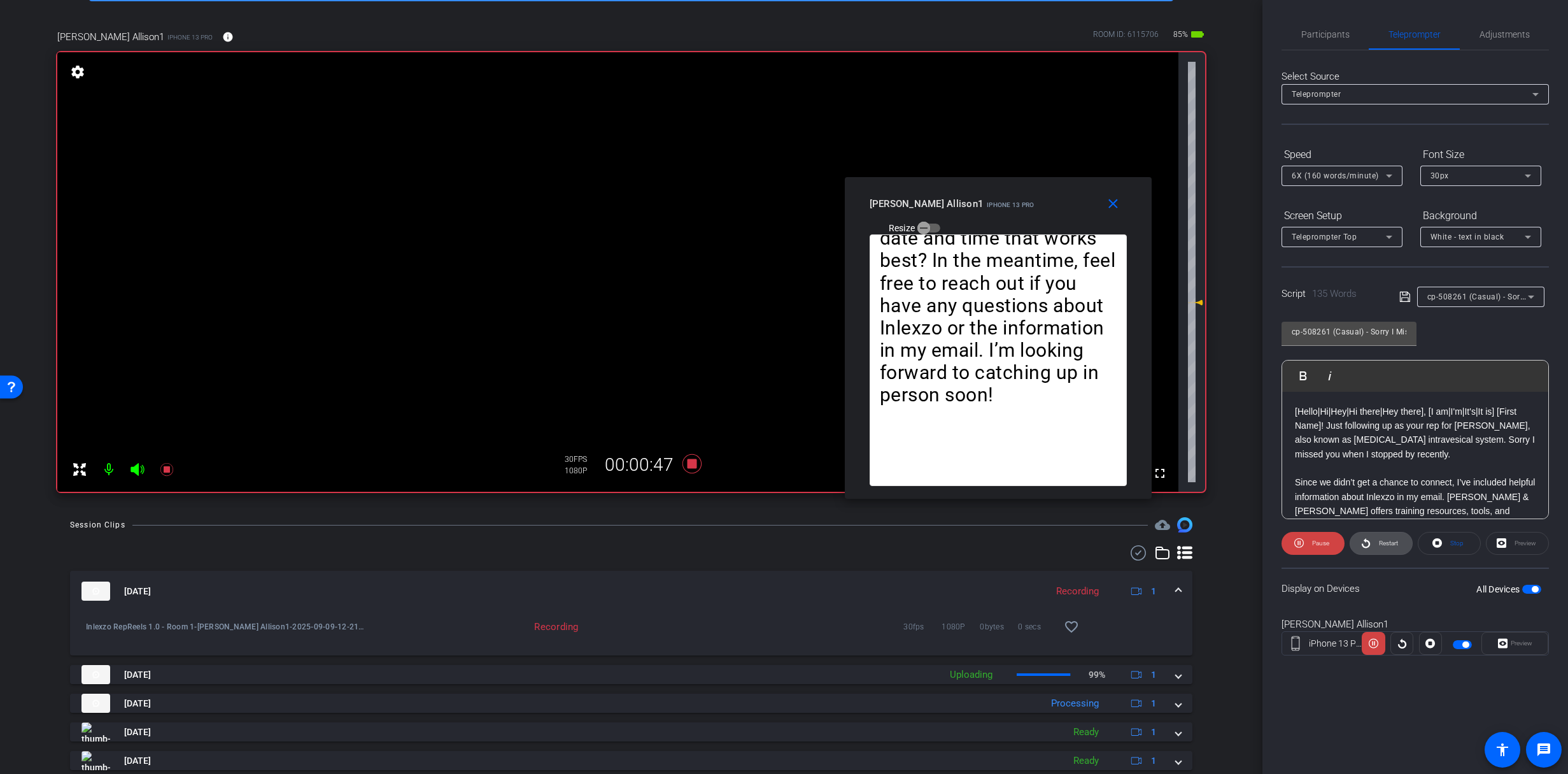
click at [1371, 538] on span at bounding box center [1381, 542] width 62 height 30
click at [1321, 39] on span "Participants" at bounding box center [1325, 35] width 49 height 9
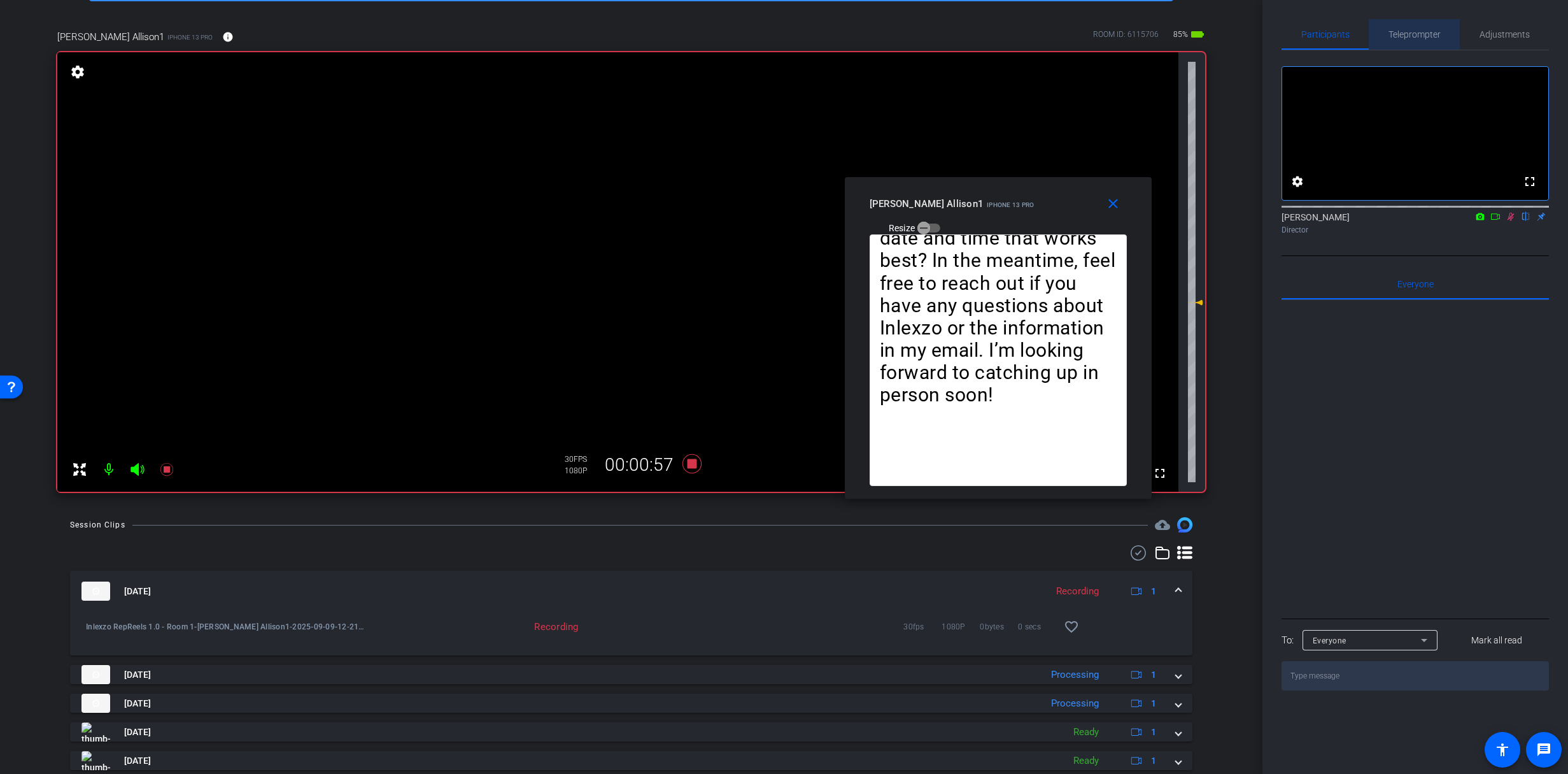
click at [1430, 40] on span "Teleprompter" at bounding box center [1415, 34] width 52 height 30
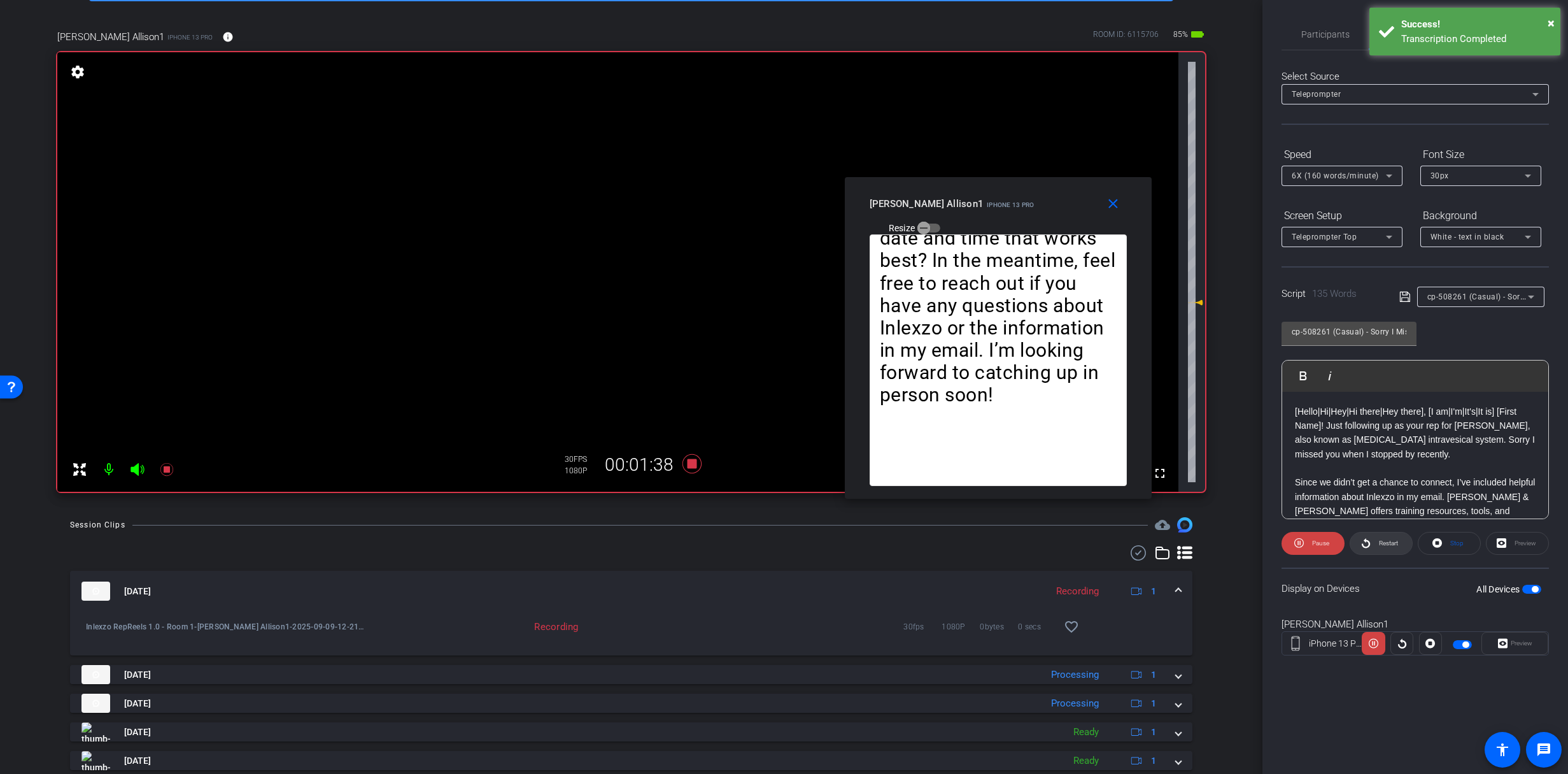
click at [1368, 540] on icon at bounding box center [1366, 542] width 9 height 16
click at [1377, 544] on span "Restart" at bounding box center [1387, 542] width 22 height 17
click at [1384, 545] on span "Restart" at bounding box center [1389, 543] width 19 height 7
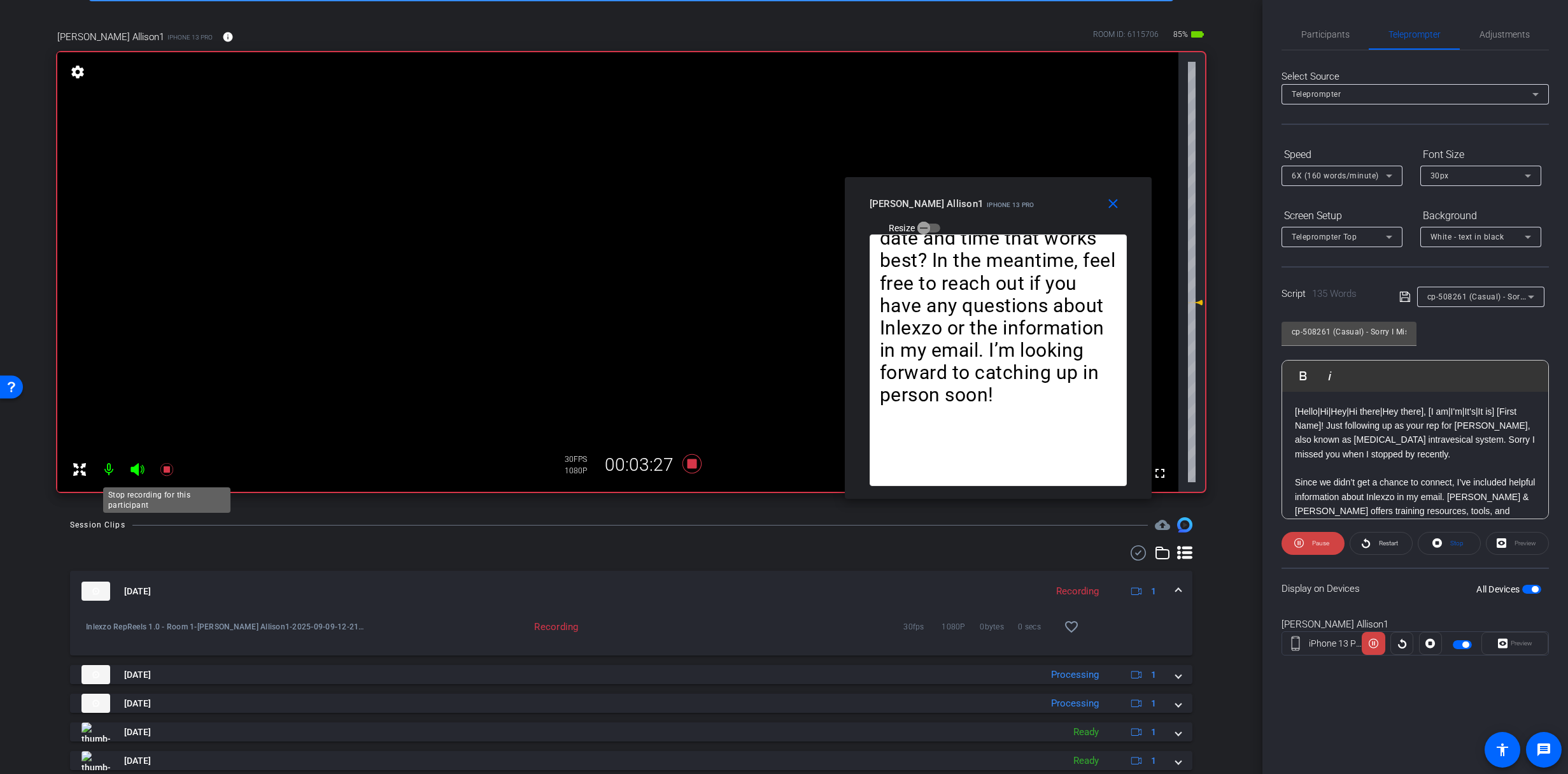
click at [165, 471] on icon at bounding box center [166, 470] width 13 height 13
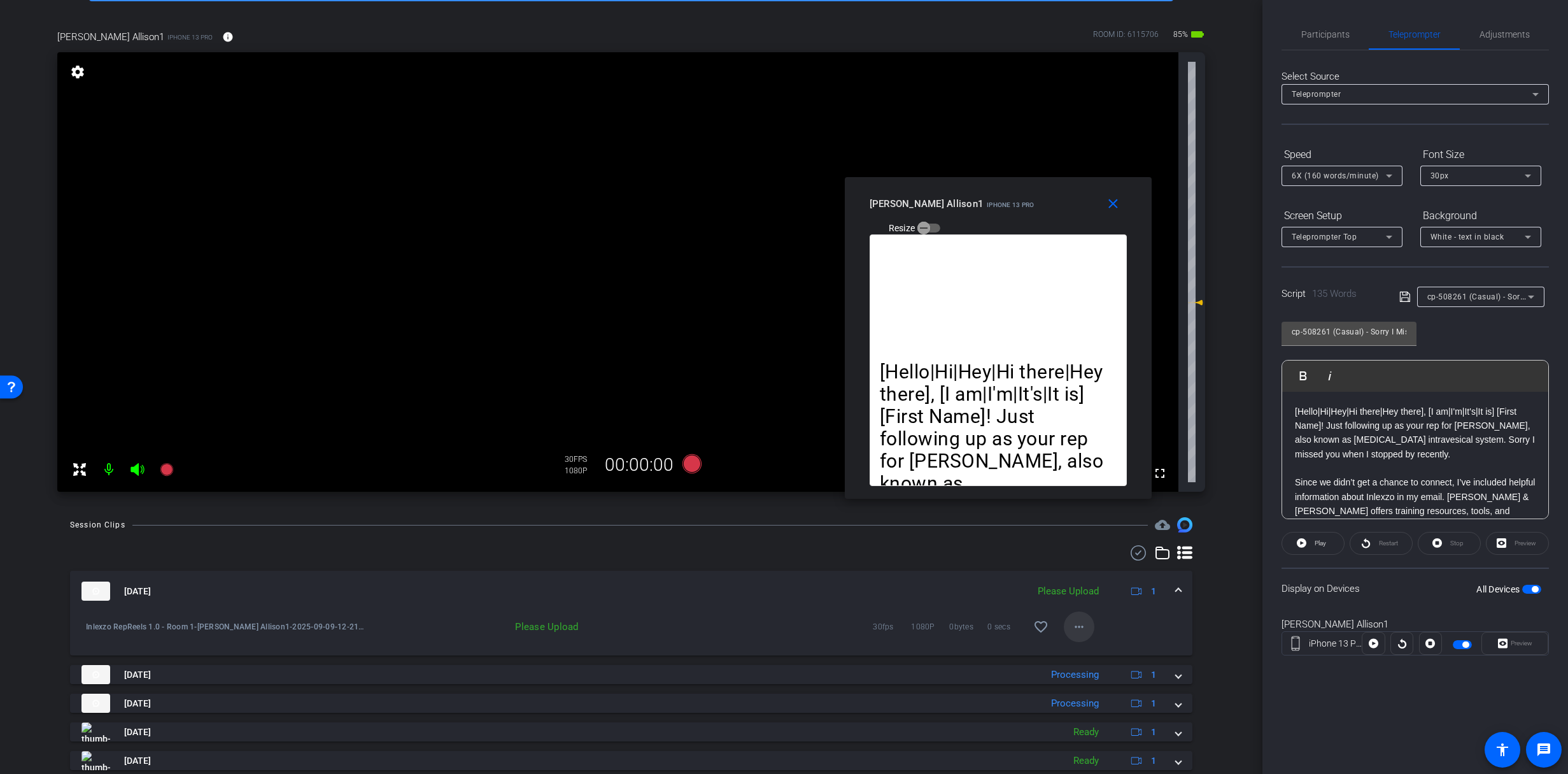
click at [1077, 629] on mat-icon "more_horiz" at bounding box center [1079, 626] width 16 height 16
click at [1091, 650] on span "Upload" at bounding box center [1093, 653] width 51 height 16
click at [1317, 28] on span "Participants" at bounding box center [1325, 34] width 49 height 30
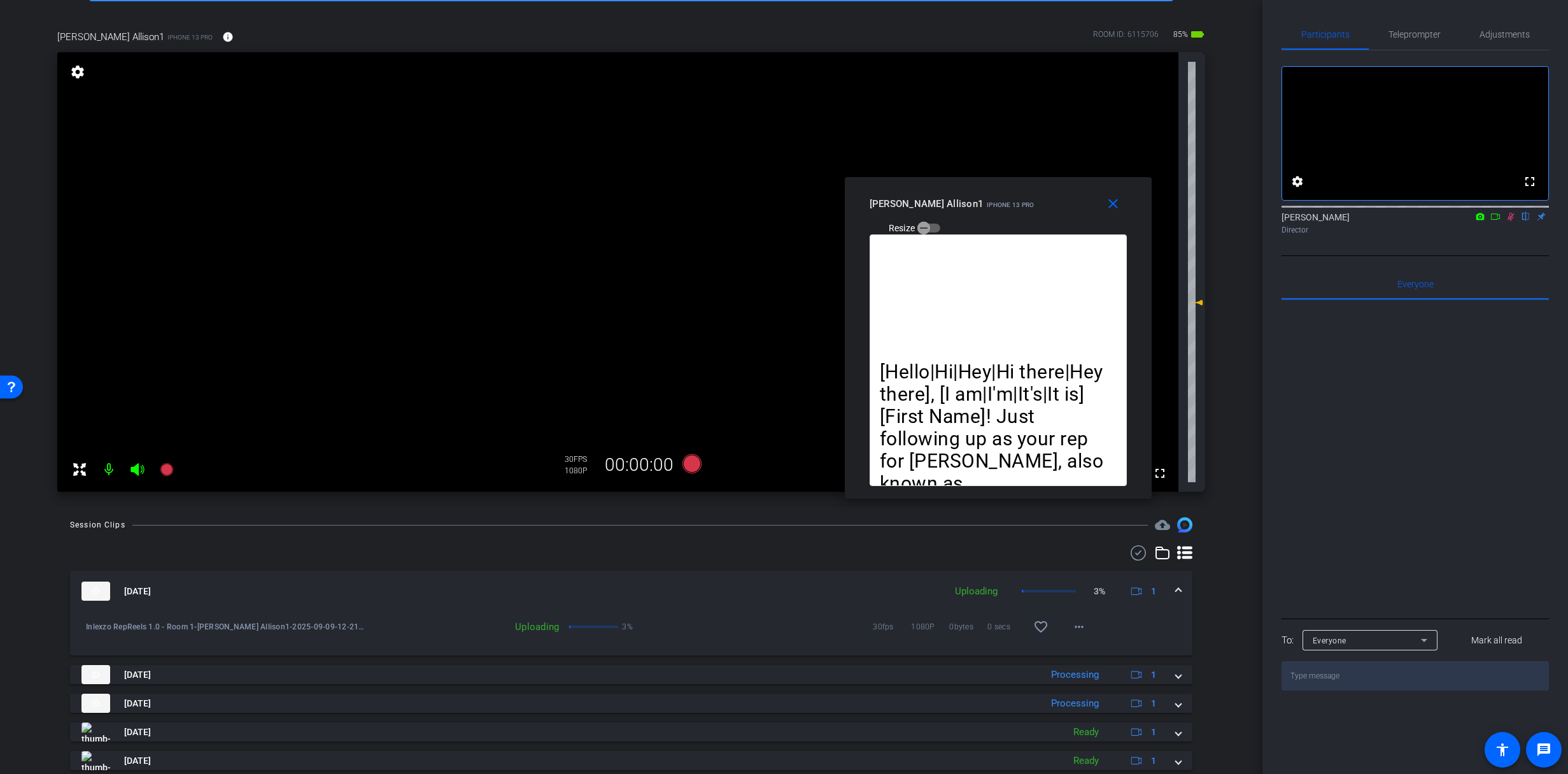
click at [1507, 221] on icon at bounding box center [1510, 217] width 10 height 9
click at [1422, 27] on span "Teleprompter" at bounding box center [1415, 34] width 52 height 30
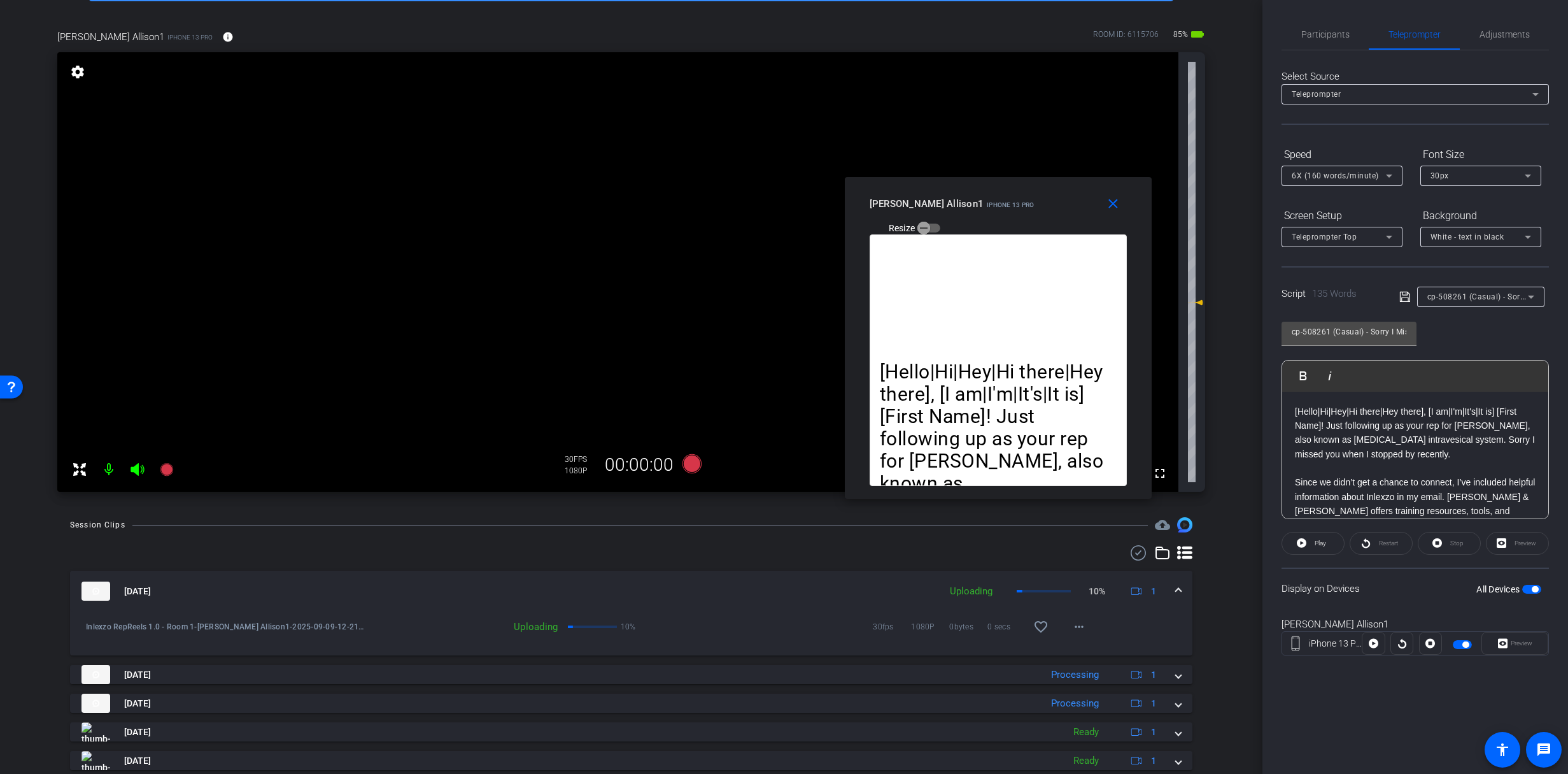
click at [1478, 293] on span "cp-508261 (Casual) - Sorry I Missed You" at bounding box center [1502, 296] width 150 height 10
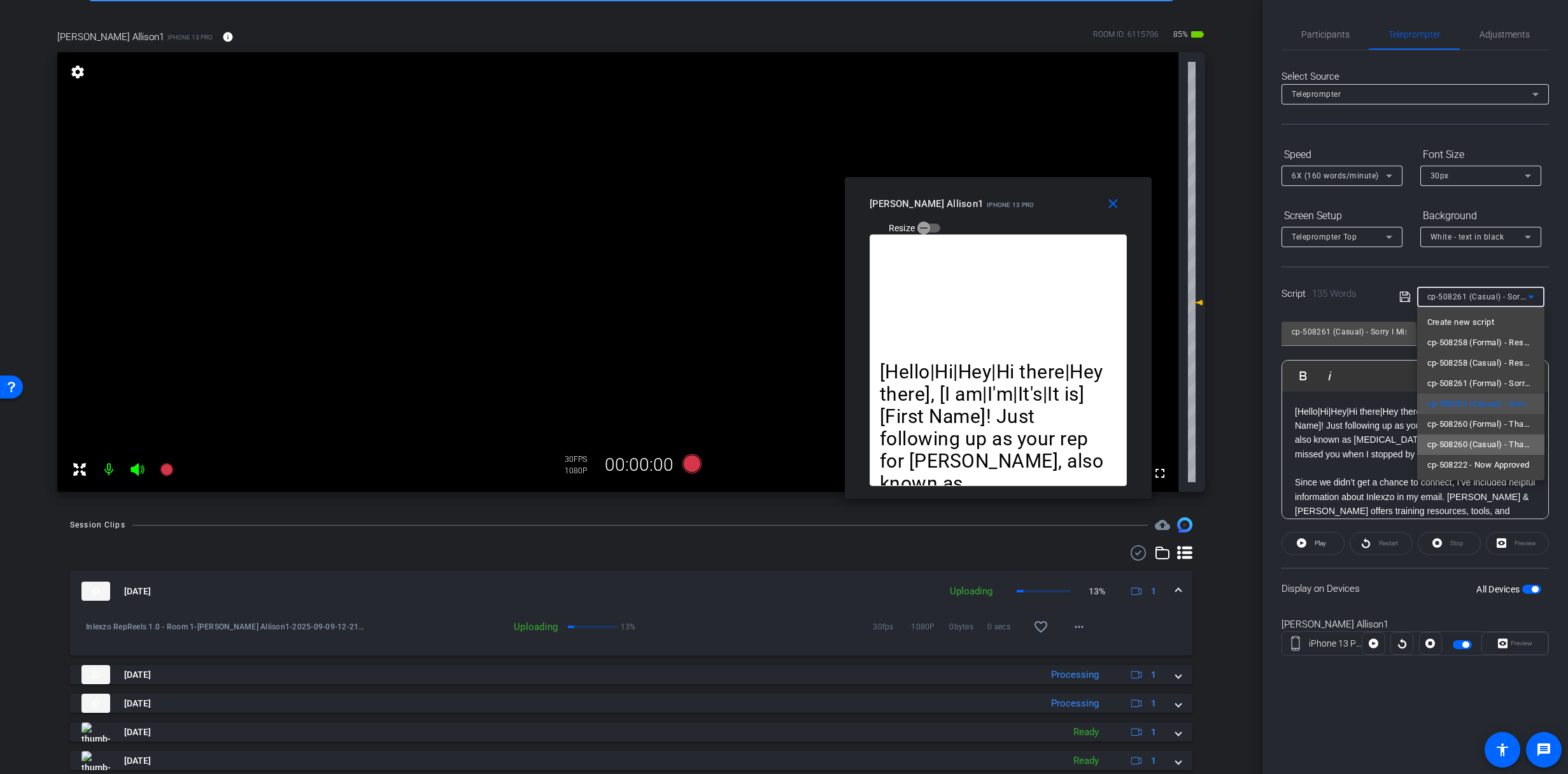
click at [1494, 446] on span "cp-508260 (Casual) - Thanks for Seeing Me" at bounding box center [1481, 444] width 107 height 16
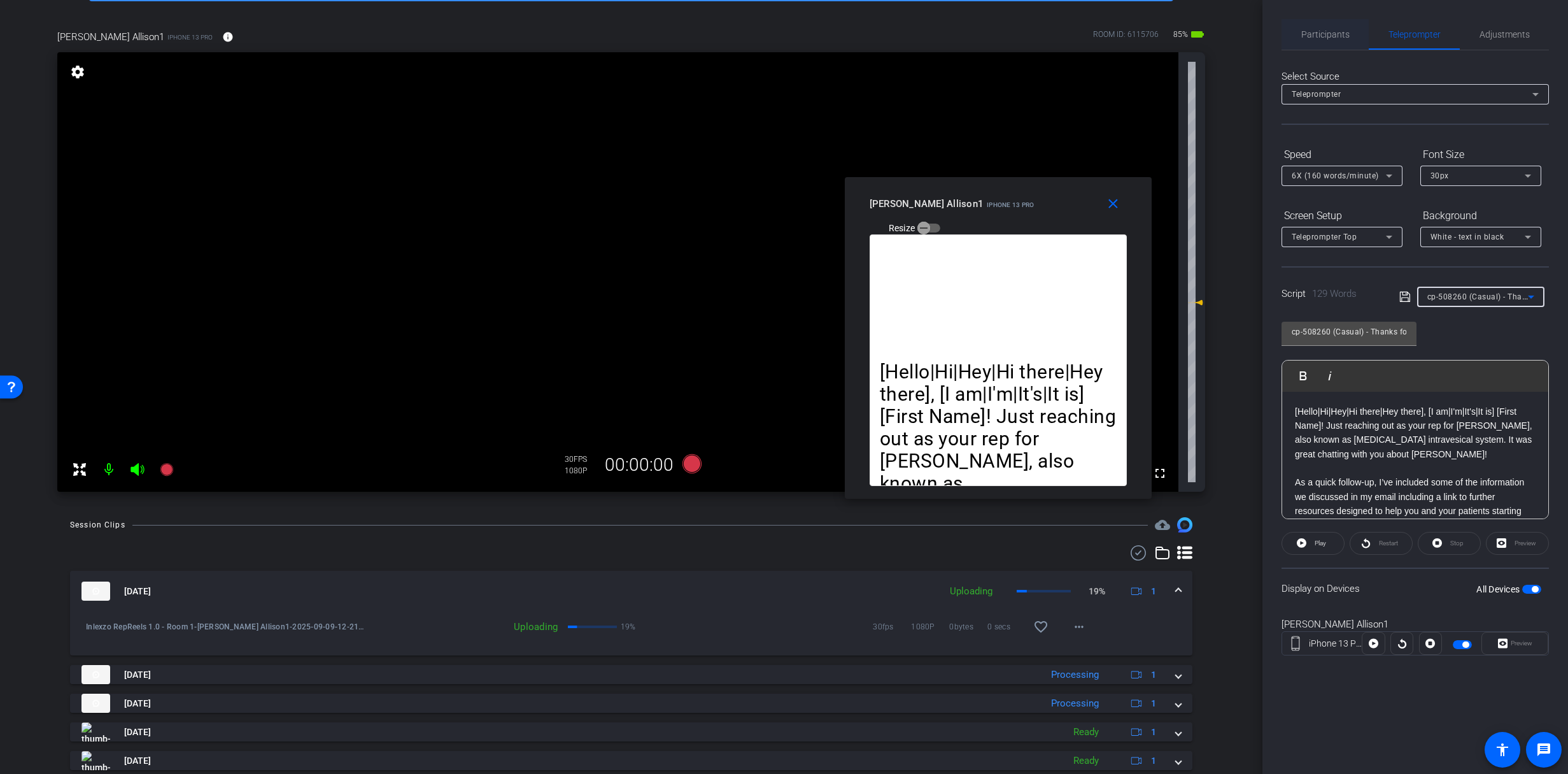
click at [1307, 40] on span "Participants" at bounding box center [1325, 34] width 49 height 30
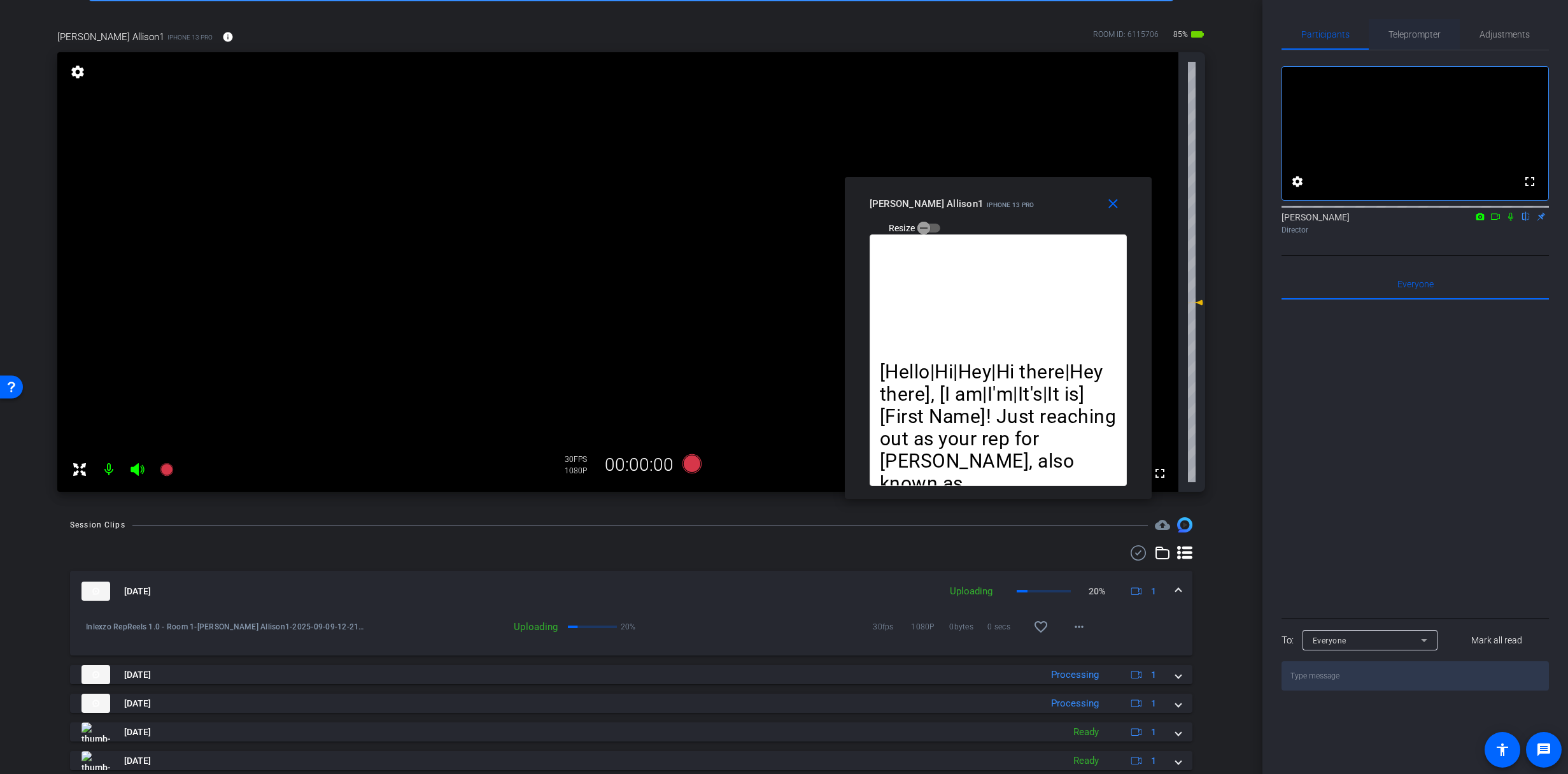
click at [1417, 36] on span "Teleprompter" at bounding box center [1415, 35] width 52 height 9
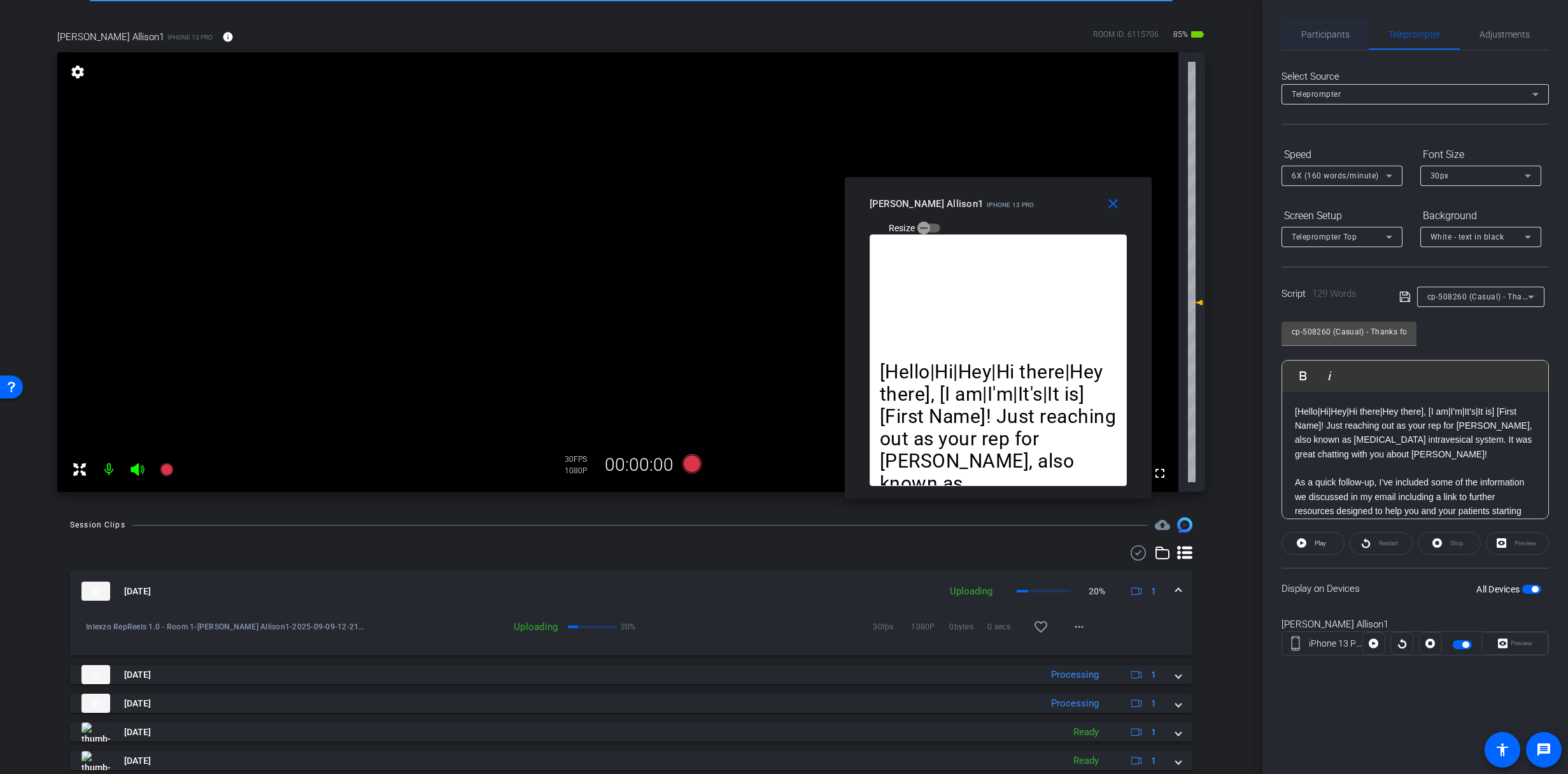
click at [1343, 26] on span "Participants" at bounding box center [1325, 34] width 49 height 30
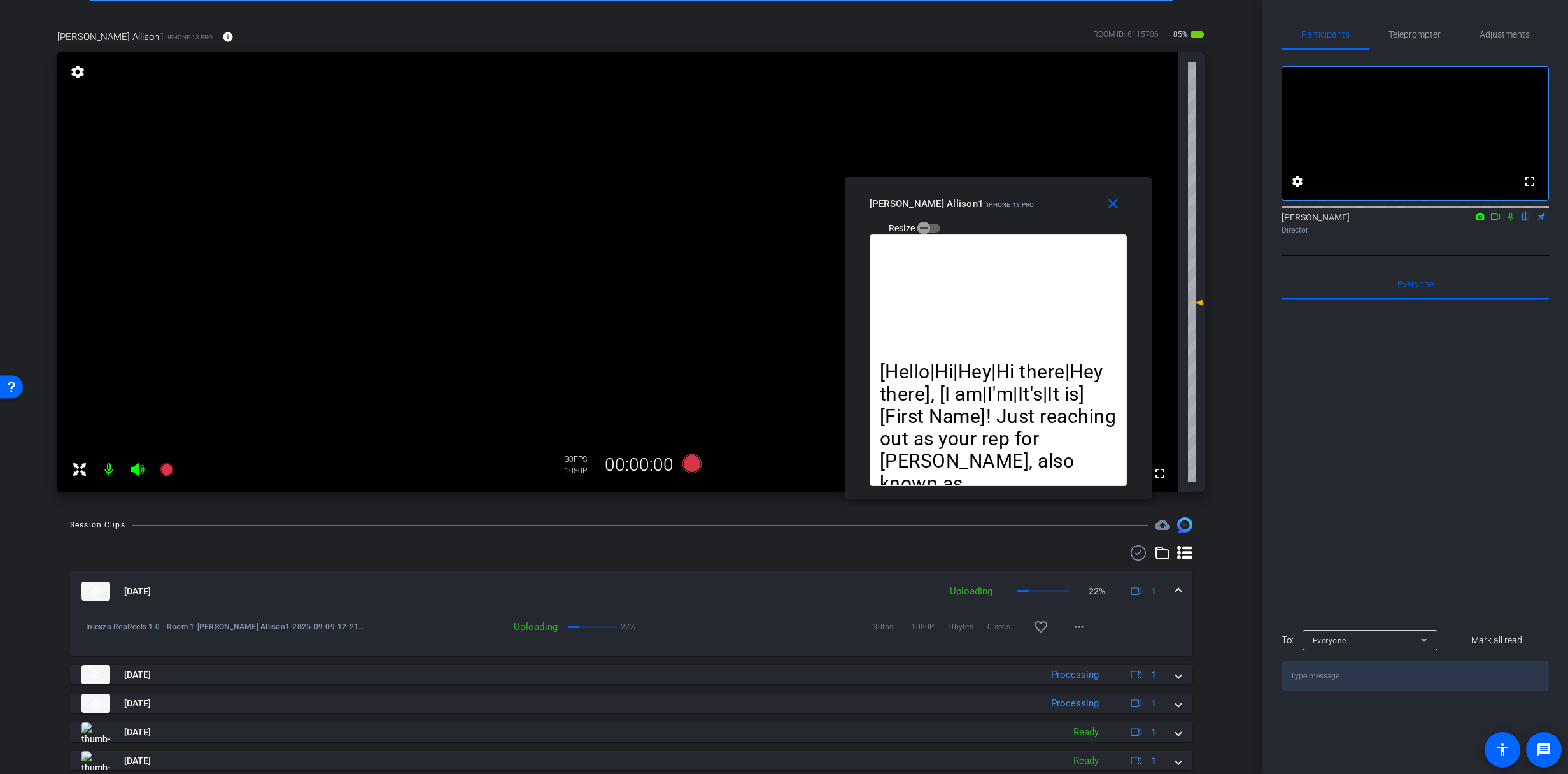
click at [1515, 221] on icon at bounding box center [1510, 217] width 10 height 9
click at [166, 462] on icon at bounding box center [166, 469] width 16 height 16
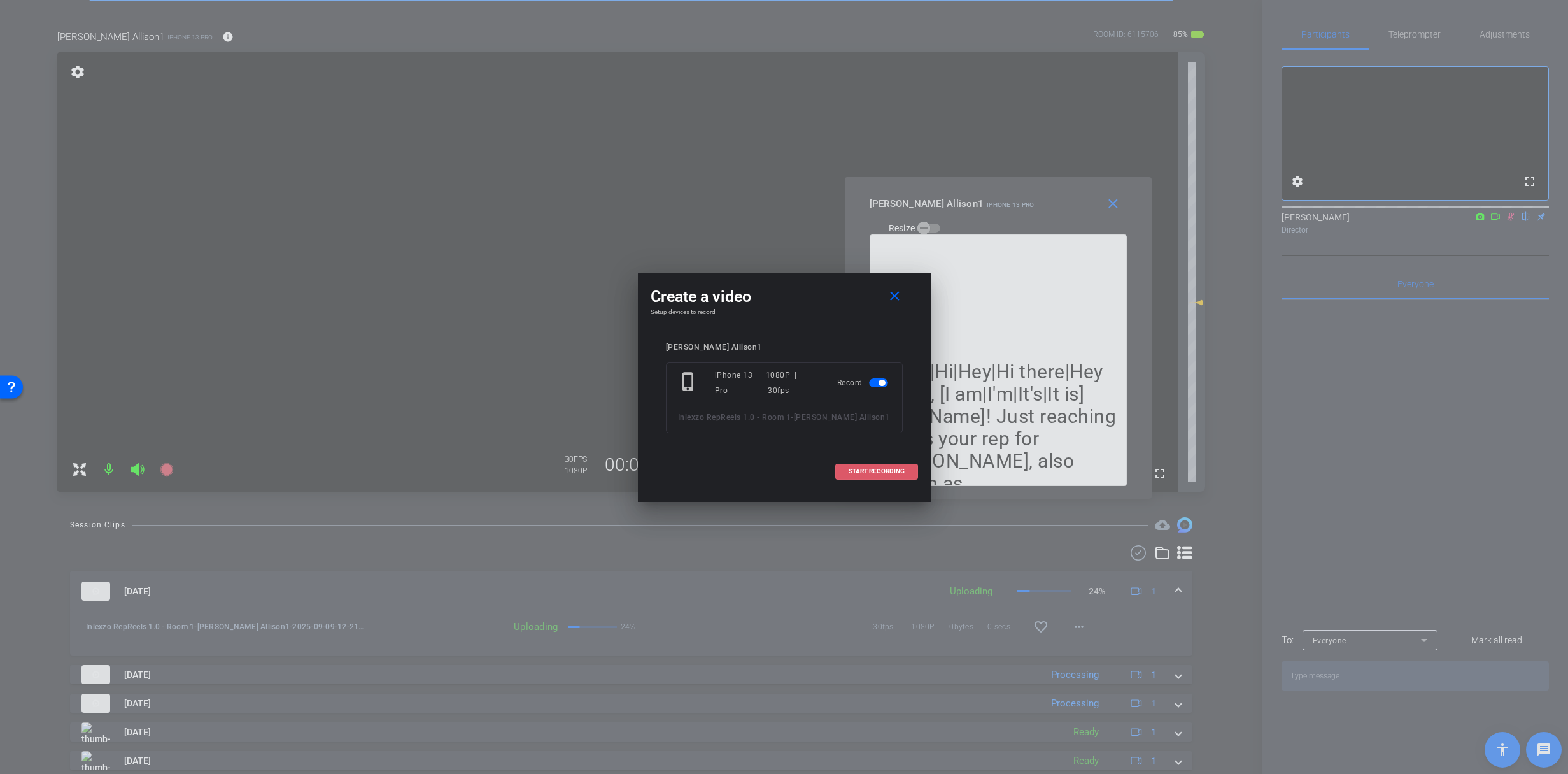
click at [851, 466] on span at bounding box center [877, 471] width 82 height 30
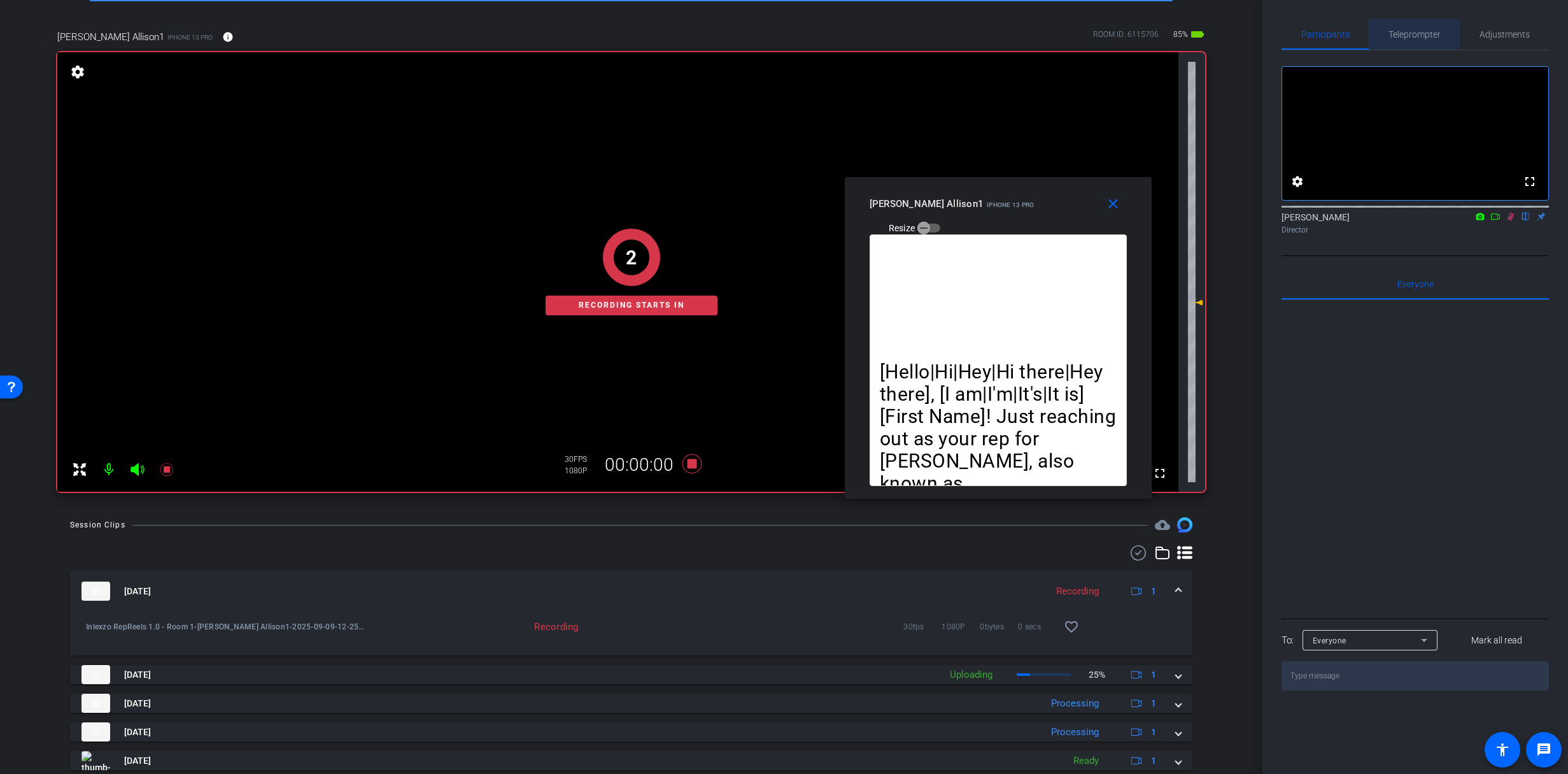
drag, startPoint x: 1401, startPoint y: 27, endPoint x: 1411, endPoint y: 61, distance: 35.4
click at [1401, 28] on span "Teleprompter" at bounding box center [1415, 34] width 52 height 30
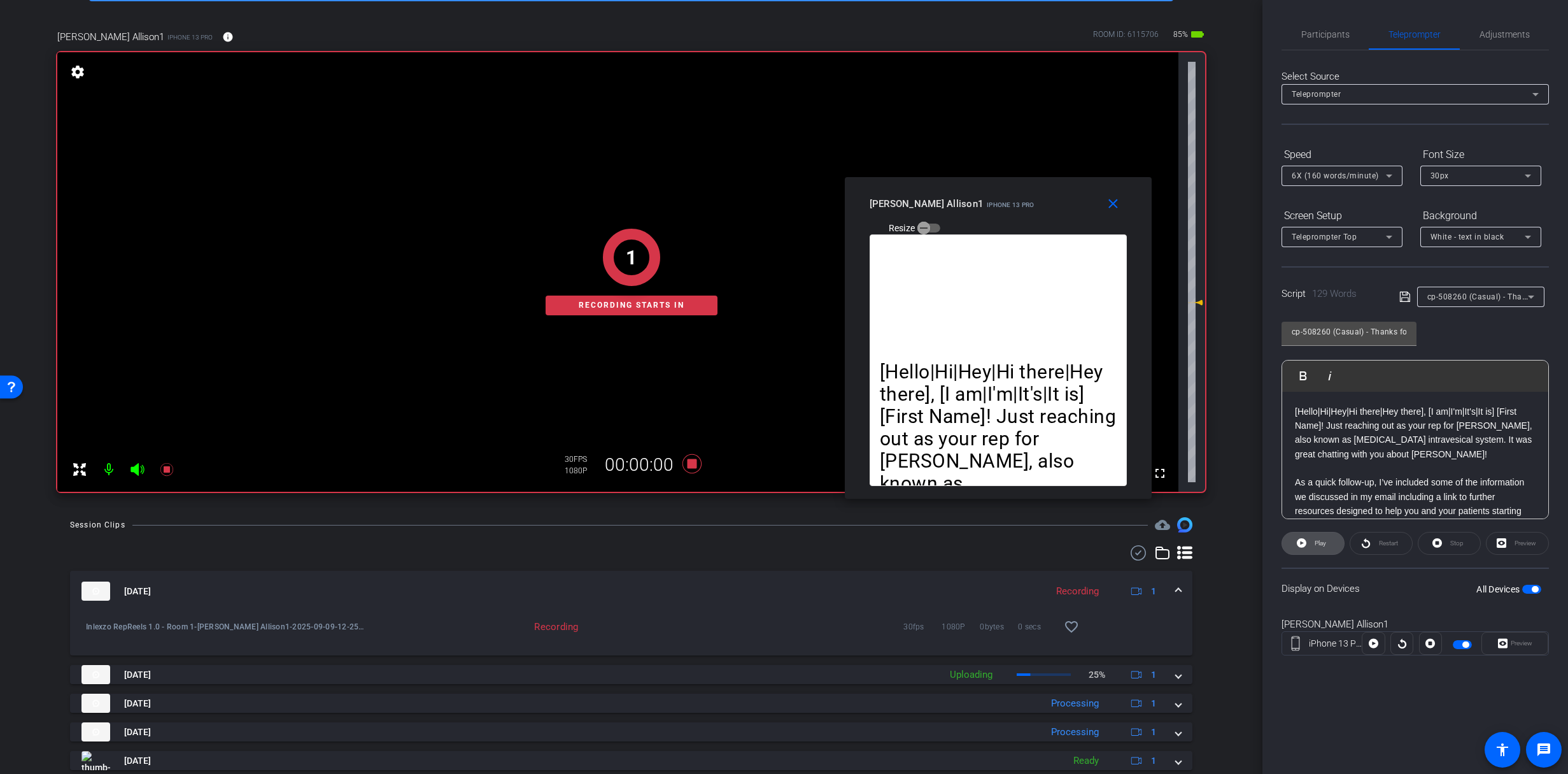
click at [1312, 549] on span "Play" at bounding box center [1319, 542] width 15 height 17
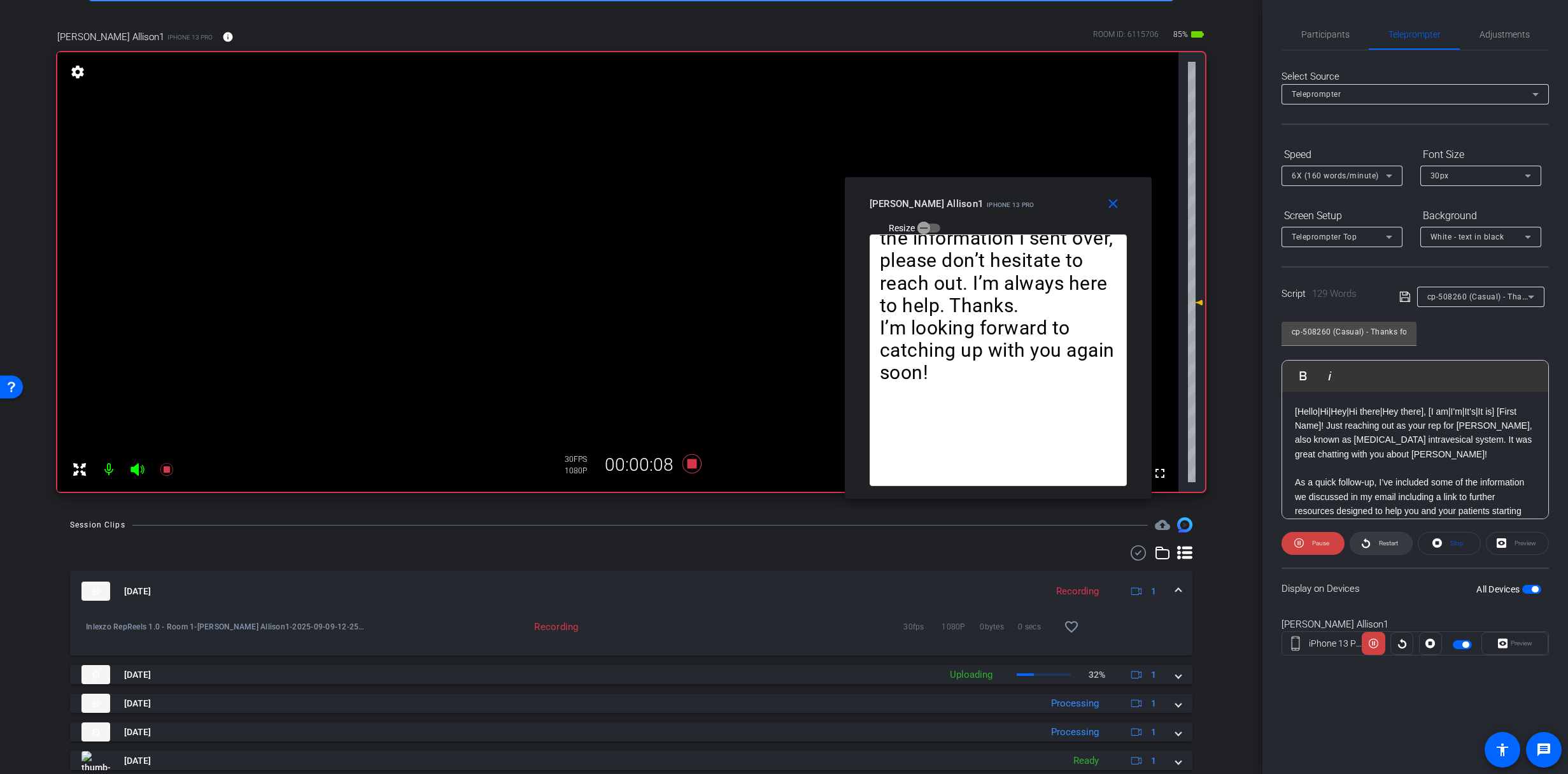
click at [1380, 546] on span "Restart" at bounding box center [1389, 543] width 19 height 7
click at [1497, 42] on span "Adjustments" at bounding box center [1505, 34] width 51 height 30
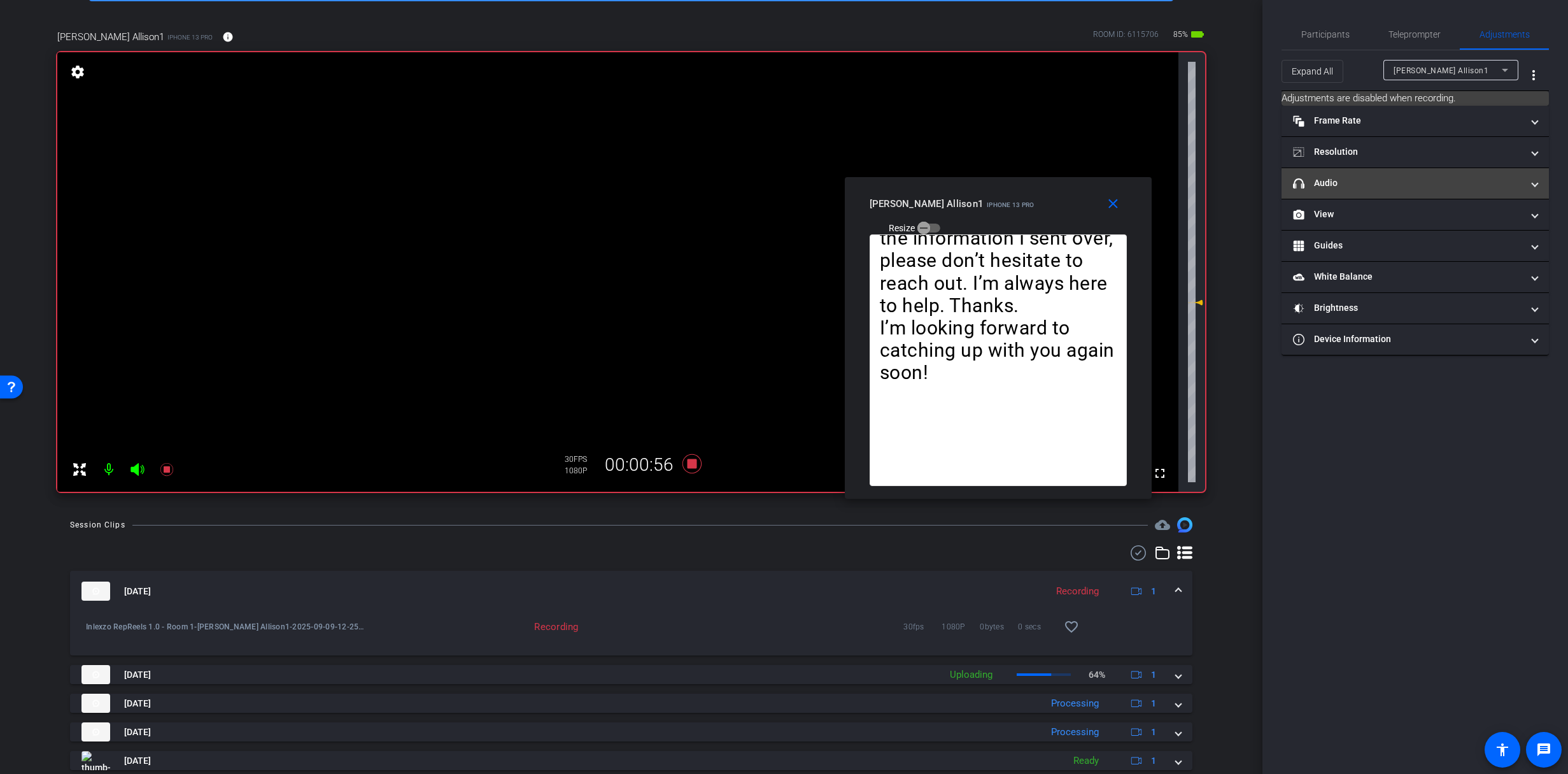
click at [1340, 187] on mat-panel-title "headphone icon Audio" at bounding box center [1407, 183] width 229 height 14
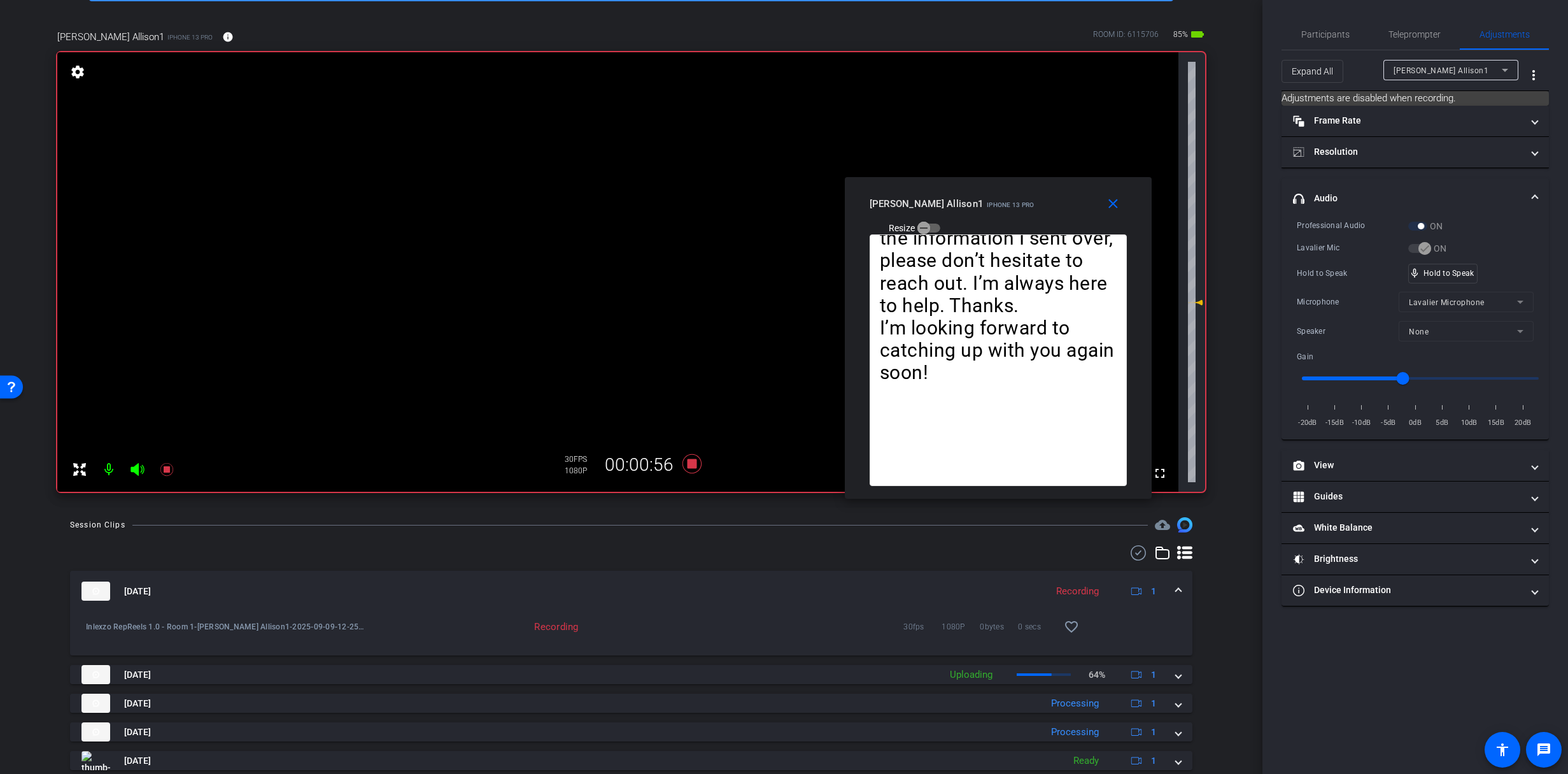
click at [1394, 16] on div "Participants Teleprompter Adjustments settings [PERSON_NAME] flip Director Ever…" at bounding box center [1415, 387] width 306 height 774
click at [1406, 37] on span "Teleprompter" at bounding box center [1415, 35] width 52 height 9
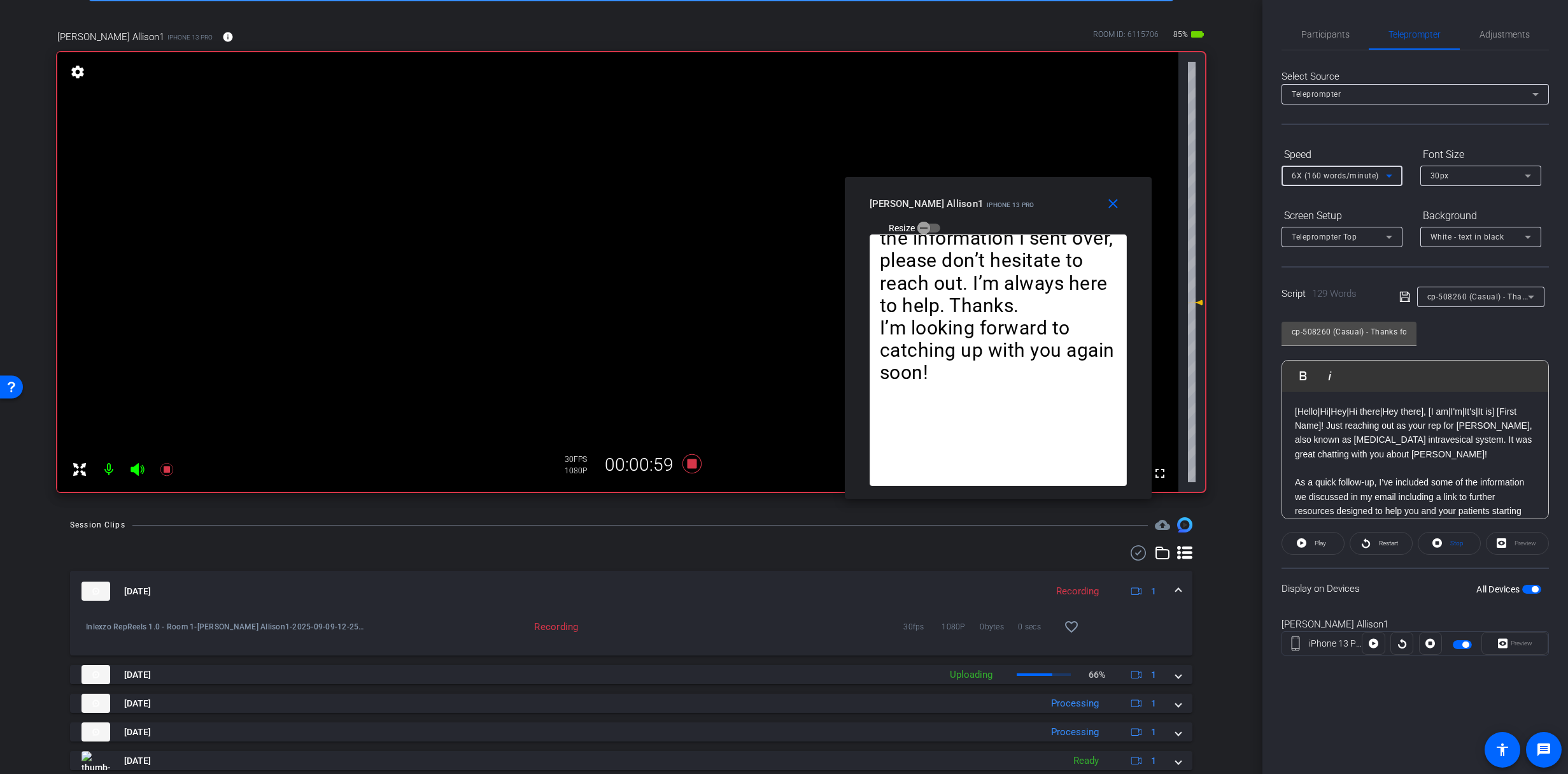
click at [1346, 180] on div "6X (160 words/minute)" at bounding box center [1339, 175] width 95 height 16
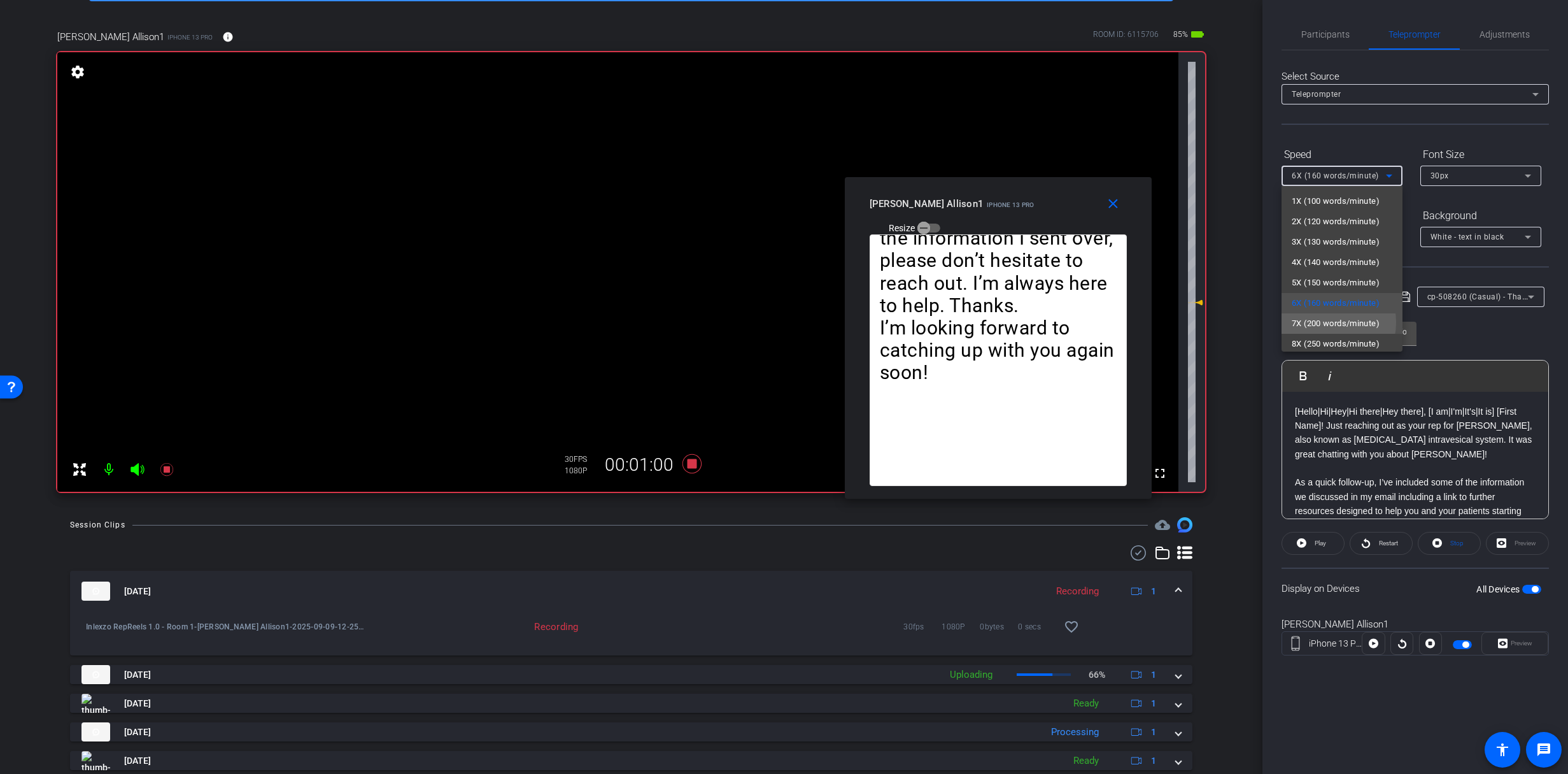
click at [1325, 323] on span "7X (200 words/minute)" at bounding box center [1336, 324] width 88 height 16
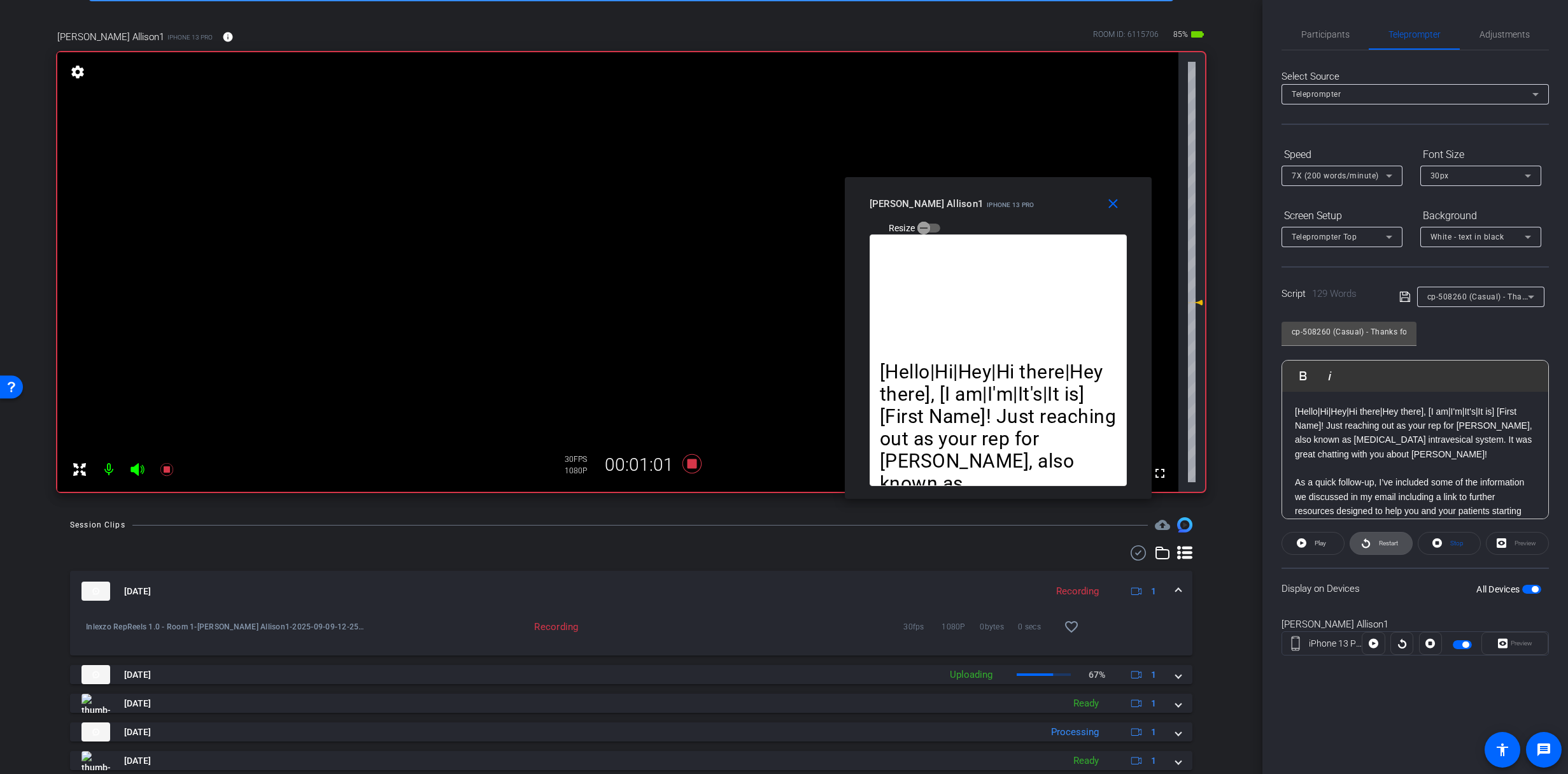
click at [1373, 540] on span at bounding box center [1381, 542] width 62 height 30
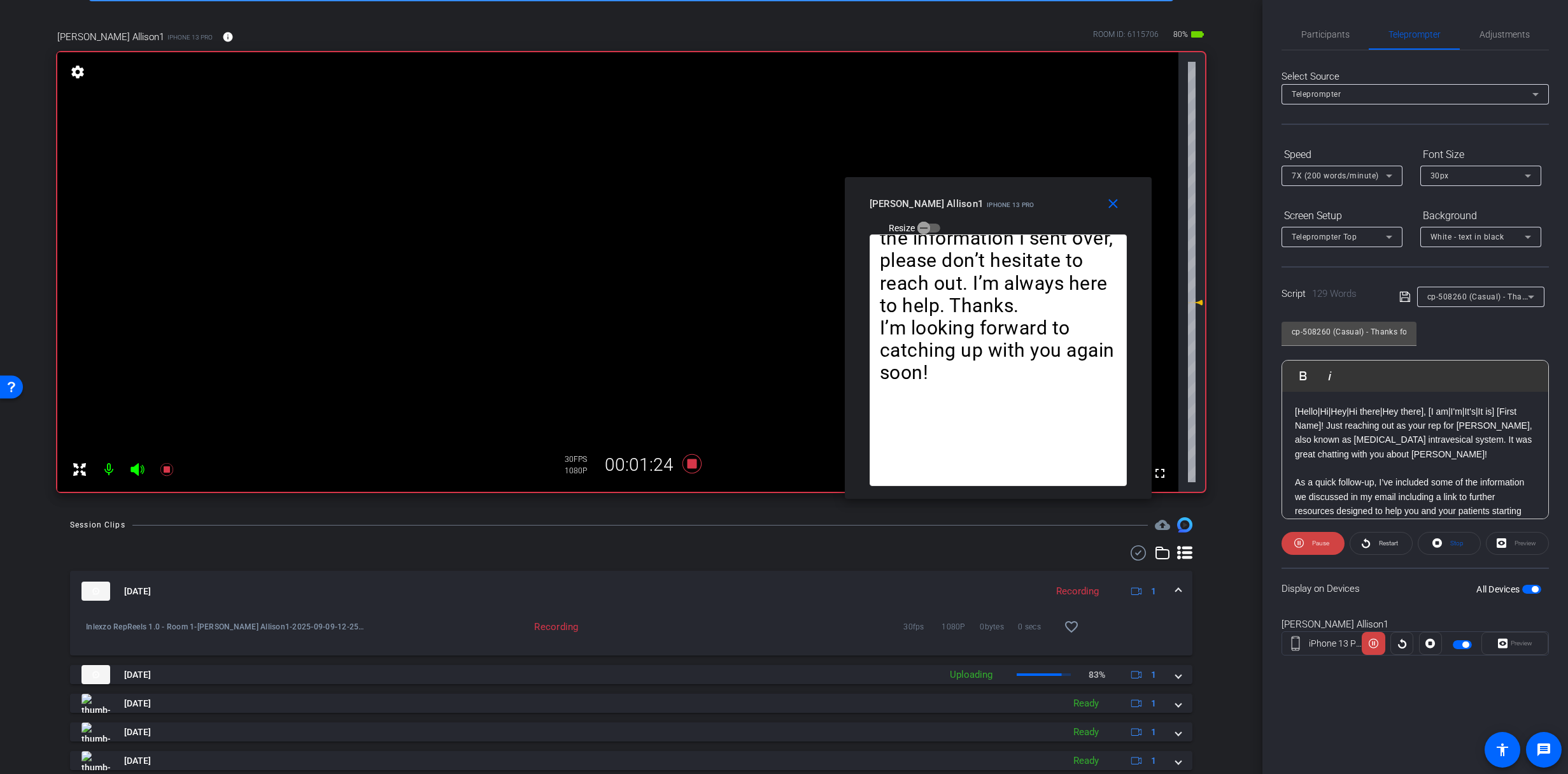
click at [1307, 188] on div at bounding box center [1343, 192] width 121 height 14
click at [1312, 177] on span "7X (200 words/minute)" at bounding box center [1335, 176] width 87 height 9
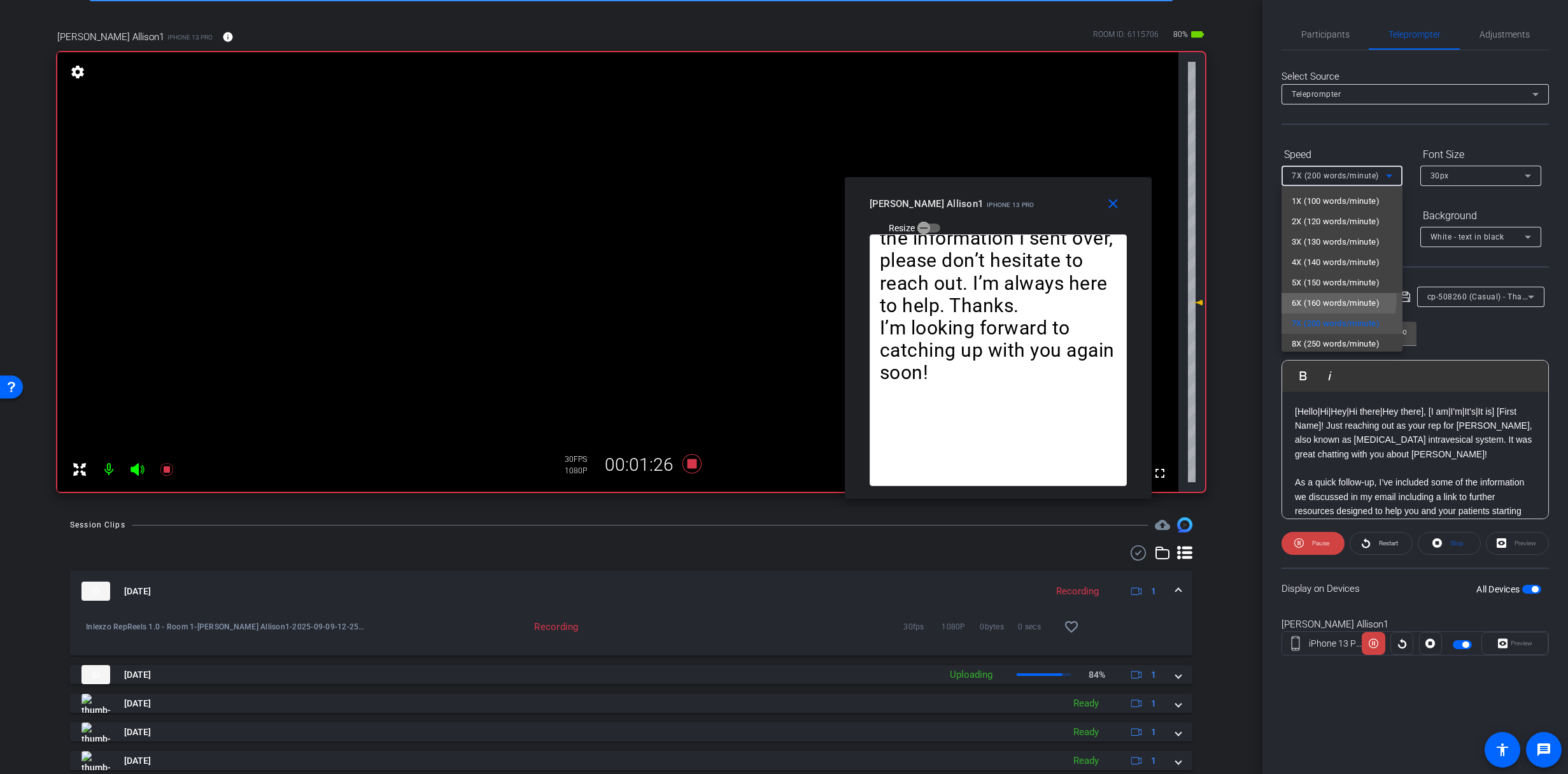
click at [1304, 296] on span "6X (160 words/minute)" at bounding box center [1336, 302] width 88 height 16
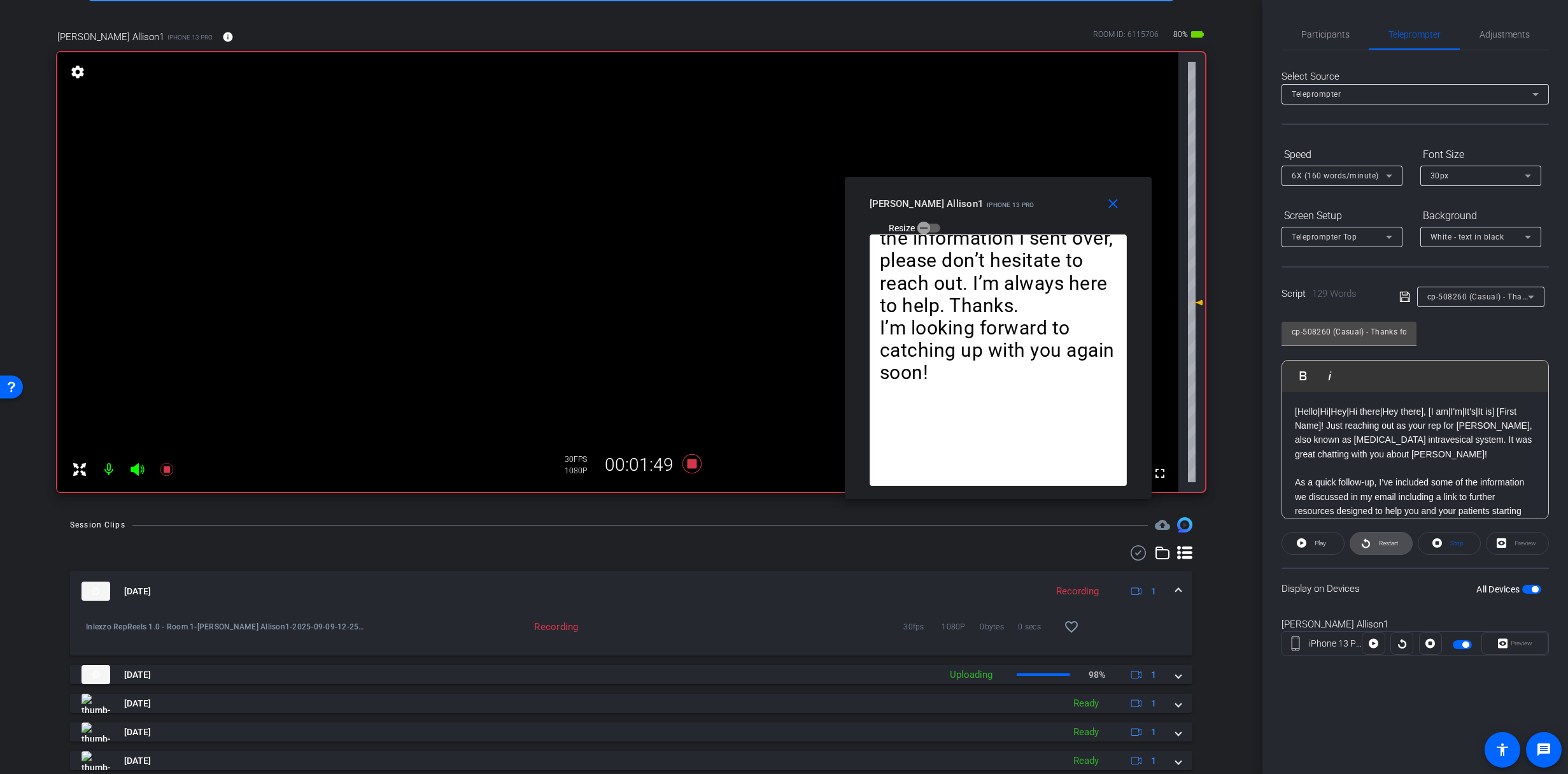
click at [1373, 544] on span at bounding box center [1381, 542] width 62 height 30
click at [1504, 42] on span "Adjustments" at bounding box center [1505, 34] width 51 height 30
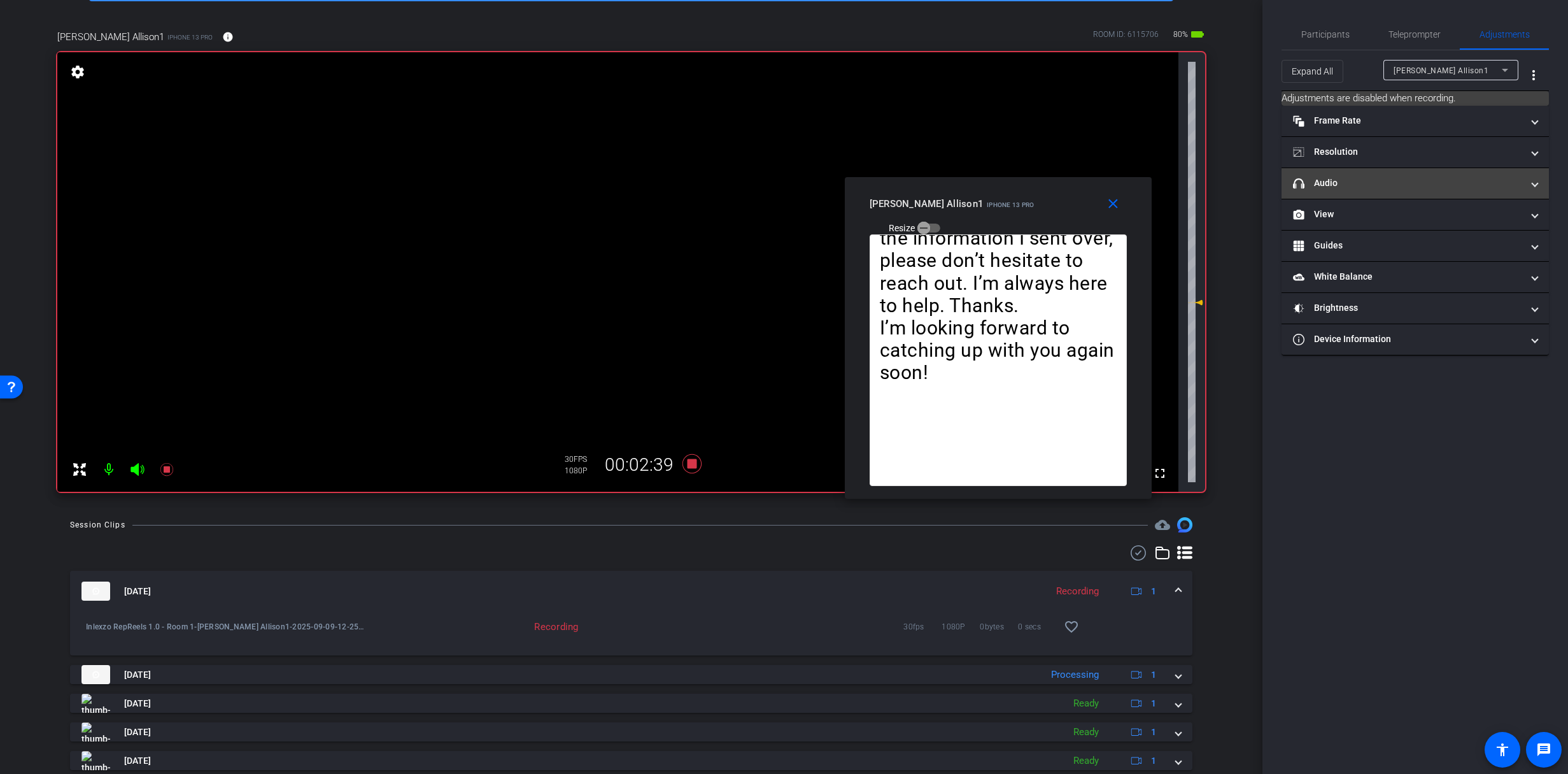
click at [1351, 177] on mat-panel-title "headphone icon Audio" at bounding box center [1407, 183] width 229 height 14
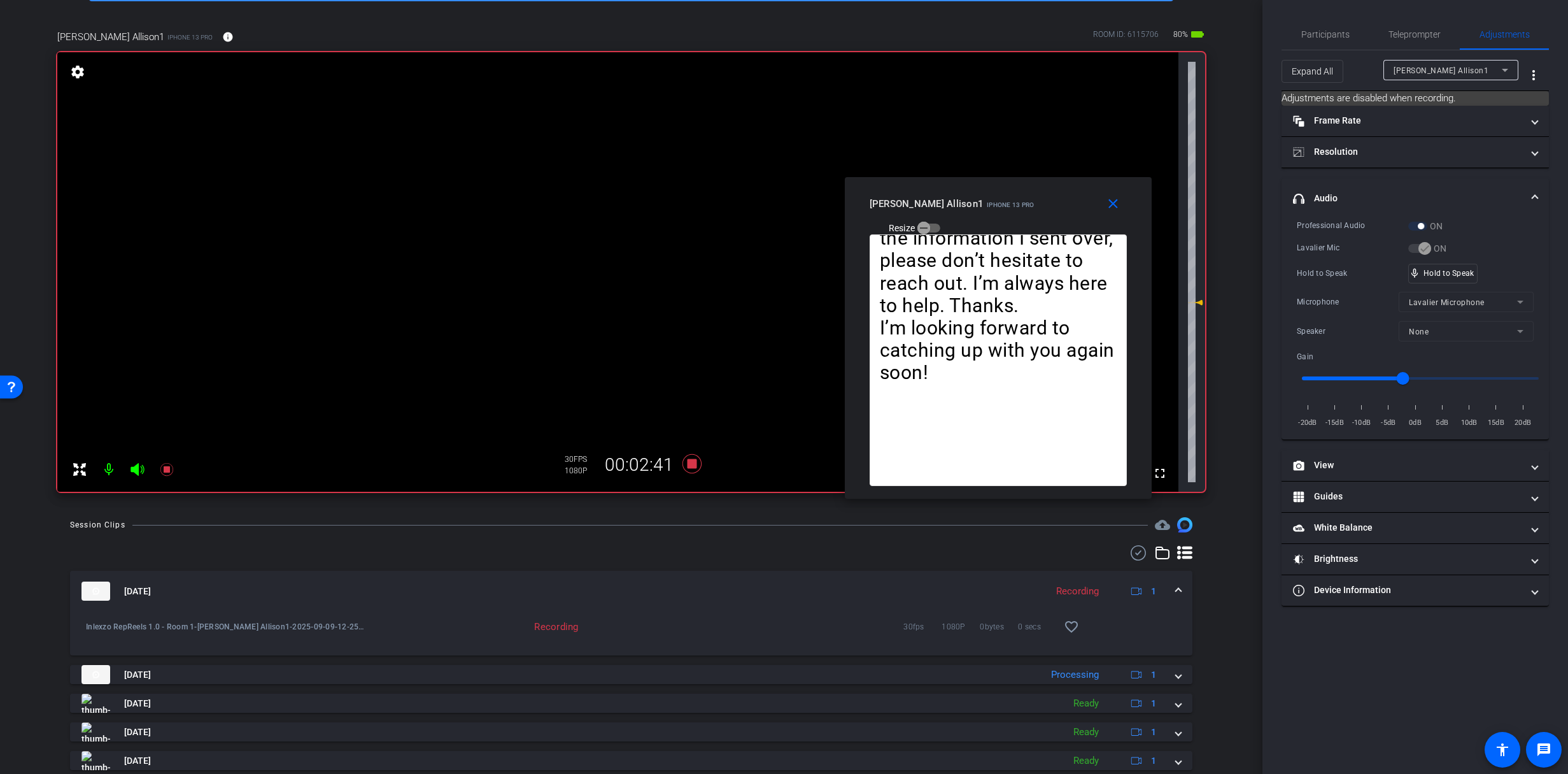
drag, startPoint x: 1327, startPoint y: 41, endPoint x: 1365, endPoint y: 63, distance: 43.9
click at [1329, 41] on span "Participants" at bounding box center [1325, 34] width 49 height 30
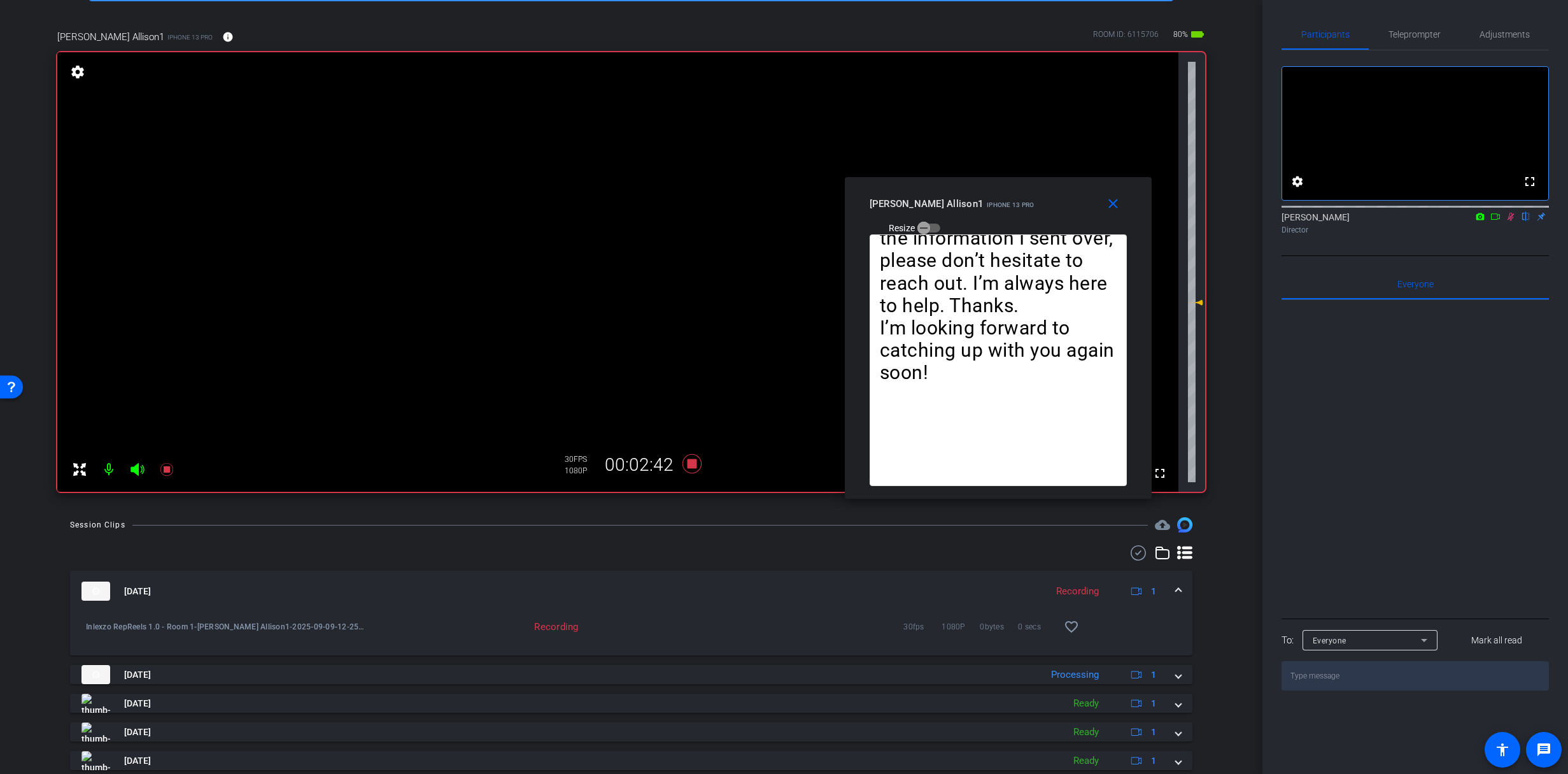
click at [1509, 221] on icon at bounding box center [1510, 217] width 10 height 9
click at [1499, 20] on span "Adjustments" at bounding box center [1505, 34] width 51 height 30
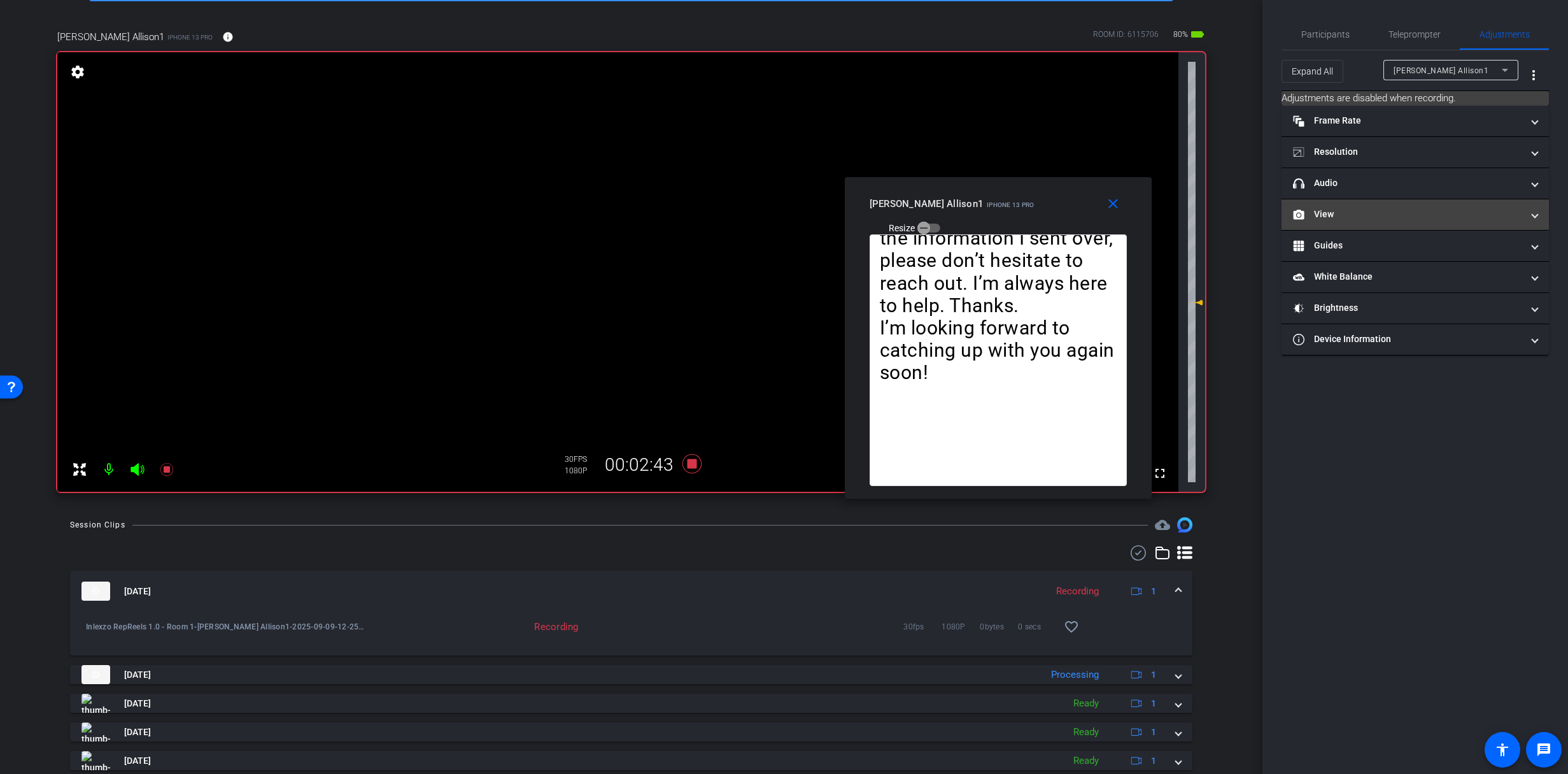
drag, startPoint x: 1390, startPoint y: 186, endPoint x: 1400, endPoint y: 206, distance: 22.4
click at [1390, 186] on mat-panel-title "headphone icon Audio" at bounding box center [1407, 183] width 229 height 14
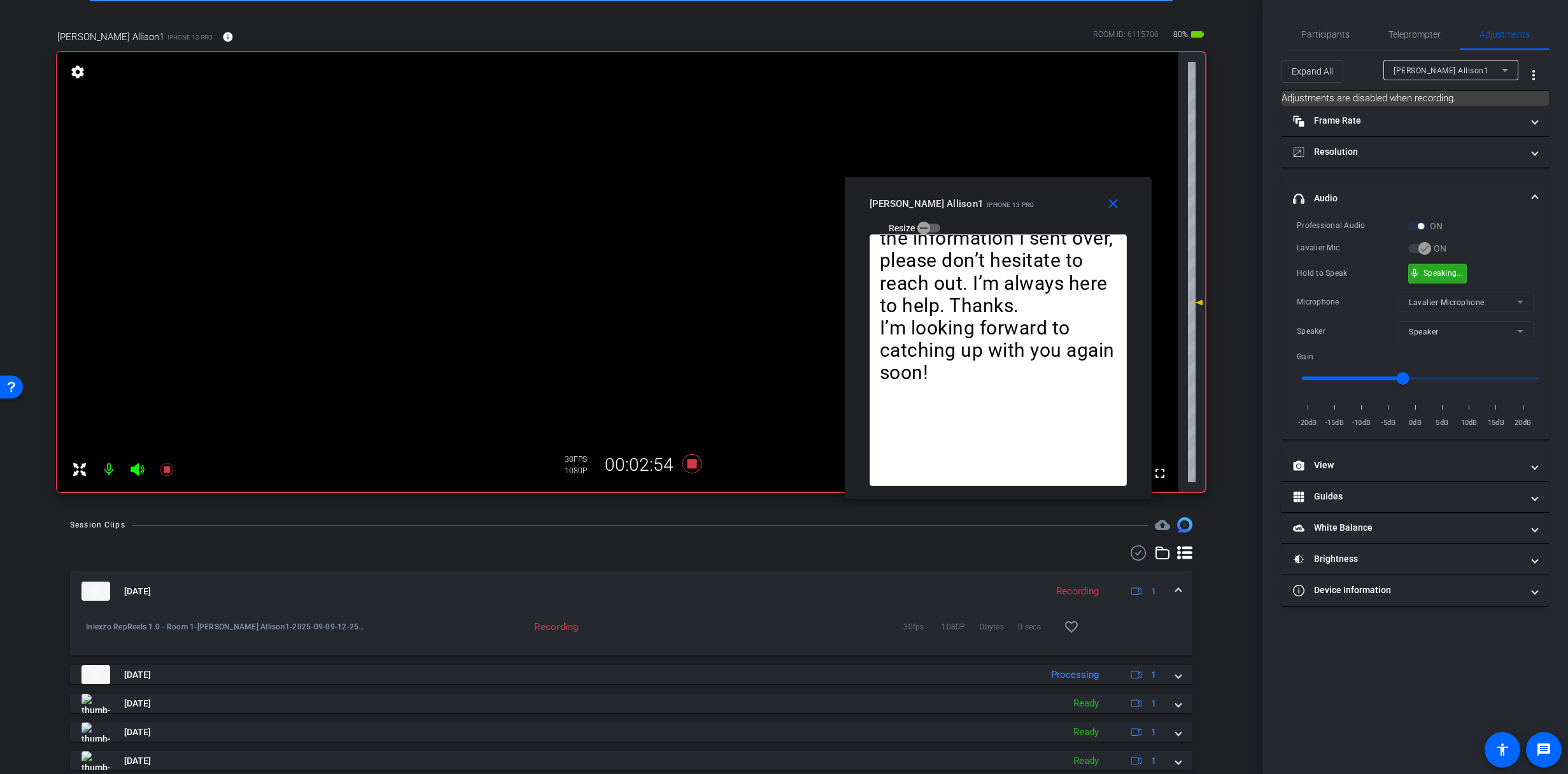
click at [1456, 278] on div "mic_none Speaking..." at bounding box center [1437, 273] width 57 height 18
click at [167, 468] on icon at bounding box center [166, 470] width 13 height 13
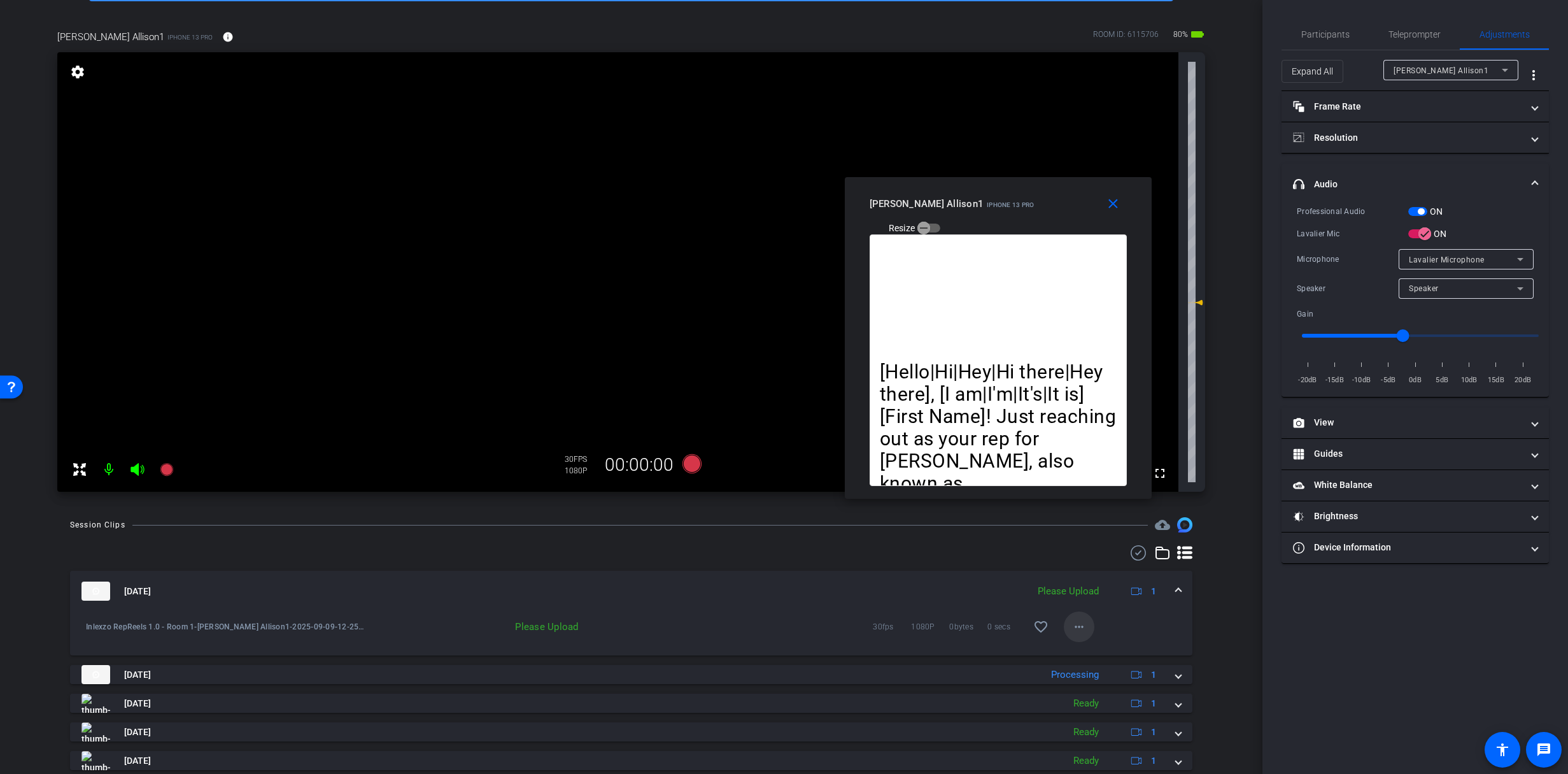
click at [1083, 632] on span at bounding box center [1079, 626] width 30 height 30
click at [1086, 652] on span "Upload" at bounding box center [1093, 653] width 51 height 16
click at [1327, 36] on span "Participants" at bounding box center [1325, 35] width 49 height 9
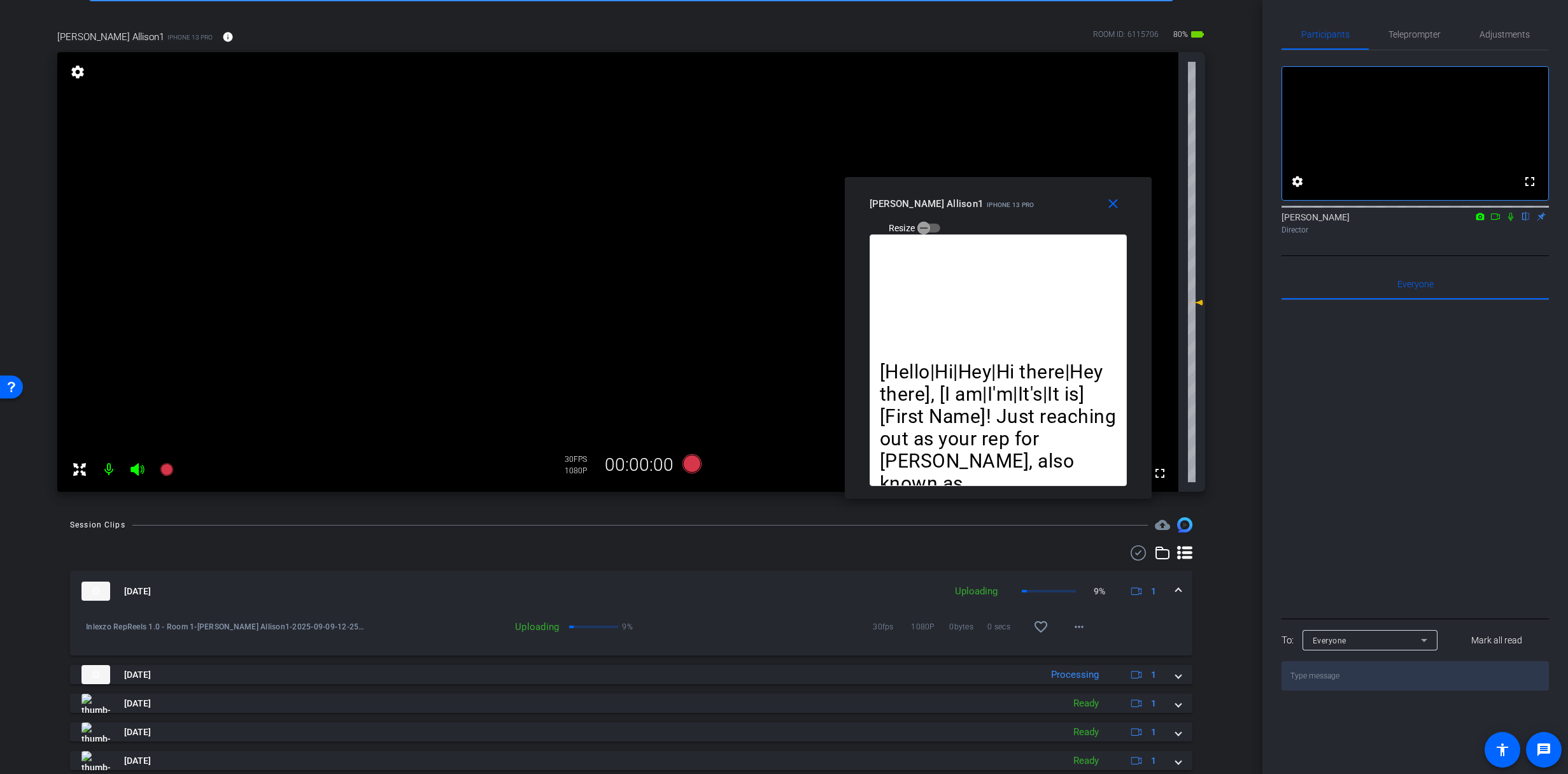
click at [1510, 221] on icon at bounding box center [1510, 217] width 10 height 9
click at [165, 467] on icon at bounding box center [166, 470] width 13 height 13
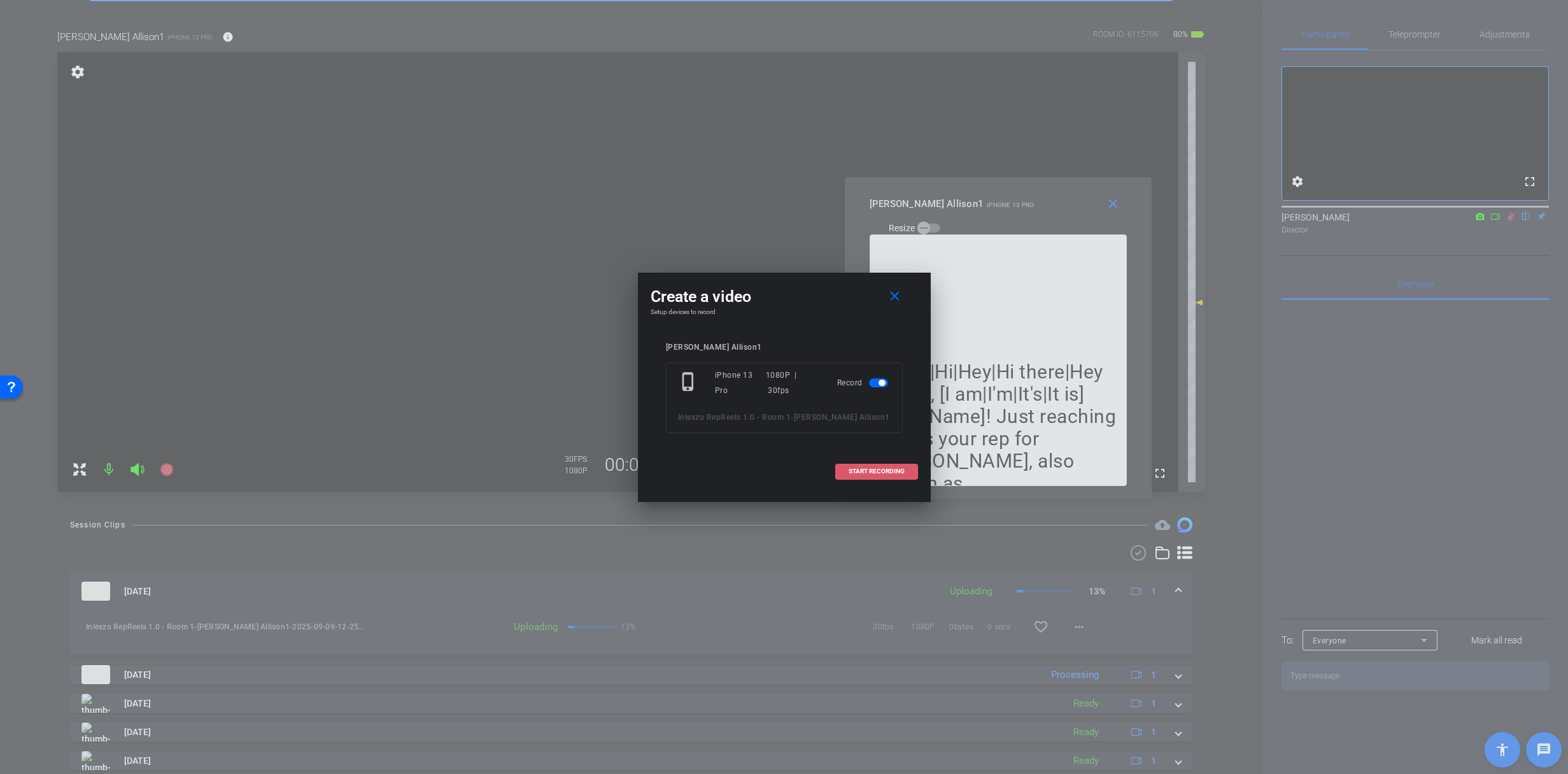
click at [869, 476] on span at bounding box center [877, 471] width 82 height 30
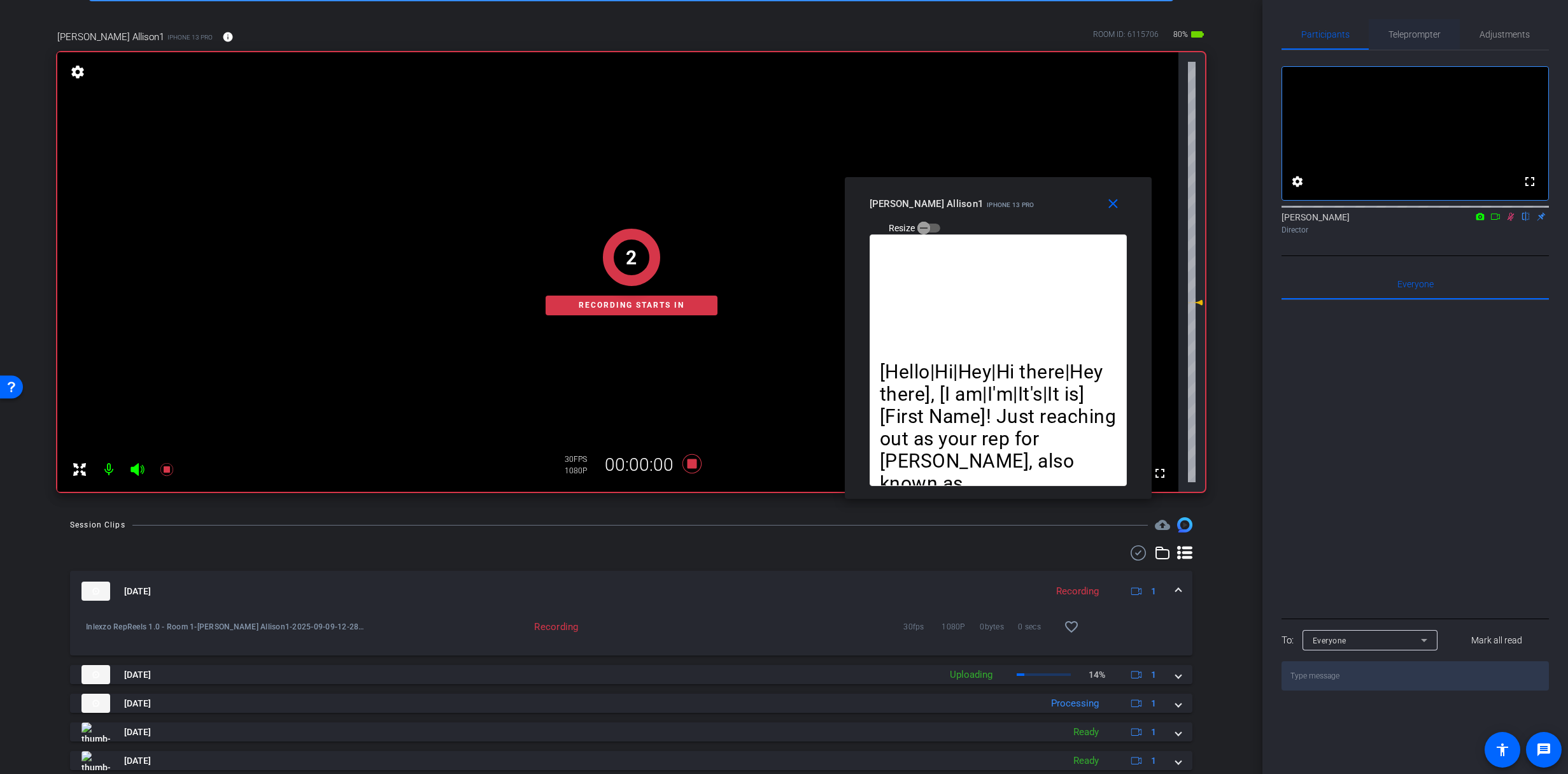
click at [1423, 30] on span "Teleprompter" at bounding box center [1415, 35] width 52 height 9
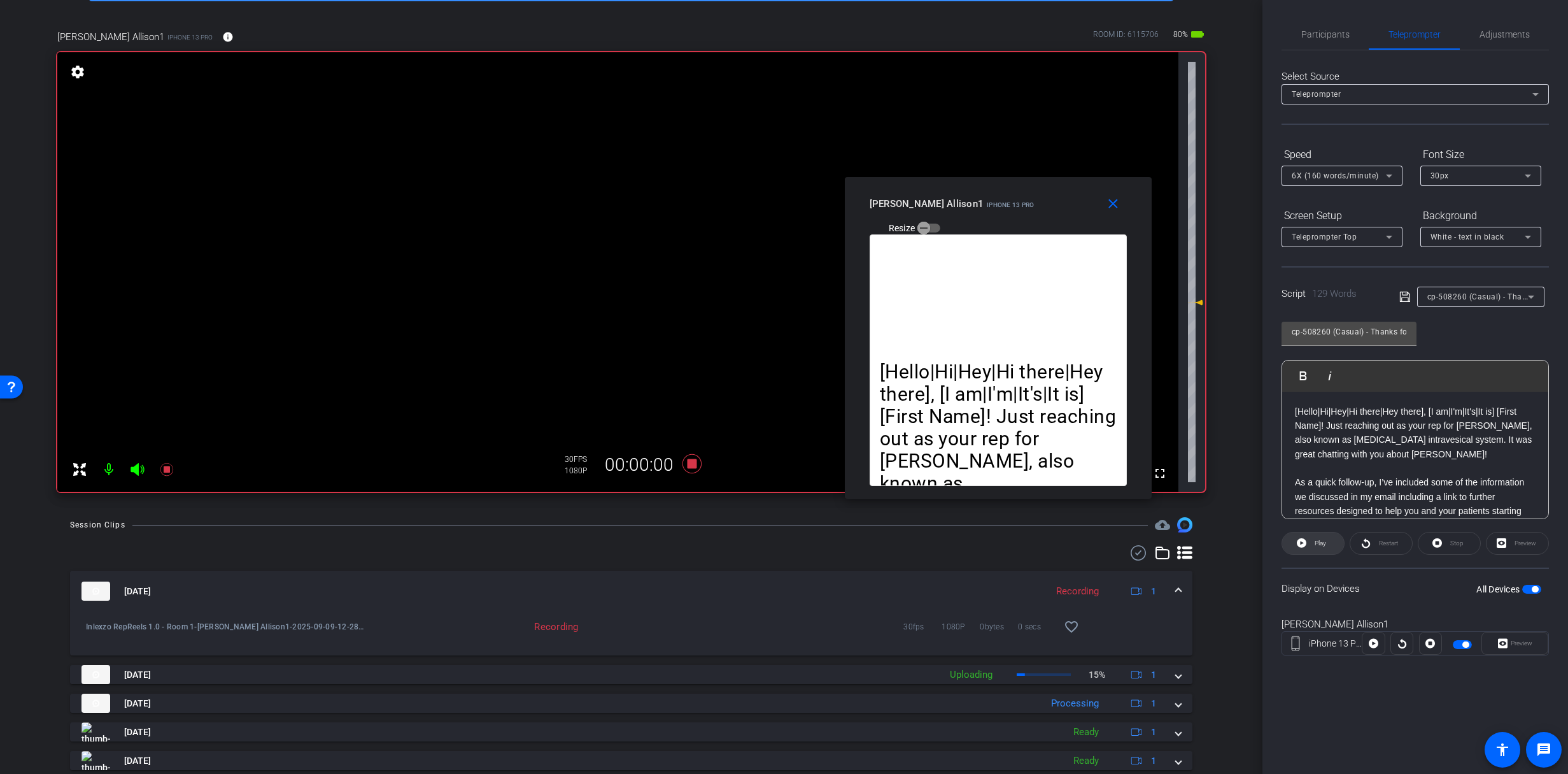
click at [1315, 541] on span "Play" at bounding box center [1321, 543] width 11 height 7
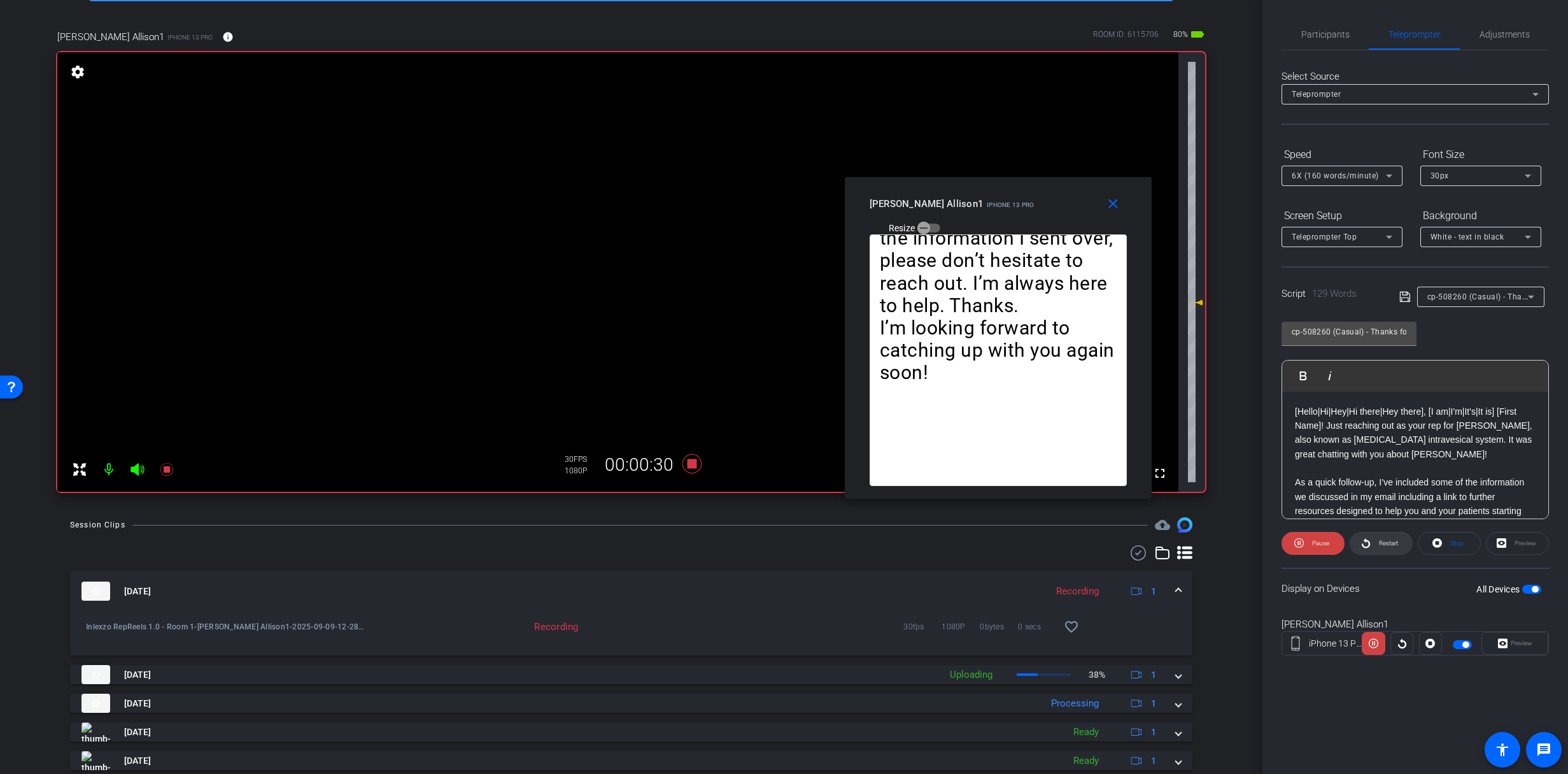
click at [1381, 542] on span "Restart" at bounding box center [1389, 543] width 19 height 7
click at [1369, 537] on button "Restart" at bounding box center [1381, 542] width 63 height 23
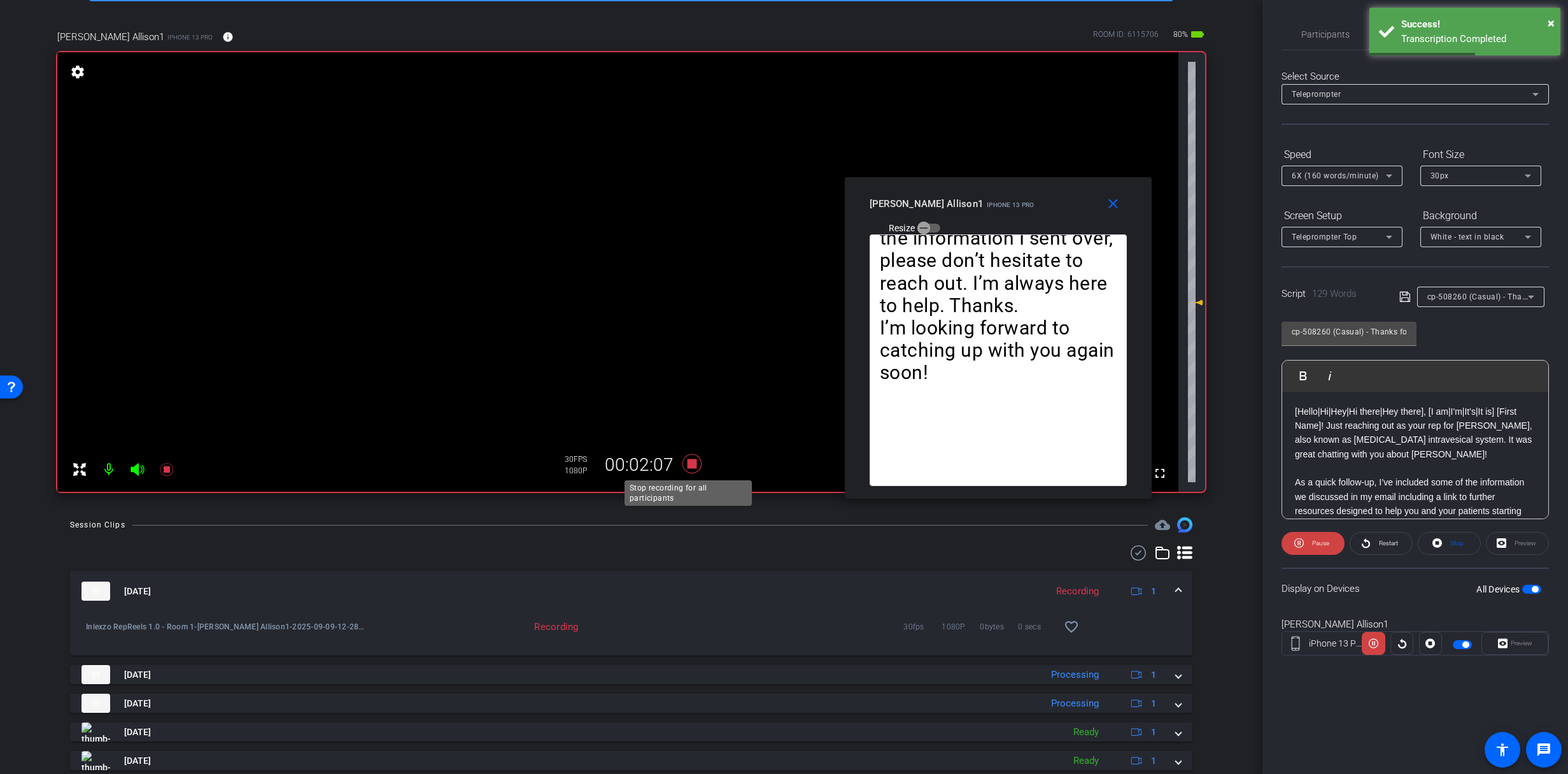
click at [687, 465] on icon at bounding box center [691, 463] width 19 height 19
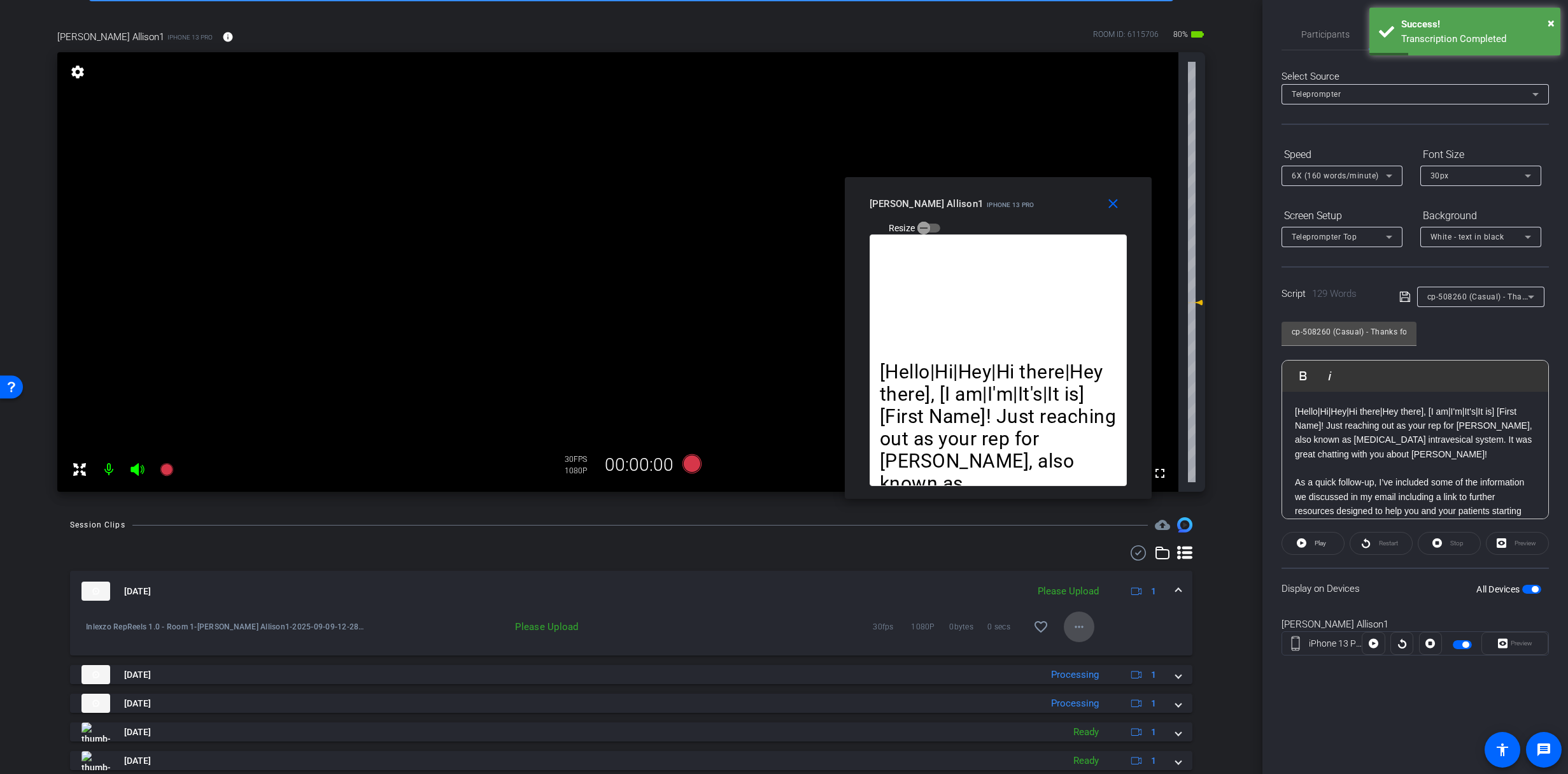
click at [1073, 624] on mat-icon "more_horiz" at bounding box center [1079, 626] width 16 height 16
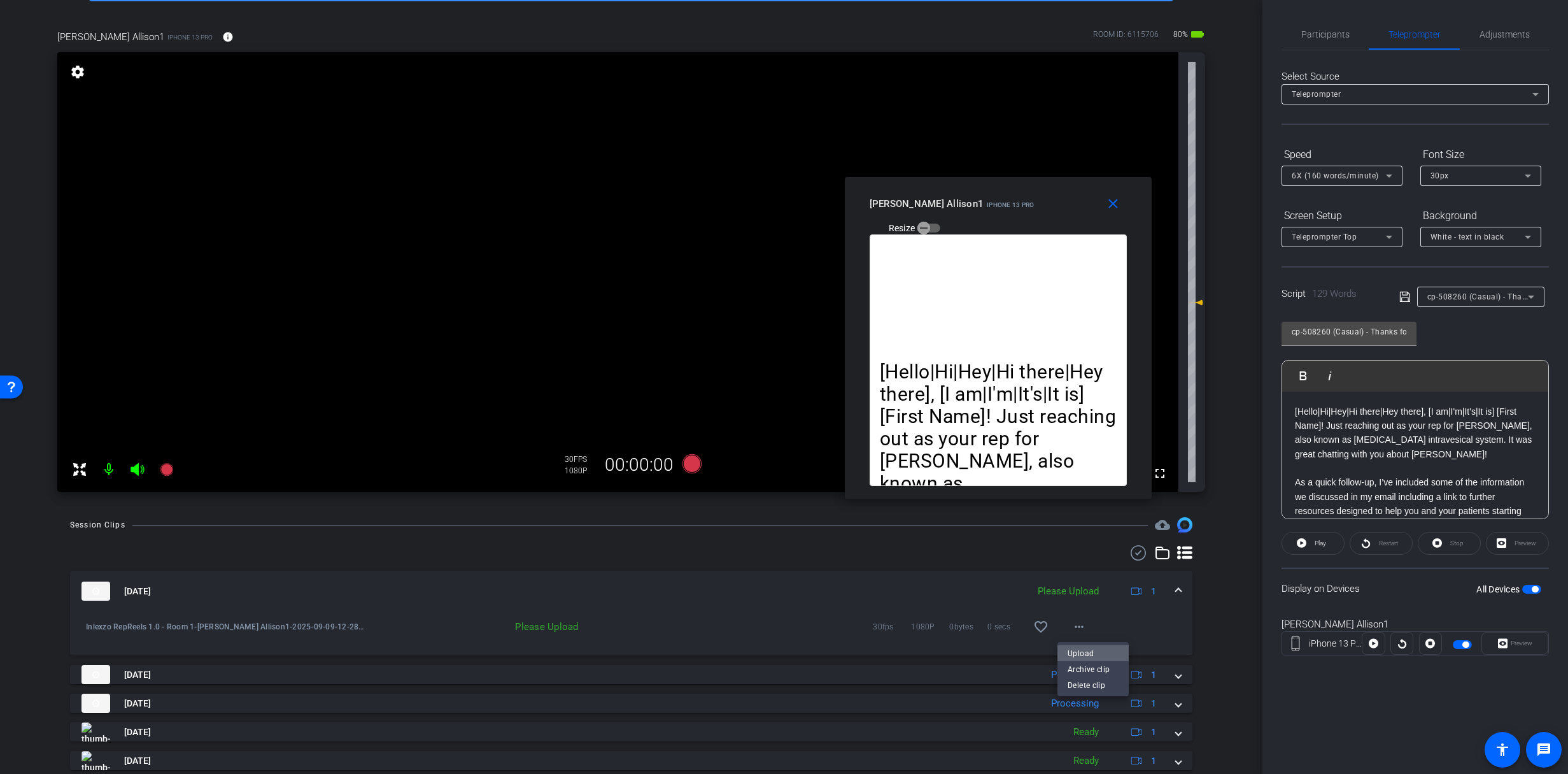
click at [1076, 651] on span "Upload" at bounding box center [1093, 653] width 51 height 16
click at [1337, 36] on span "Participants" at bounding box center [1325, 35] width 49 height 9
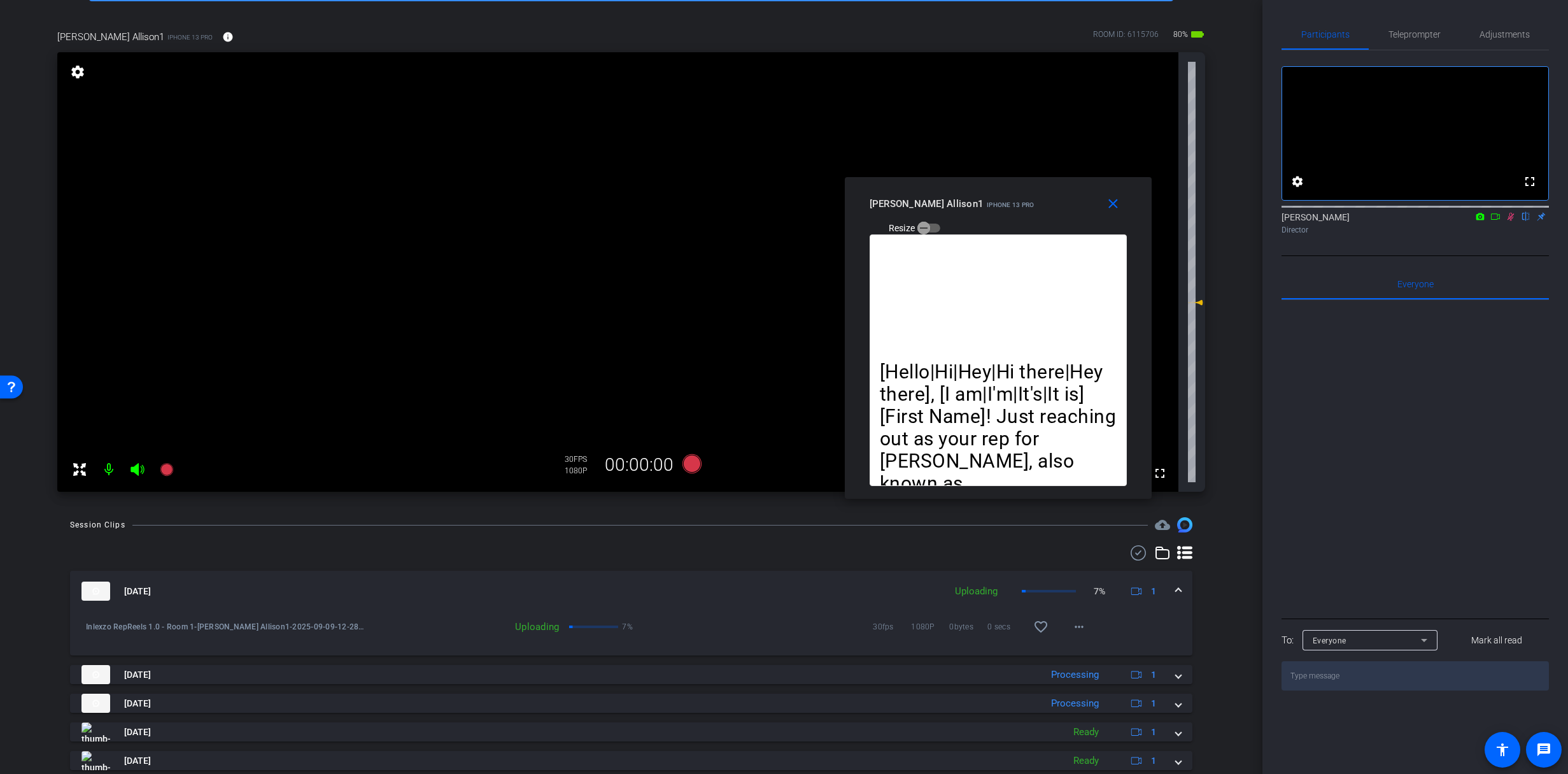
click at [1512, 221] on icon at bounding box center [1510, 217] width 10 height 9
click at [1515, 221] on icon at bounding box center [1510, 217] width 10 height 9
click at [1421, 30] on span "Teleprompter" at bounding box center [1415, 35] width 52 height 9
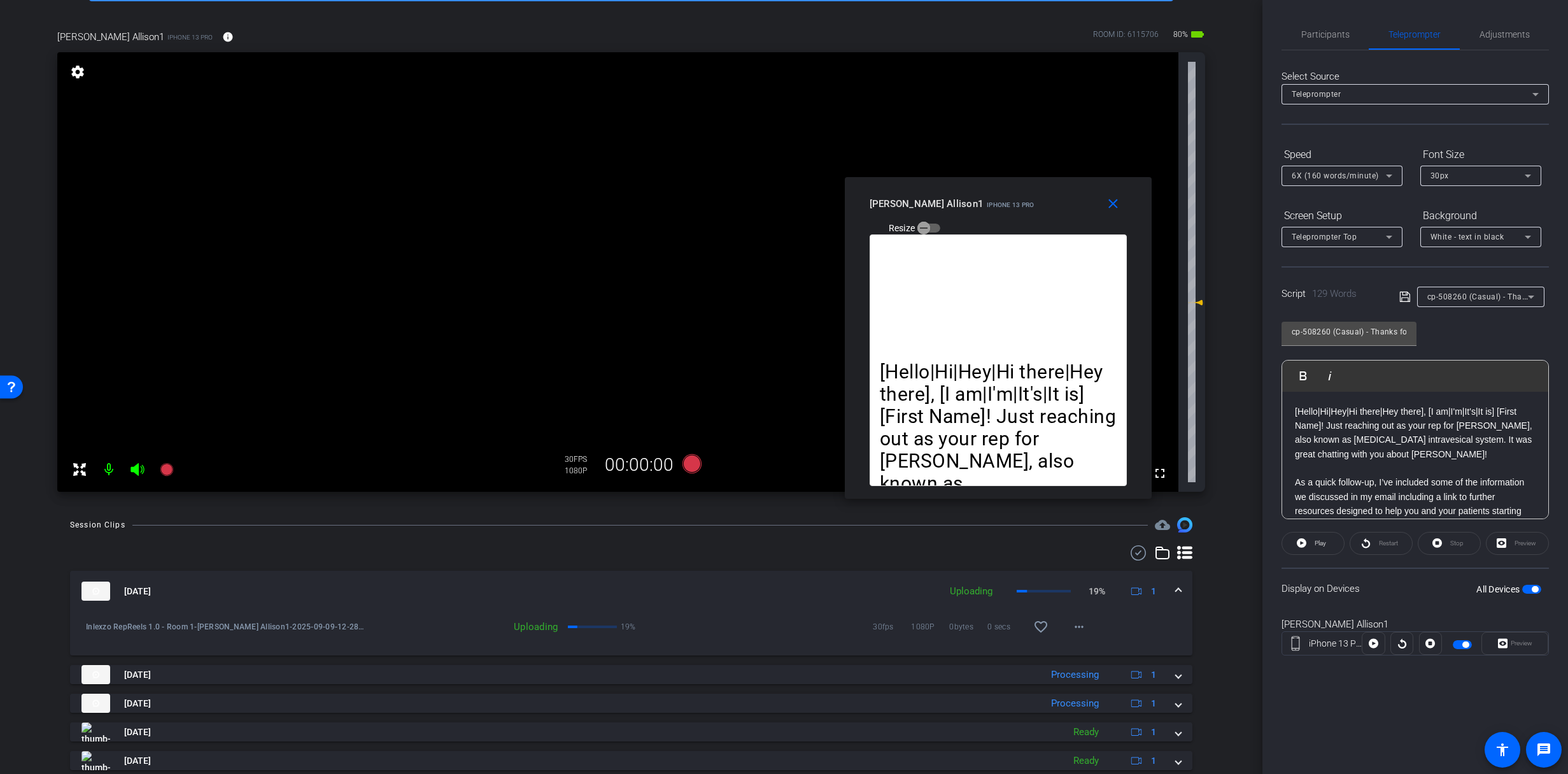
click at [160, 465] on icon at bounding box center [166, 469] width 16 height 16
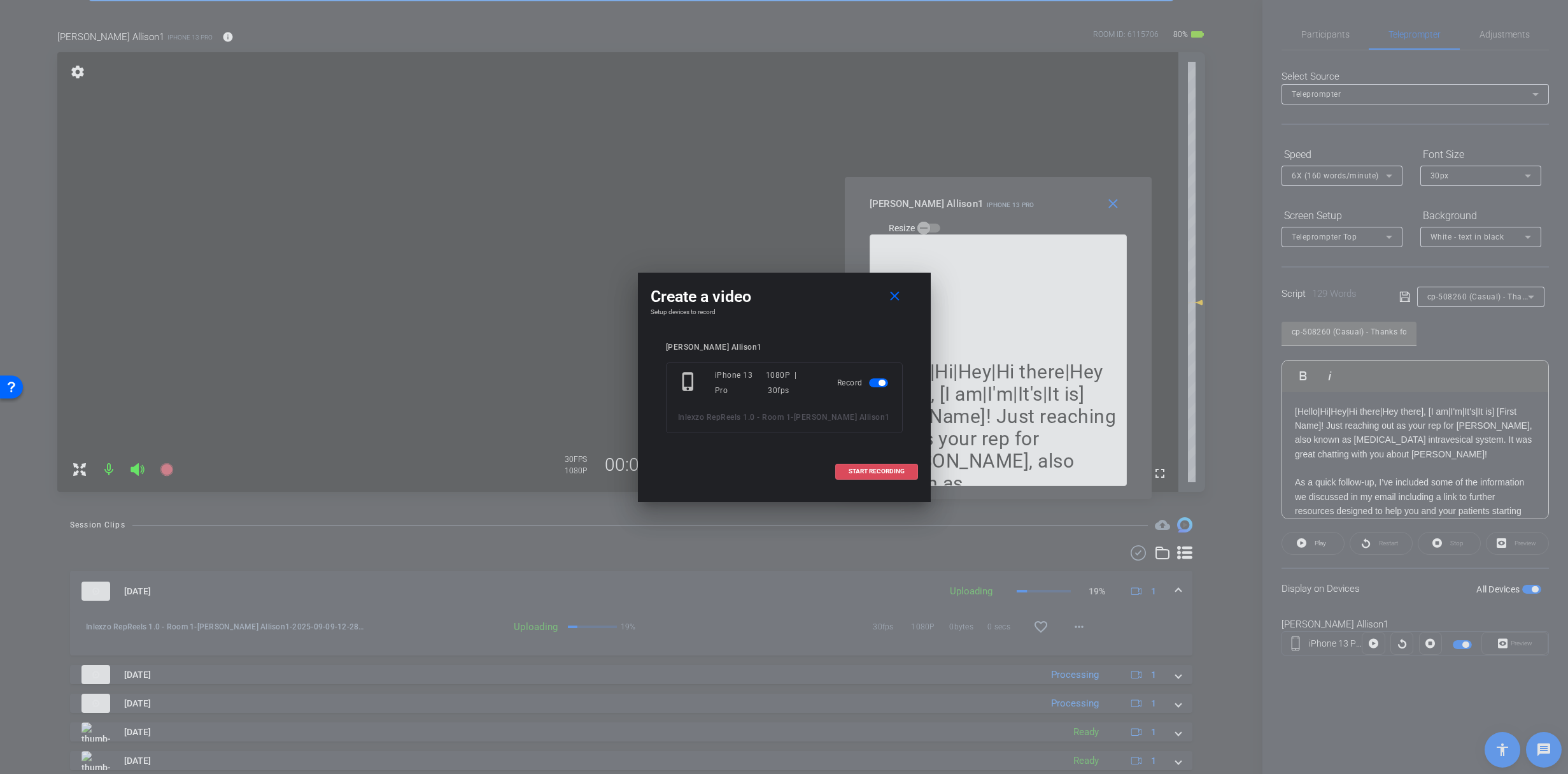
drag, startPoint x: 873, startPoint y: 467, endPoint x: 924, endPoint y: 480, distance: 52.6
click at [873, 468] on span "START RECORDING" at bounding box center [876, 471] width 56 height 6
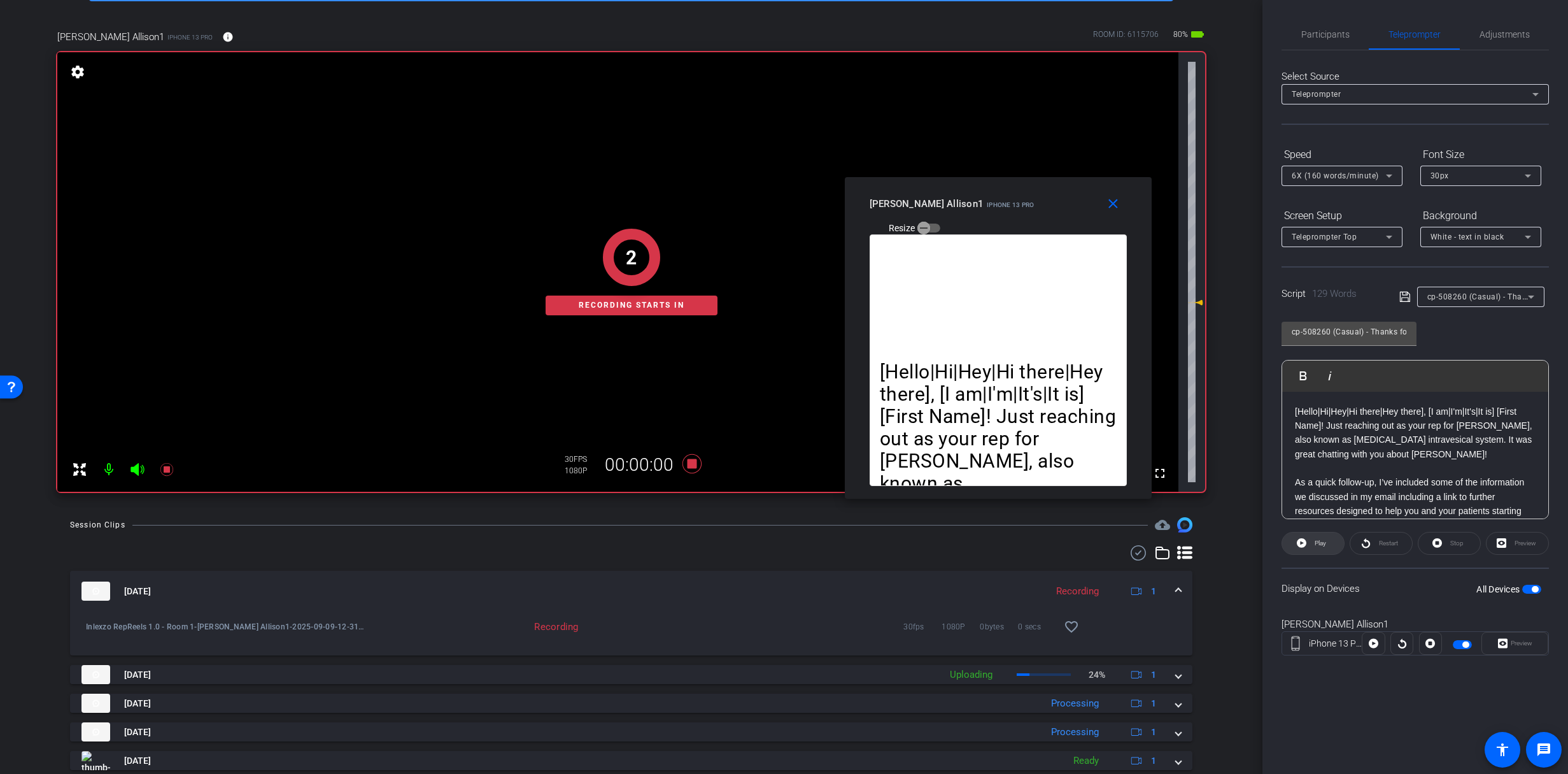
click at [1310, 541] on span at bounding box center [1312, 542] width 62 height 30
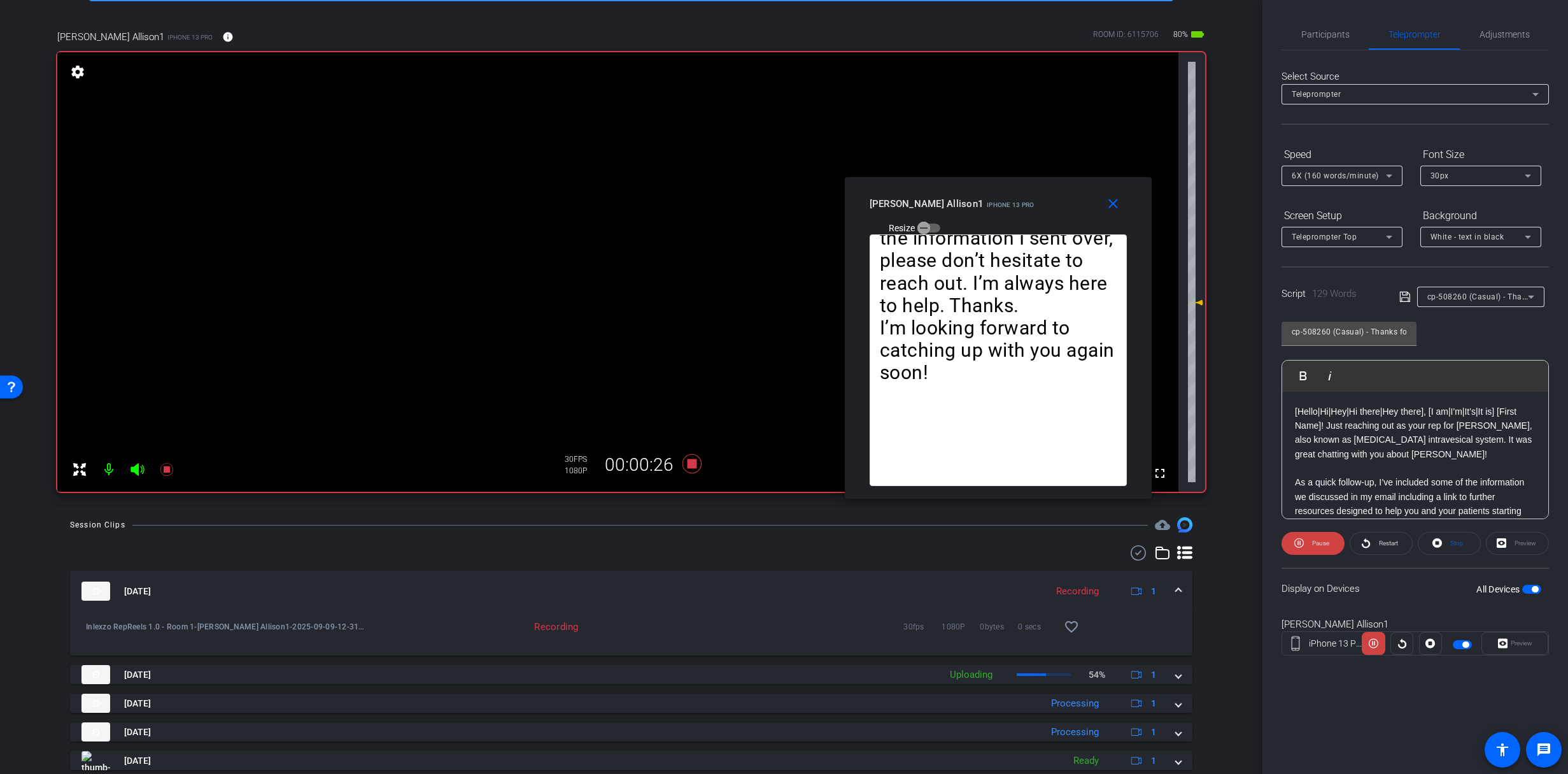
click at [1324, 50] on div "Participants Teleprompter Adjustments" at bounding box center [1415, 35] width 267 height 31
click at [1326, 40] on span "Participants" at bounding box center [1325, 34] width 49 height 30
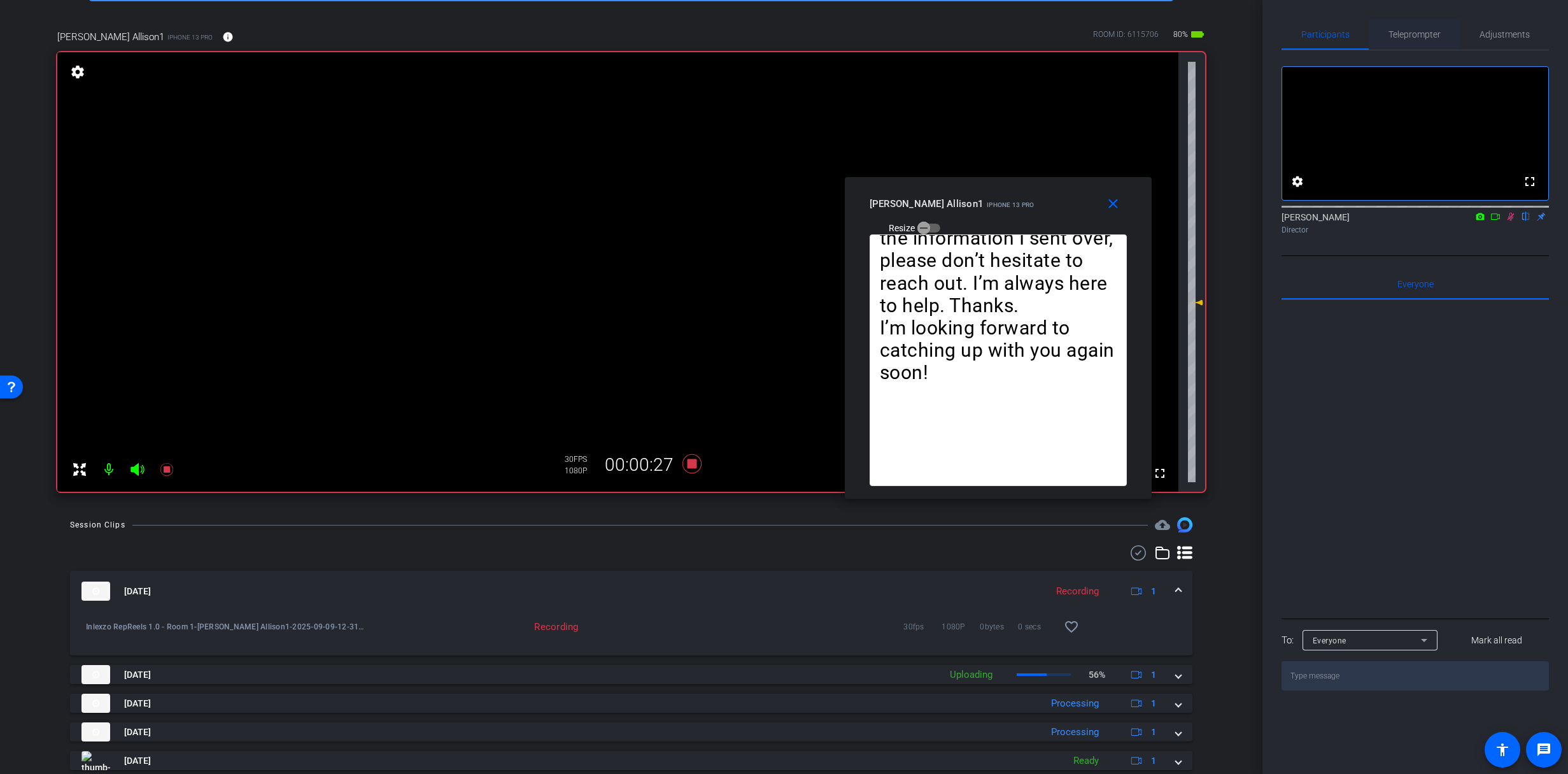
click at [1429, 50] on div "Participants Teleprompter Adjustments fullscreen settings [PERSON_NAME] flip Di…" at bounding box center [1415, 355] width 267 height 671
click at [1420, 36] on span "Teleprompter" at bounding box center [1415, 35] width 52 height 9
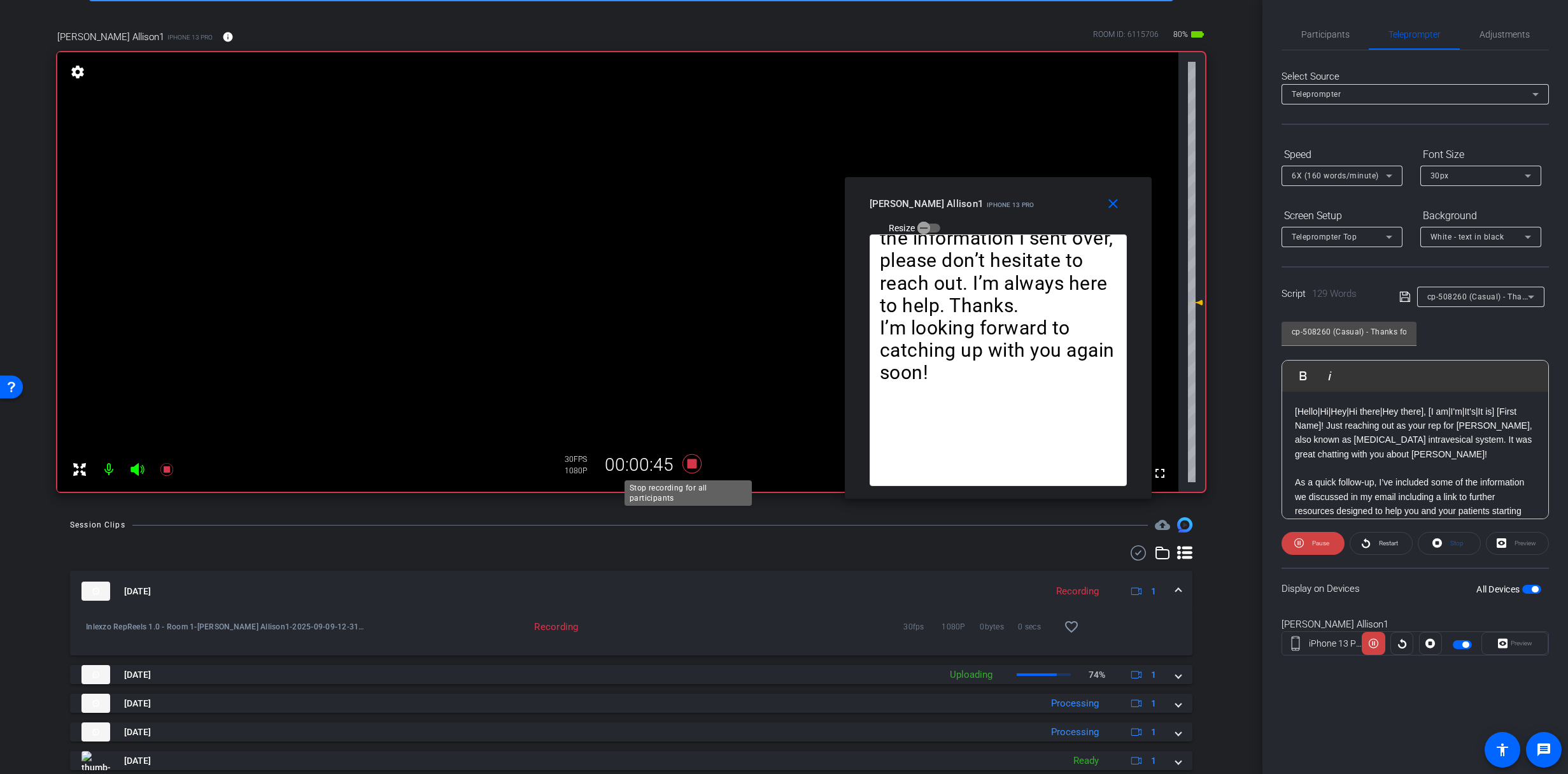
click at [688, 466] on icon at bounding box center [691, 463] width 19 height 19
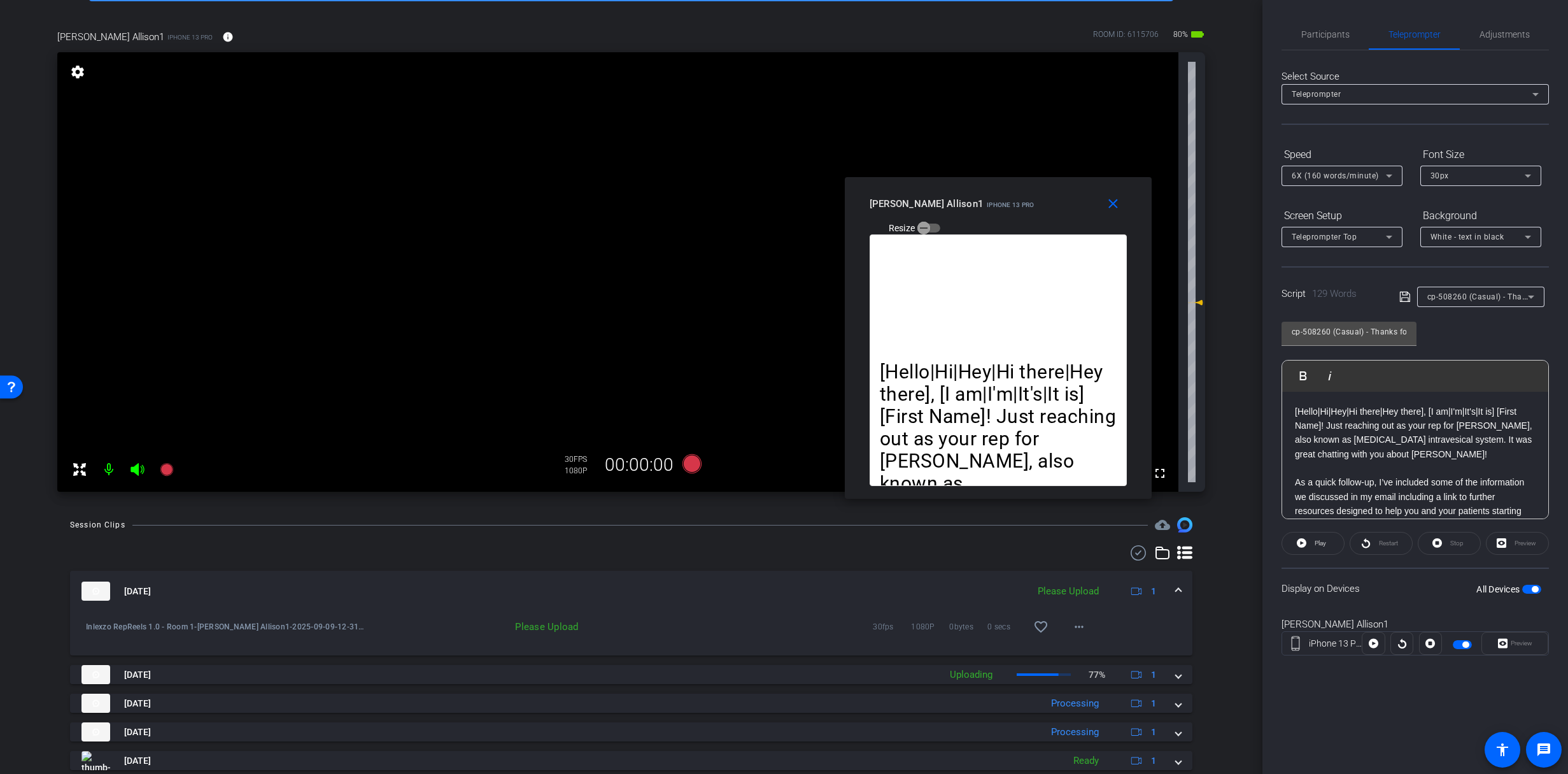
click at [1321, 34] on span "Participants" at bounding box center [1325, 35] width 49 height 9
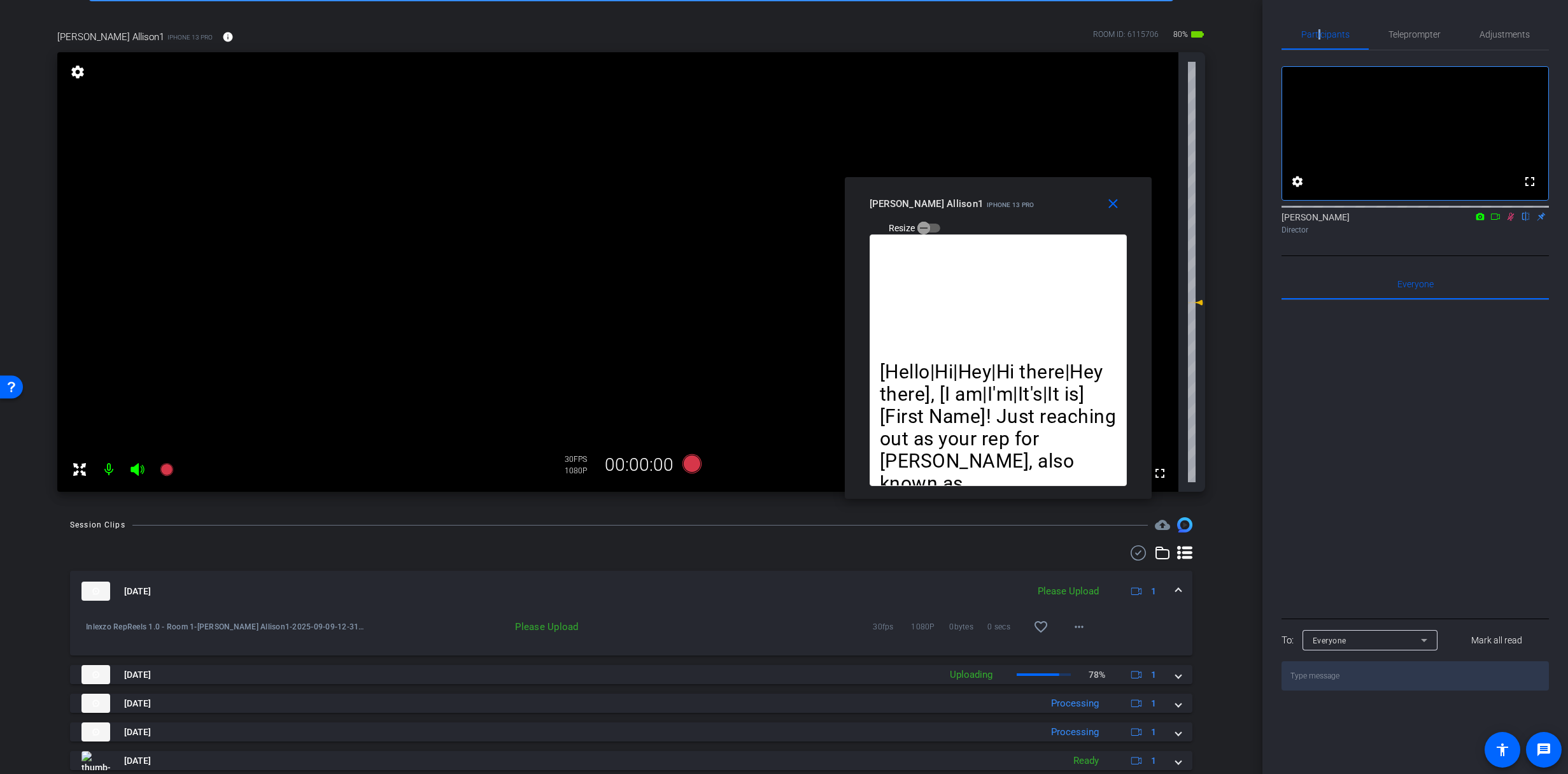
click at [1511, 221] on icon at bounding box center [1510, 217] width 10 height 9
click at [1412, 36] on span "Teleprompter" at bounding box center [1415, 35] width 52 height 9
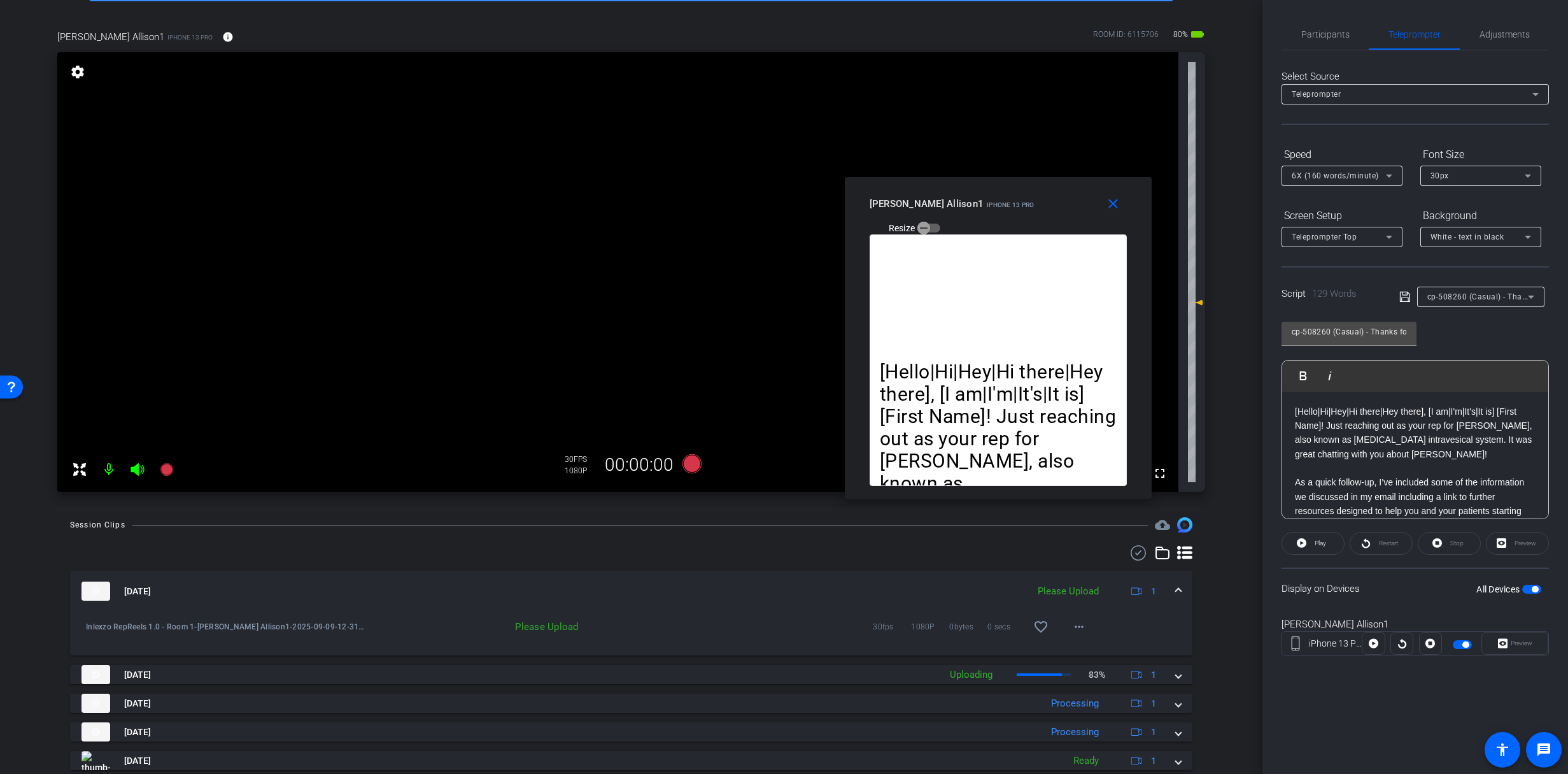
click at [1481, 309] on div at bounding box center [1481, 313] width 128 height 14
click at [1483, 295] on span "cp-508260 (Casual) - Thanks for Seeing Me" at bounding box center [1507, 296] width 161 height 10
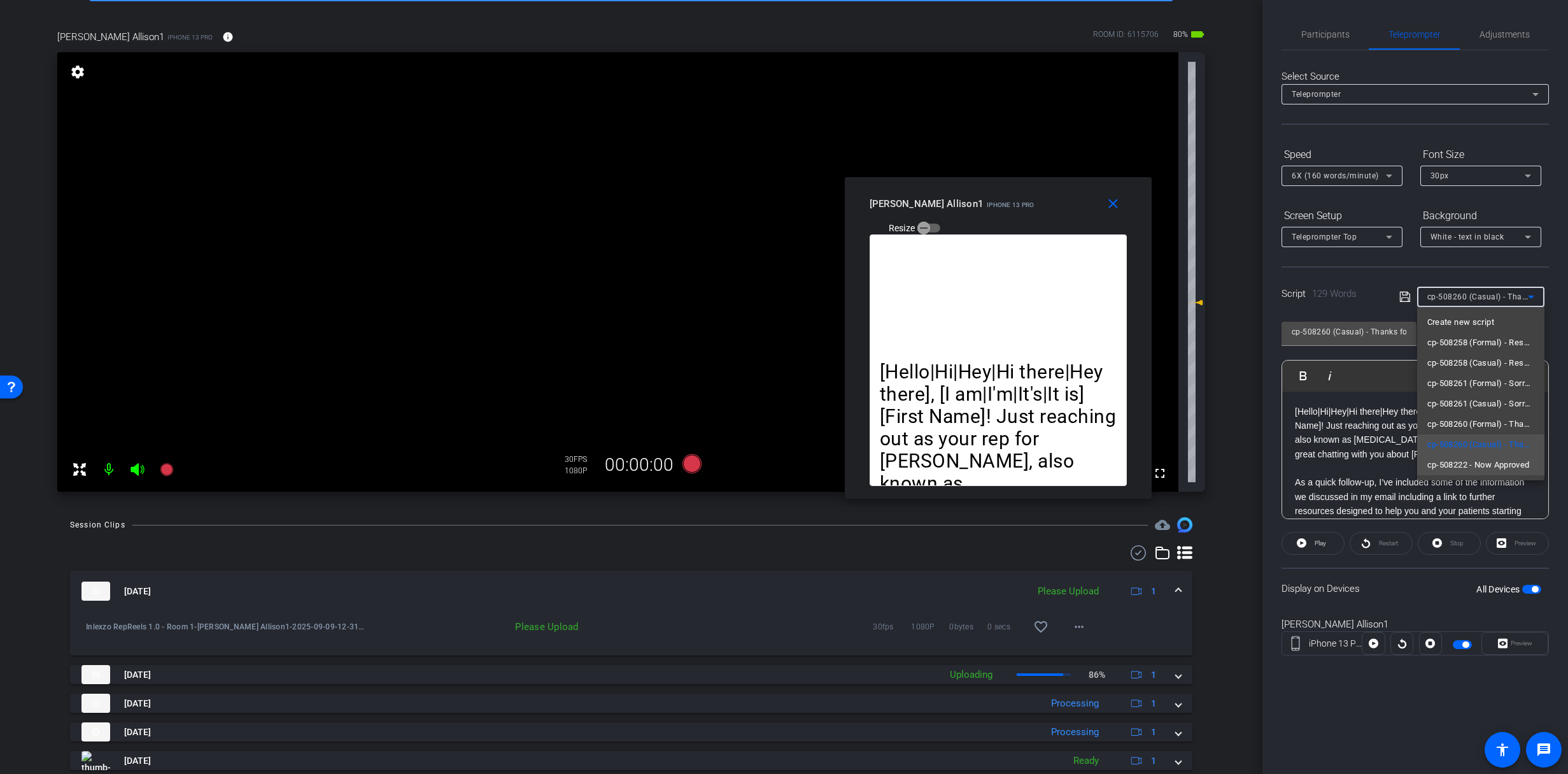
click at [1486, 472] on span "cp-508222 - Now Approved" at bounding box center [1479, 464] width 103 height 16
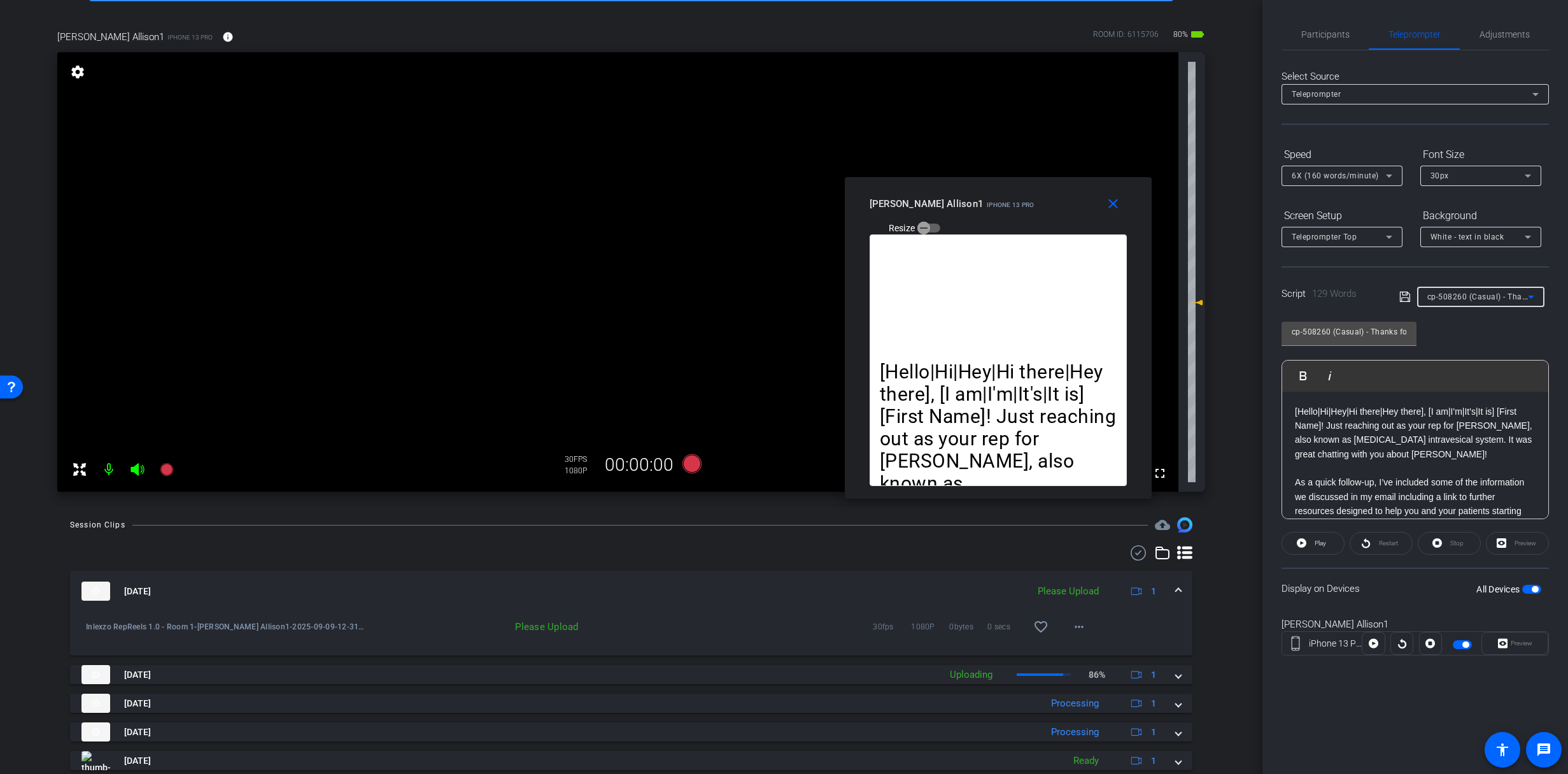
type input "cp-508222 - Now Approved"
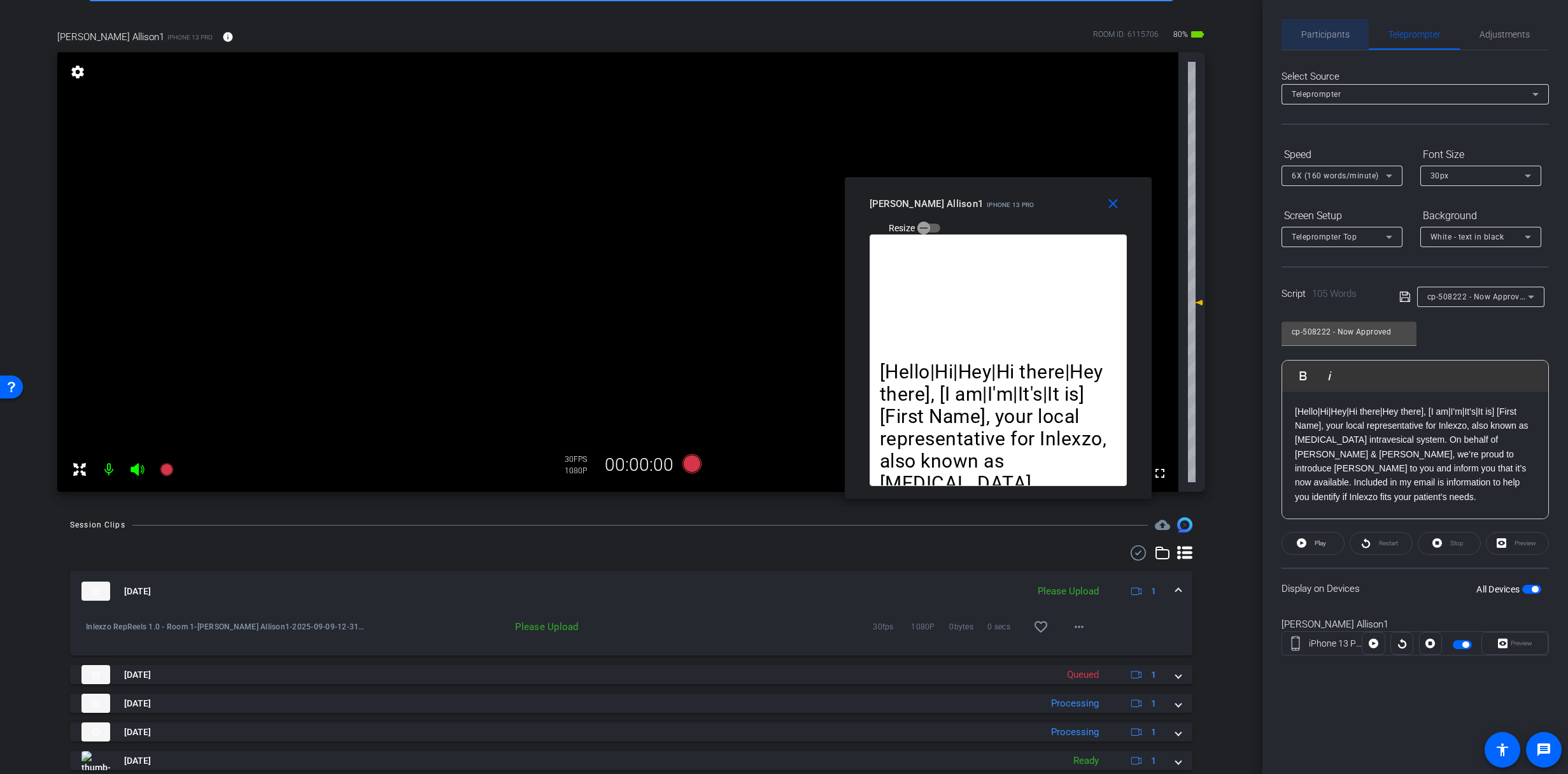
click at [1313, 35] on span "Participants" at bounding box center [1325, 35] width 49 height 9
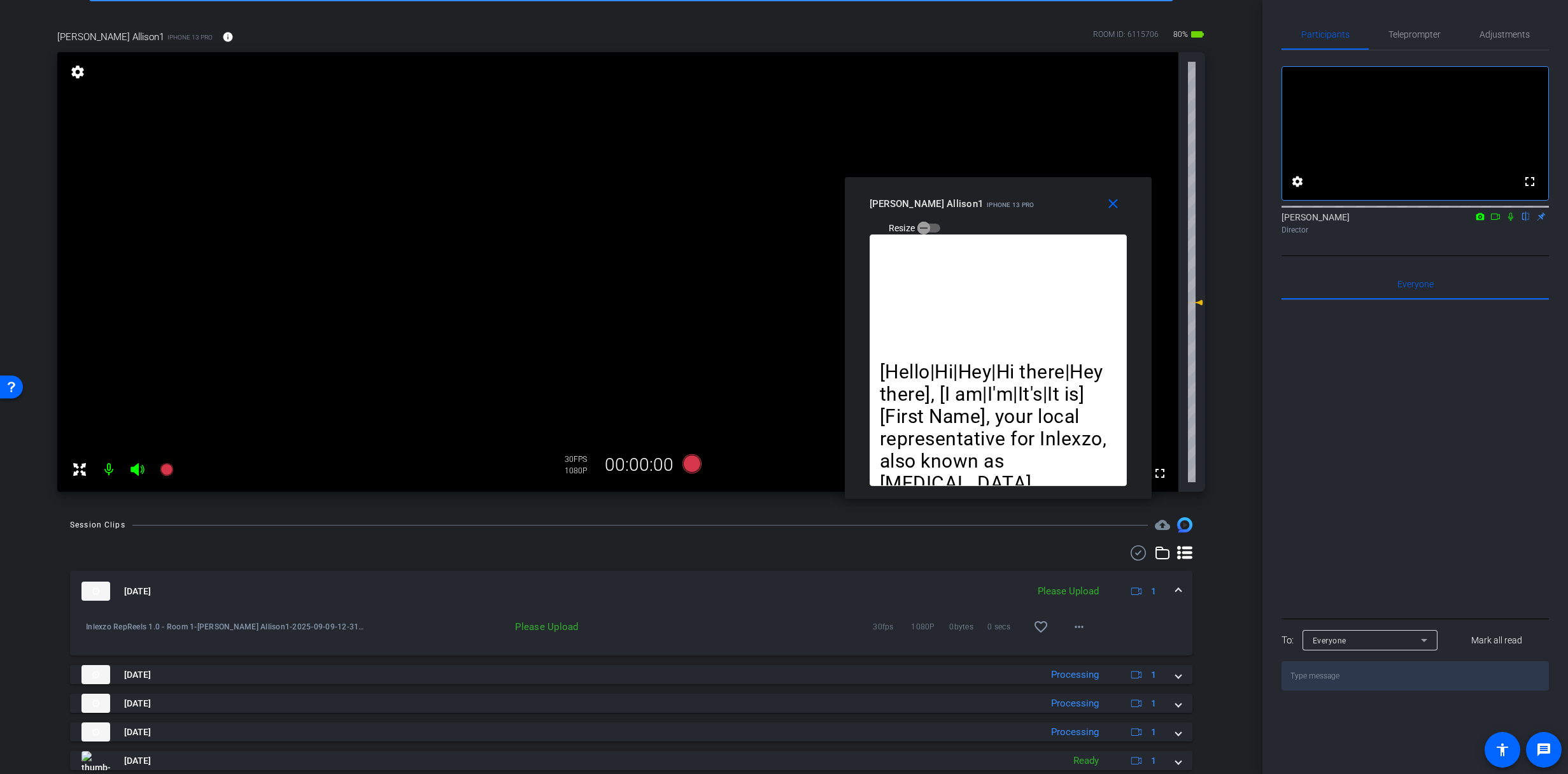
click at [1509, 221] on icon at bounding box center [1510, 217] width 10 height 9
click at [1406, 25] on span "Teleprompter" at bounding box center [1415, 34] width 52 height 30
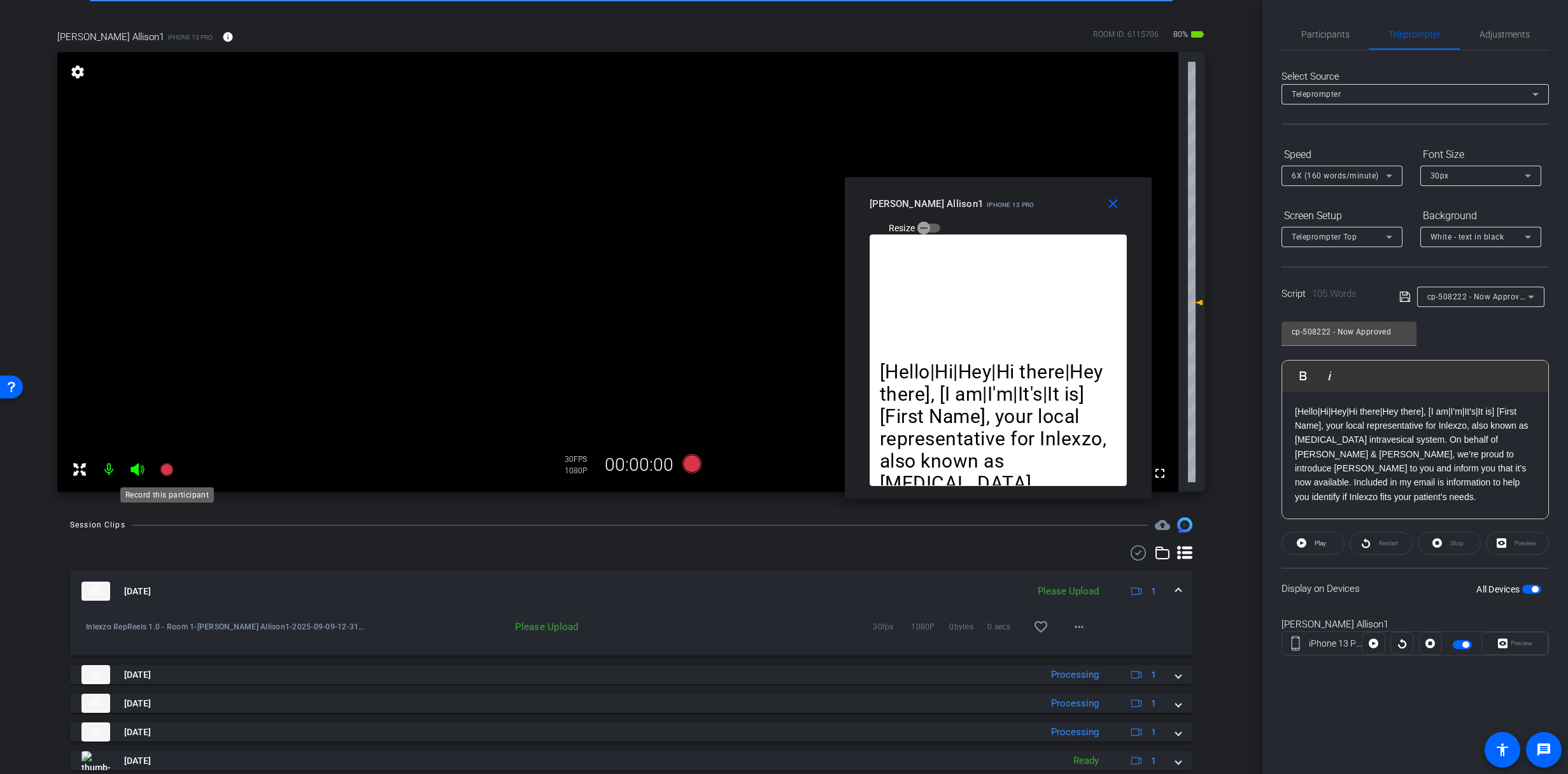
click at [176, 472] on mat-icon at bounding box center [167, 470] width 26 height 26
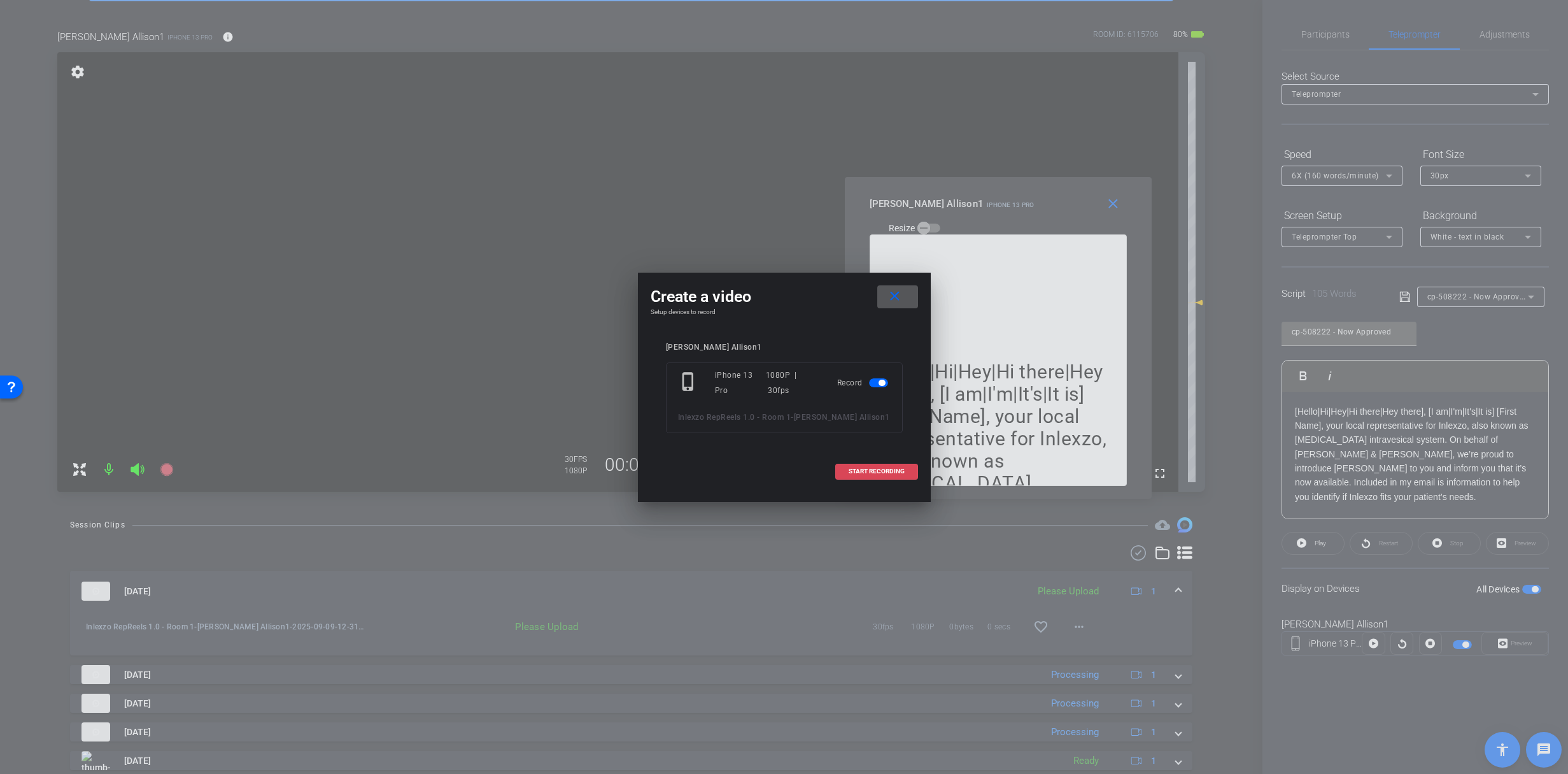
click at [859, 477] on span at bounding box center [877, 471] width 82 height 30
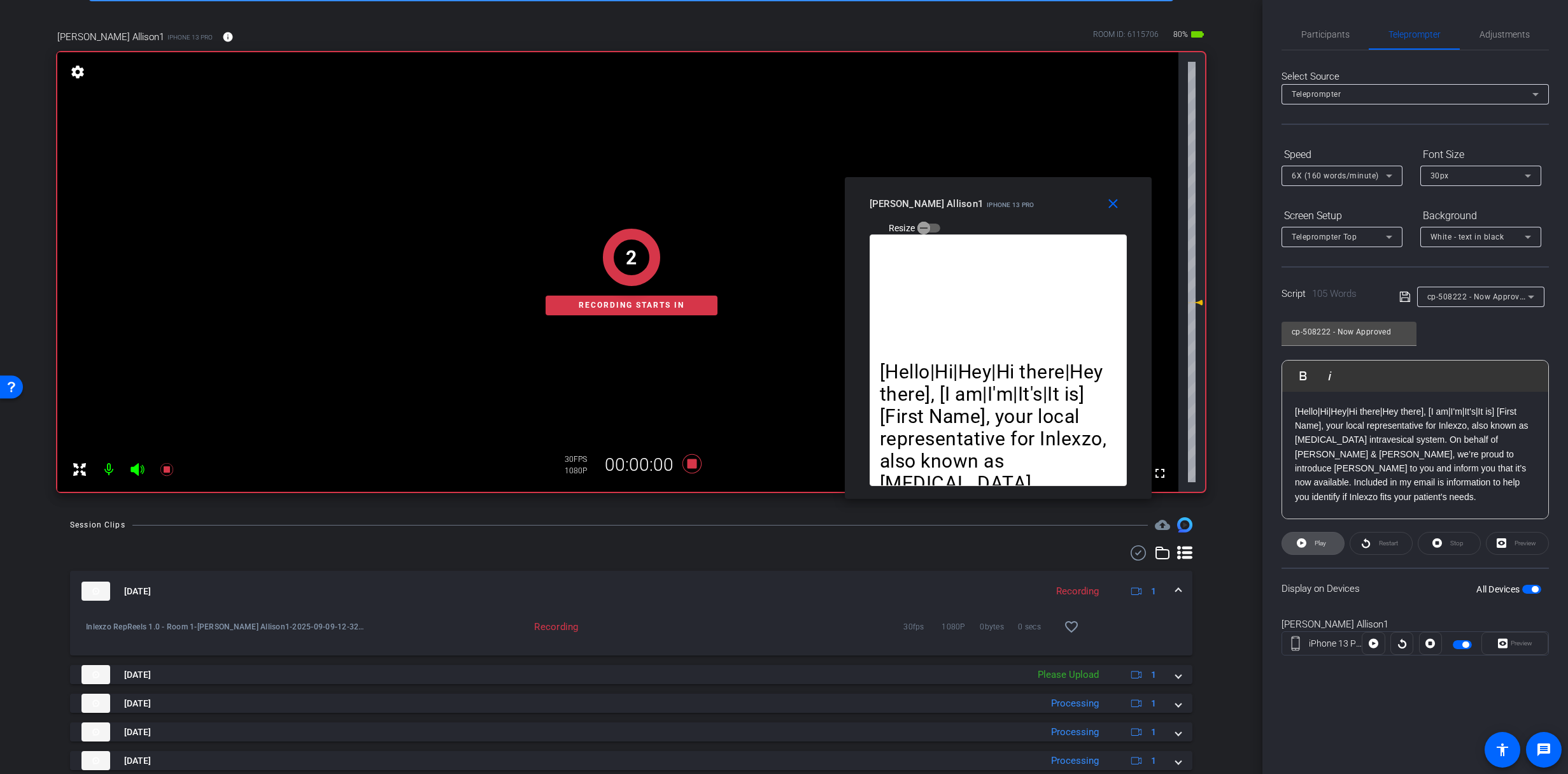
click at [1315, 546] on span "Play" at bounding box center [1319, 542] width 15 height 17
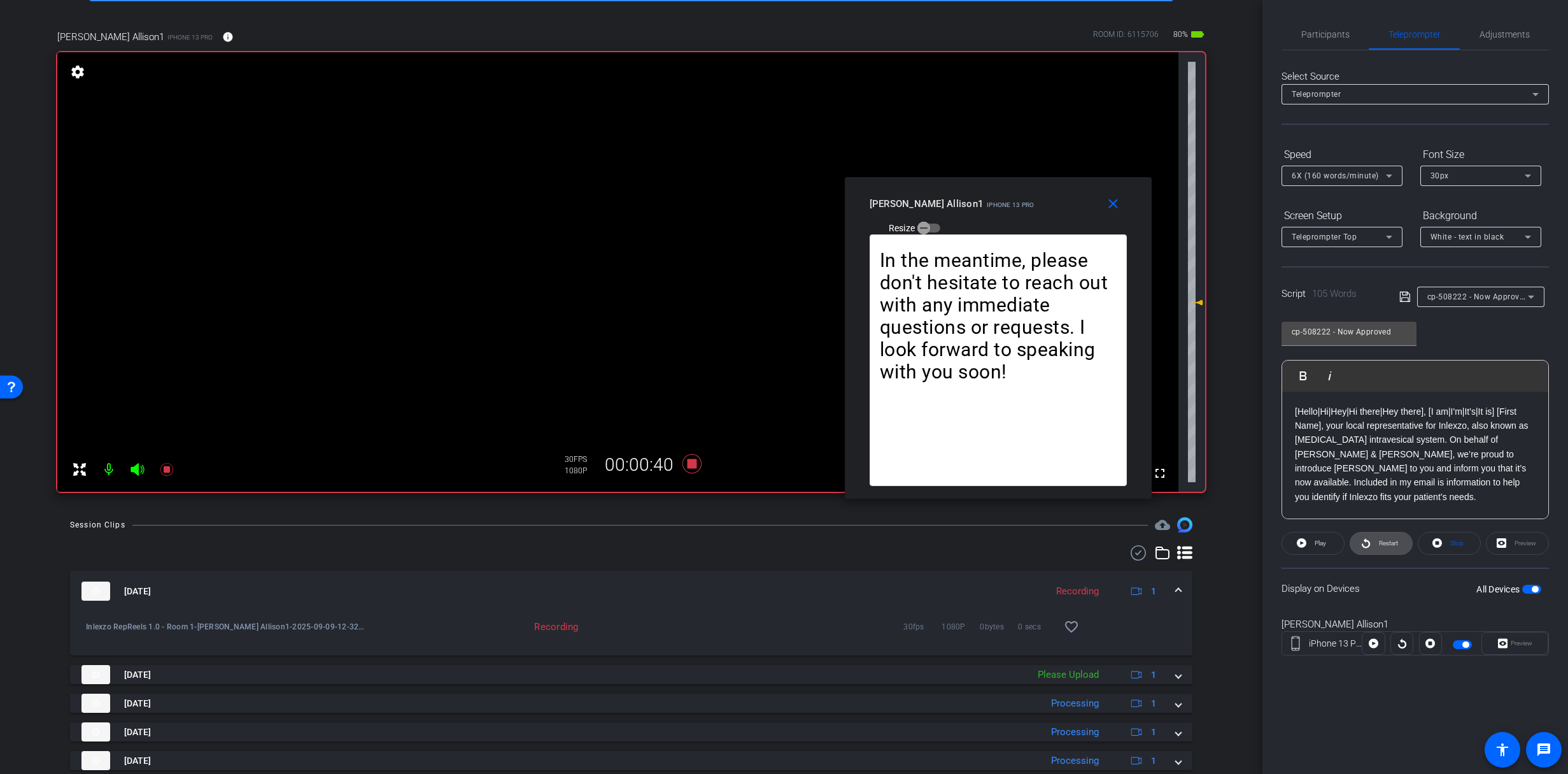
click at [1395, 541] on span "Restart" at bounding box center [1389, 543] width 19 height 7
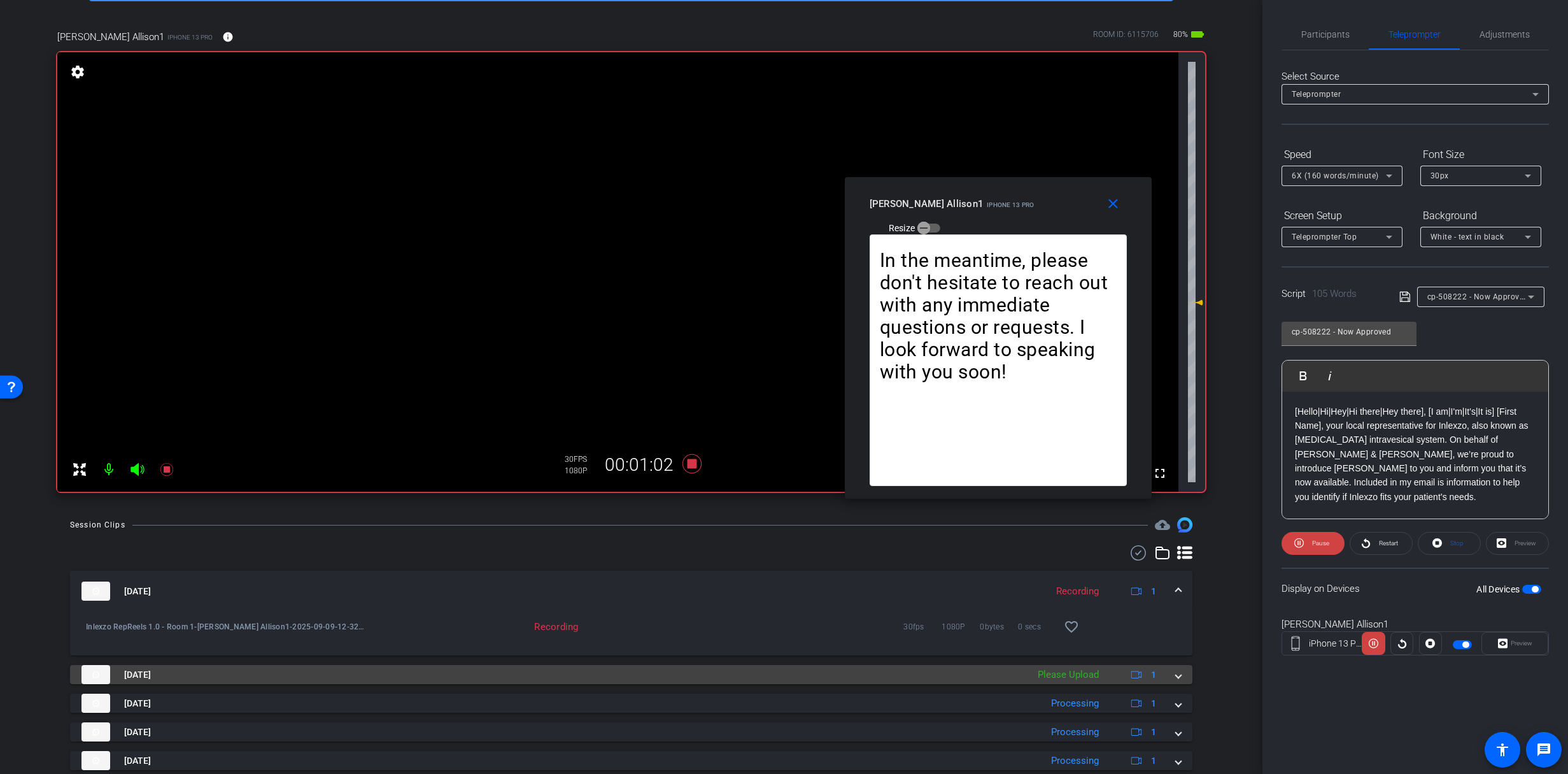
click at [1064, 677] on div "Please Upload" at bounding box center [1068, 675] width 74 height 15
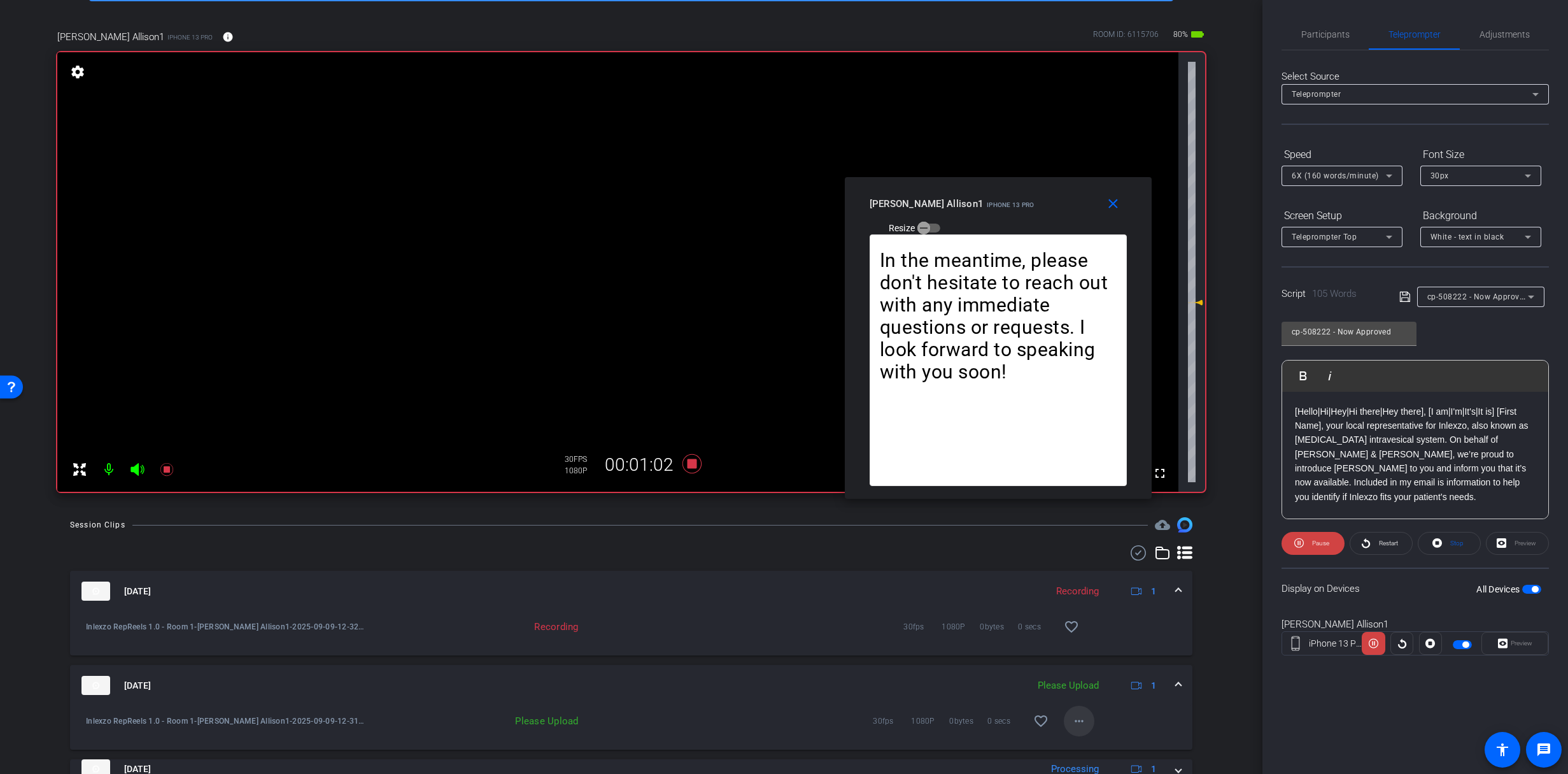
click at [1075, 718] on mat-icon "more_horiz" at bounding box center [1079, 721] width 16 height 16
click at [1085, 664] on span "Upload" at bounding box center [1093, 663] width 51 height 16
click at [1376, 542] on span "Restart" at bounding box center [1387, 542] width 22 height 17
click at [1516, 42] on span "Adjustments" at bounding box center [1505, 34] width 51 height 30
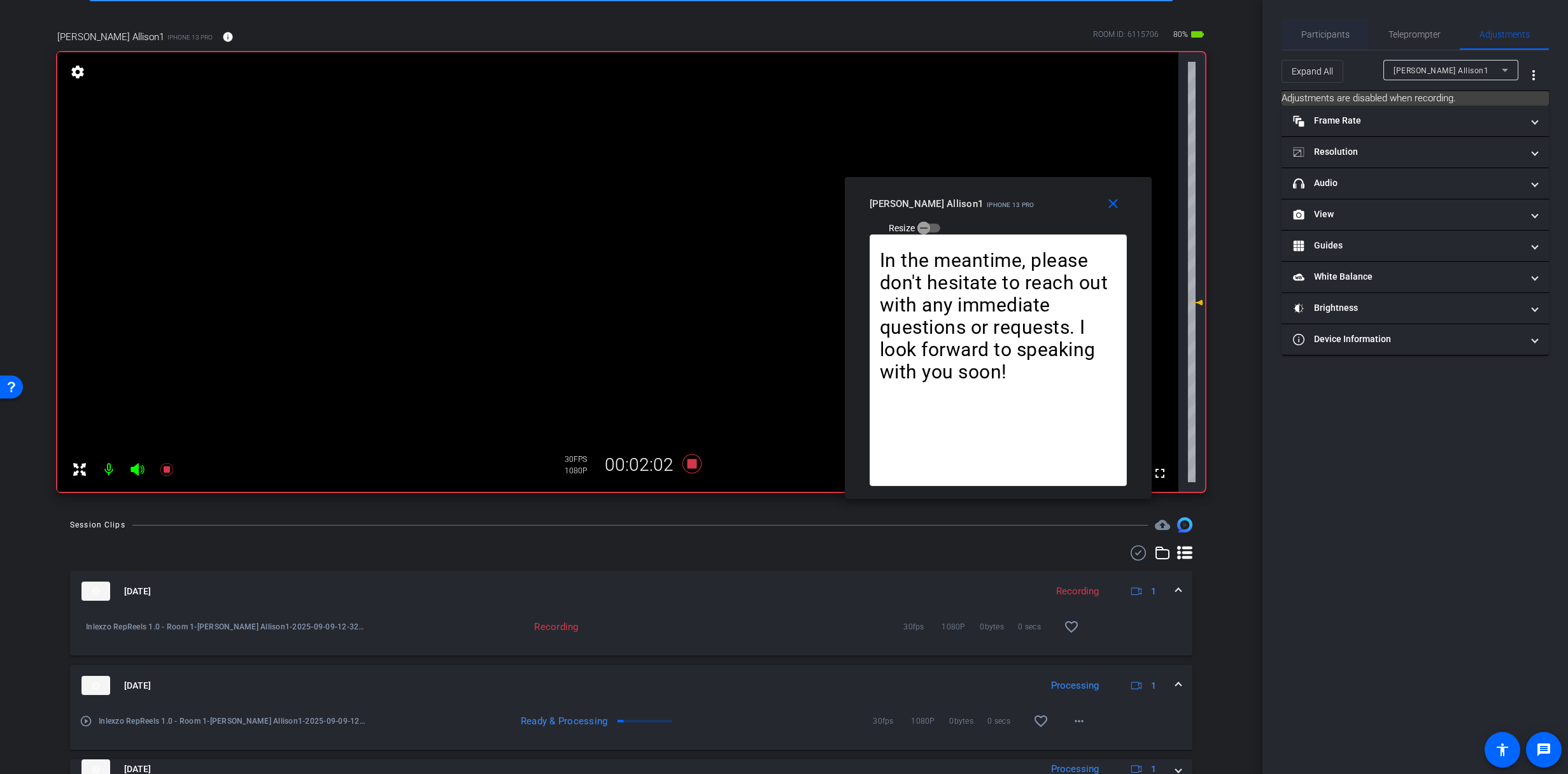
click at [1350, 36] on div "Participants" at bounding box center [1325, 34] width 87 height 30
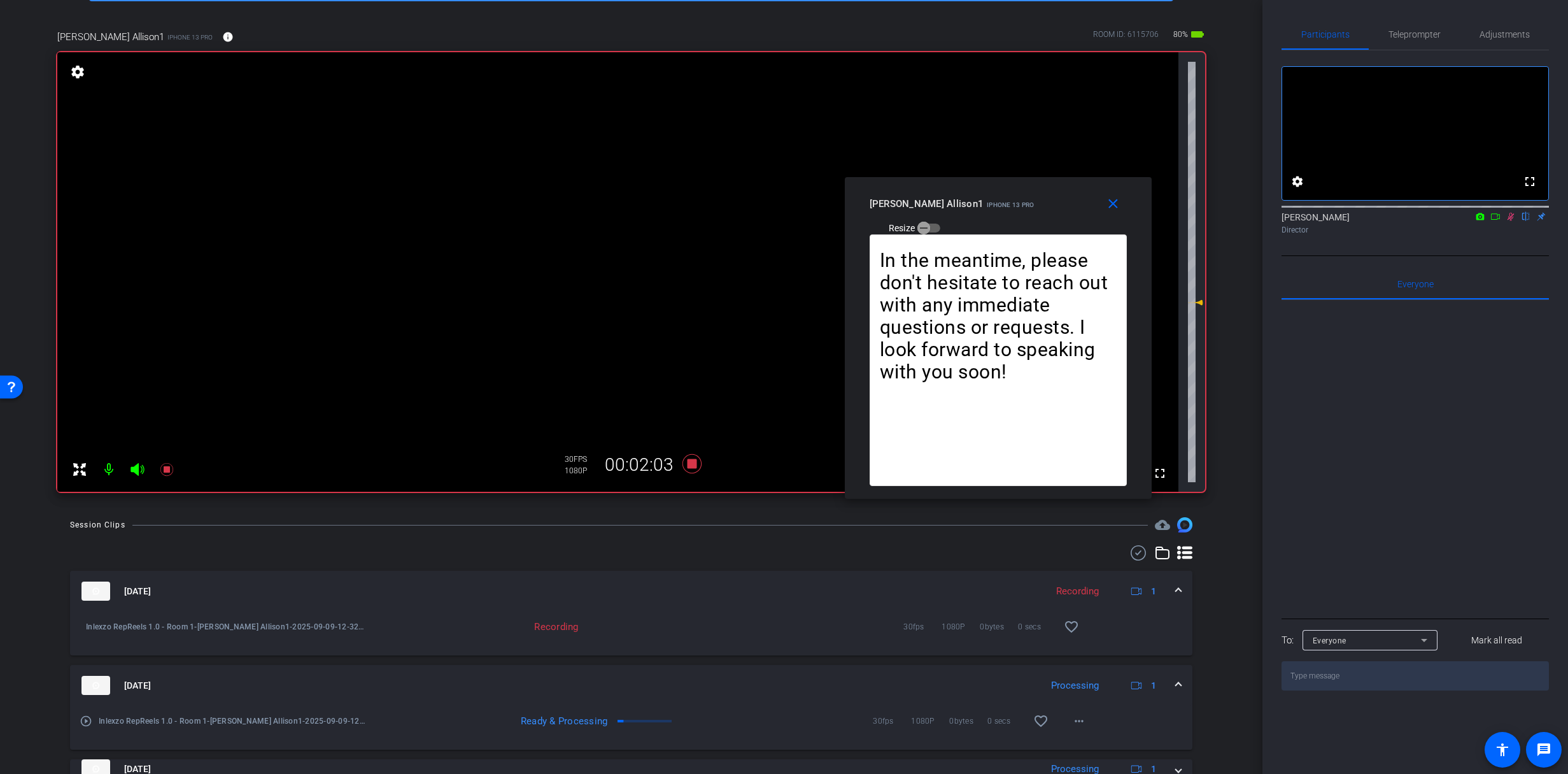
click at [1514, 221] on icon at bounding box center [1510, 217] width 10 height 9
click at [1525, 35] on span "Adjustments" at bounding box center [1505, 35] width 51 height 9
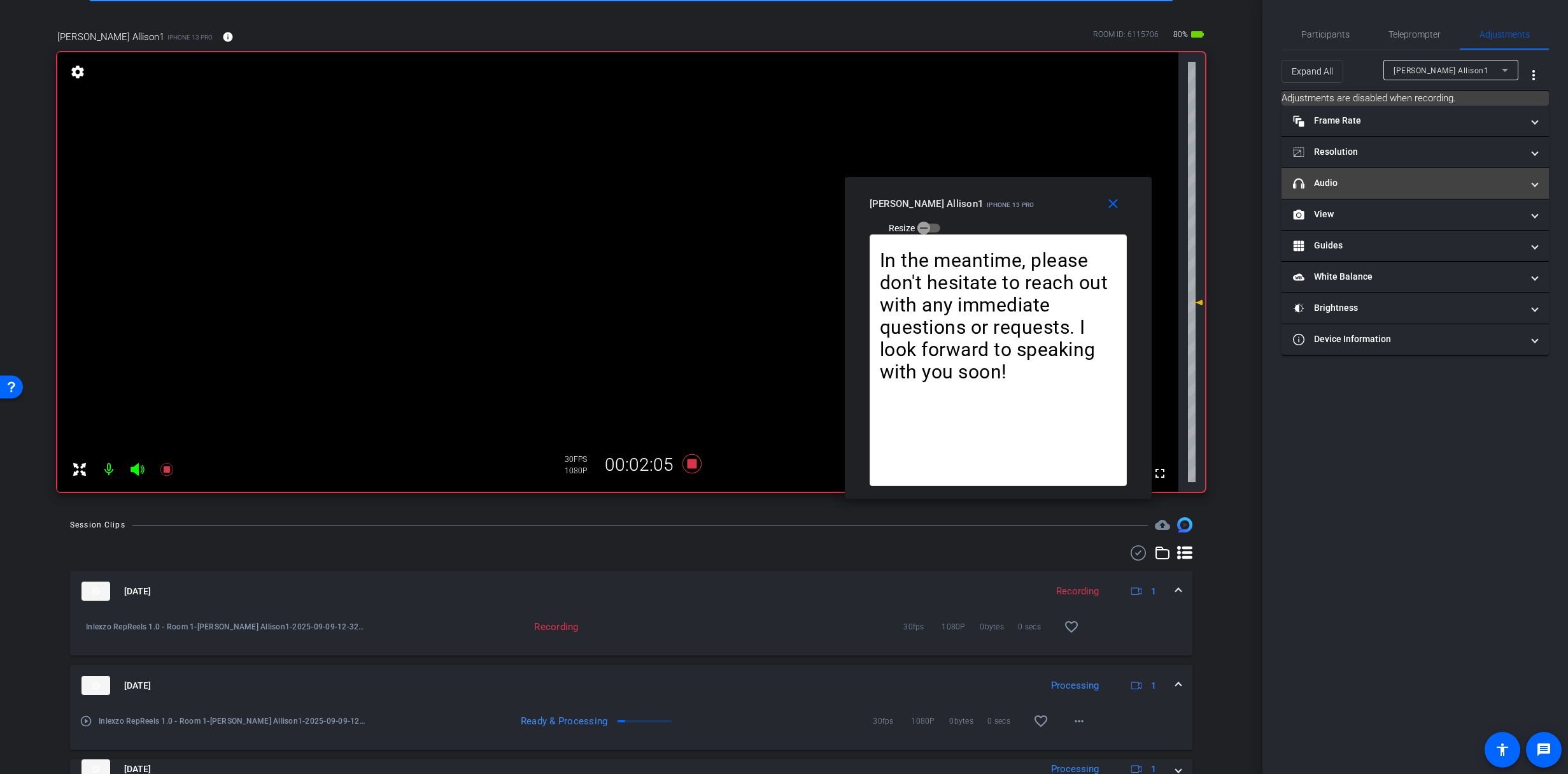
drag, startPoint x: 1381, startPoint y: 186, endPoint x: 1391, endPoint y: 197, distance: 14.9
click at [1381, 186] on mat-panel-title "headphone icon Audio" at bounding box center [1407, 183] width 229 height 14
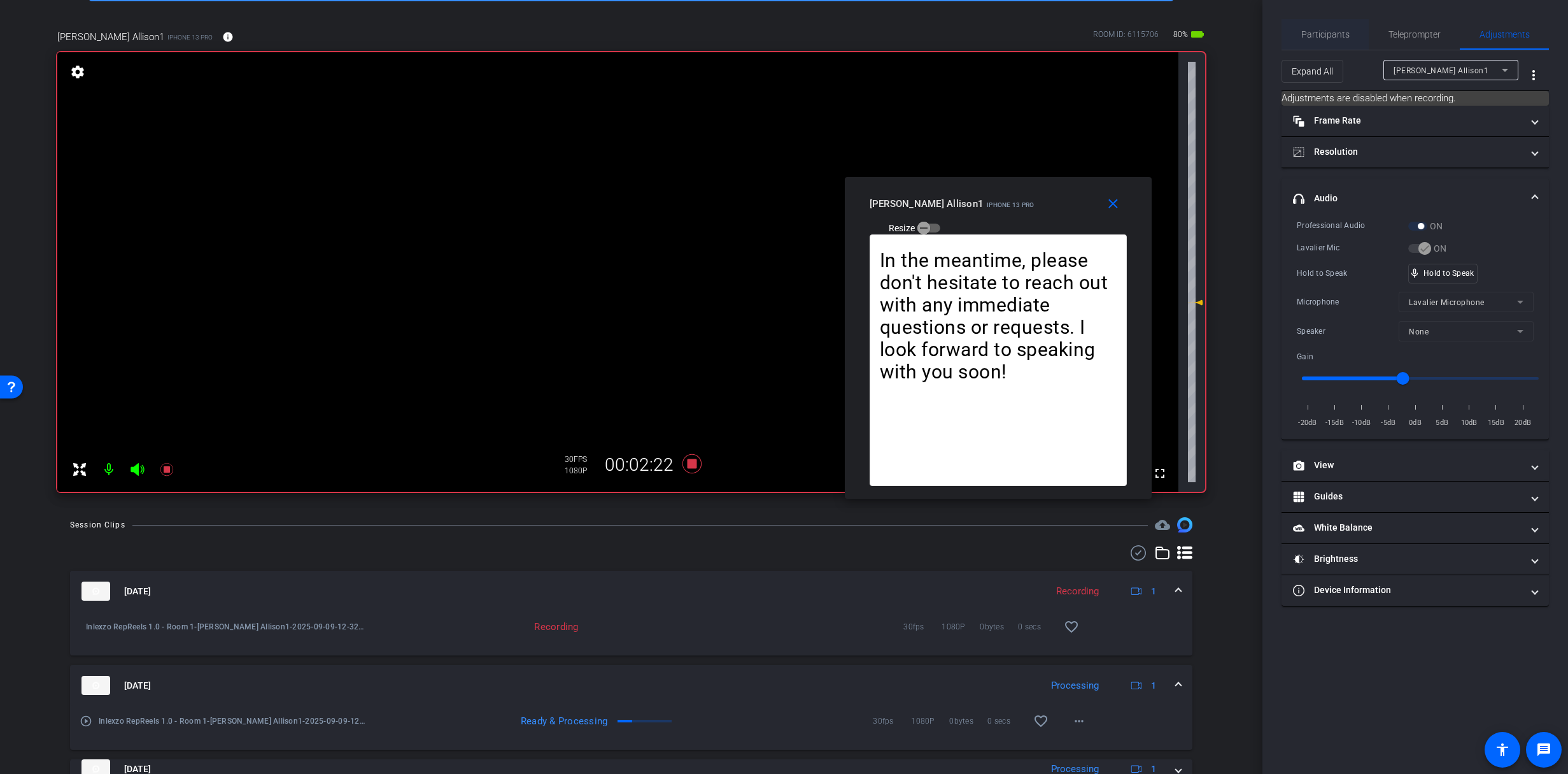
drag, startPoint x: 1324, startPoint y: 38, endPoint x: 1331, endPoint y: 40, distance: 7.3
click at [1324, 39] on span "Participants" at bounding box center [1325, 35] width 49 height 9
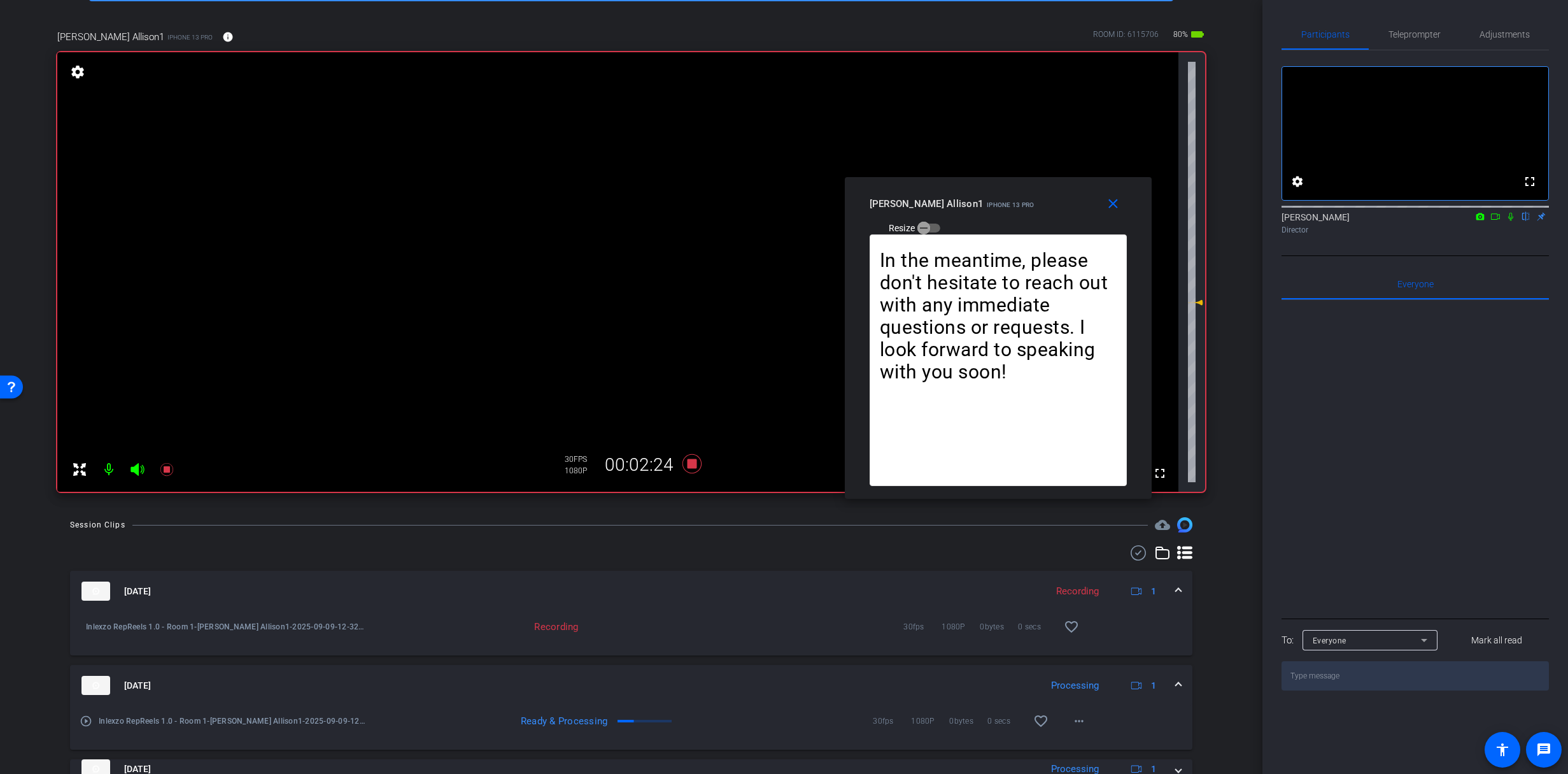
click at [1513, 221] on icon at bounding box center [1511, 216] width 6 height 8
click at [1419, 30] on span "Teleprompter" at bounding box center [1415, 35] width 52 height 9
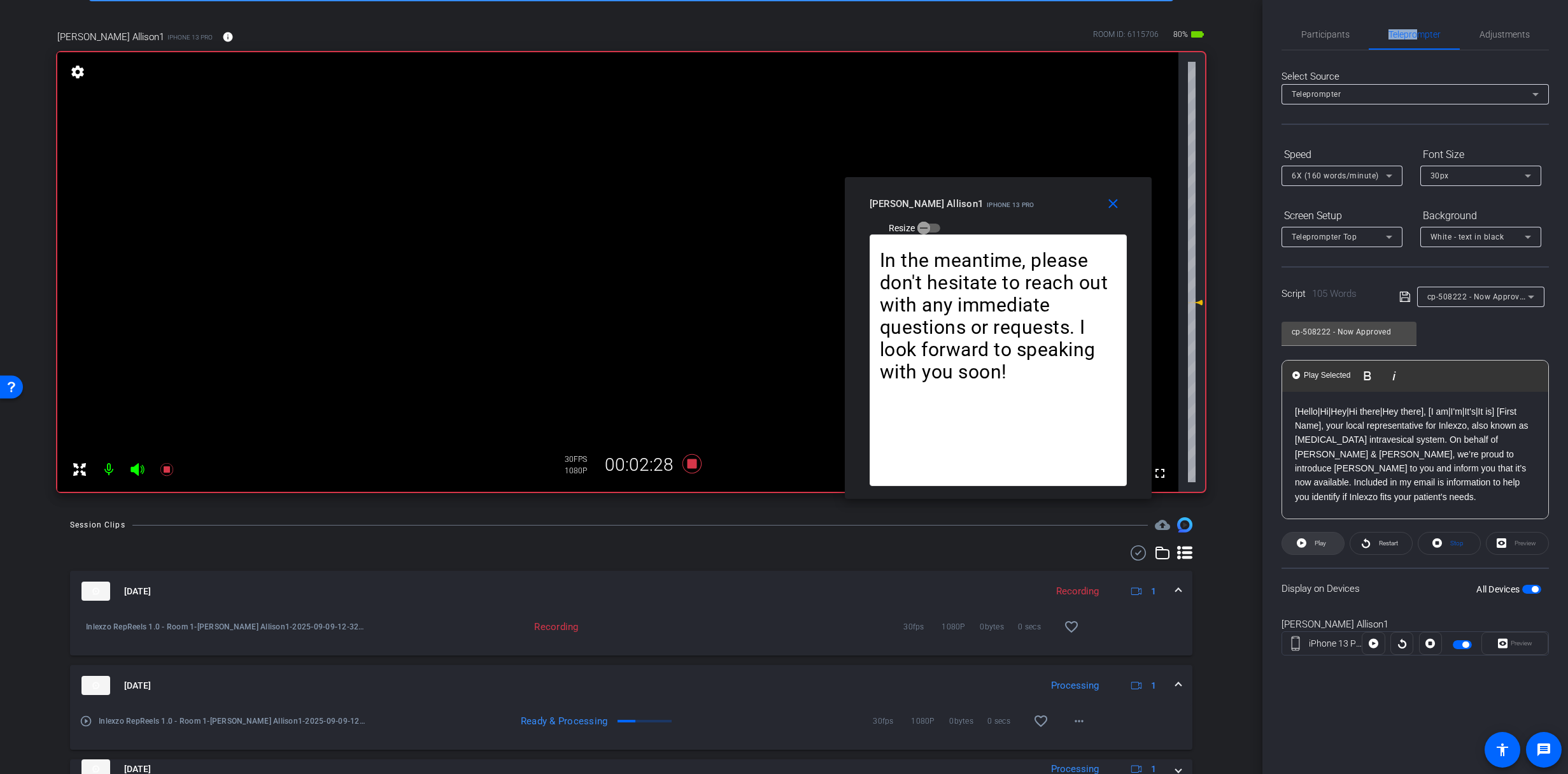
click at [1328, 541] on span at bounding box center [1312, 542] width 62 height 30
click at [171, 477] on mat-icon at bounding box center [167, 470] width 26 height 26
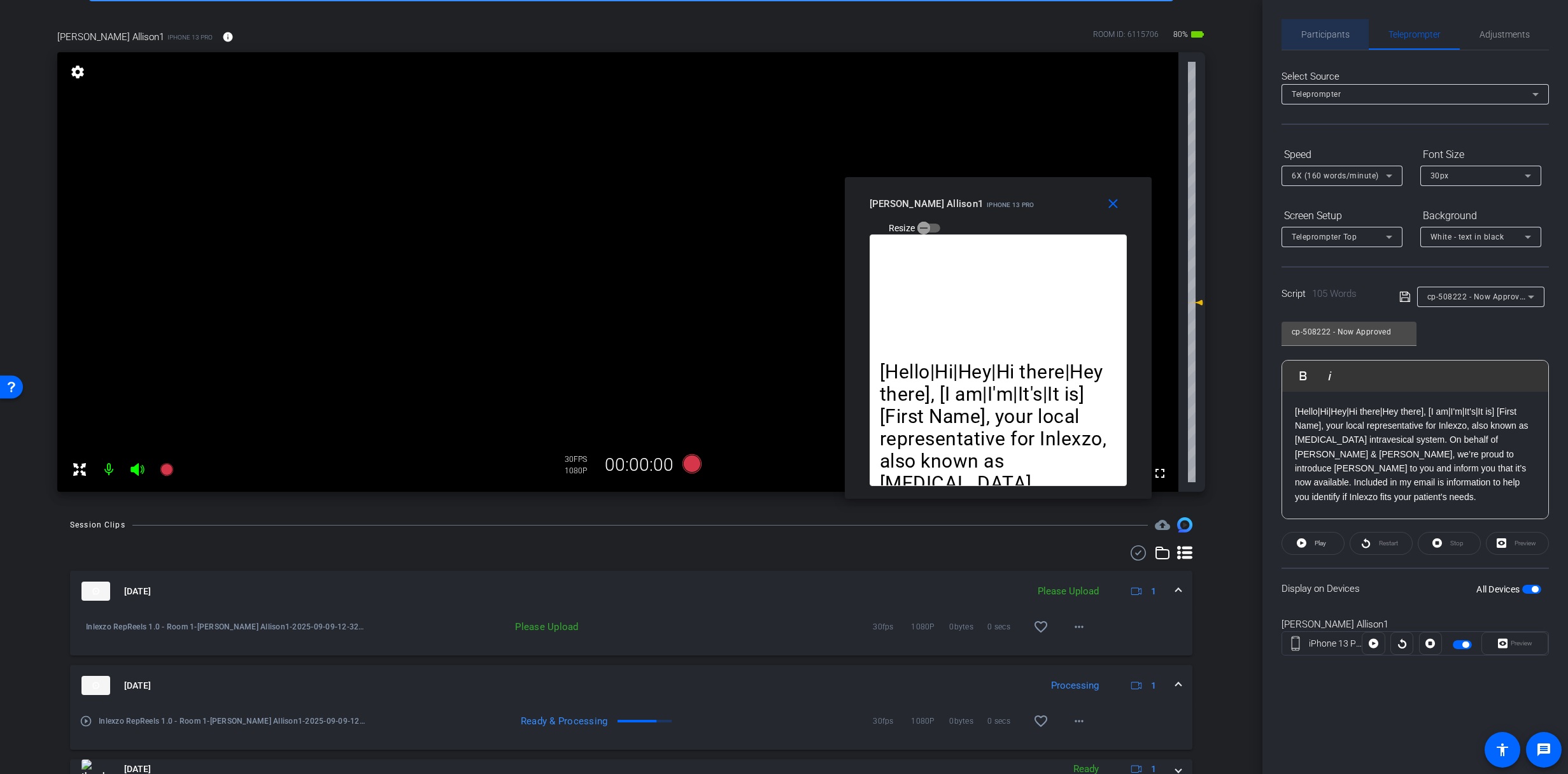
click at [1318, 33] on span "Participants" at bounding box center [1325, 35] width 49 height 9
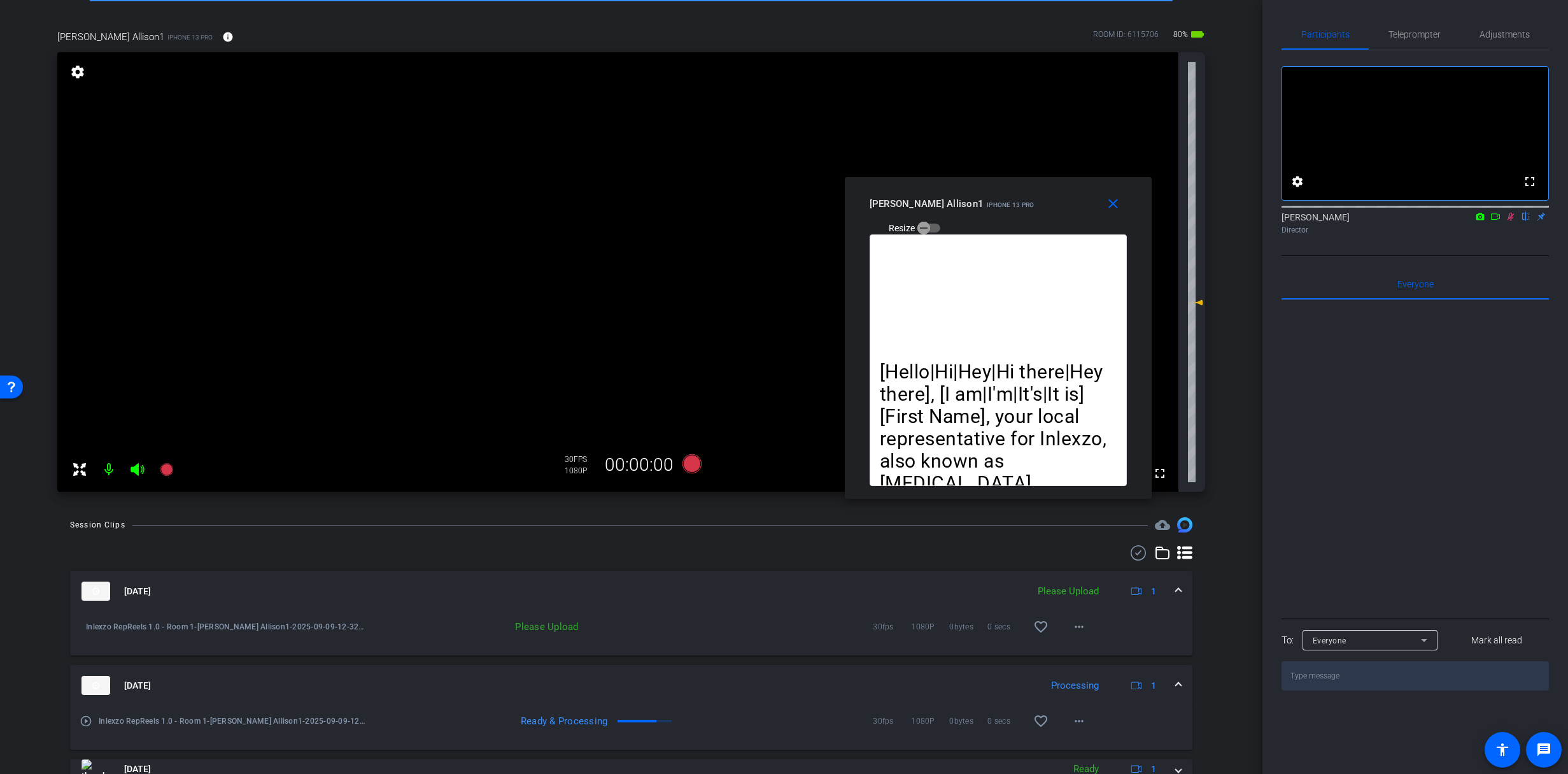
click at [1510, 221] on icon at bounding box center [1511, 216] width 7 height 8
click at [1422, 26] on span "Teleprompter" at bounding box center [1415, 34] width 52 height 30
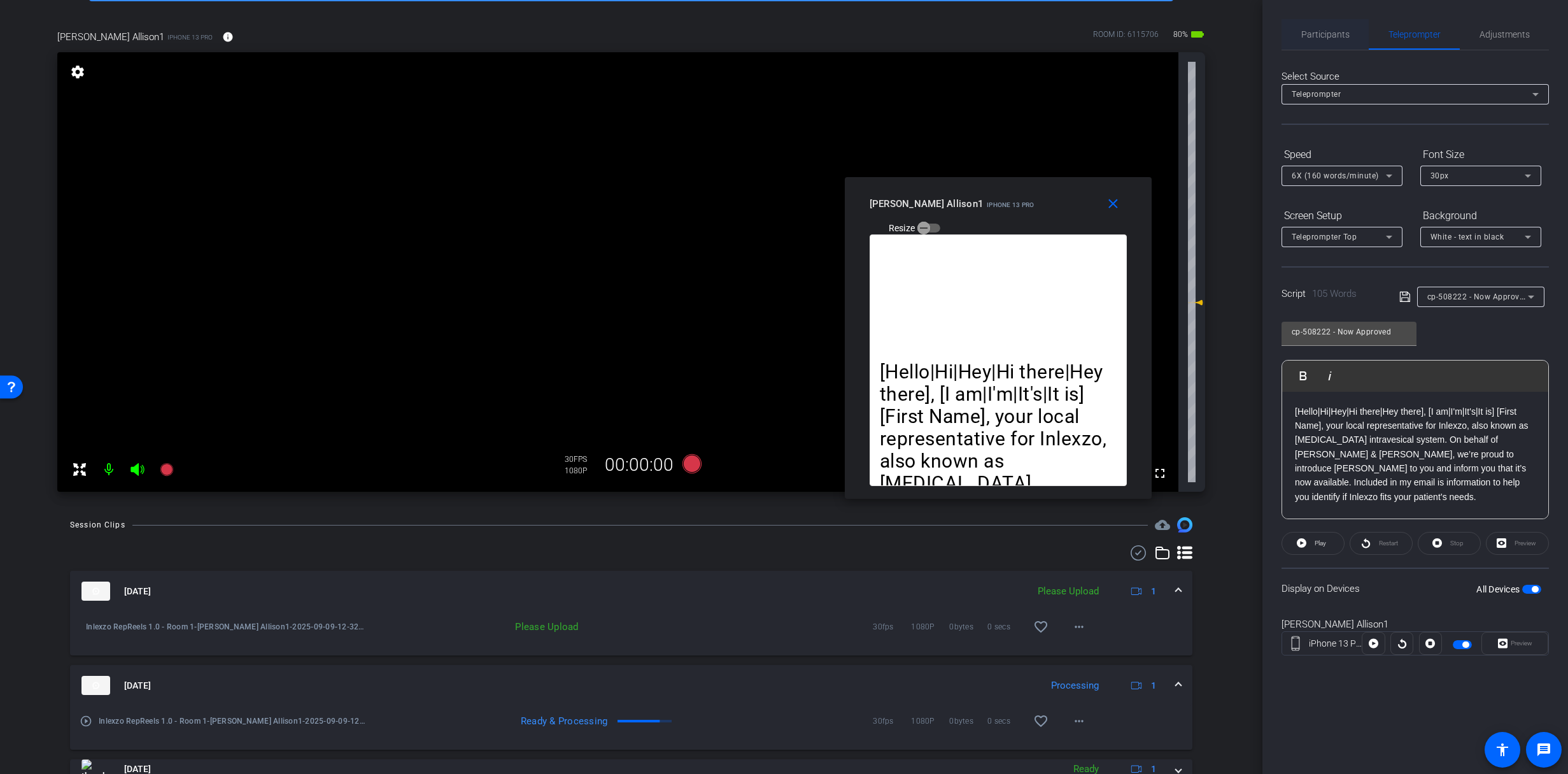
click at [1336, 21] on span "Participants" at bounding box center [1325, 34] width 49 height 30
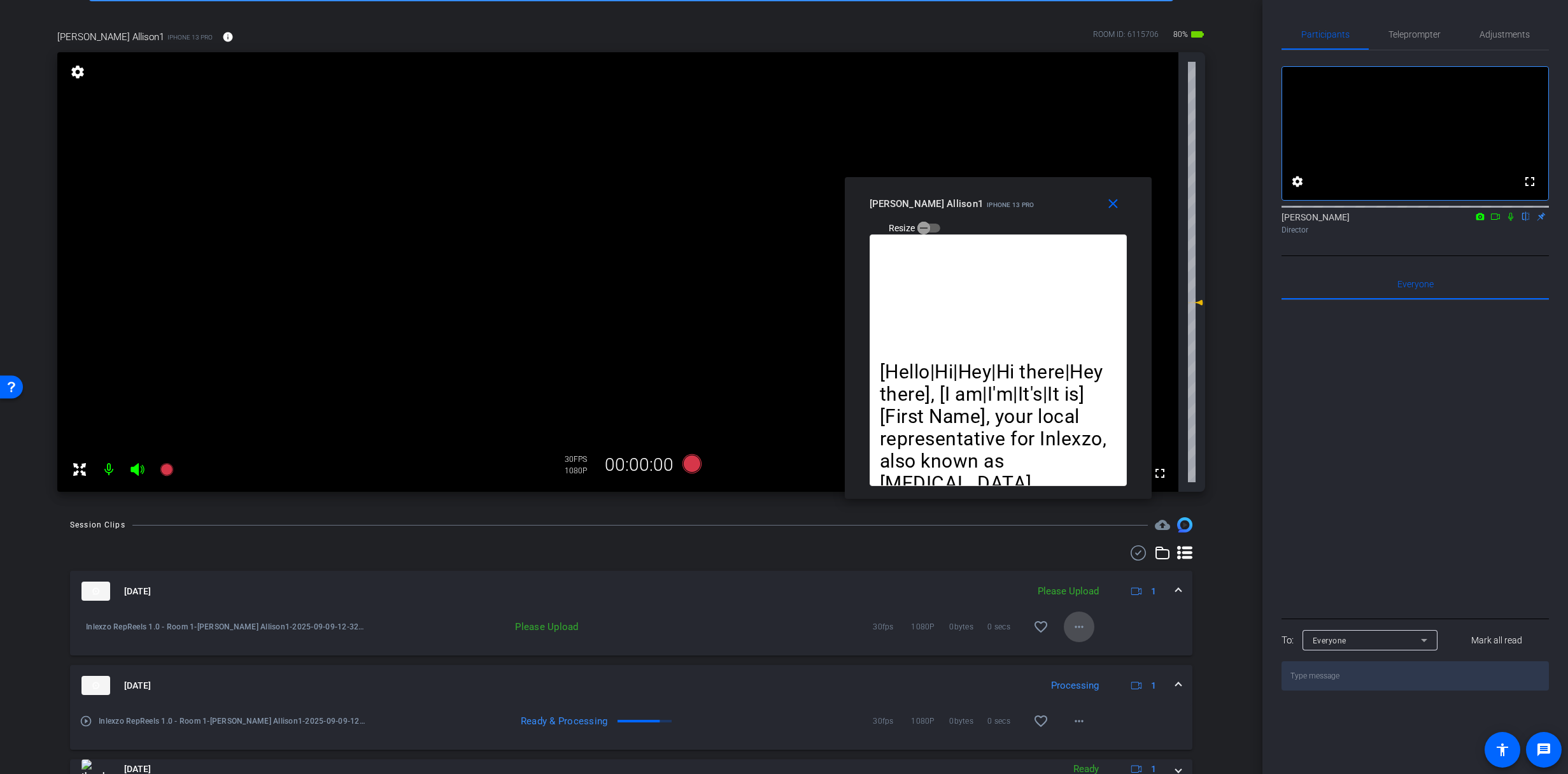
click at [1074, 638] on span at bounding box center [1079, 626] width 30 height 30
click at [1089, 652] on span "Upload" at bounding box center [1093, 653] width 51 height 16
click at [1064, 611] on button "more_horiz" at bounding box center [1079, 626] width 30 height 30
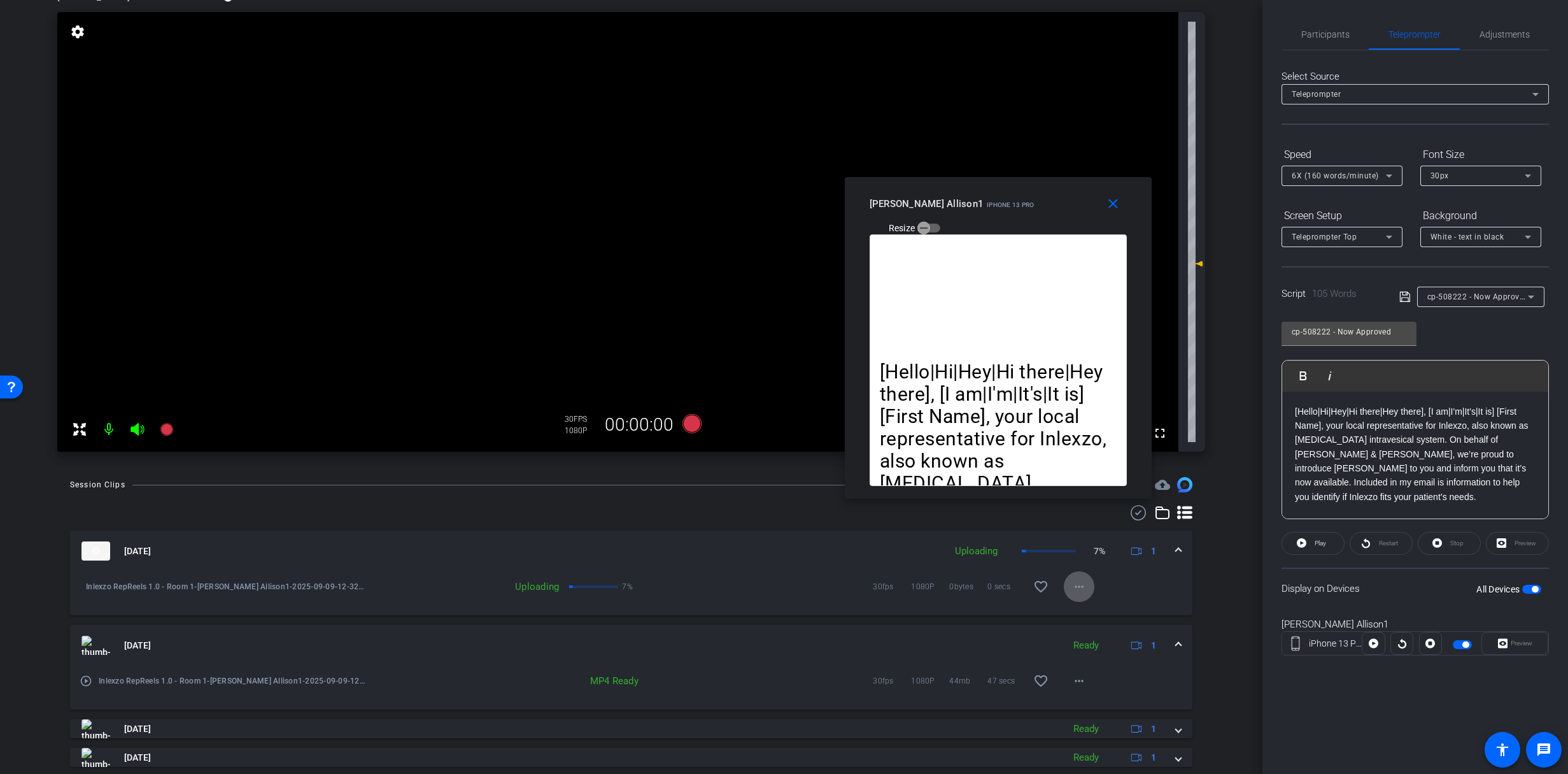
scroll to position [67, 0]
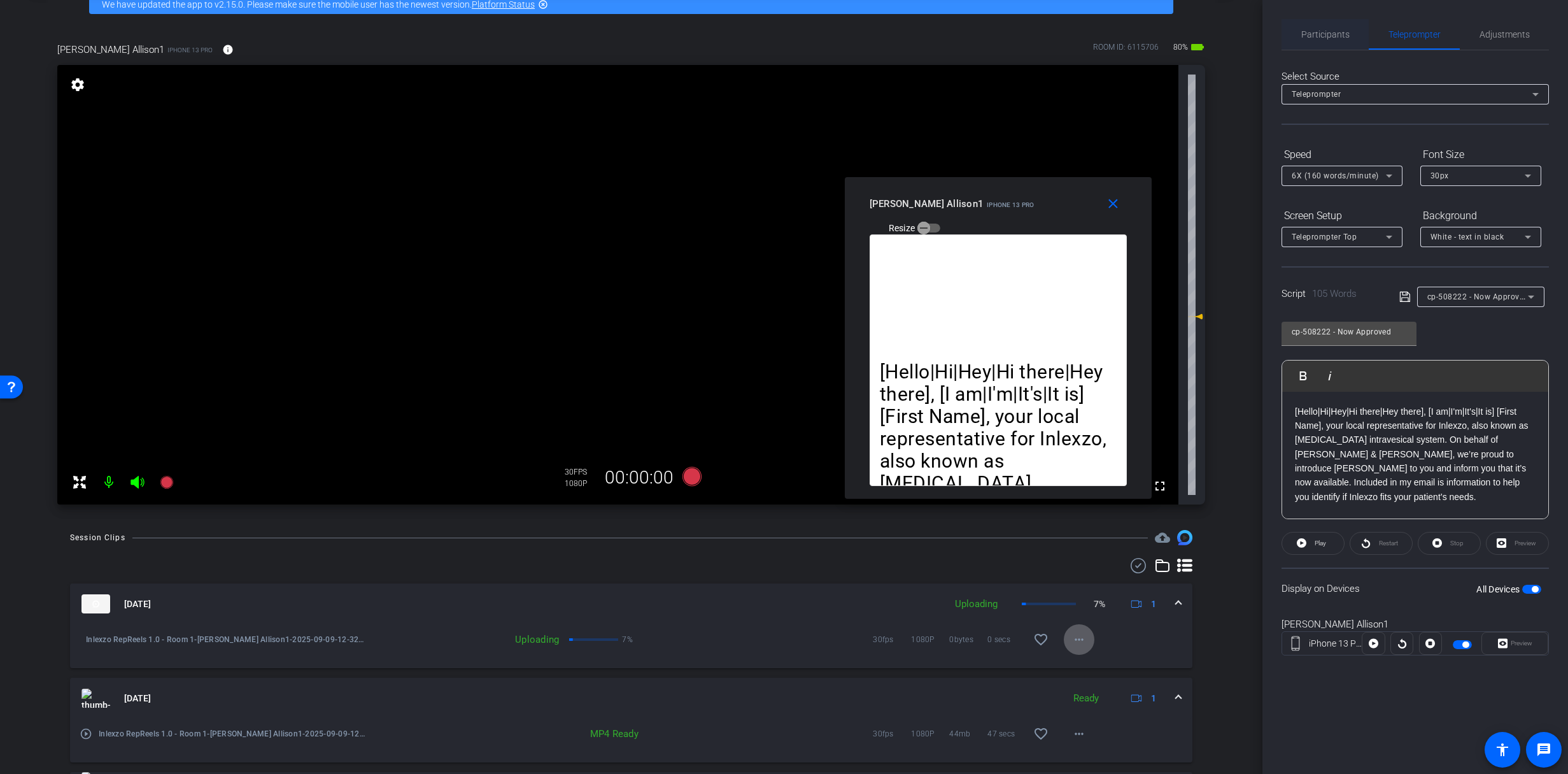
click at [1334, 36] on span "Participants" at bounding box center [1325, 35] width 49 height 9
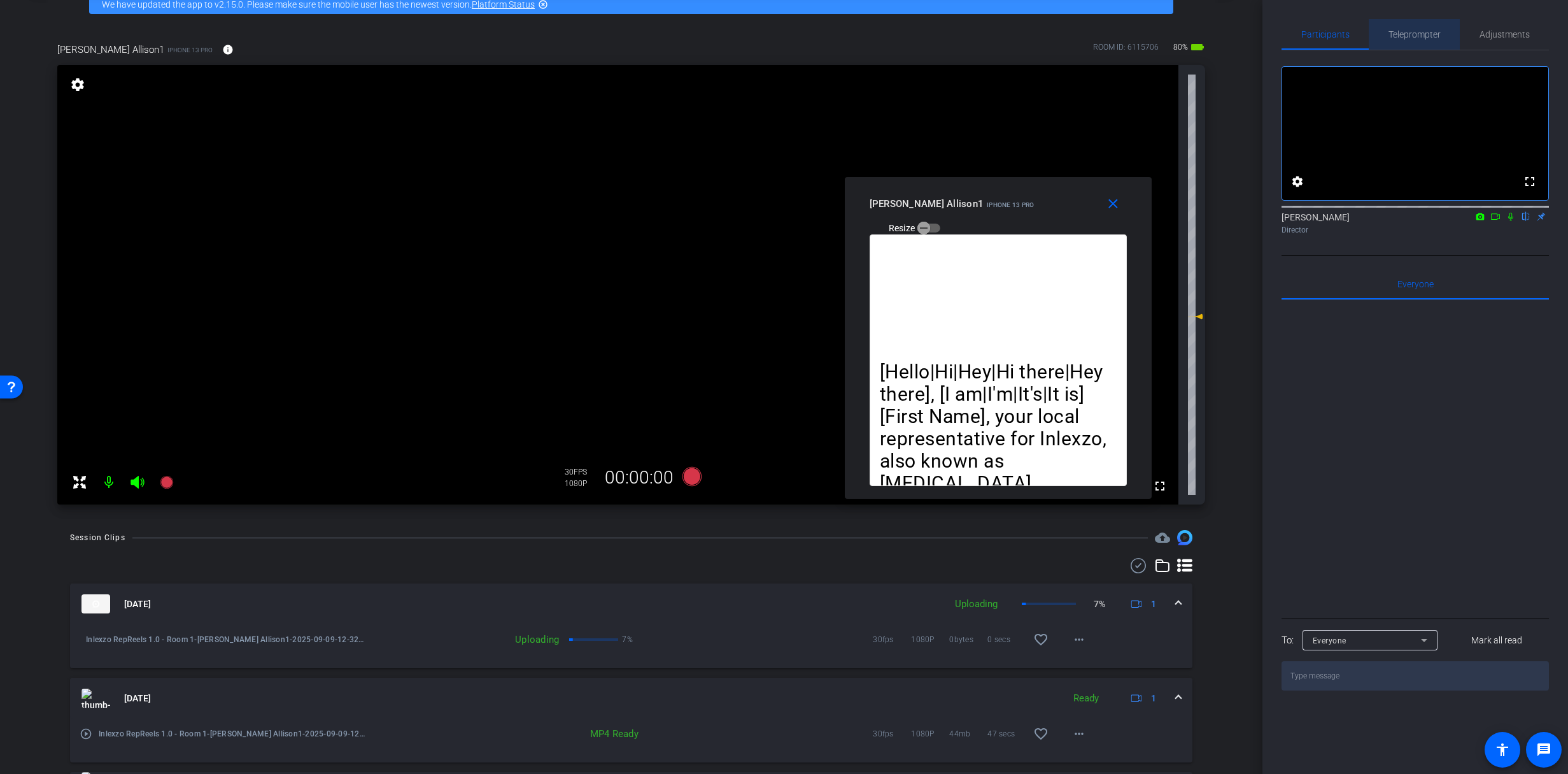
click at [1428, 36] on span "Teleprompter" at bounding box center [1415, 35] width 52 height 9
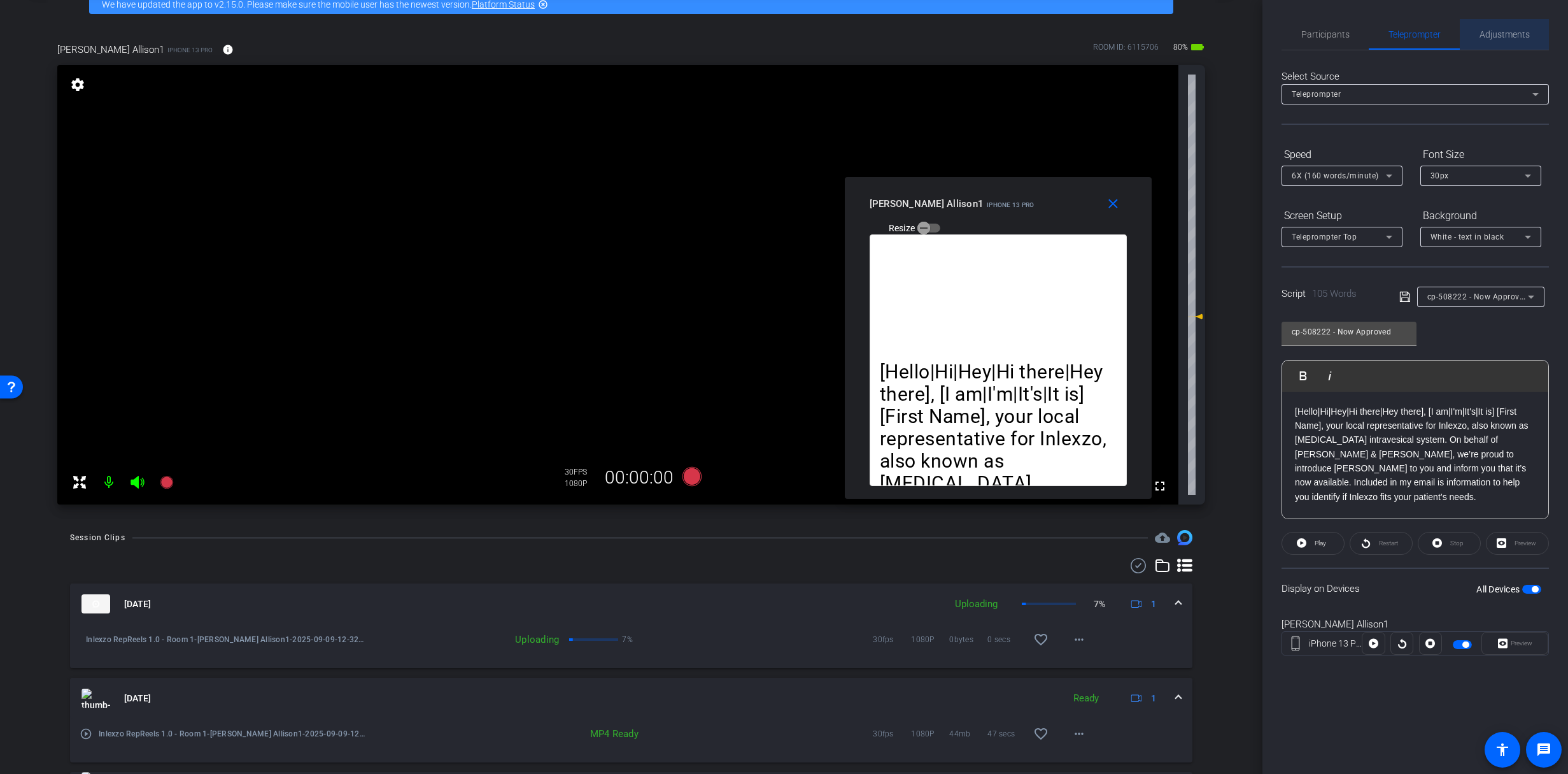
click at [1494, 31] on span "Adjustments" at bounding box center [1505, 35] width 51 height 9
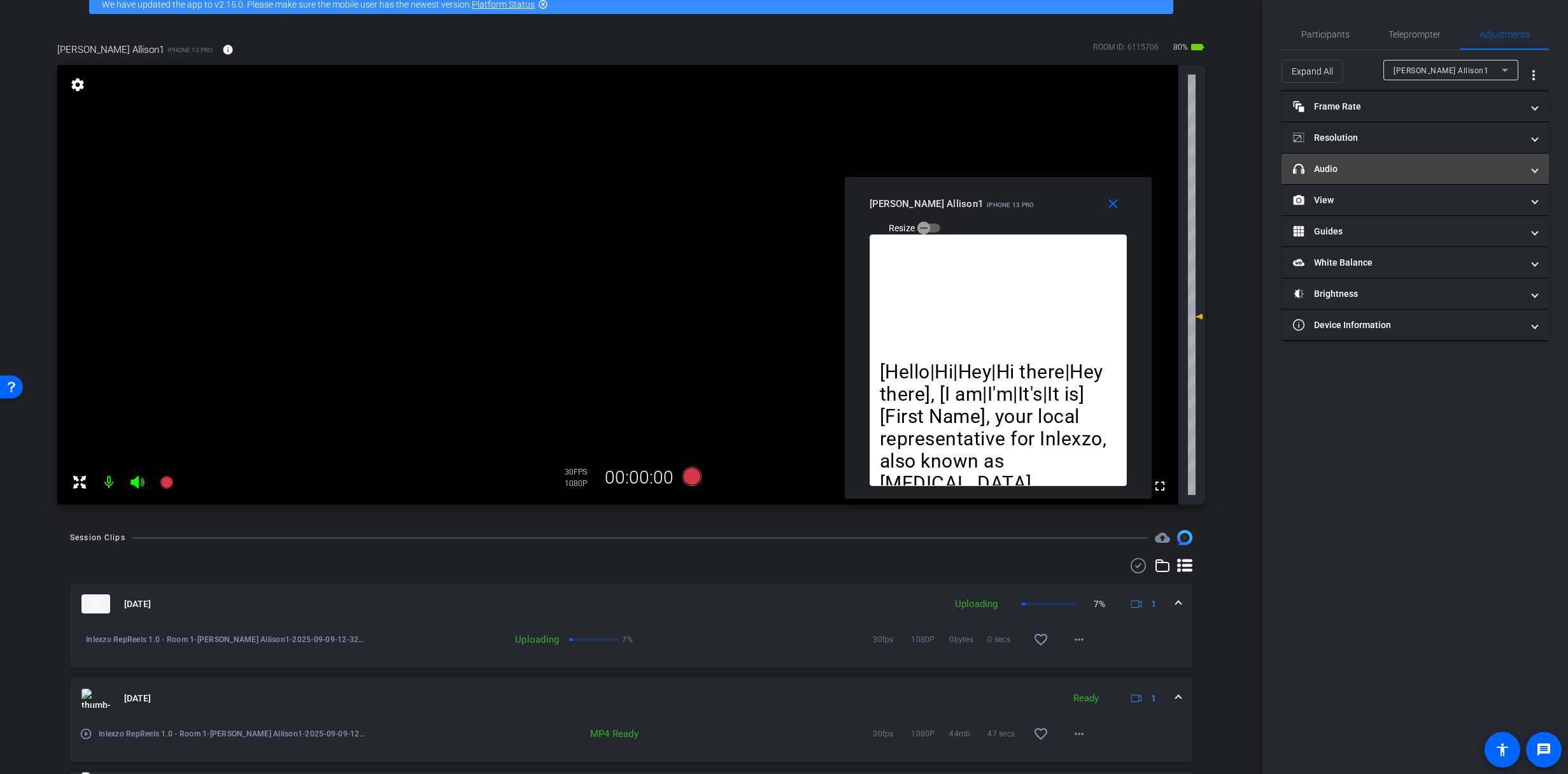
click at [1336, 165] on mat-panel-title "headphone icon Audio" at bounding box center [1407, 169] width 229 height 14
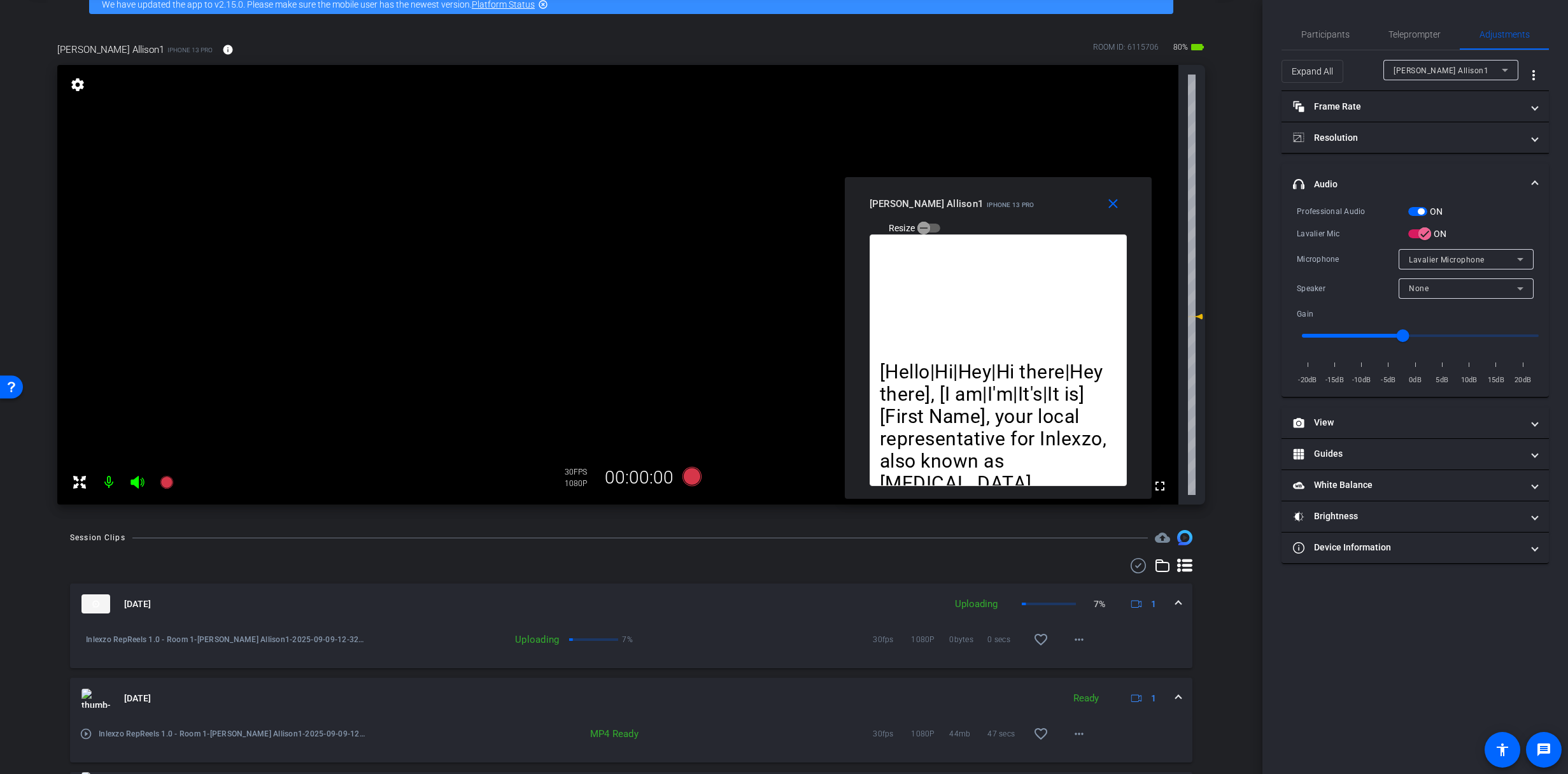
click at [1421, 217] on div "ON" at bounding box center [1426, 211] width 35 height 13
click at [1418, 212] on span "button" at bounding box center [1421, 211] width 6 height 6
click at [1417, 212] on span "button" at bounding box center [1417, 211] width 19 height 9
click at [1073, 636] on mat-icon "more_horiz" at bounding box center [1079, 639] width 16 height 16
click at [1083, 668] on span "Cancel Upload" at bounding box center [1095, 666] width 53 height 16
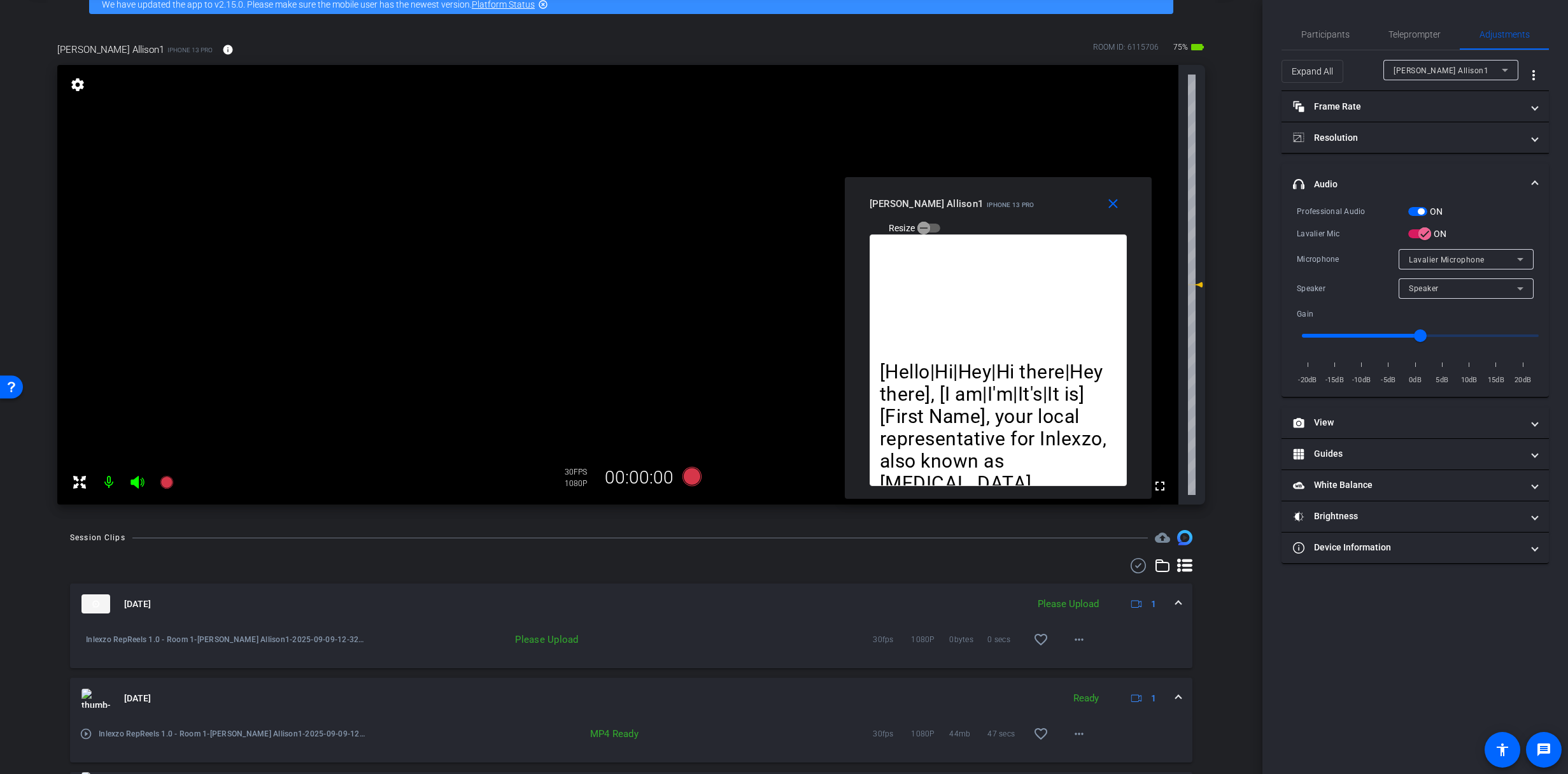
click at [1074, 607] on div "Please Upload" at bounding box center [1068, 604] width 74 height 15
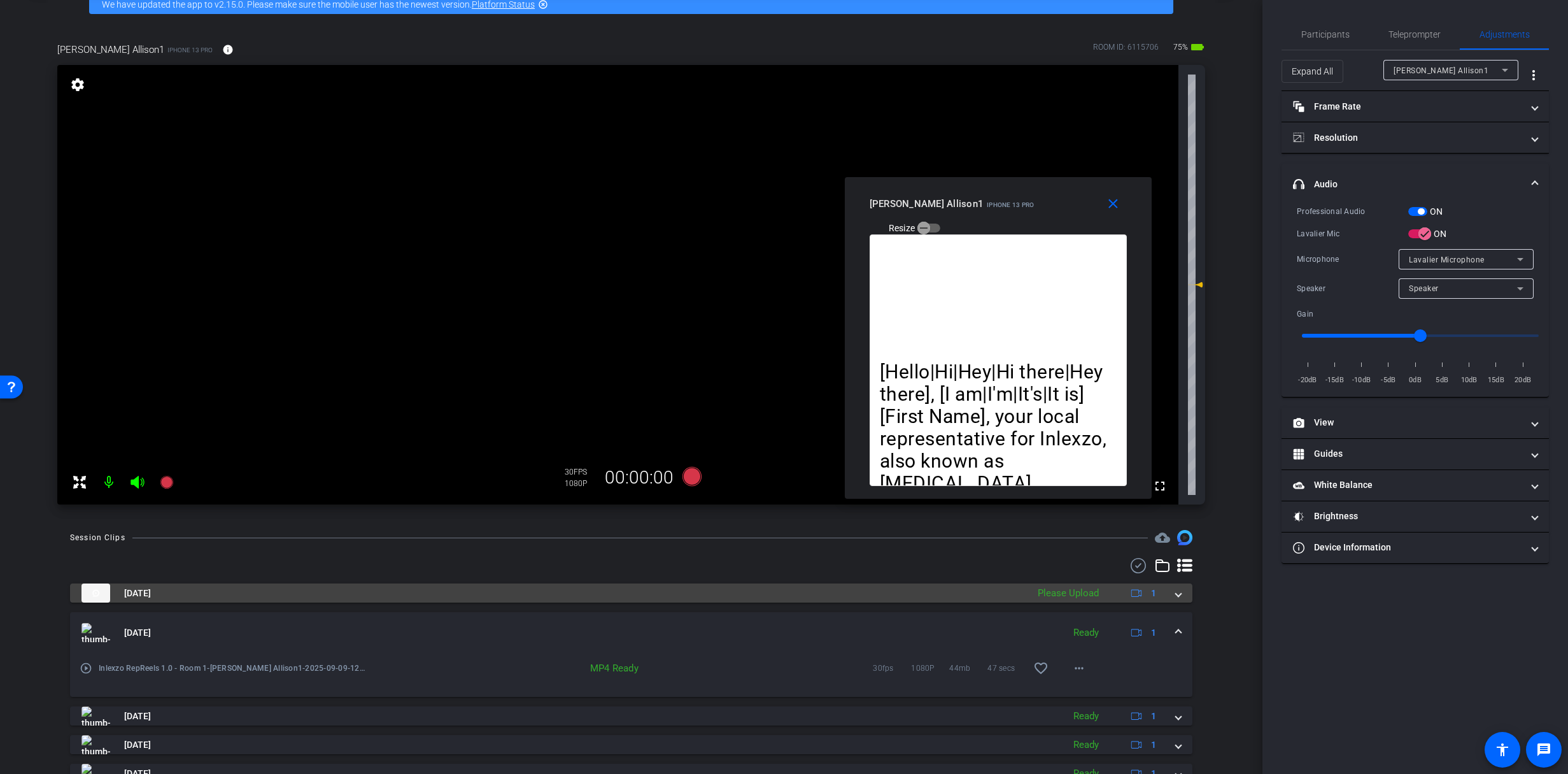
click at [1073, 591] on div "Please Upload" at bounding box center [1068, 593] width 74 height 15
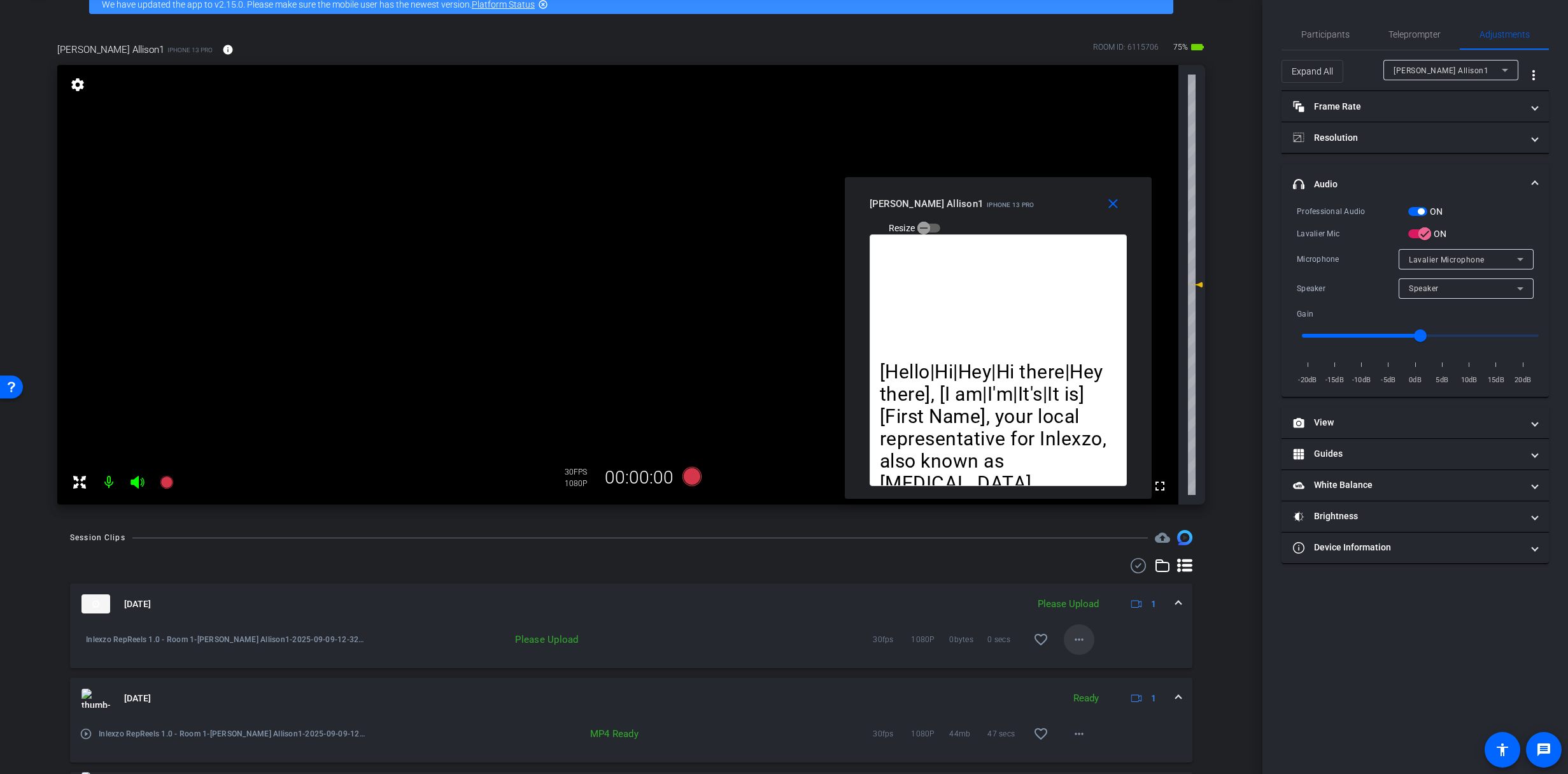
click at [1075, 640] on mat-icon "more_horiz" at bounding box center [1079, 639] width 16 height 16
click at [1073, 666] on span "Upload" at bounding box center [1093, 666] width 51 height 16
